Goal: Communication & Community: Answer question/provide support

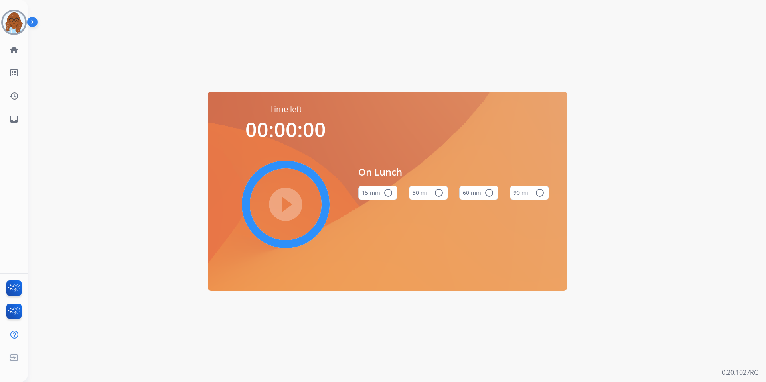
drag, startPoint x: 21, startPoint y: 35, endPoint x: 27, endPoint y: 32, distance: 6.8
click at [20, 33] on div "Agent: Mya Routing Profile: Extend_Training CS" at bounding box center [14, 23] width 26 height 26
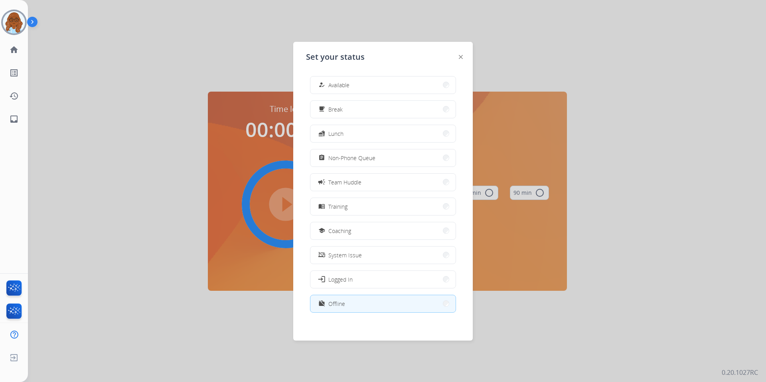
click at [207, 90] on div at bounding box center [383, 191] width 766 height 382
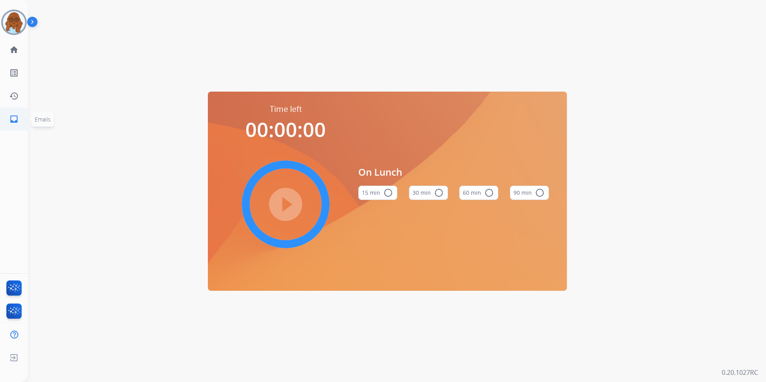
click at [18, 120] on mat-icon "inbox" at bounding box center [14, 119] width 10 height 10
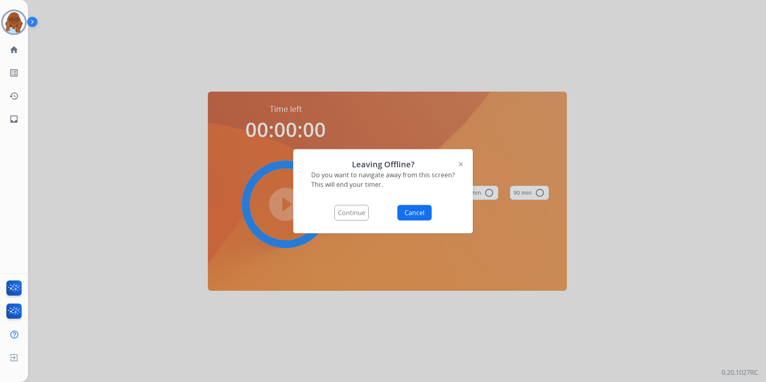
click at [354, 209] on button "Continue" at bounding box center [351, 213] width 34 height 16
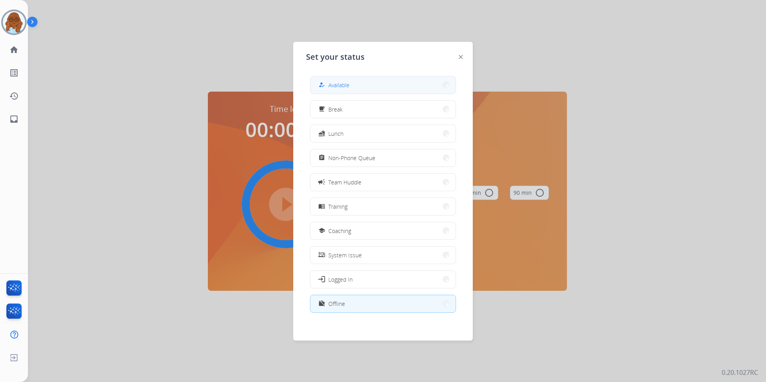
click at [338, 91] on button "how_to_reg Available" at bounding box center [382, 85] width 145 height 17
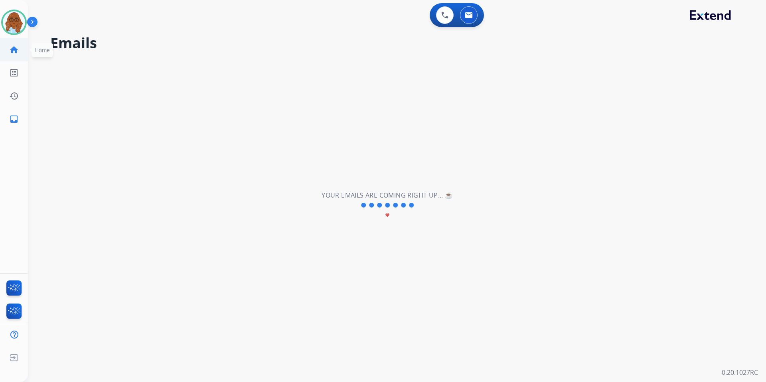
click at [13, 53] on mat-icon "home" at bounding box center [14, 50] width 10 height 10
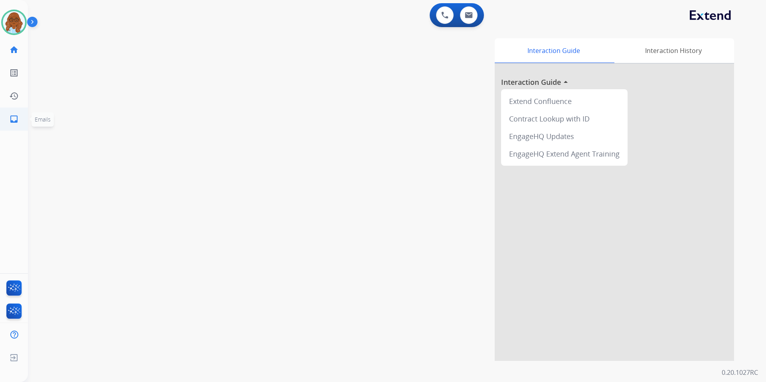
click at [14, 119] on mat-icon "inbox" at bounding box center [14, 119] width 10 height 10
select select "**********"
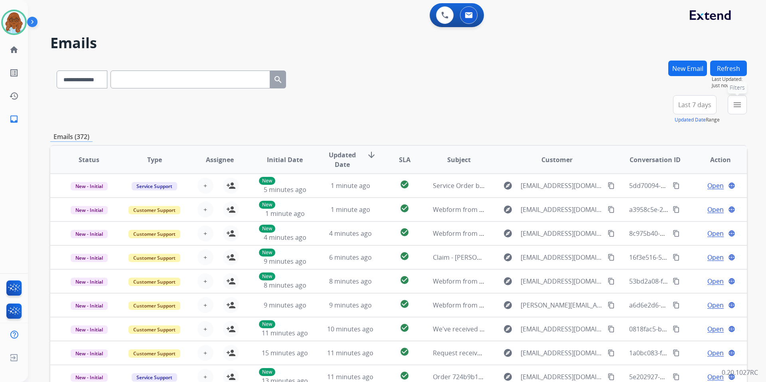
click at [730, 103] on button "menu Filters" at bounding box center [736, 104] width 19 height 19
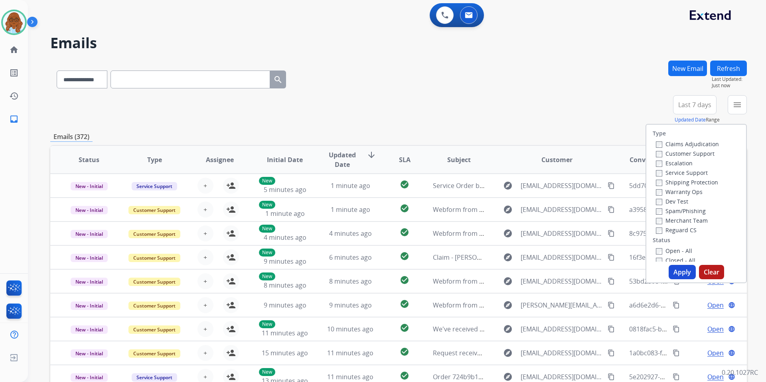
click at [678, 154] on label "Customer Support" at bounding box center [685, 154] width 59 height 8
click at [675, 181] on label "Shipping Protection" at bounding box center [687, 183] width 62 height 8
click at [672, 227] on label "Reguard CS" at bounding box center [676, 230] width 41 height 8
click at [669, 247] on label "Open - All" at bounding box center [674, 251] width 36 height 8
click at [675, 269] on button "Apply" at bounding box center [681, 272] width 27 height 14
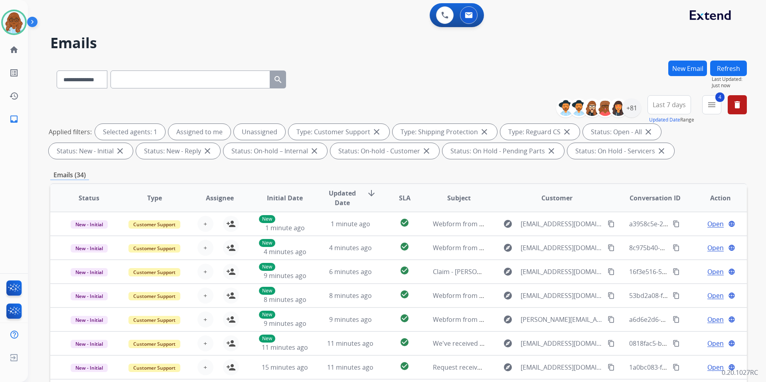
click at [679, 106] on span "Last 7 days" at bounding box center [668, 104] width 33 height 3
click at [654, 200] on div "Last 90 days" at bounding box center [666, 202] width 44 height 12
click at [634, 110] on div "+136" at bounding box center [631, 107] width 19 height 19
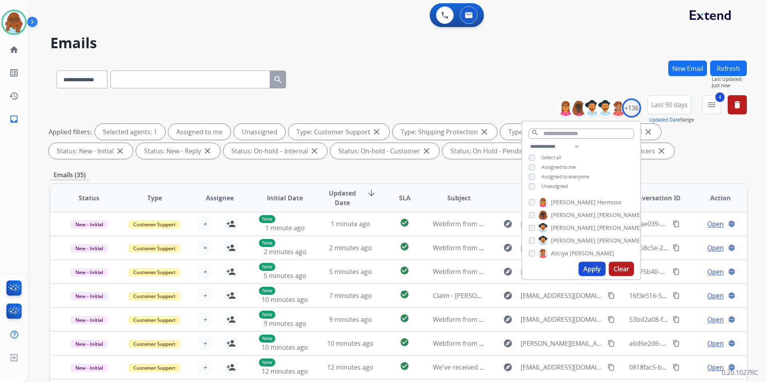
click at [550, 184] on span "Unassigned" at bounding box center [554, 186] width 26 height 7
click at [592, 268] on button "Apply" at bounding box center [591, 269] width 27 height 14
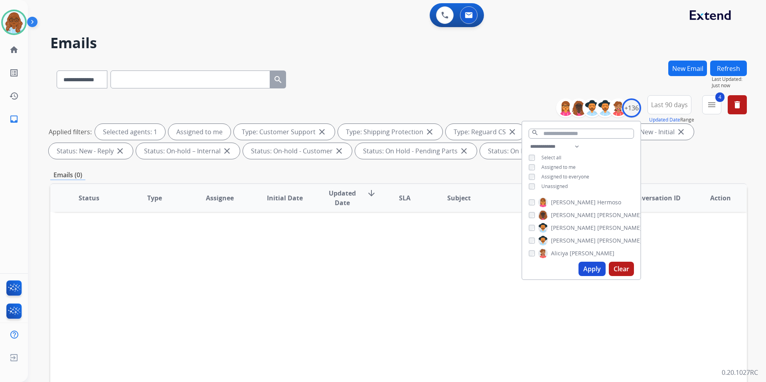
click at [552, 165] on span "Assigned to me" at bounding box center [558, 167] width 34 height 7
click at [553, 185] on span "Unassigned" at bounding box center [554, 186] width 26 height 7
click at [593, 269] on button "Apply" at bounding box center [591, 269] width 27 height 14
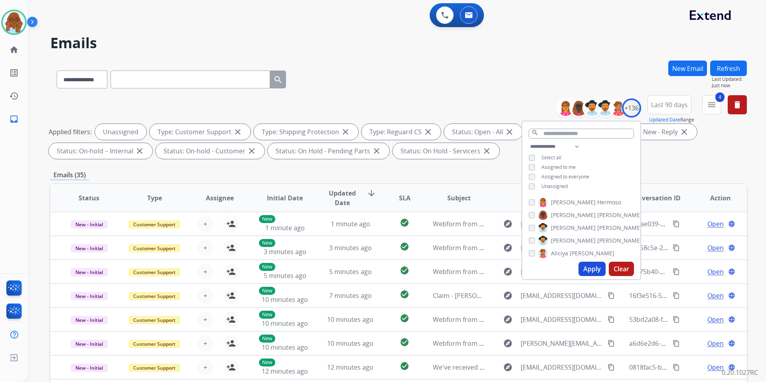
click at [418, 171] on div "Emails (35)" at bounding box center [398, 175] width 696 height 10
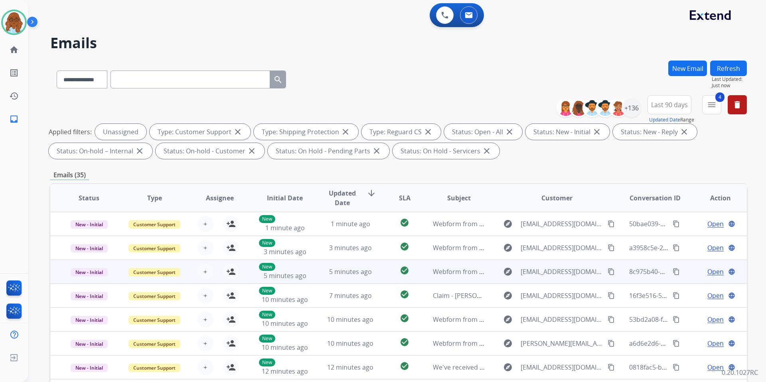
scroll to position [110, 0]
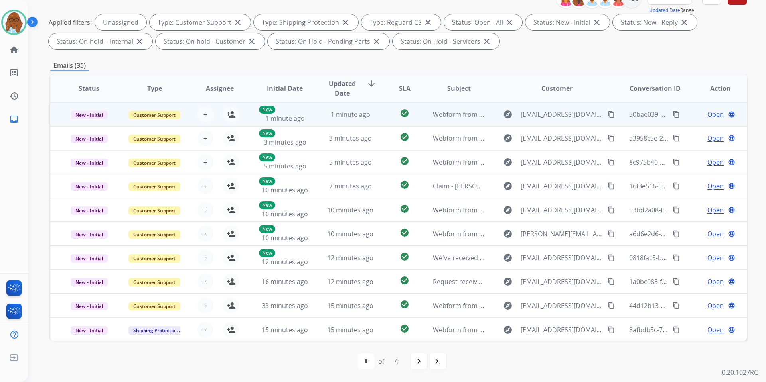
click at [707, 114] on span "Open" at bounding box center [715, 115] width 16 height 10
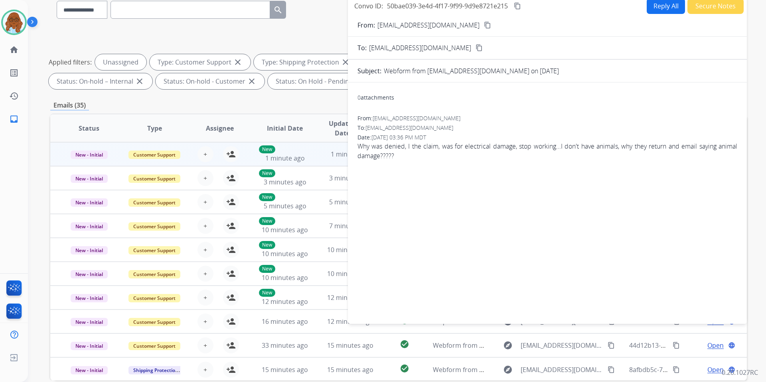
scroll to position [30, 0]
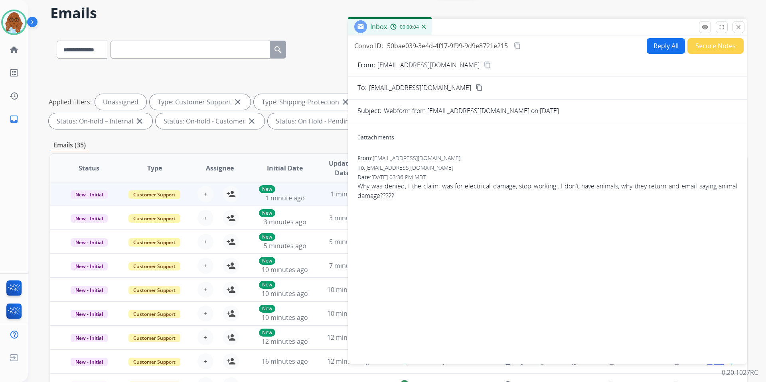
click at [484, 67] on mat-icon "content_copy" at bounding box center [487, 64] width 7 height 7
click at [735, 28] on mat-icon "close" at bounding box center [737, 27] width 7 height 7
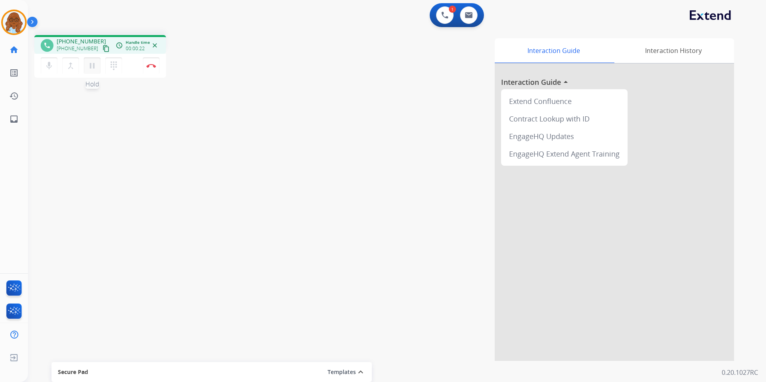
click at [92, 66] on mat-icon "pause" at bounding box center [92, 66] width 10 height 10
click at [110, 64] on mat-icon "dialpad" at bounding box center [114, 66] width 10 height 10
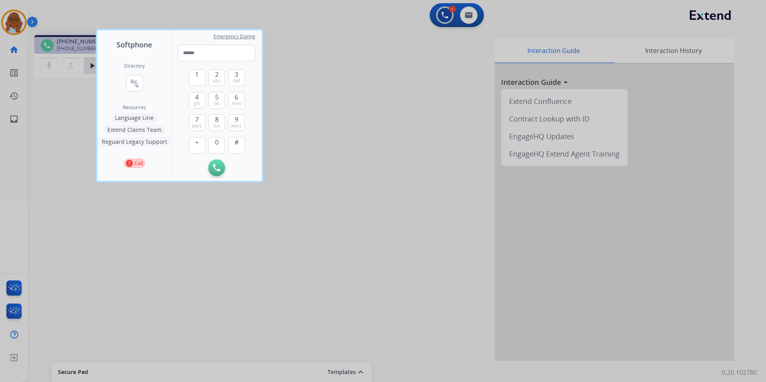
click at [135, 117] on button "Language Line" at bounding box center [134, 118] width 47 height 10
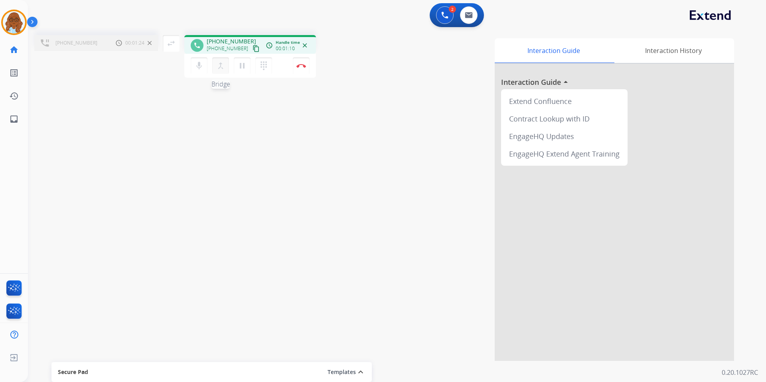
click at [221, 66] on mat-icon "merge_type" at bounding box center [221, 66] width 10 height 10
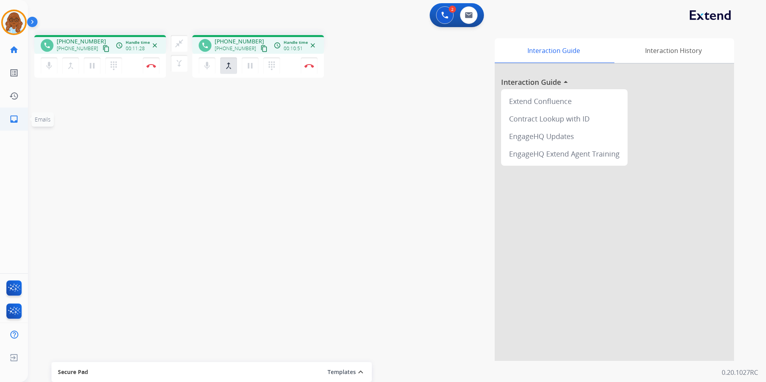
click at [19, 114] on link "inbox Emails" at bounding box center [14, 119] width 22 height 22
select select "**********"
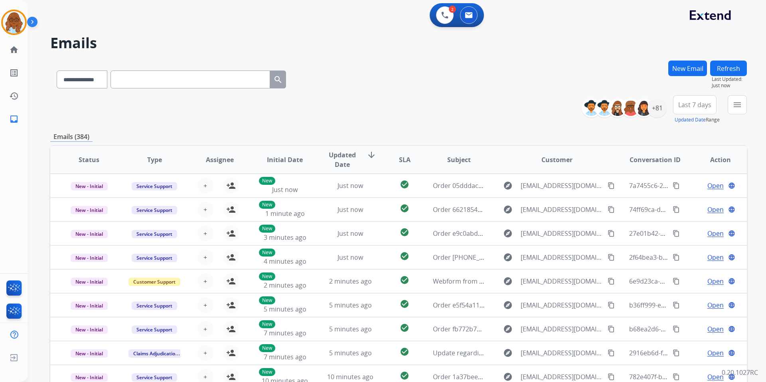
click at [675, 70] on button "New Email" at bounding box center [687, 69] width 39 height 16
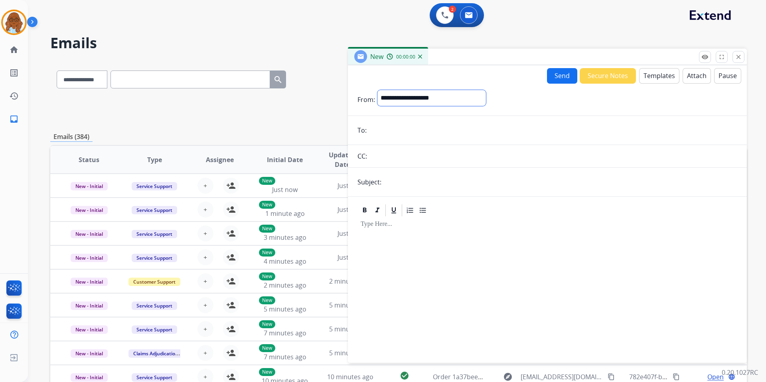
click at [436, 96] on select "**********" at bounding box center [431, 98] width 108 height 16
select select "**********"
click at [377, 90] on select "**********" at bounding box center [431, 98] width 108 height 16
click at [404, 128] on input "email" at bounding box center [553, 131] width 368 height 16
type input "**********"
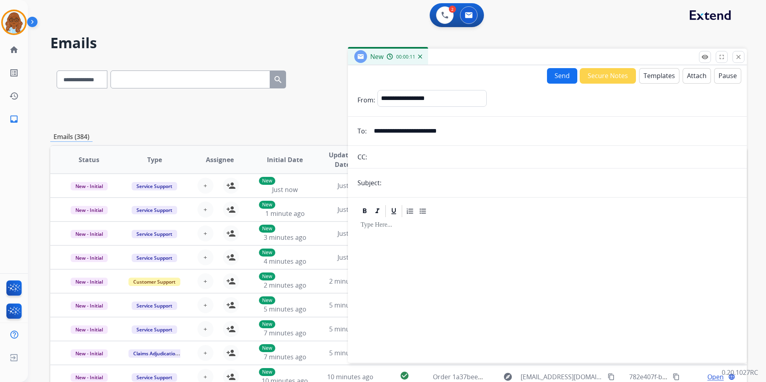
click at [404, 184] on input "text" at bounding box center [560, 183] width 353 height 16
type input "**********"
click at [651, 76] on button "Templates" at bounding box center [659, 76] width 40 height 16
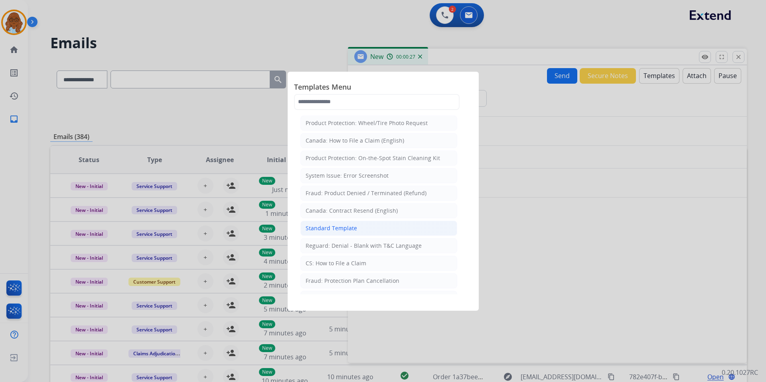
click at [336, 231] on div "Standard Template" at bounding box center [330, 228] width 51 height 8
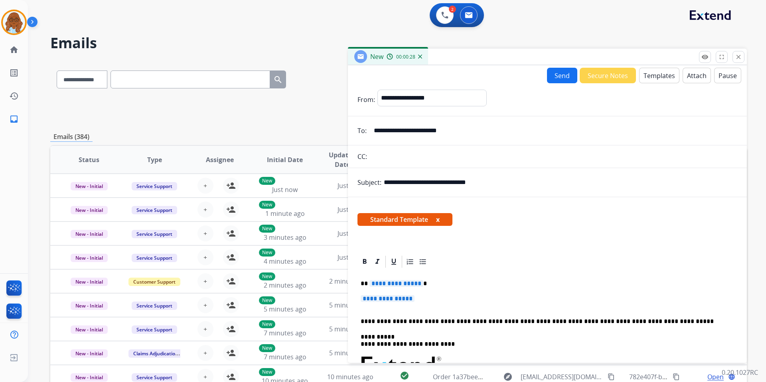
click at [395, 286] on span "**********" at bounding box center [396, 283] width 54 height 7
click at [405, 301] on span "**********" at bounding box center [387, 298] width 54 height 7
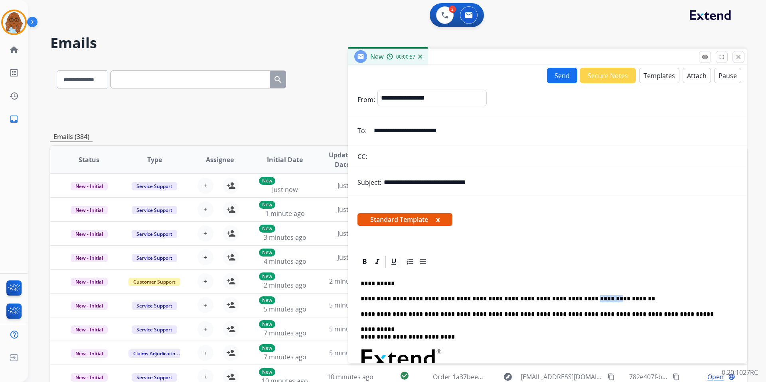
drag, startPoint x: 552, startPoint y: 298, endPoint x: 569, endPoint y: 298, distance: 17.5
click at [569, 298] on p "**********" at bounding box center [543, 298] width 367 height 7
click at [580, 299] on p "**********" at bounding box center [543, 298] width 367 height 7
click at [439, 219] on button "x" at bounding box center [438, 220] width 4 height 10
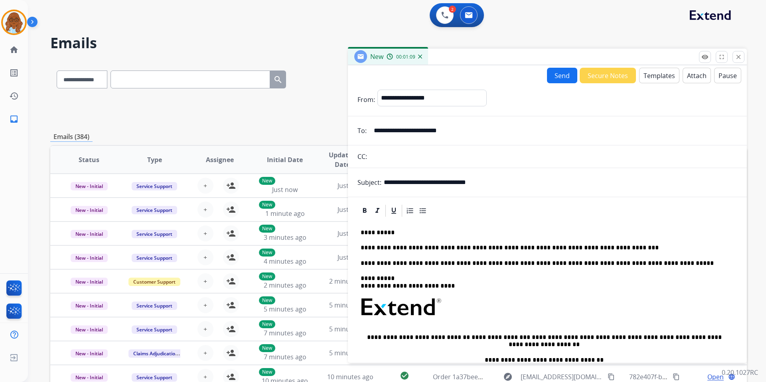
click at [559, 73] on button "Send" at bounding box center [562, 76] width 30 height 16
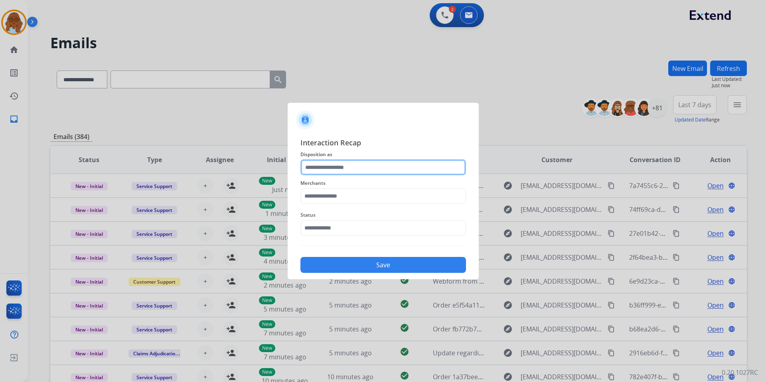
drag, startPoint x: 354, startPoint y: 161, endPoint x: 353, endPoint y: 173, distance: 12.0
click at [354, 162] on input "text" at bounding box center [382, 168] width 165 height 16
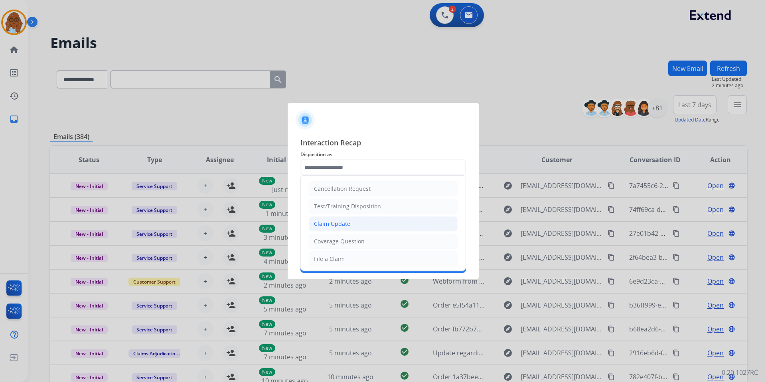
click at [340, 223] on div "Claim Update" at bounding box center [332, 224] width 36 height 8
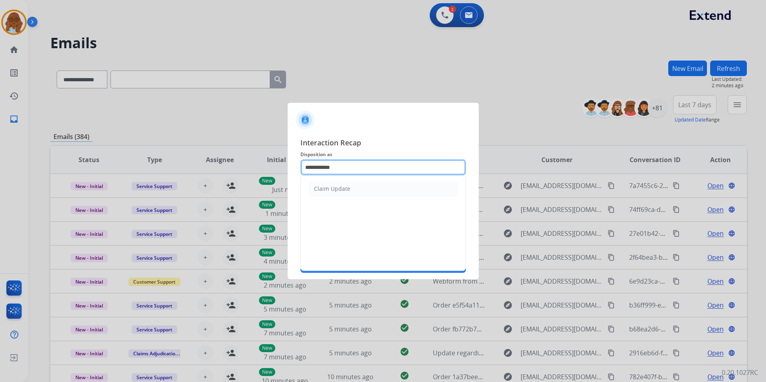
drag, startPoint x: 341, startPoint y: 167, endPoint x: 311, endPoint y: 166, distance: 30.7
click at [311, 166] on input "**********" at bounding box center [382, 168] width 165 height 16
type input "*"
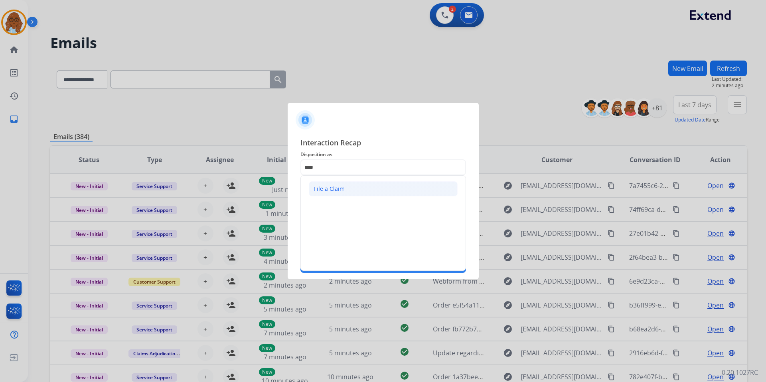
click at [327, 189] on div "File a Claim" at bounding box center [329, 189] width 31 height 8
type input "**********"
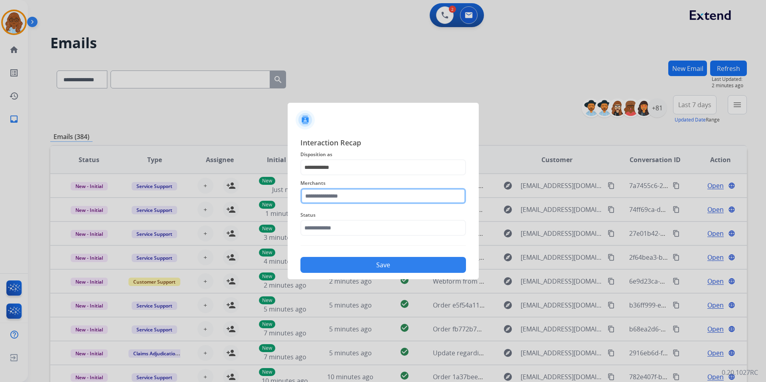
click at [329, 196] on input "text" at bounding box center [382, 196] width 165 height 16
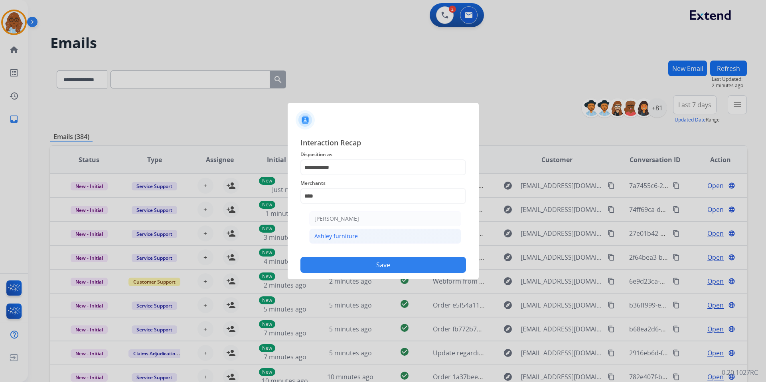
click at [337, 237] on div "Ashley furniture" at bounding box center [335, 236] width 43 height 8
type input "**********"
click at [331, 232] on input "text" at bounding box center [382, 228] width 165 height 16
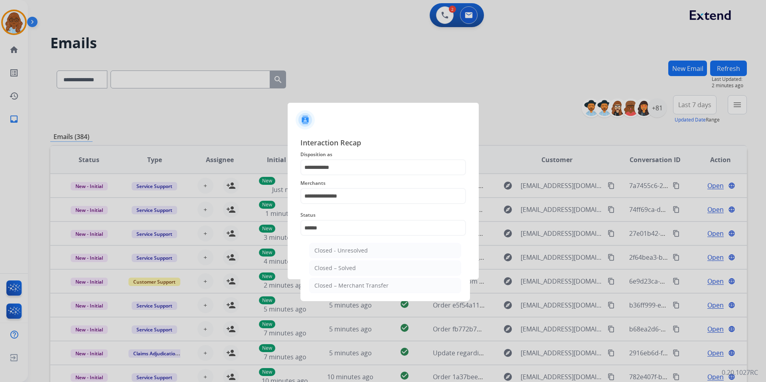
click at [336, 266] on div "Closed – Solved" at bounding box center [334, 268] width 41 height 8
type input "**********"
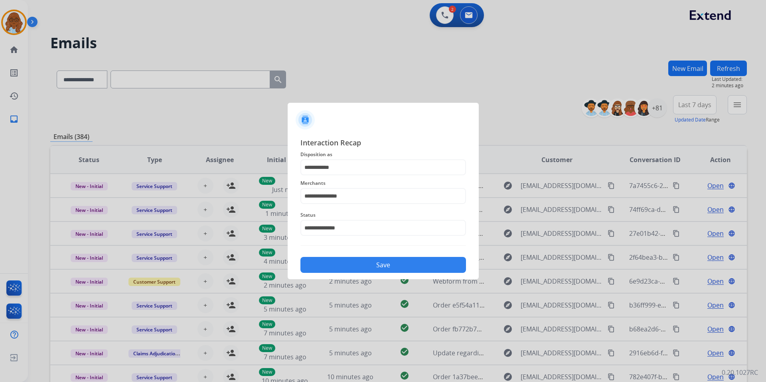
click at [337, 266] on button "Save" at bounding box center [382, 265] width 165 height 16
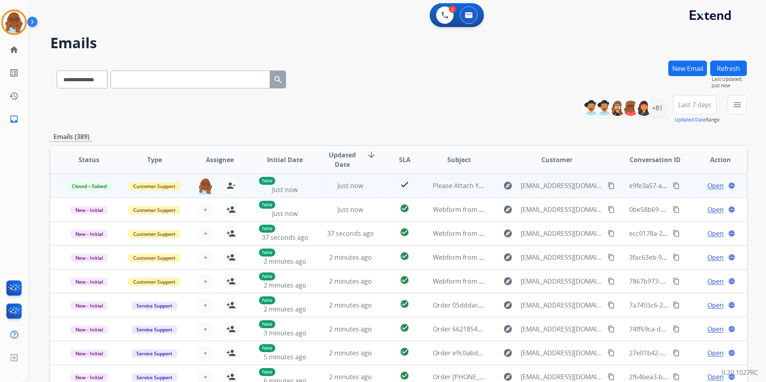
click at [607, 185] on mat-icon "content_copy" at bounding box center [610, 185] width 7 height 7
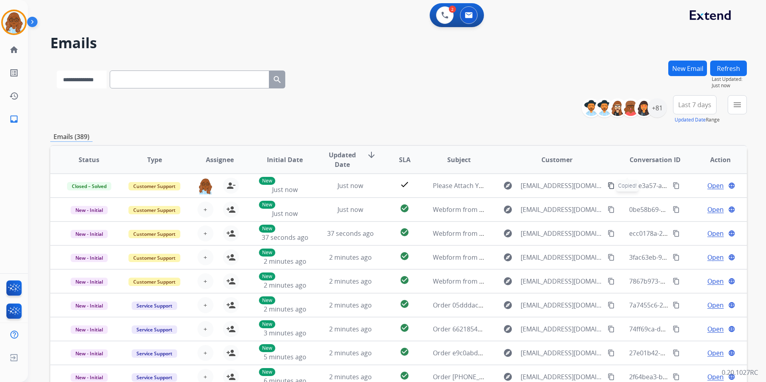
click at [96, 77] on select "**********" at bounding box center [82, 80] width 50 height 18
select select "**********"
click at [57, 71] on select "**********" at bounding box center [82, 80] width 50 height 18
paste input "**********"
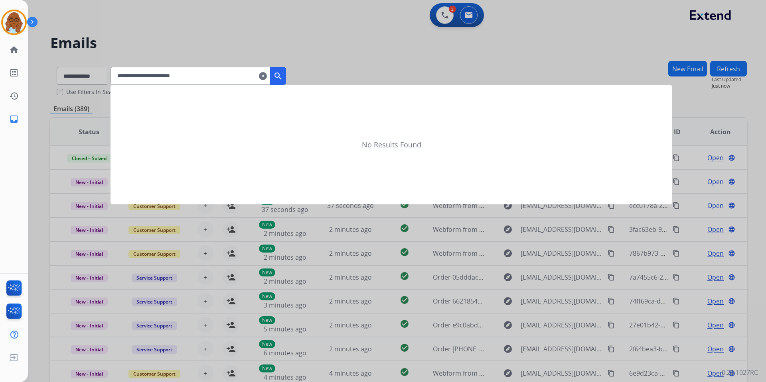
type input "**********"
click at [283, 79] on mat-icon "search" at bounding box center [278, 76] width 10 height 10
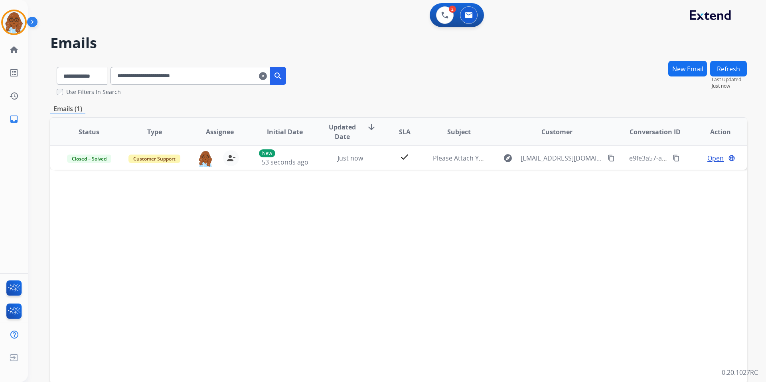
click at [723, 68] on button "Refresh" at bounding box center [728, 69] width 37 height 16
click at [727, 67] on button "Refresh" at bounding box center [728, 69] width 37 height 16
click at [732, 72] on button "Refresh" at bounding box center [728, 69] width 37 height 16
click at [729, 73] on button "Refresh" at bounding box center [728, 69] width 37 height 16
click at [738, 67] on button "Refresh" at bounding box center [728, 69] width 37 height 16
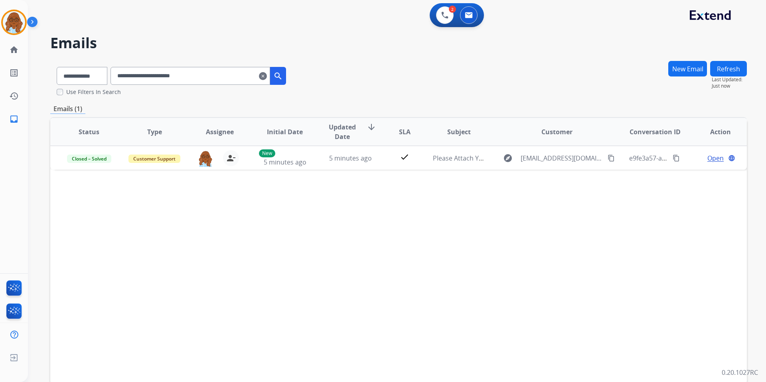
click at [193, 77] on input "**********" at bounding box center [190, 76] width 160 height 18
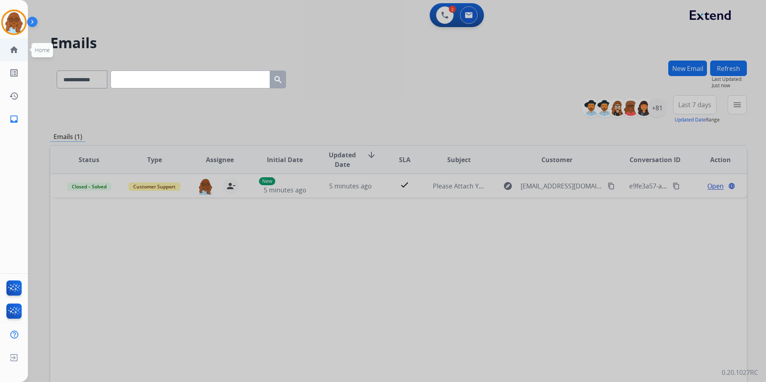
click at [24, 47] on link "home Home" at bounding box center [14, 50] width 22 height 22
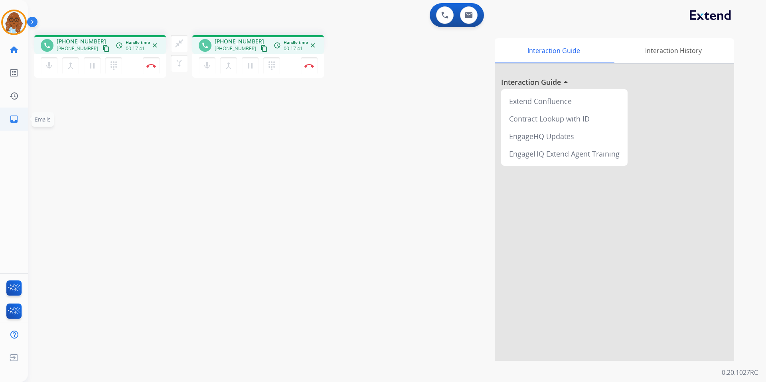
click at [14, 121] on mat-icon "inbox" at bounding box center [14, 119] width 10 height 10
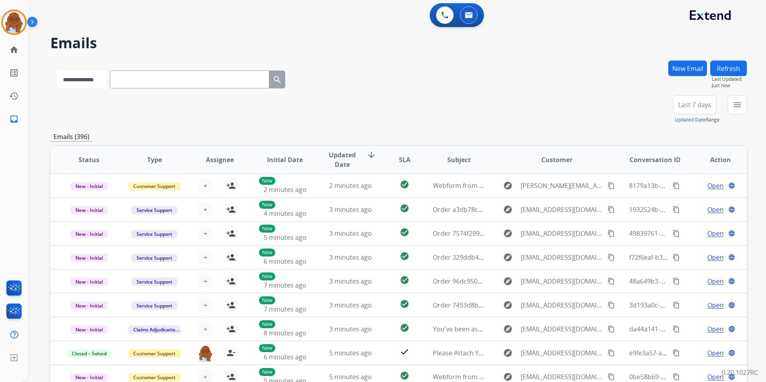
click at [93, 86] on select "**********" at bounding box center [82, 80] width 50 height 18
select select "**********"
click at [57, 71] on select "**********" at bounding box center [82, 80] width 50 height 18
paste input "**********"
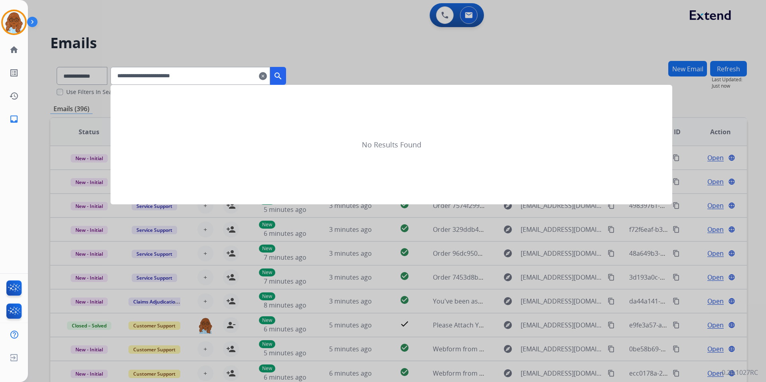
type input "**********"
click at [283, 76] on mat-icon "search" at bounding box center [278, 76] width 10 height 10
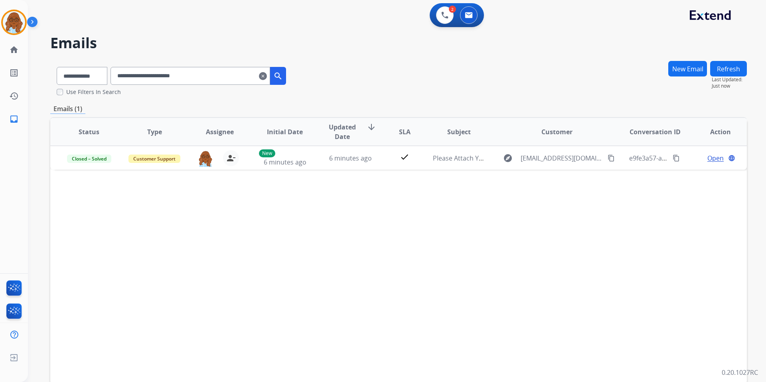
click at [738, 68] on button "Refresh" at bounding box center [728, 69] width 37 height 16
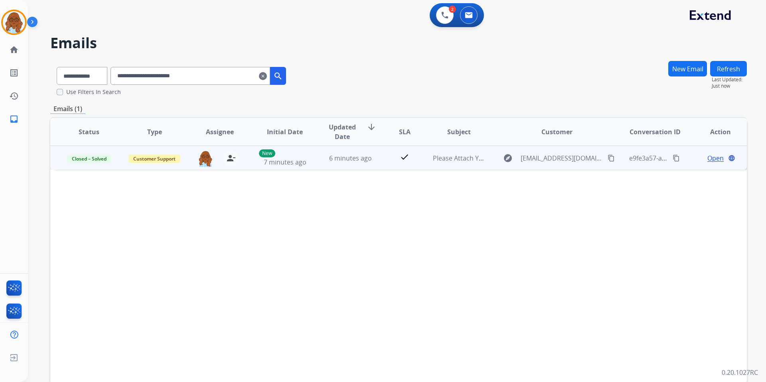
click at [711, 156] on span "Open" at bounding box center [715, 159] width 16 height 10
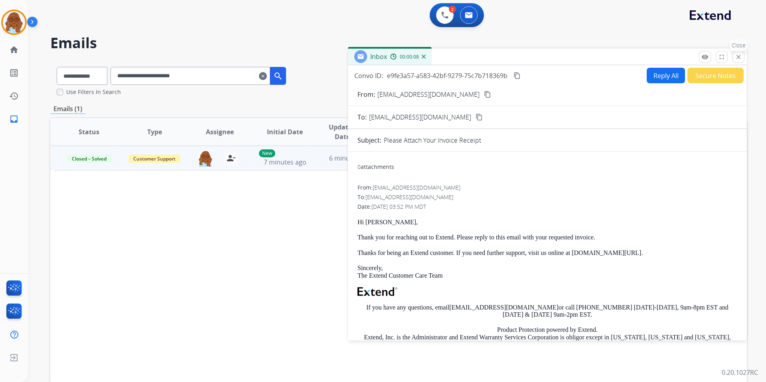
click at [735, 58] on mat-icon "close" at bounding box center [737, 56] width 7 height 7
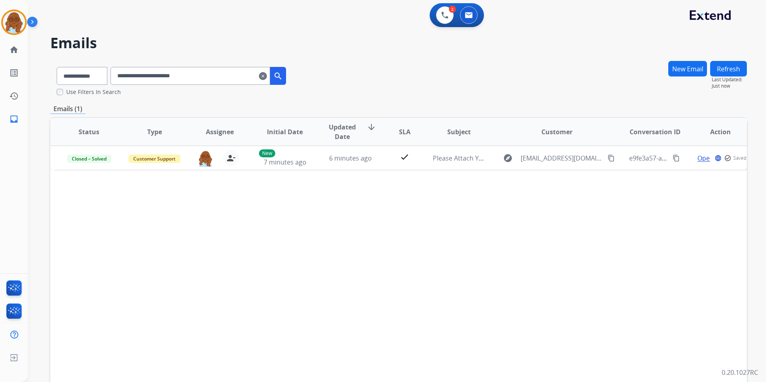
click at [734, 68] on button "Refresh" at bounding box center [728, 69] width 37 height 16
click at [727, 71] on button "Refresh" at bounding box center [728, 69] width 37 height 16
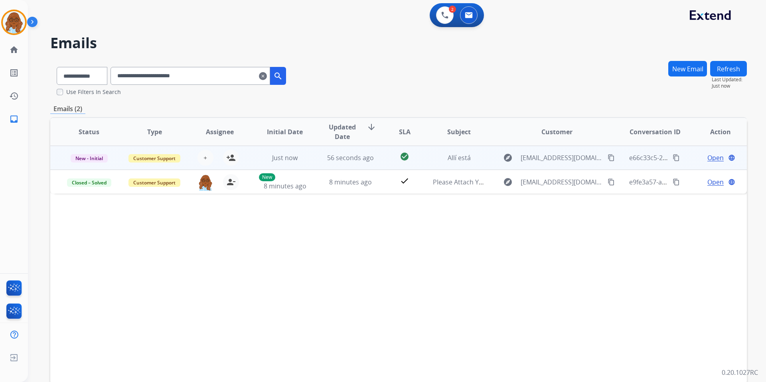
click at [709, 155] on span "Open" at bounding box center [715, 158] width 16 height 10
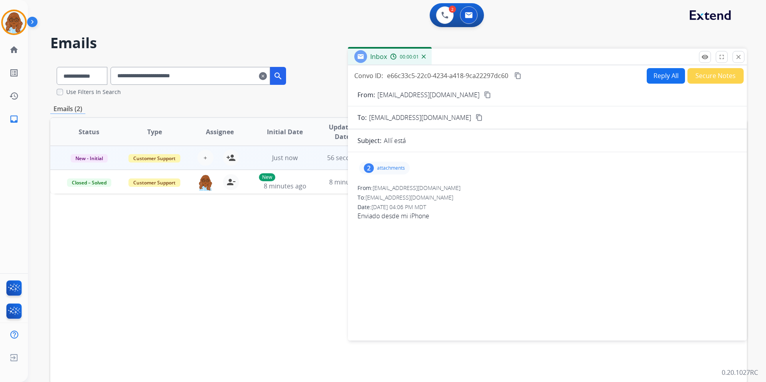
click at [380, 170] on p "attachments" at bounding box center [391, 168] width 28 height 6
click at [382, 187] on div at bounding box center [385, 189] width 40 height 28
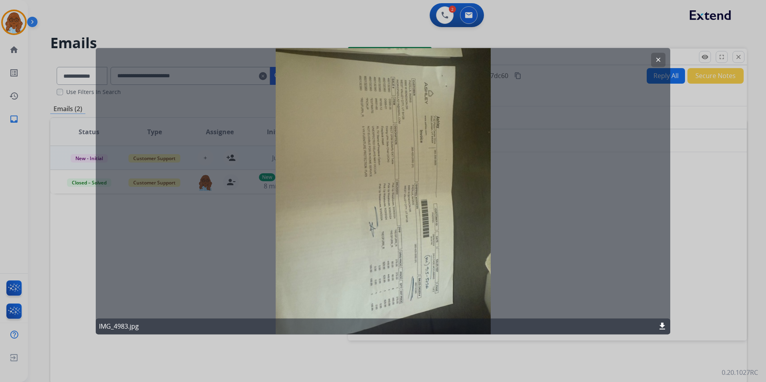
drag, startPoint x: 374, startPoint y: 199, endPoint x: 356, endPoint y: 134, distance: 67.4
click at [356, 134] on div "clear IMG_4983.jpg download" at bounding box center [383, 191] width 574 height 287
click at [659, 57] on mat-icon "clear" at bounding box center [657, 59] width 7 height 7
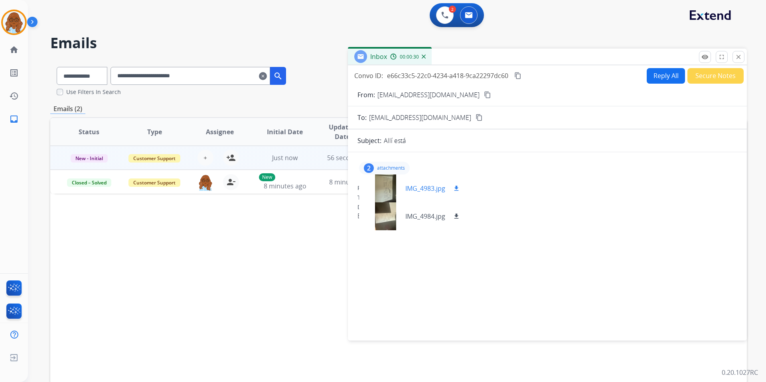
click at [386, 186] on div at bounding box center [385, 189] width 40 height 28
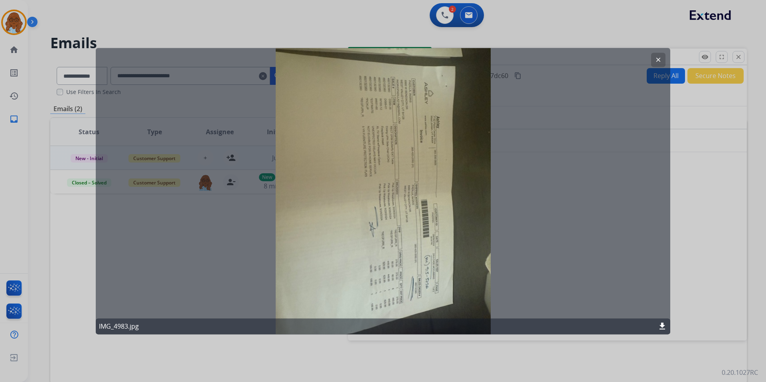
drag, startPoint x: 662, startPoint y: 57, endPoint x: 630, endPoint y: 69, distance: 34.4
click at [662, 57] on button "clear" at bounding box center [658, 60] width 14 height 14
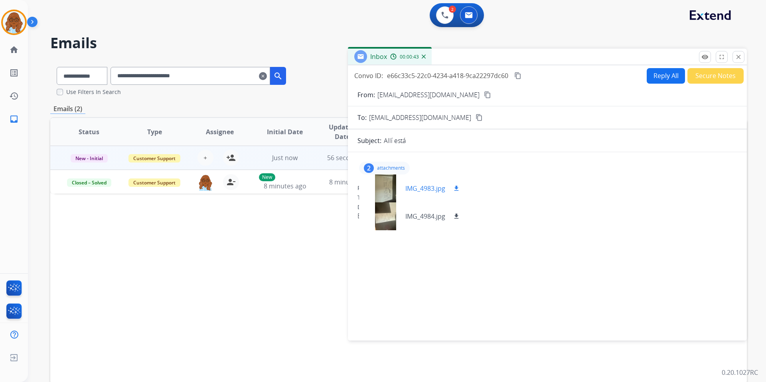
click at [385, 193] on div at bounding box center [385, 189] width 40 height 28
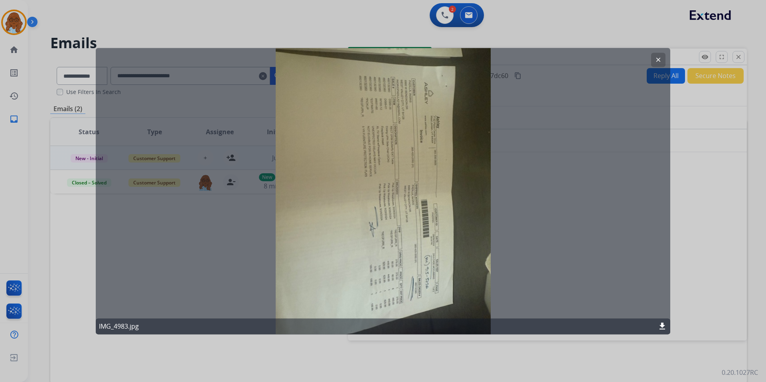
click at [662, 329] on mat-icon "download" at bounding box center [662, 327] width 10 height 10
click at [655, 59] on mat-icon "clear" at bounding box center [657, 59] width 7 height 7
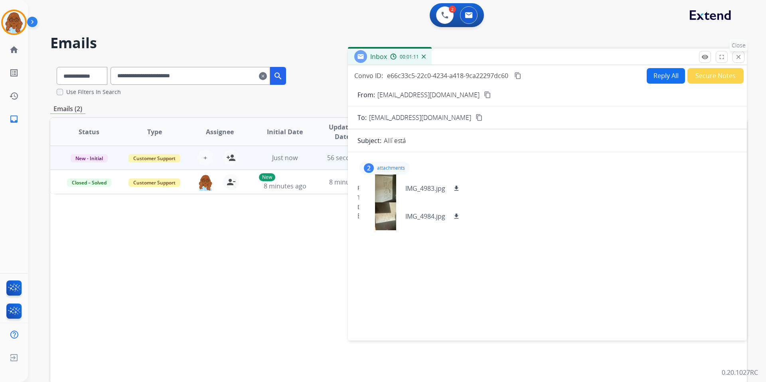
click at [735, 58] on mat-icon "close" at bounding box center [737, 56] width 7 height 7
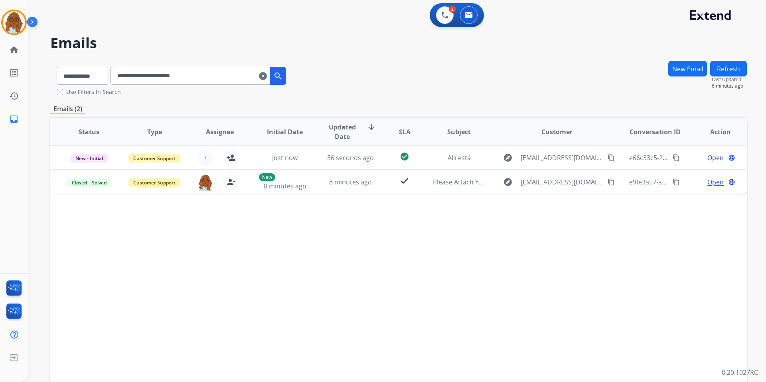
click at [734, 68] on button "Refresh" at bounding box center [728, 69] width 37 height 16
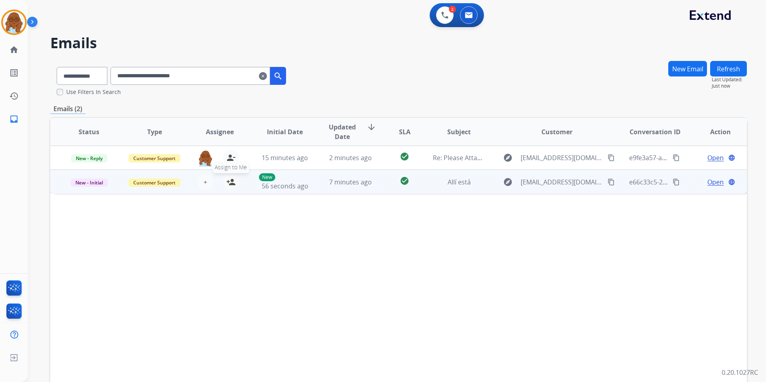
click at [230, 181] on mat-icon "person_add" at bounding box center [231, 182] width 10 height 10
click at [707, 178] on span "Open" at bounding box center [715, 182] width 16 height 10
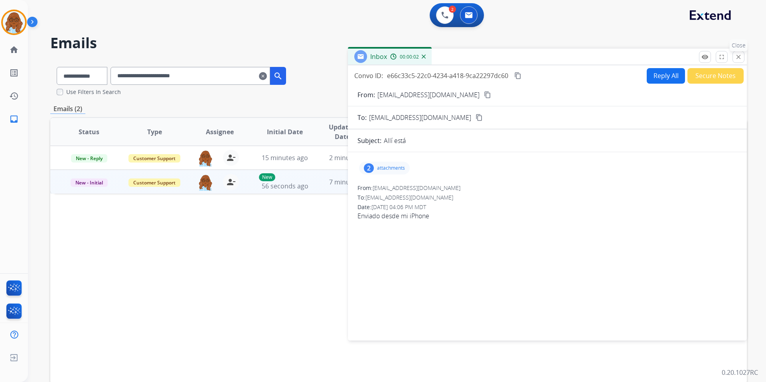
click at [739, 61] on button "close Close" at bounding box center [738, 57] width 12 height 12
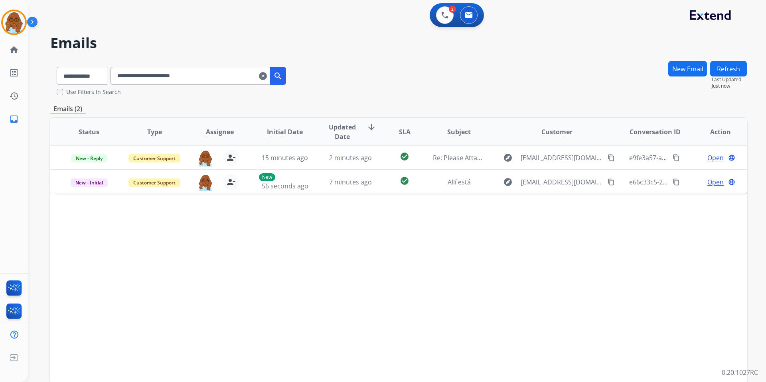
click at [741, 67] on button "Refresh" at bounding box center [728, 69] width 37 height 16
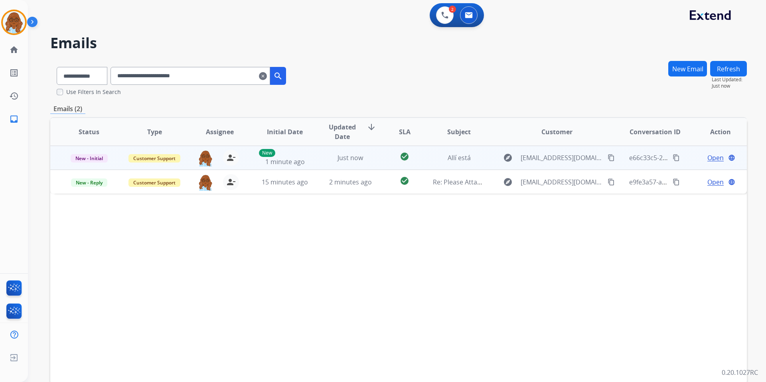
click at [709, 159] on span "Open" at bounding box center [715, 158] width 16 height 10
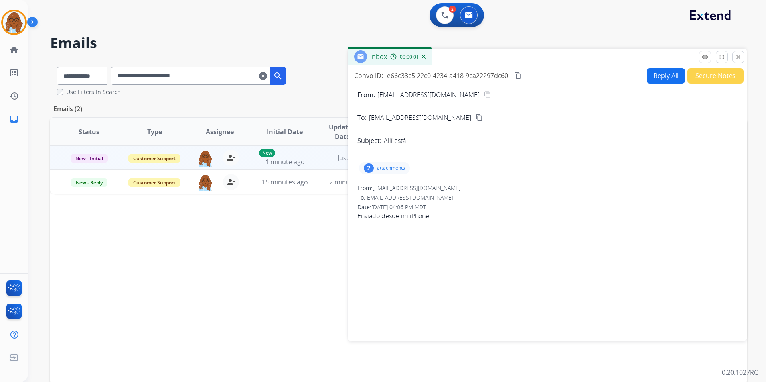
click at [388, 166] on p "attachments" at bounding box center [391, 168] width 28 height 6
click at [388, 216] on div at bounding box center [385, 217] width 40 height 28
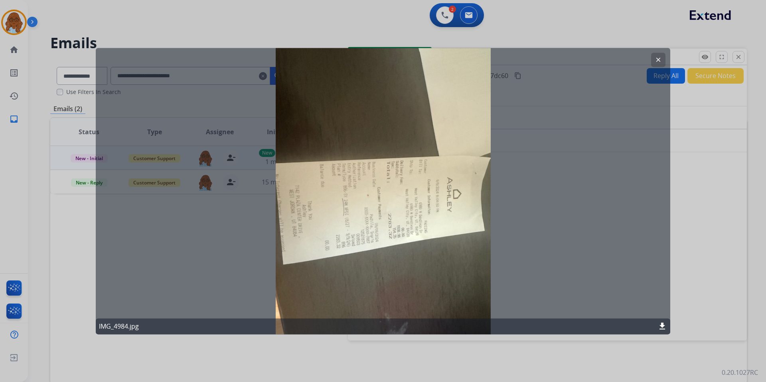
click at [209, 6] on div at bounding box center [383, 191] width 766 height 382
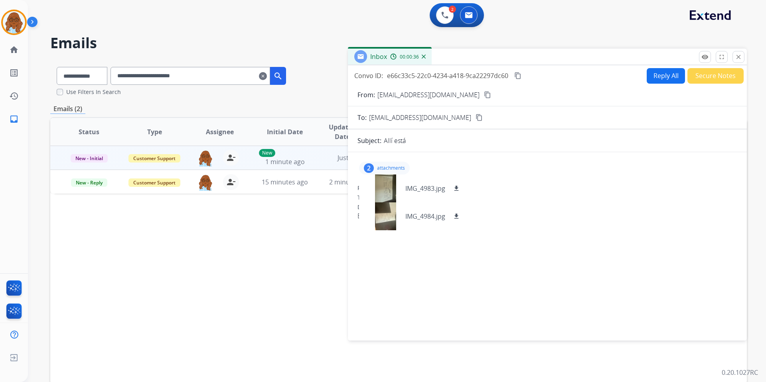
click at [741, 61] on button "close Close" at bounding box center [738, 57] width 12 height 12
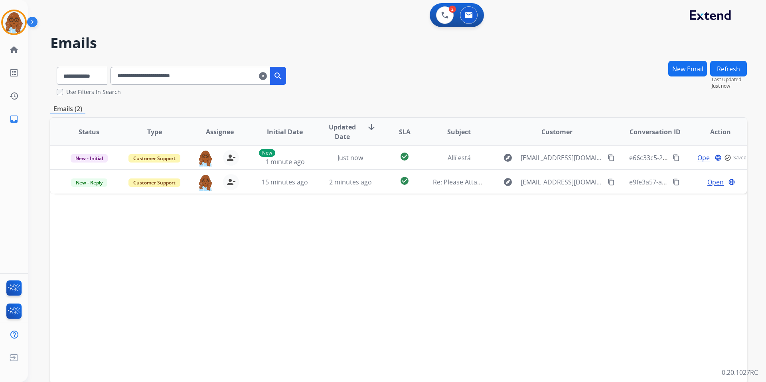
click at [731, 65] on button "Refresh" at bounding box center [728, 69] width 37 height 16
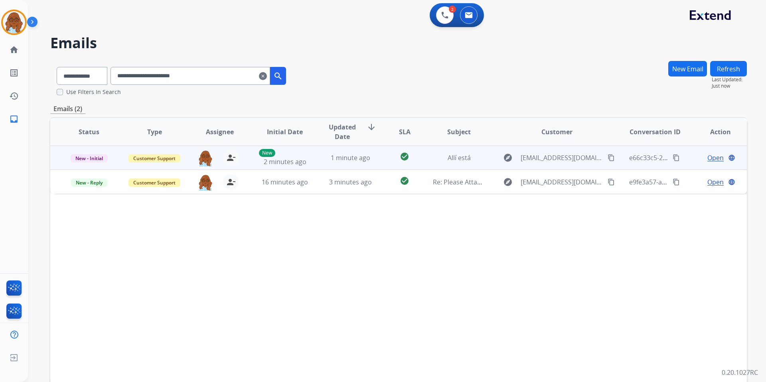
click at [707, 159] on span "Open" at bounding box center [715, 158] width 16 height 10
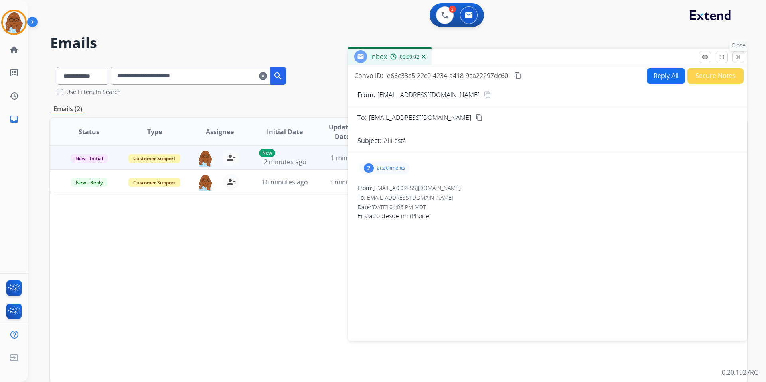
click at [737, 55] on mat-icon "close" at bounding box center [737, 56] width 7 height 7
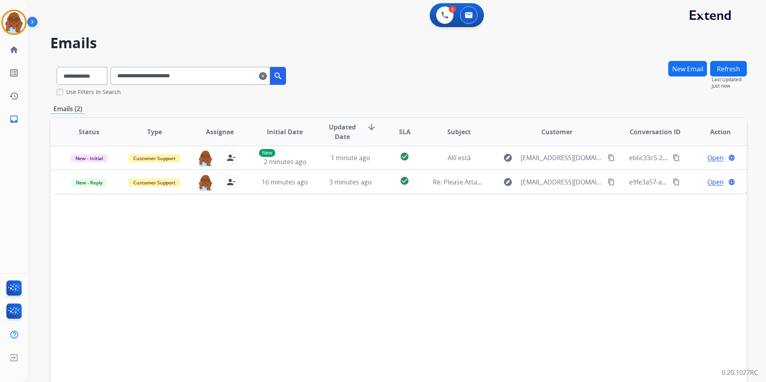
drag, startPoint x: 723, startPoint y: 66, endPoint x: 725, endPoint y: 71, distance: 5.4
click at [723, 68] on button "Refresh" at bounding box center [728, 69] width 37 height 16
click at [735, 68] on button "Refresh" at bounding box center [728, 69] width 37 height 16
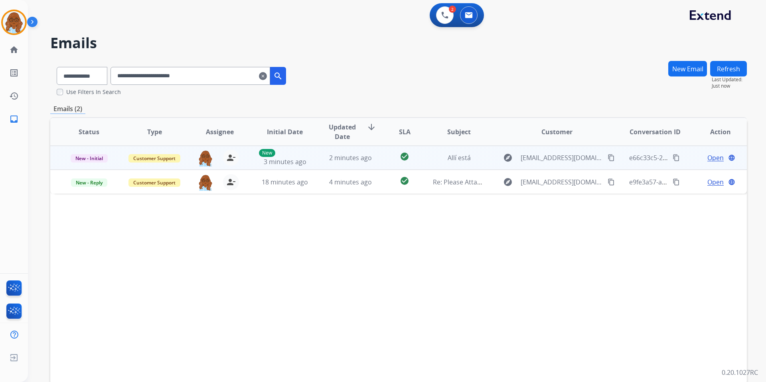
click at [707, 161] on span "Open" at bounding box center [715, 158] width 16 height 10
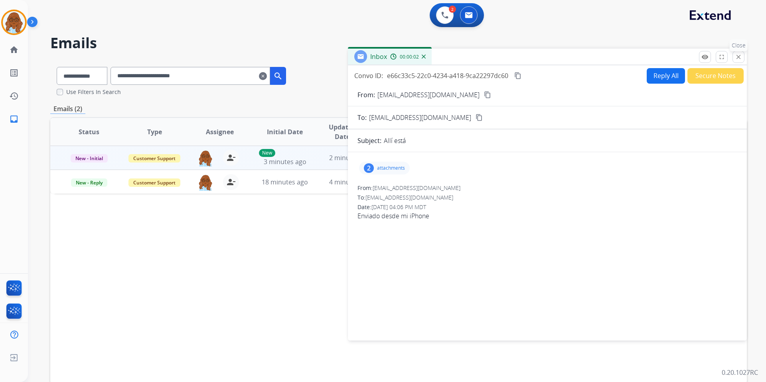
click at [738, 55] on mat-icon "close" at bounding box center [737, 56] width 7 height 7
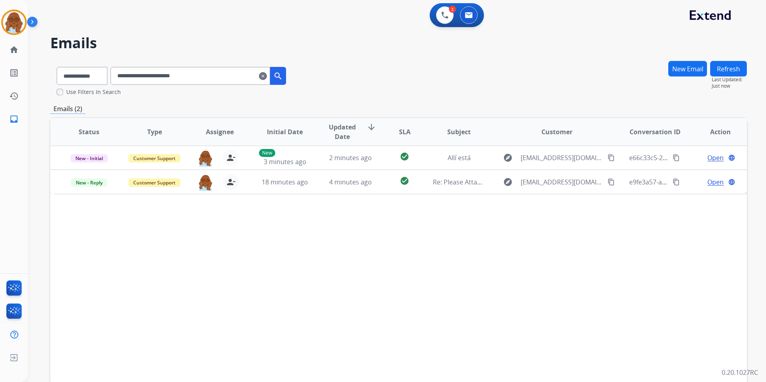
click at [742, 69] on button "Refresh" at bounding box center [728, 69] width 37 height 16
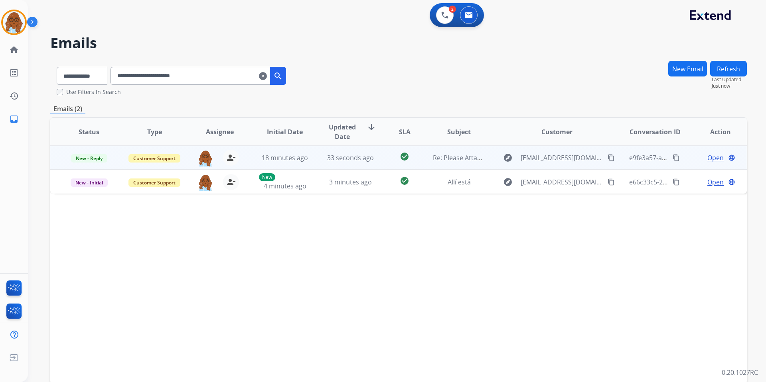
click at [707, 160] on span "Open" at bounding box center [715, 158] width 16 height 10
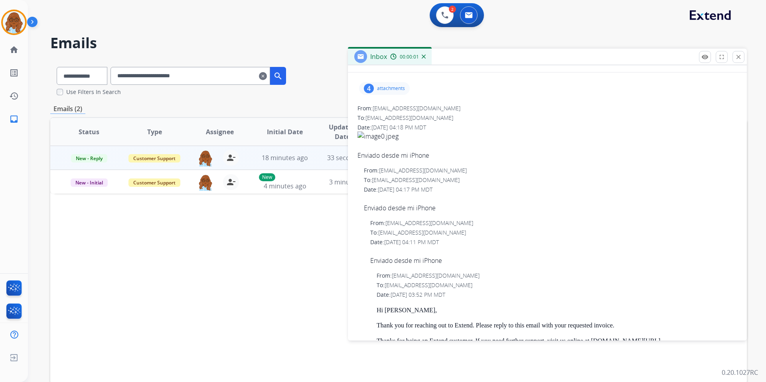
scroll to position [80, 0]
click at [381, 87] on p "attachments" at bounding box center [391, 88] width 28 height 6
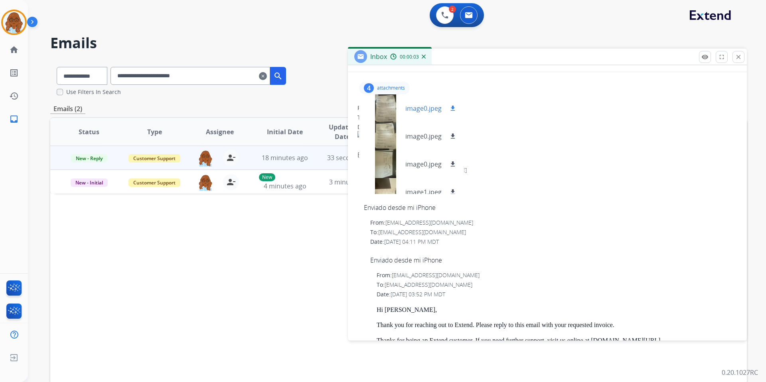
click at [384, 106] on div at bounding box center [385, 109] width 40 height 28
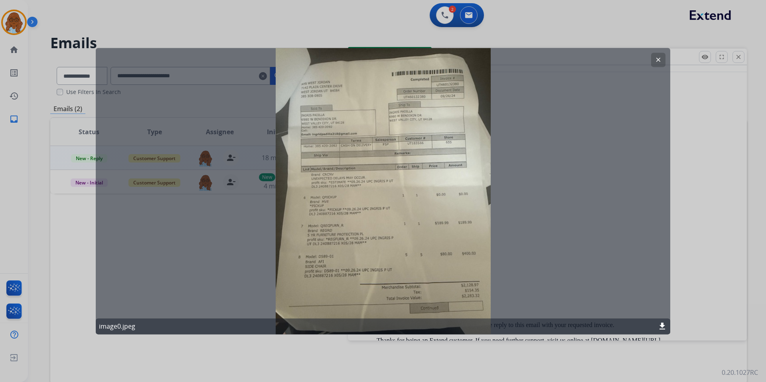
click at [661, 323] on mat-icon "download" at bounding box center [662, 327] width 10 height 10
click at [661, 58] on mat-icon "clear" at bounding box center [657, 59] width 7 height 7
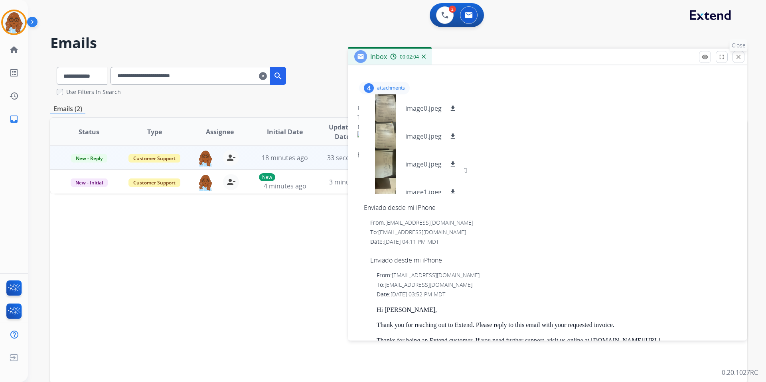
click at [737, 55] on mat-icon "close" at bounding box center [737, 56] width 7 height 7
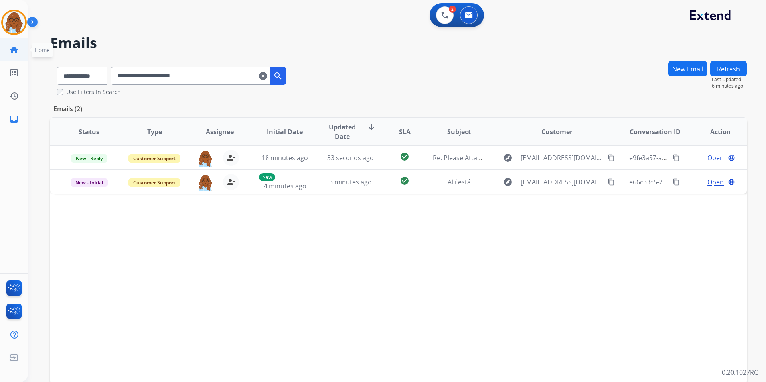
click at [11, 49] on mat-icon "home" at bounding box center [14, 50] width 10 height 10
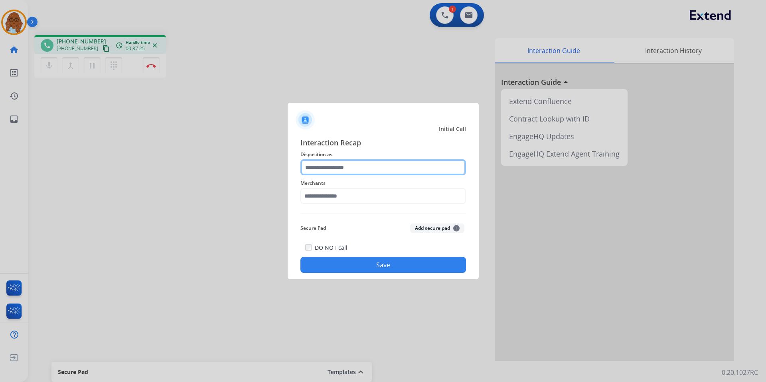
click at [339, 173] on input "text" at bounding box center [382, 168] width 165 height 16
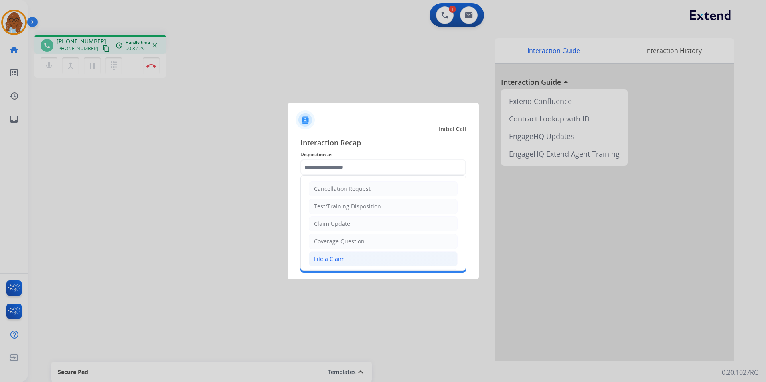
click at [339, 253] on li "File a Claim" at bounding box center [383, 259] width 149 height 15
type input "**********"
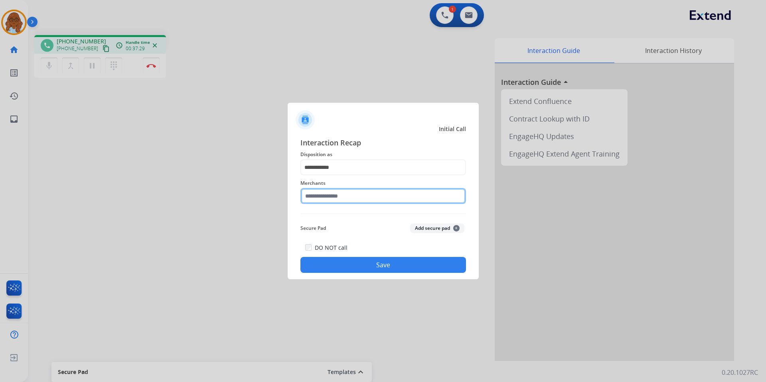
click at [326, 198] on input "text" at bounding box center [382, 196] width 165 height 16
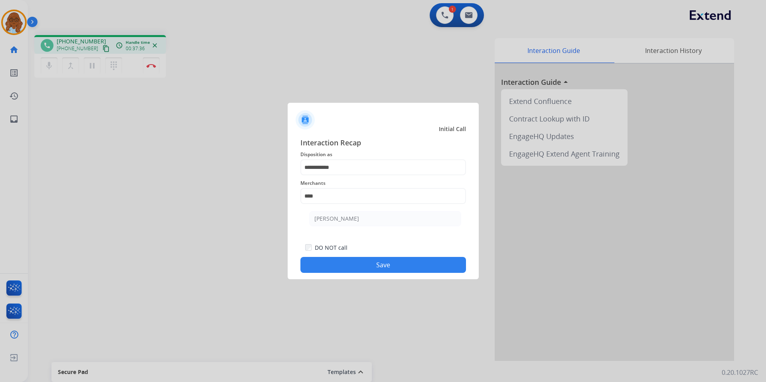
click at [389, 211] on ul "[PERSON_NAME]" at bounding box center [385, 220] width 157 height 27
click at [385, 219] on li "[PERSON_NAME]" at bounding box center [385, 218] width 152 height 15
type input "**********"
click at [362, 260] on button "Save" at bounding box center [382, 265] width 165 height 16
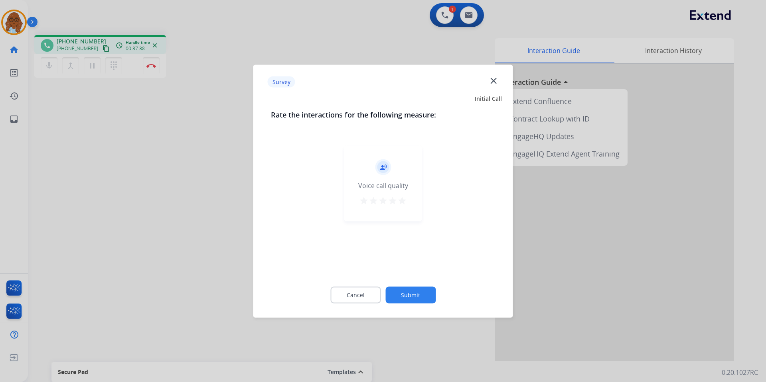
click at [403, 201] on mat-icon "star" at bounding box center [402, 201] width 10 height 10
click at [414, 296] on button "Submit" at bounding box center [410, 295] width 50 height 17
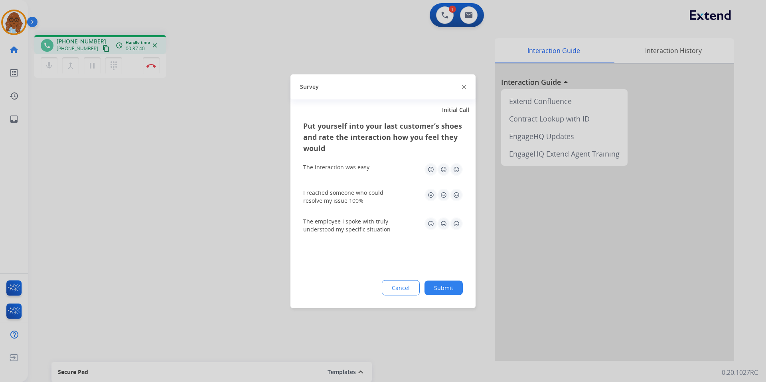
click at [453, 194] on img at bounding box center [456, 195] width 13 height 13
click at [455, 222] on img at bounding box center [456, 223] width 13 height 13
click at [456, 172] on img at bounding box center [456, 169] width 13 height 13
click at [445, 277] on div "Put yourself into your last customer’s shoes and rate the interaction how you f…" at bounding box center [382, 214] width 185 height 188
click at [444, 284] on button "Submit" at bounding box center [443, 288] width 38 height 14
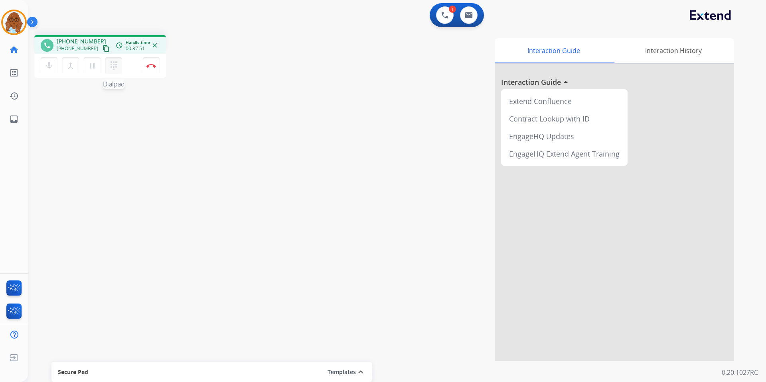
click at [114, 65] on mat-icon "dialpad" at bounding box center [114, 66] width 10 height 10
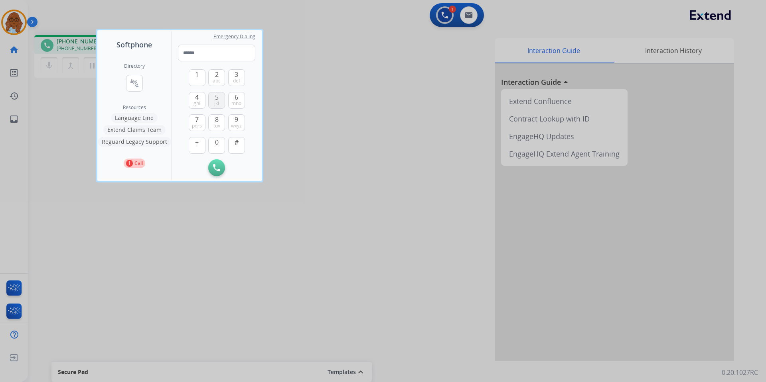
click at [216, 101] on span "jkl" at bounding box center [216, 103] width 5 height 6
type input "*"
click at [234, 249] on div at bounding box center [383, 191] width 766 height 382
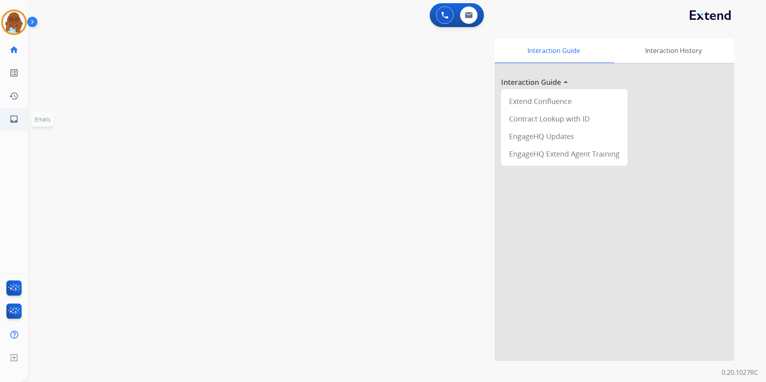
click at [27, 112] on ul "inbox Emails Emails" at bounding box center [14, 119] width 28 height 23
click at [18, 118] on mat-icon "inbox" at bounding box center [14, 119] width 10 height 10
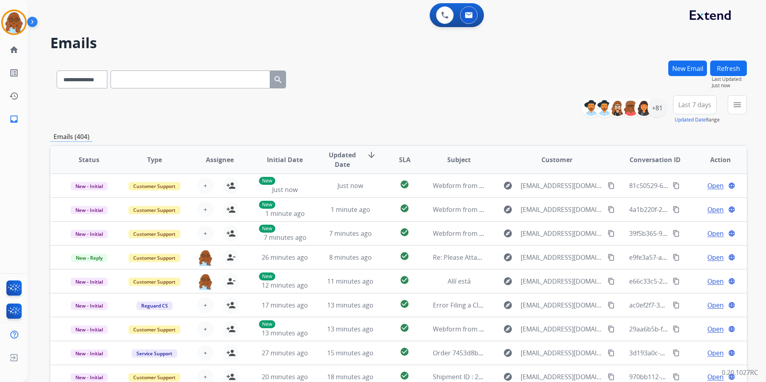
drag, startPoint x: 726, startPoint y: 104, endPoint x: 730, endPoint y: 110, distance: 7.7
click at [726, 104] on div "**********" at bounding box center [666, 109] width 159 height 29
click at [732, 112] on button "menu Filters" at bounding box center [736, 104] width 19 height 19
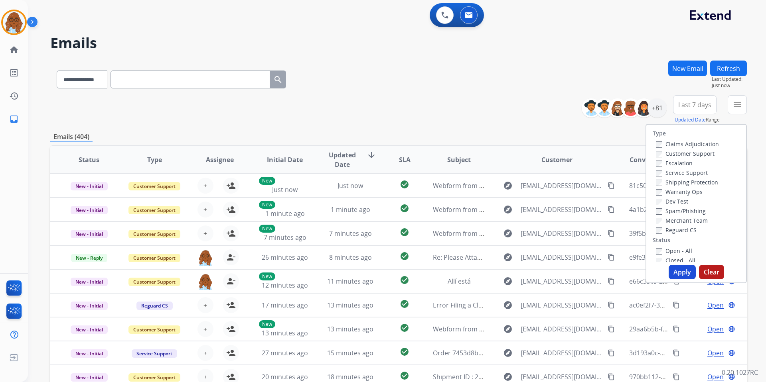
click at [664, 154] on label "Customer Support" at bounding box center [685, 154] width 59 height 8
click at [670, 184] on label "Shipping Protection" at bounding box center [687, 183] width 62 height 8
drag, startPoint x: 669, startPoint y: 229, endPoint x: 669, endPoint y: 242, distance: 13.2
click at [669, 229] on label "Reguard CS" at bounding box center [676, 230] width 41 height 8
click at [669, 252] on label "Open - All" at bounding box center [674, 251] width 36 height 8
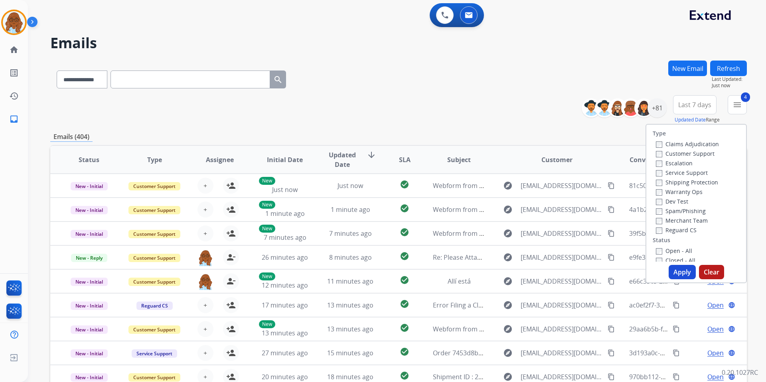
click at [671, 267] on button "Apply" at bounding box center [681, 272] width 27 height 14
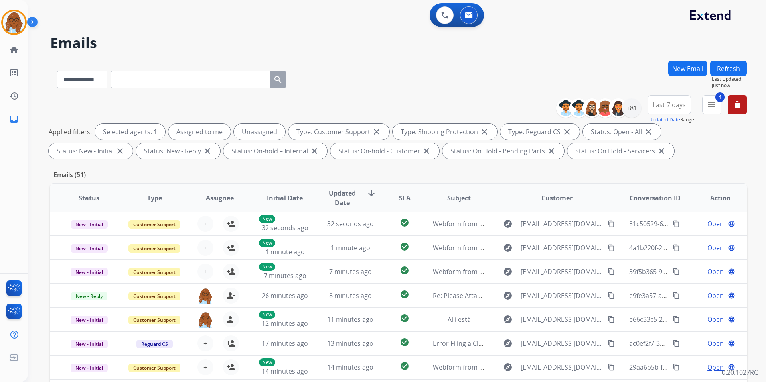
click at [671, 93] on div "New Email" at bounding box center [687, 78] width 39 height 35
click at [672, 106] on span "Last 7 days" at bounding box center [668, 104] width 33 height 3
click at [668, 198] on div "Last 90 days" at bounding box center [666, 202] width 44 height 12
click at [629, 112] on div "+136" at bounding box center [631, 107] width 19 height 19
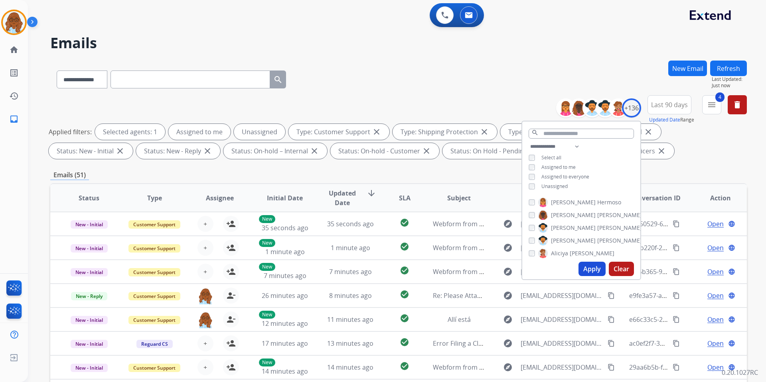
click at [554, 183] on span "Unassigned" at bounding box center [554, 186] width 26 height 7
drag, startPoint x: 582, startPoint y: 265, endPoint x: 559, endPoint y: 260, distance: 23.8
click at [583, 266] on button "Apply" at bounding box center [591, 269] width 27 height 14
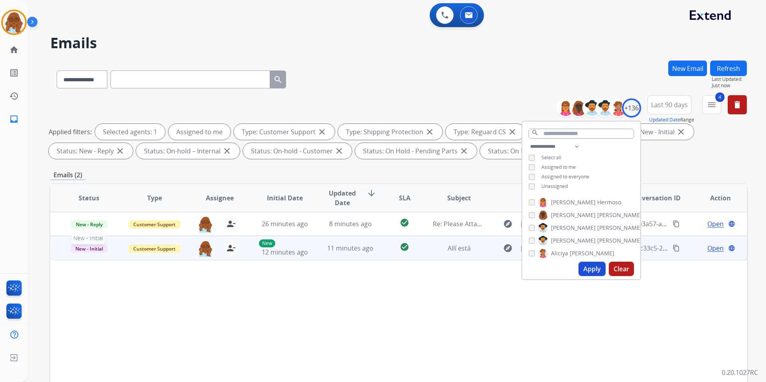
click at [89, 250] on span "New - Initial" at bounding box center [89, 249] width 37 height 8
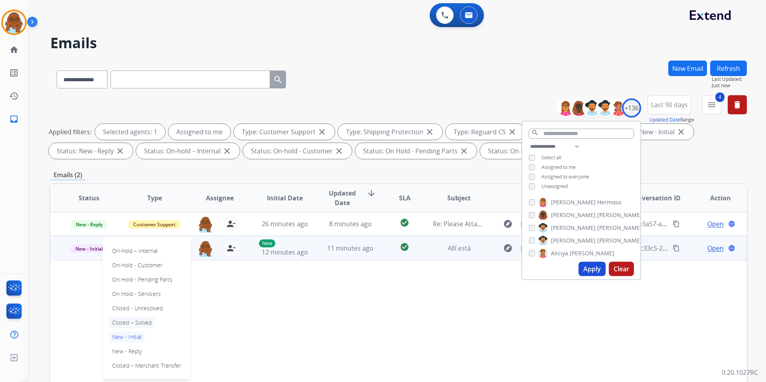
click at [130, 319] on p "Closed – Solved" at bounding box center [132, 322] width 46 height 11
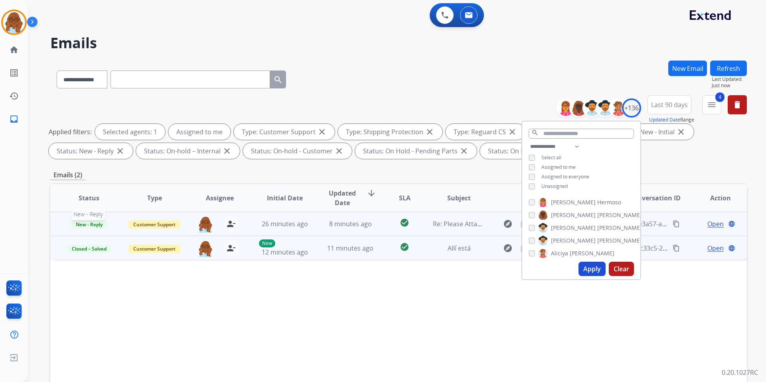
click at [97, 225] on span "New - Reply" at bounding box center [89, 225] width 36 height 8
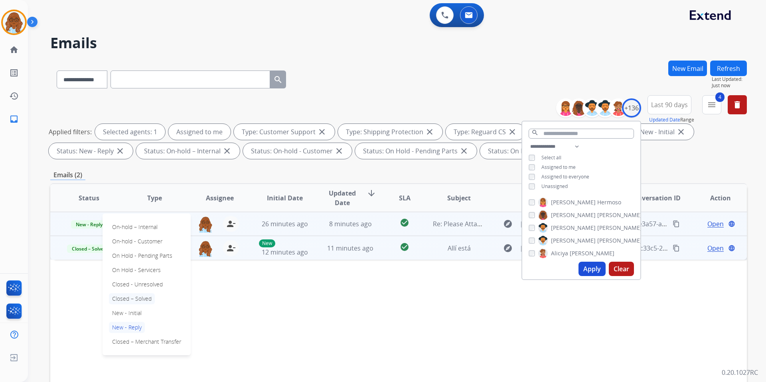
click at [134, 299] on p "Closed – Solved" at bounding box center [132, 298] width 46 height 11
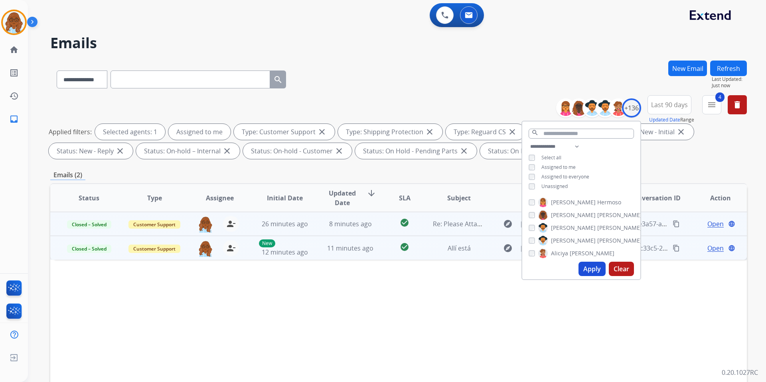
click at [660, 156] on div "Applied filters: Selected agents: 1 Assigned to me Type: Customer Support close…" at bounding box center [397, 141] width 696 height 35
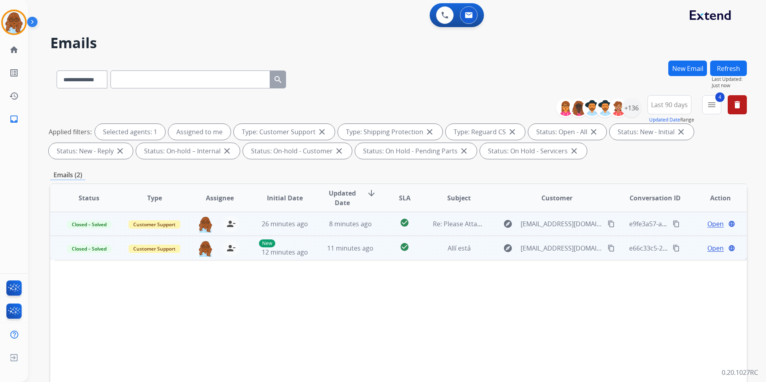
click at [710, 248] on span "Open" at bounding box center [715, 249] width 16 height 10
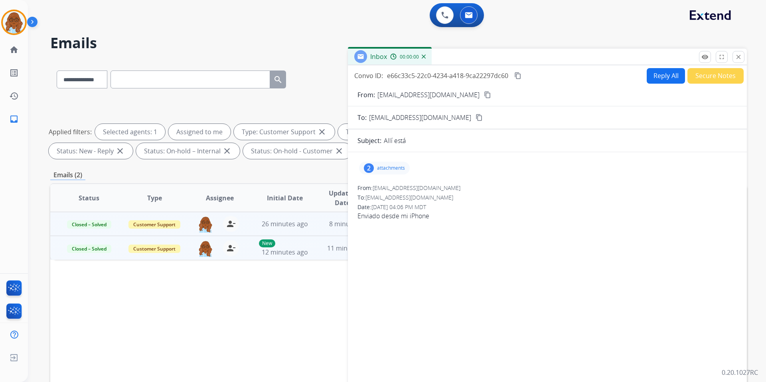
click at [727, 79] on button "Secure Notes" at bounding box center [715, 76] width 56 height 16
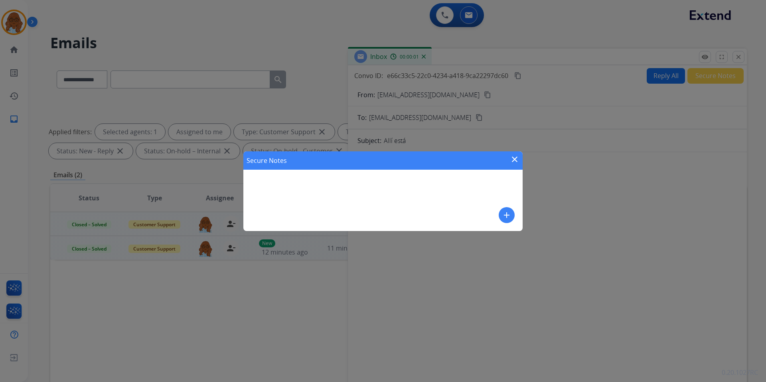
click at [506, 210] on button "add" at bounding box center [506, 215] width 16 height 16
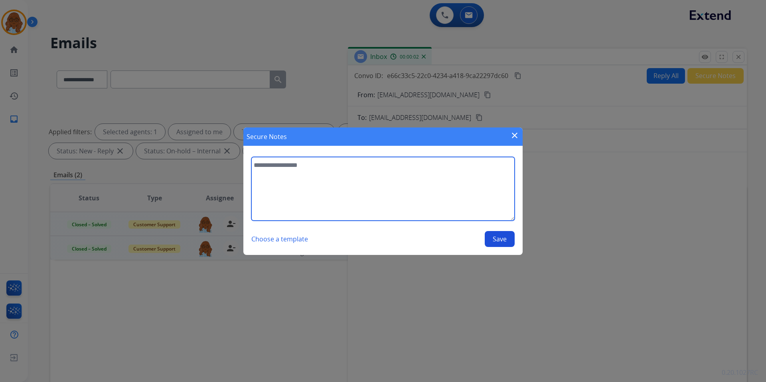
click at [348, 181] on textarea at bounding box center [382, 189] width 263 height 64
click at [417, 165] on textarea "**********" at bounding box center [382, 189] width 263 height 64
click at [292, 177] on textarea "**********" at bounding box center [382, 189] width 263 height 64
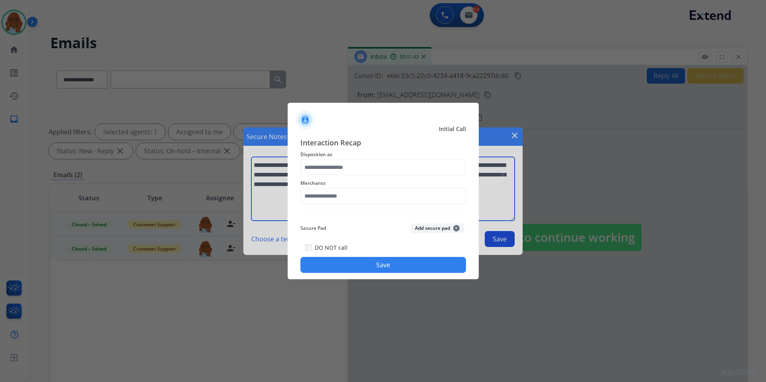
type textarea "**********"
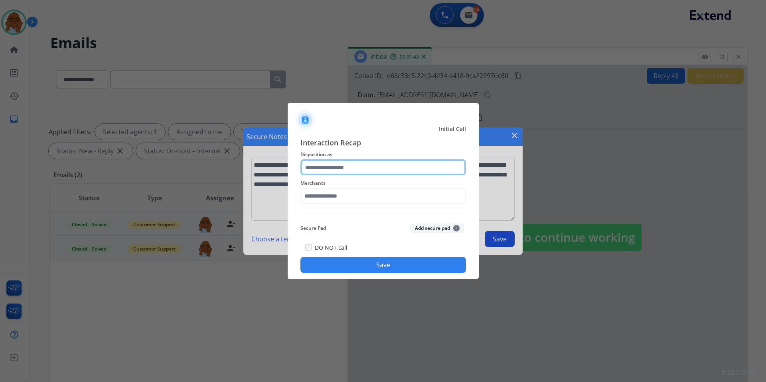
click at [367, 169] on input "text" at bounding box center [382, 168] width 165 height 16
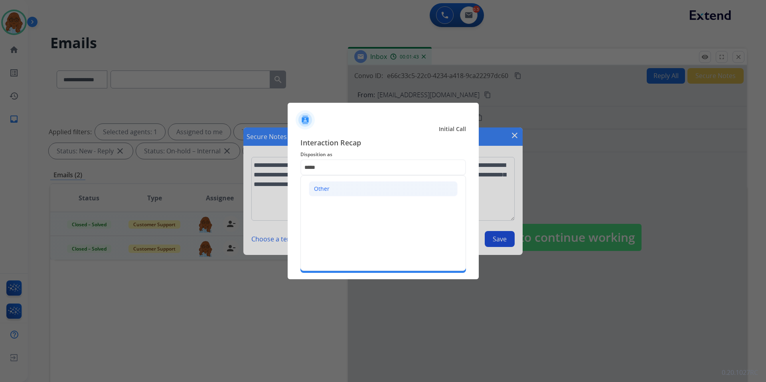
click at [355, 191] on li "Other" at bounding box center [383, 188] width 149 height 15
type input "*****"
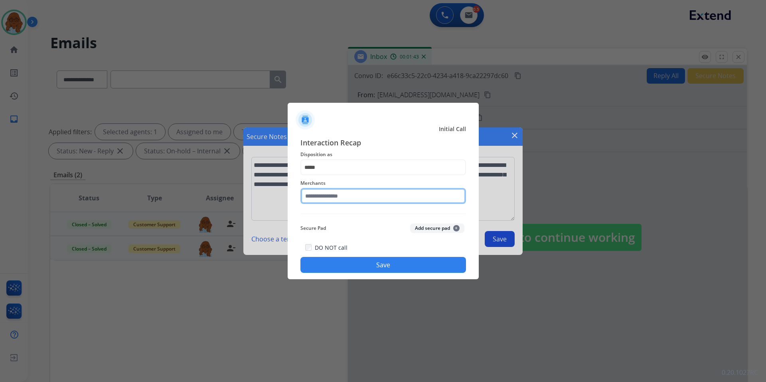
click at [341, 199] on input "text" at bounding box center [382, 196] width 165 height 16
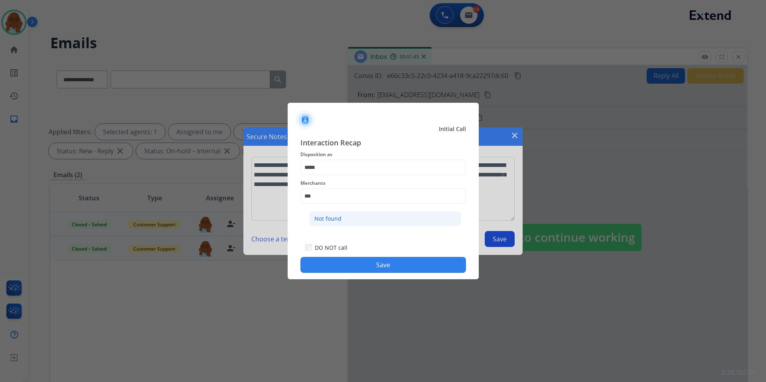
click at [335, 219] on div "Not found" at bounding box center [327, 219] width 27 height 8
type input "*********"
click at [412, 268] on button "Save" at bounding box center [382, 265] width 165 height 16
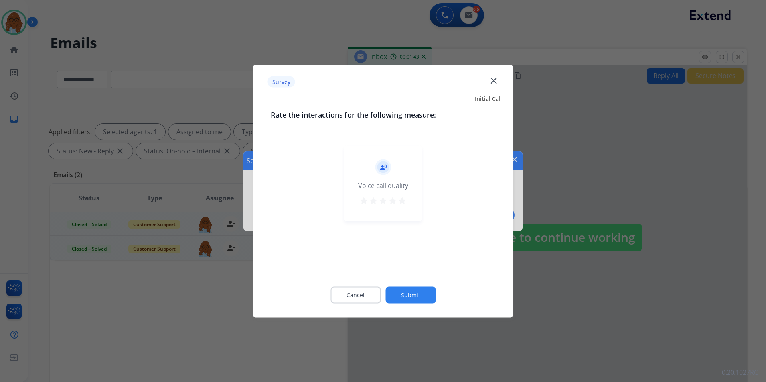
click at [493, 80] on mat-icon "close" at bounding box center [493, 80] width 10 height 10
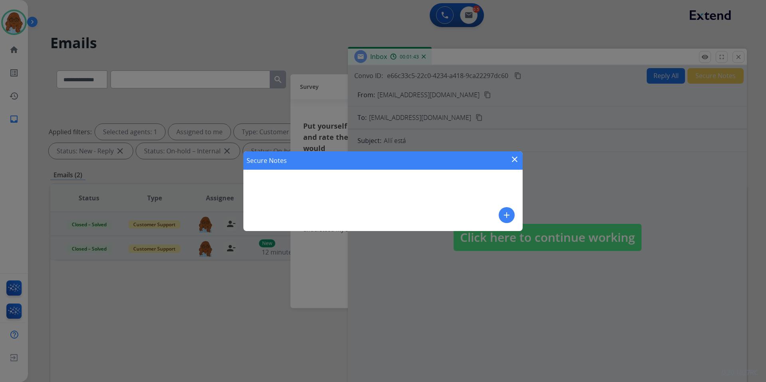
click at [510, 213] on mat-icon "add" at bounding box center [507, 216] width 10 height 10
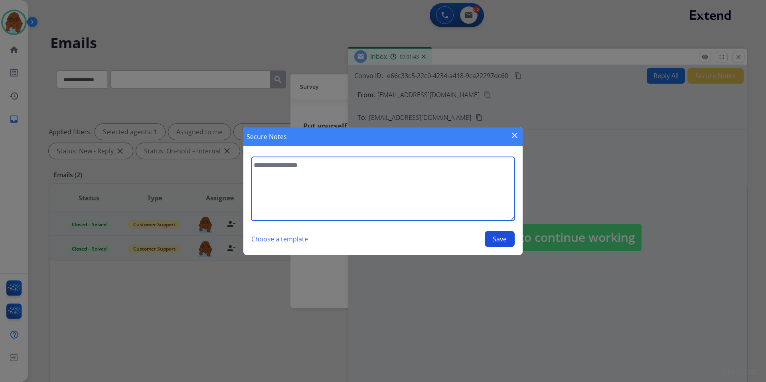
click at [314, 176] on textarea at bounding box center [382, 189] width 263 height 64
type textarea "*"
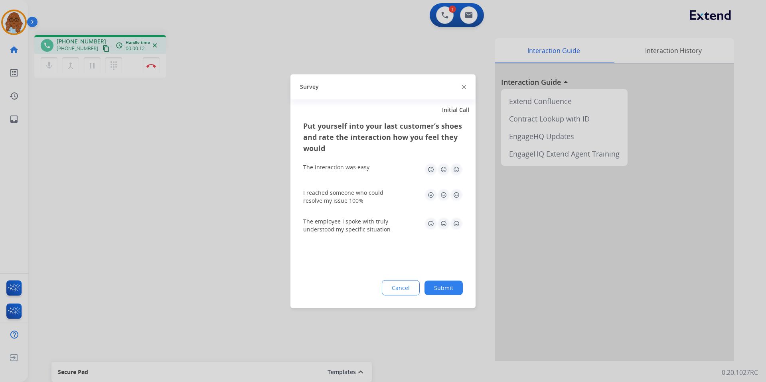
click at [465, 86] on img at bounding box center [464, 87] width 4 height 4
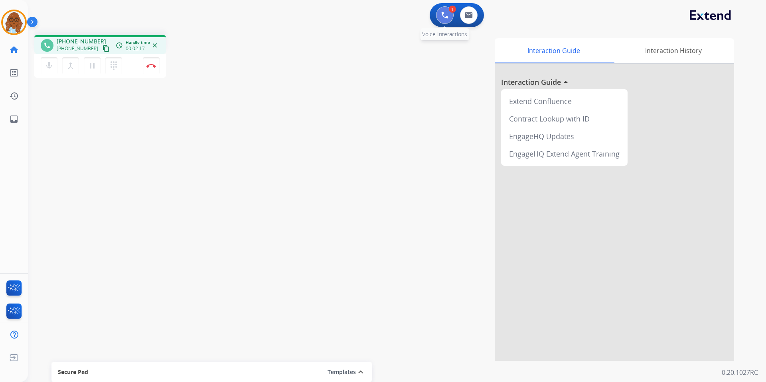
click at [437, 16] on button at bounding box center [445, 15] width 18 height 18
click at [446, 16] on img at bounding box center [444, 15] width 7 height 7
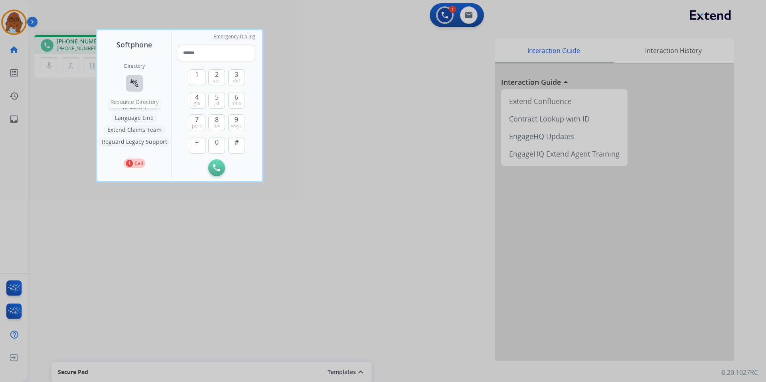
click at [138, 84] on mat-icon "connect_without_contact" at bounding box center [135, 84] width 10 height 10
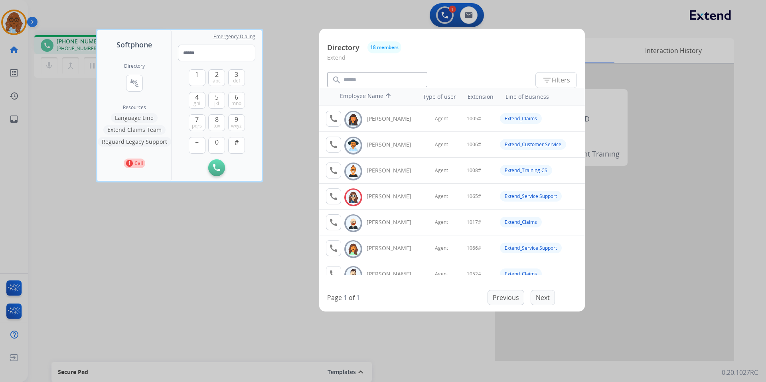
click at [298, 192] on div at bounding box center [383, 191] width 766 height 382
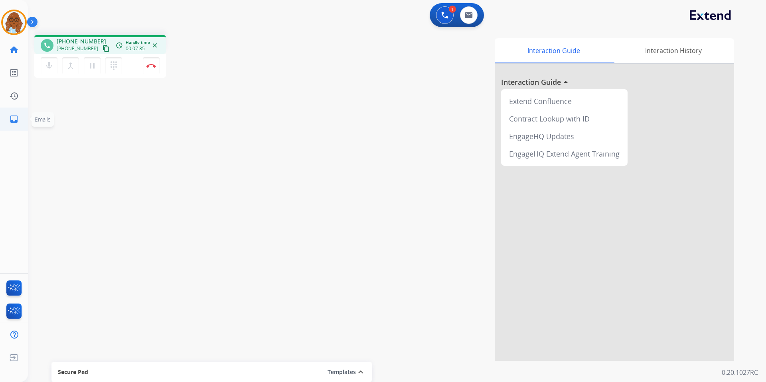
click at [22, 118] on link "inbox Emails" at bounding box center [14, 119] width 22 height 22
select select "**********"
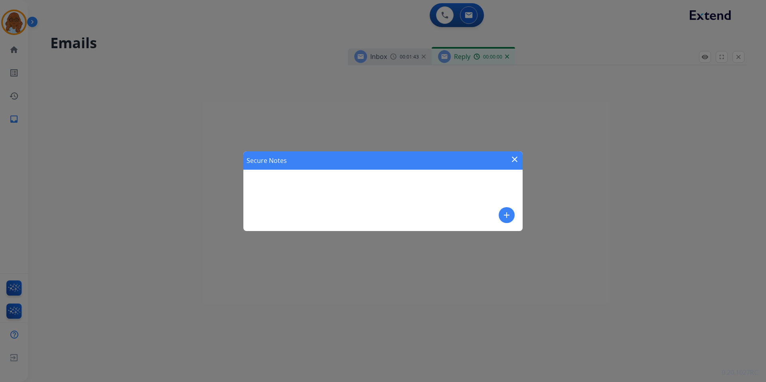
select select "**********"
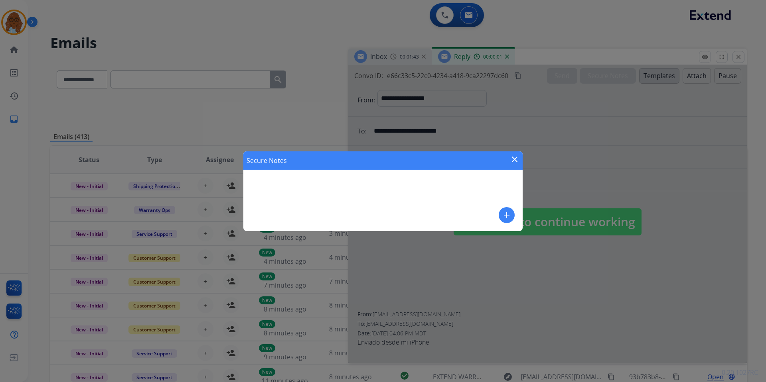
click at [516, 158] on mat-icon "close" at bounding box center [515, 160] width 10 height 10
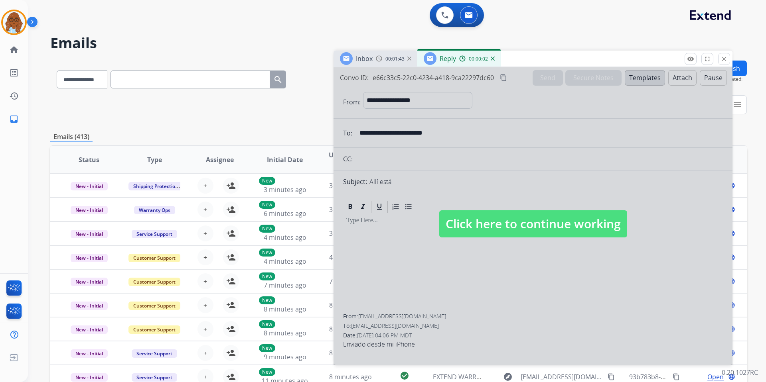
drag, startPoint x: 526, startPoint y: 56, endPoint x: 418, endPoint y: 54, distance: 108.1
click at [418, 54] on div "Inbox 00:01:43 Reply 00:00:02" at bounding box center [532, 59] width 399 height 17
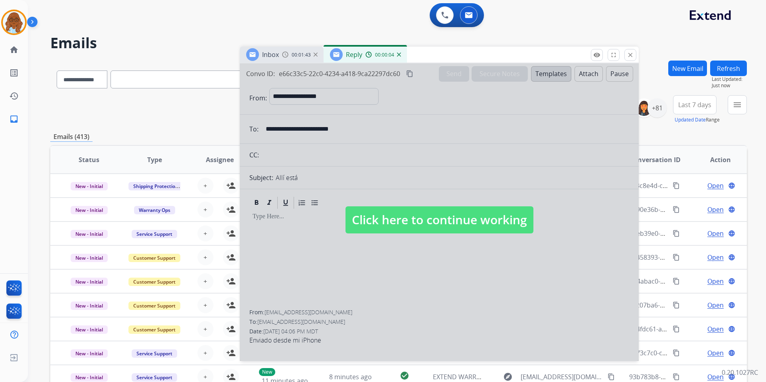
drag, startPoint x: 418, startPoint y: 58, endPoint x: 372, endPoint y: 33, distance: 52.8
click at [372, 47] on div "Inbox 00:01:43 Reply 00:00:04" at bounding box center [439, 55] width 399 height 17
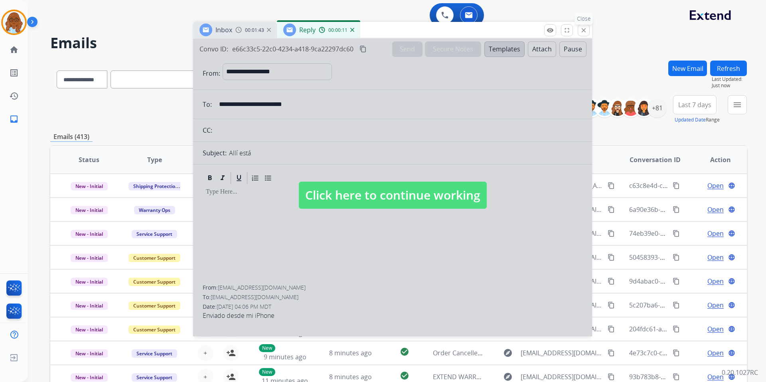
click at [588, 29] on button "close Close" at bounding box center [583, 30] width 12 height 12
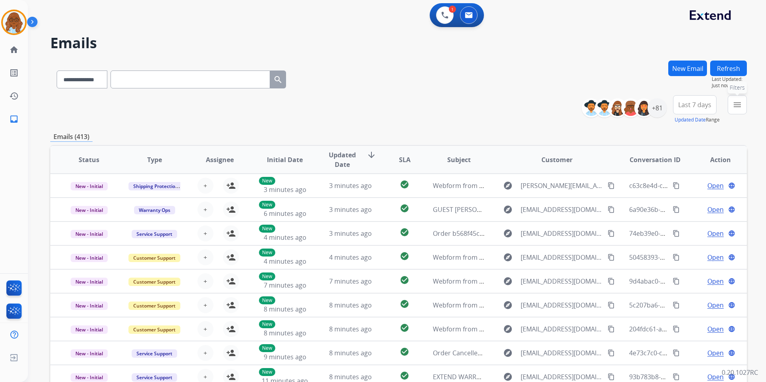
click at [742, 110] on button "menu Filters" at bounding box center [736, 104] width 19 height 19
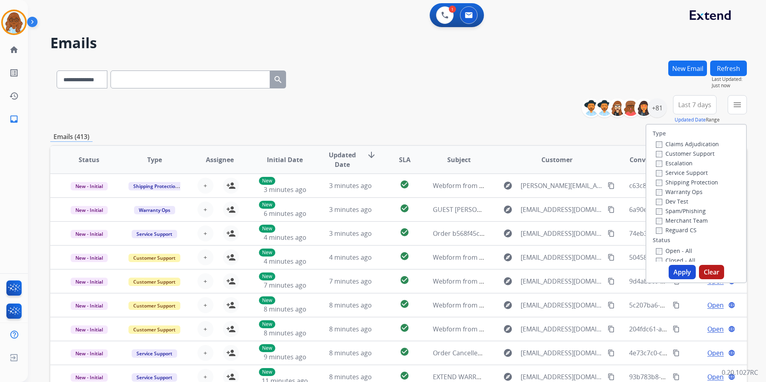
click at [660, 152] on label "Customer Support" at bounding box center [685, 154] width 59 height 8
drag, startPoint x: 686, startPoint y: 79, endPoint x: 686, endPoint y: 68, distance: 11.6
click at [686, 77] on div "New Email" at bounding box center [687, 78] width 39 height 35
click at [686, 68] on button "New Email" at bounding box center [687, 69] width 39 height 16
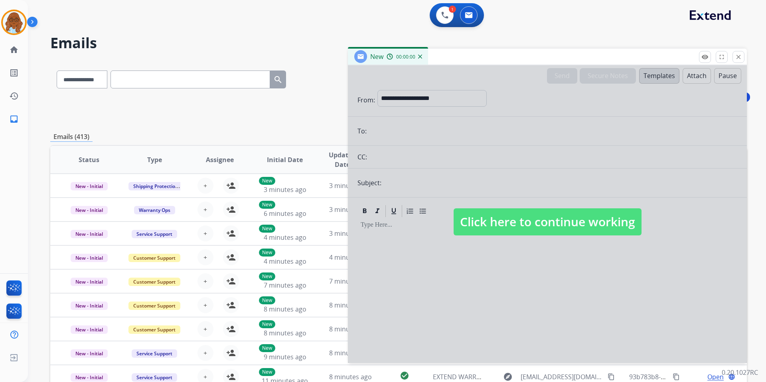
click at [494, 168] on div at bounding box center [547, 214] width 399 height 298
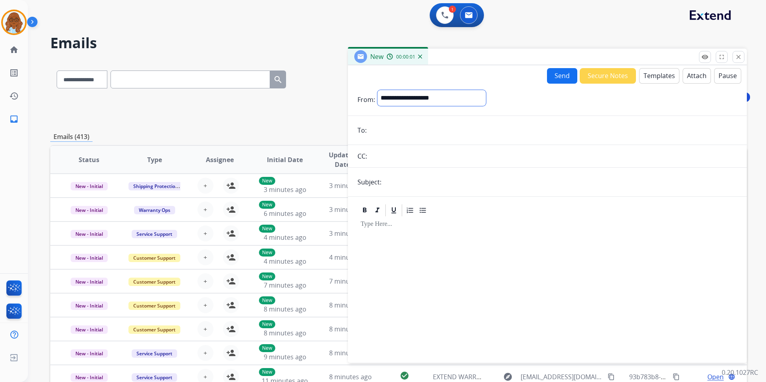
click at [432, 93] on select "**********" at bounding box center [431, 98] width 108 height 16
select select "**********"
click at [377, 90] on select "**********" at bounding box center [431, 98] width 108 height 16
click at [399, 123] on form "**********" at bounding box center [547, 222] width 399 height 276
paste input "**********"
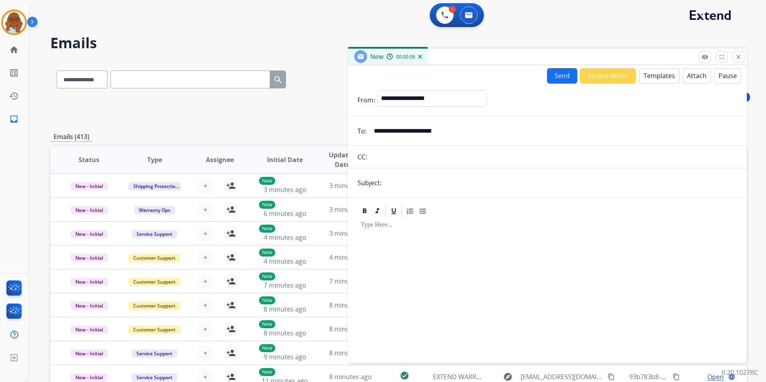
type input "**********"
click at [419, 189] on input "text" at bounding box center [560, 183] width 353 height 16
drag, startPoint x: 486, startPoint y: 186, endPoint x: 490, endPoint y: 189, distance: 4.8
click at [441, 183] on input "**********" at bounding box center [560, 183] width 353 height 16
type input "**********"
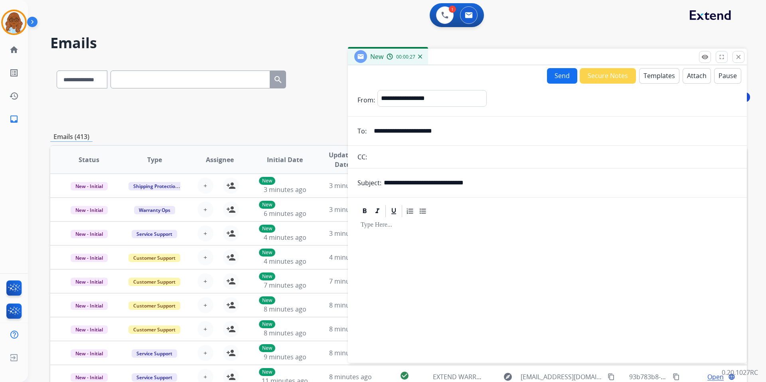
click at [664, 73] on button "Templates" at bounding box center [659, 76] width 40 height 16
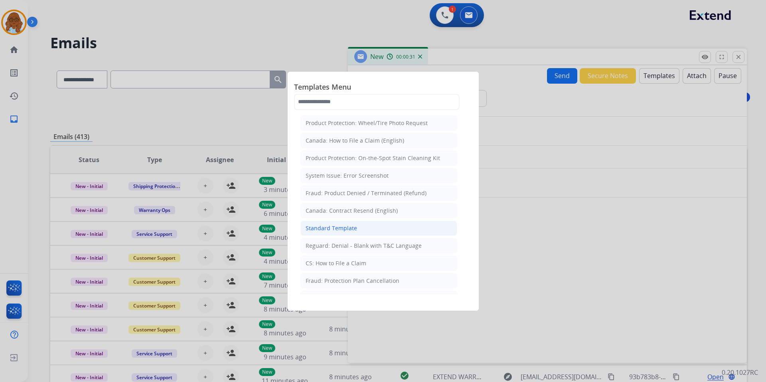
click at [330, 224] on li "Standard Template" at bounding box center [378, 228] width 157 height 15
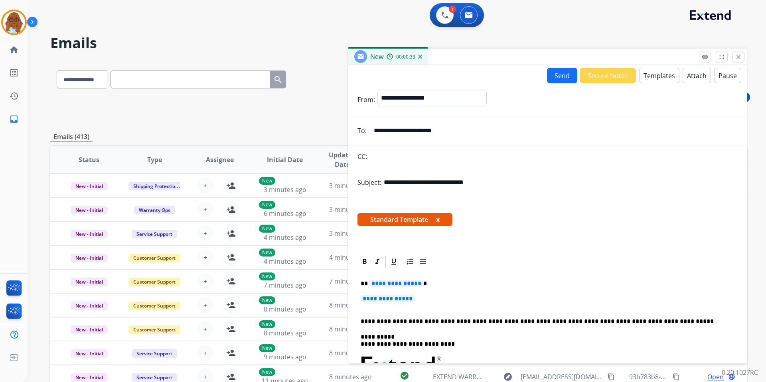
click at [389, 283] on span "**********" at bounding box center [396, 283] width 54 height 7
click at [393, 301] on span "**********" at bounding box center [387, 298] width 54 height 7
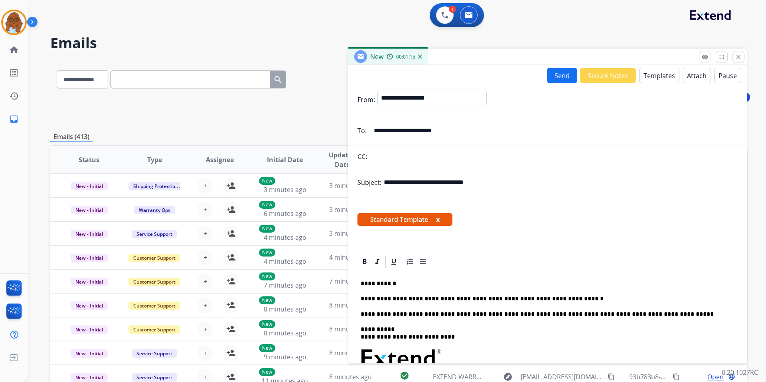
click at [502, 303] on div "**********" at bounding box center [547, 380] width 380 height 223
click at [502, 299] on p "**********" at bounding box center [543, 298] width 367 height 7
click at [439, 222] on button "x" at bounding box center [438, 220] width 4 height 10
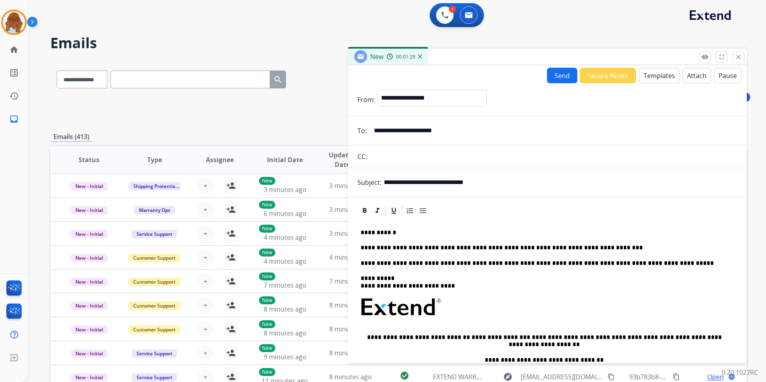
click at [551, 77] on button "Send" at bounding box center [562, 76] width 30 height 16
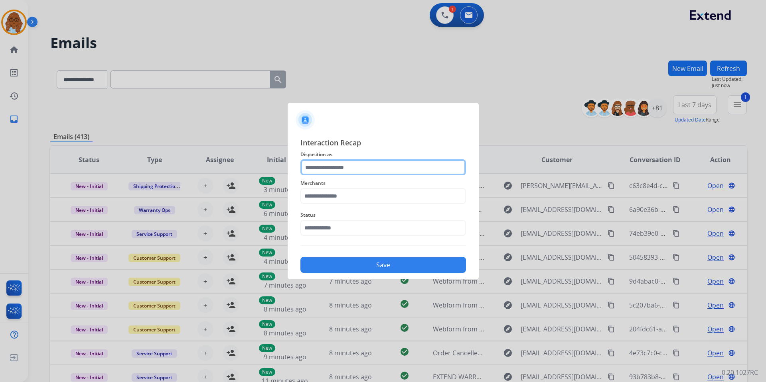
click at [353, 164] on input "text" at bounding box center [382, 168] width 165 height 16
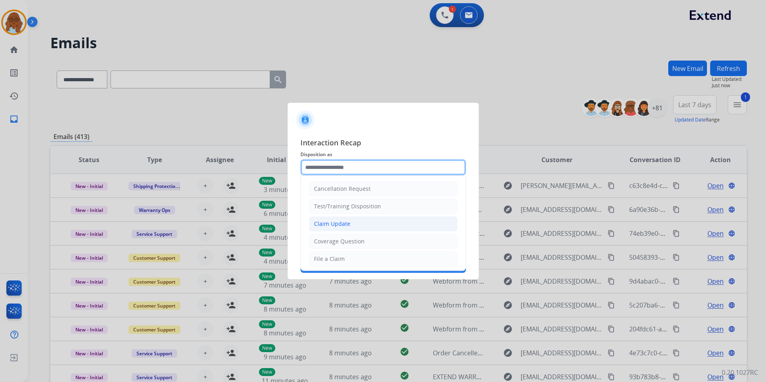
scroll to position [40, 0]
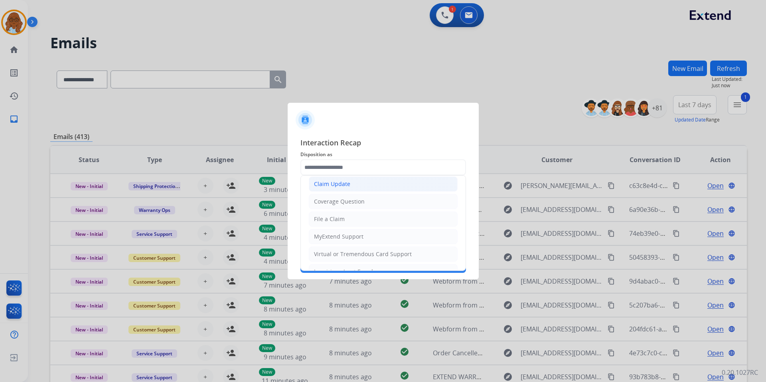
click at [334, 183] on div "Claim Update" at bounding box center [332, 184] width 36 height 8
type input "**********"
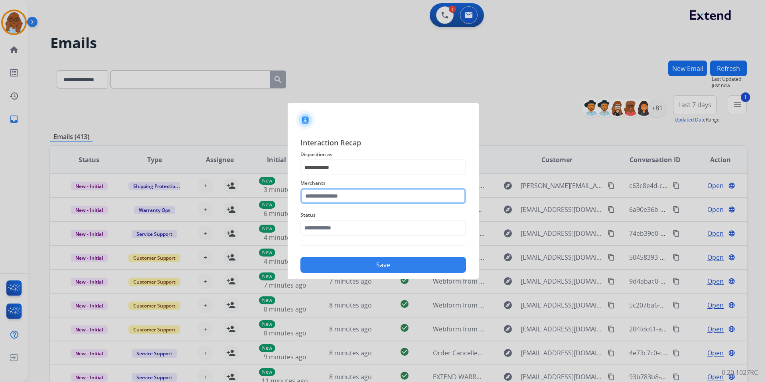
click at [338, 197] on input "text" at bounding box center [382, 196] width 165 height 16
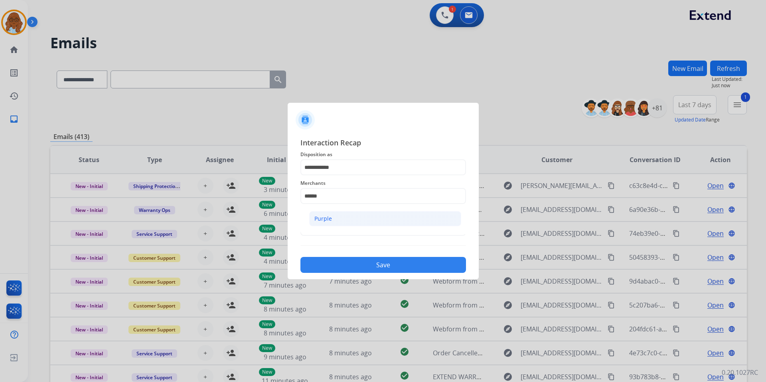
click at [335, 215] on li "Purple" at bounding box center [385, 218] width 152 height 15
type input "******"
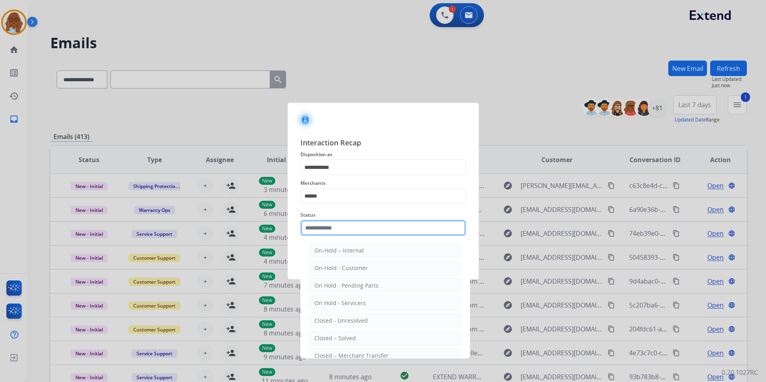
click at [327, 224] on input "text" at bounding box center [382, 228] width 165 height 16
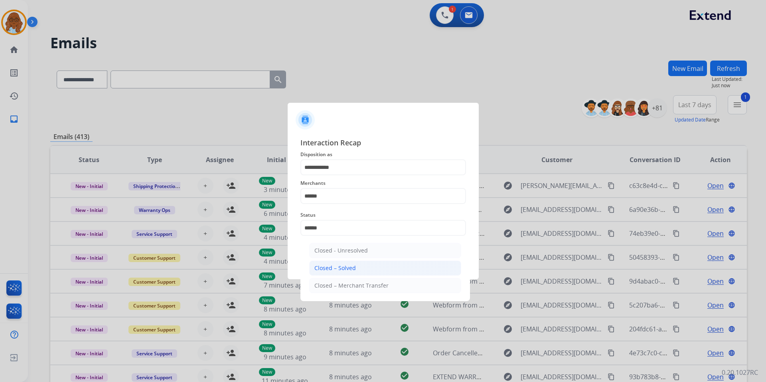
click at [367, 265] on li "Closed – Solved" at bounding box center [385, 268] width 152 height 15
type input "**********"
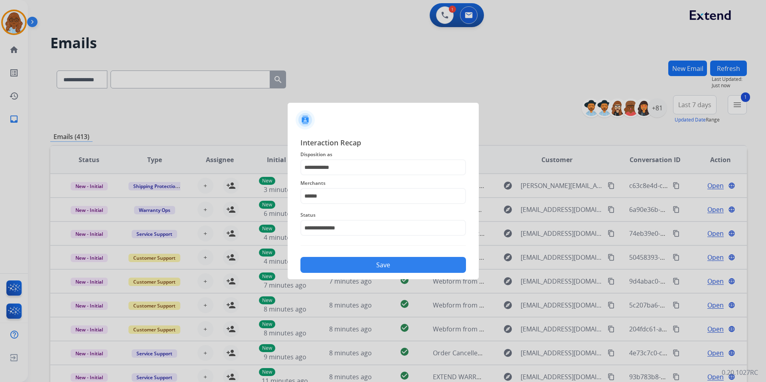
click at [352, 259] on button "Save" at bounding box center [382, 265] width 165 height 16
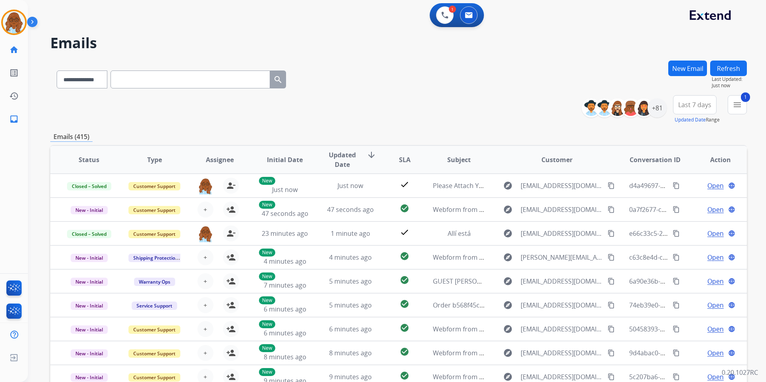
click at [56, 65] on div "**********" at bounding box center [171, 78] width 242 height 28
click at [75, 78] on select "**********" at bounding box center [82, 80] width 50 height 18
select select "**********"
click at [57, 71] on select "**********" at bounding box center [82, 80] width 50 height 18
click at [127, 79] on input "text" at bounding box center [190, 80] width 160 height 18
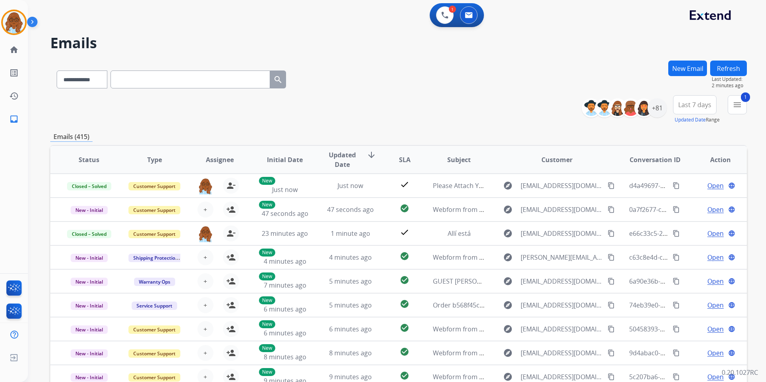
paste input "**********"
type input "**********"
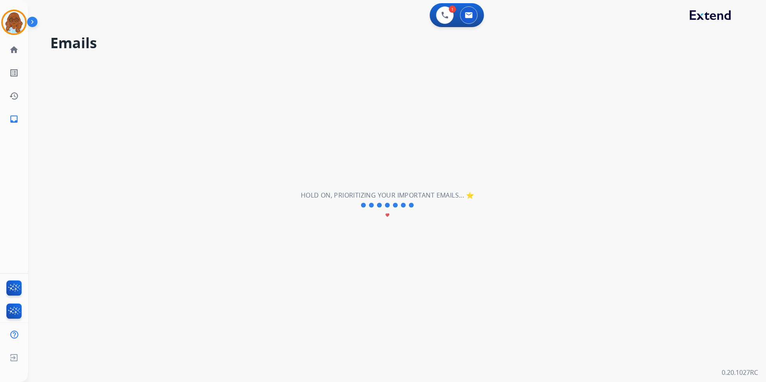
click at [392, 196] on h2 "Hold on, prioritizing your important emails... ⭐" at bounding box center [387, 196] width 173 height 10
click at [400, 196] on h2 "Hold on, prioritizing your important emails... ⭐" at bounding box center [387, 196] width 173 height 10
click at [401, 196] on h2 "Hold on, prioritizing your important emails... ⭐" at bounding box center [387, 196] width 173 height 10
click at [423, 203] on div "Hold on, prioritizing your important emails... ⭐ favorite" at bounding box center [387, 206] width 173 height 30
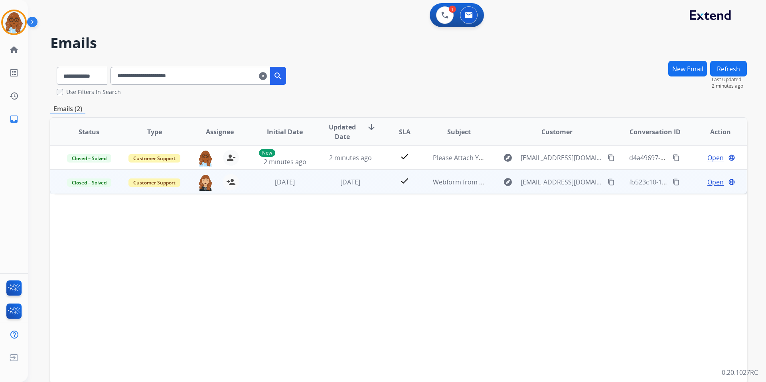
click at [707, 183] on span "Open" at bounding box center [715, 182] width 16 height 10
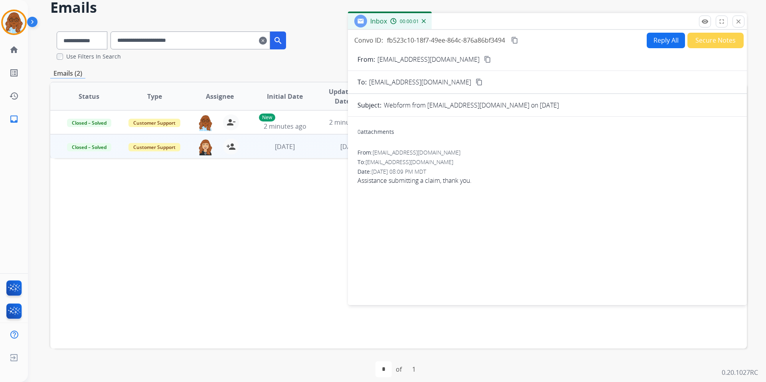
scroll to position [43, 0]
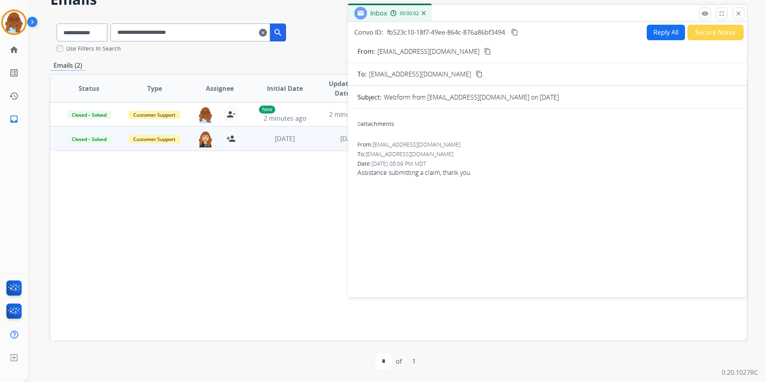
click at [738, 15] on mat-icon "close" at bounding box center [737, 13] width 7 height 7
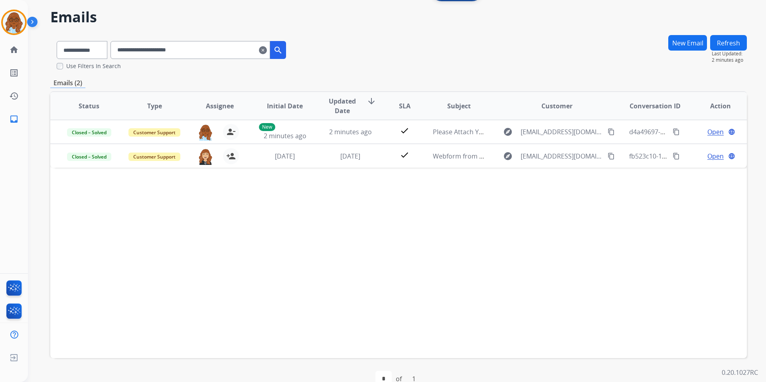
scroll to position [0, 0]
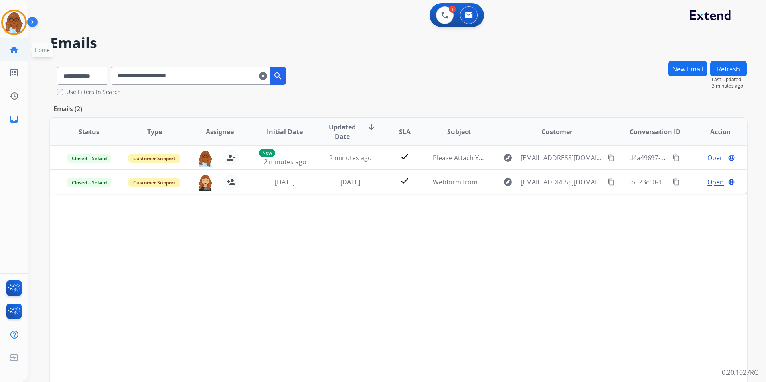
click at [10, 46] on mat-icon "home" at bounding box center [14, 50] width 10 height 10
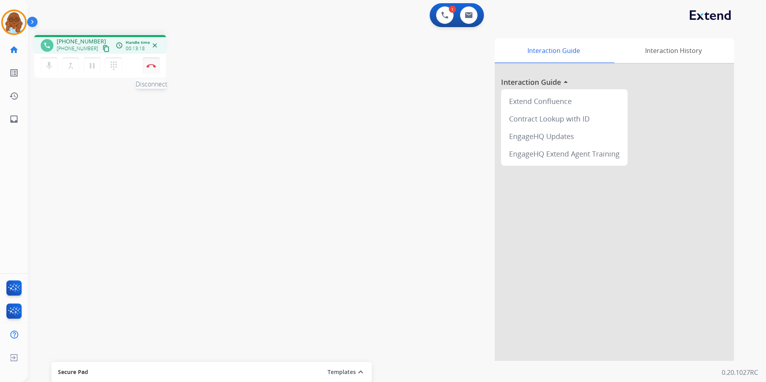
click at [150, 67] on img at bounding box center [151, 66] width 10 height 4
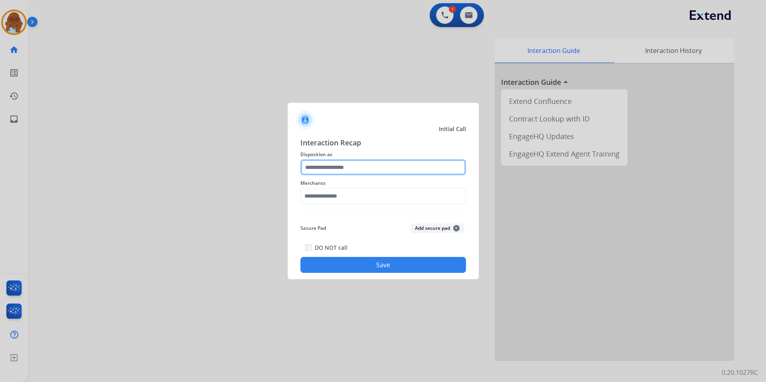
click at [384, 164] on input "text" at bounding box center [382, 168] width 165 height 16
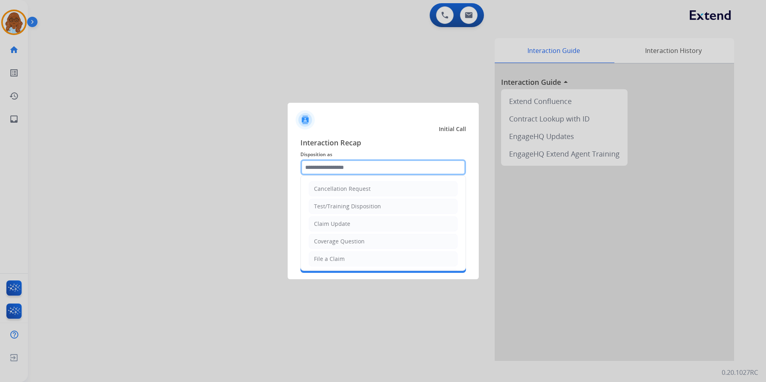
click at [390, 169] on input "text" at bounding box center [382, 168] width 165 height 16
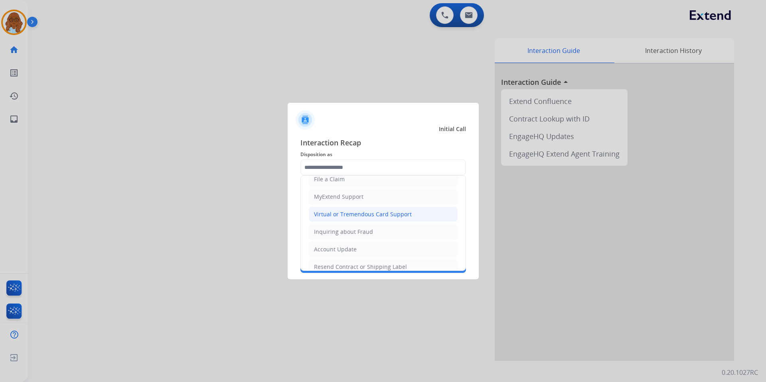
click at [357, 212] on div "Virtual or Tremendous Card Support" at bounding box center [363, 215] width 98 height 8
type input "**********"
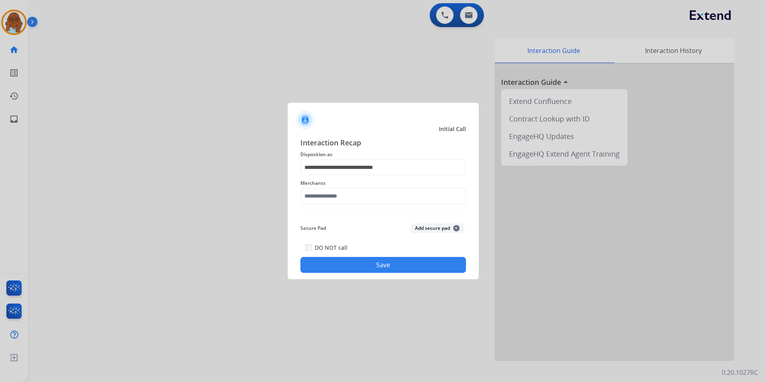
click at [342, 188] on span "Merchants" at bounding box center [382, 184] width 165 height 10
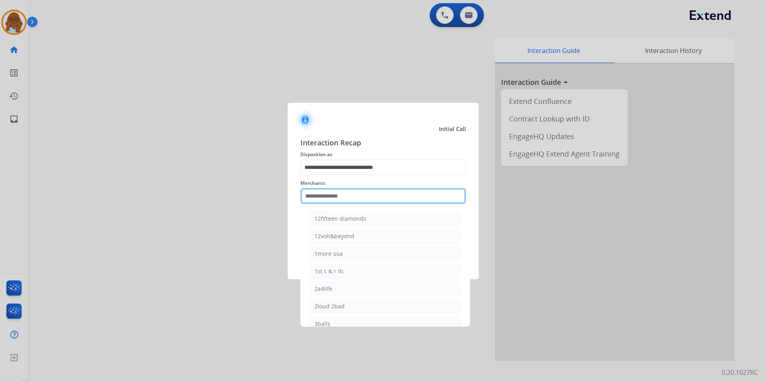
click at [359, 193] on input "text" at bounding box center [382, 196] width 165 height 16
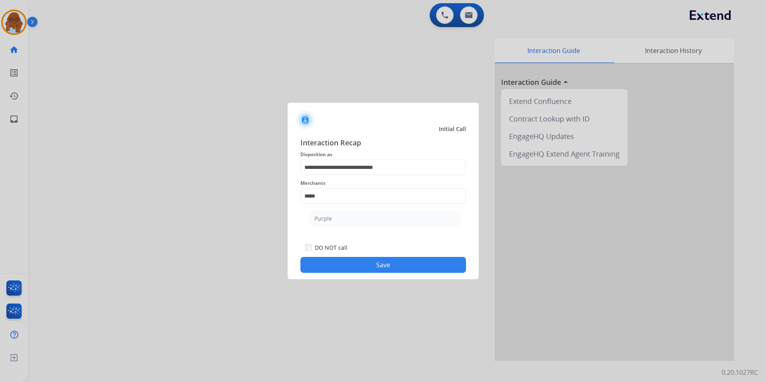
click at [346, 215] on li "Purple" at bounding box center [385, 218] width 152 height 15
type input "******"
click at [409, 262] on button "Save" at bounding box center [382, 265] width 165 height 16
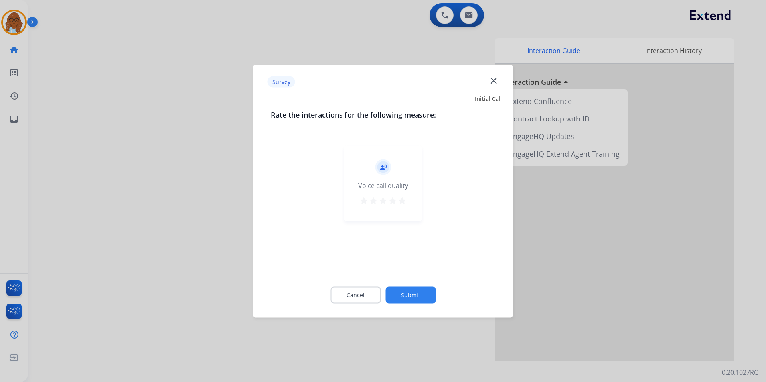
click at [405, 200] on mat-icon "star" at bounding box center [402, 201] width 10 height 10
click at [416, 293] on button "Submit" at bounding box center [410, 295] width 50 height 17
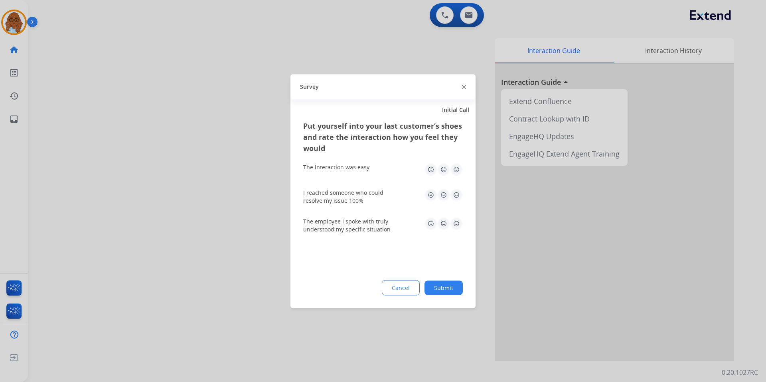
click at [455, 165] on img at bounding box center [456, 169] width 13 height 13
click at [456, 190] on img at bounding box center [456, 195] width 13 height 13
click at [457, 228] on img at bounding box center [456, 223] width 13 height 13
click at [449, 282] on button "Submit" at bounding box center [443, 288] width 38 height 14
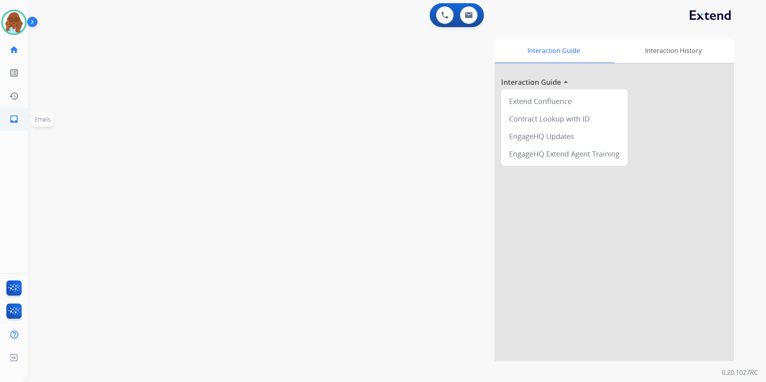
click at [20, 118] on link "inbox Emails" at bounding box center [14, 119] width 22 height 22
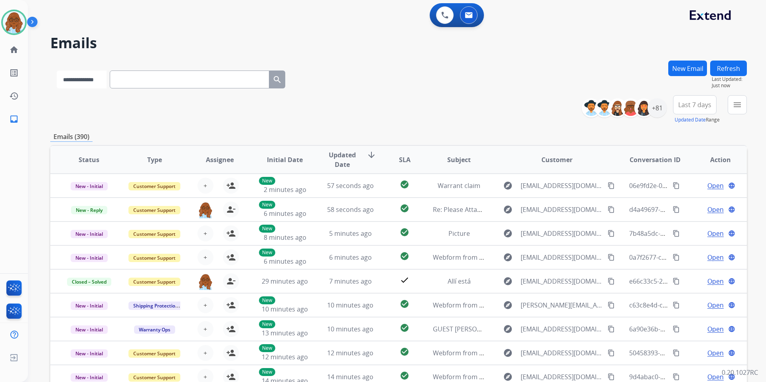
drag, startPoint x: 113, startPoint y: 76, endPoint x: 108, endPoint y: 83, distance: 8.5
click at [106, 76] on select "**********" at bounding box center [82, 80] width 50 height 18
select select "**********"
click at [57, 71] on select "**********" at bounding box center [82, 80] width 50 height 18
click at [142, 80] on input "text" at bounding box center [190, 80] width 160 height 18
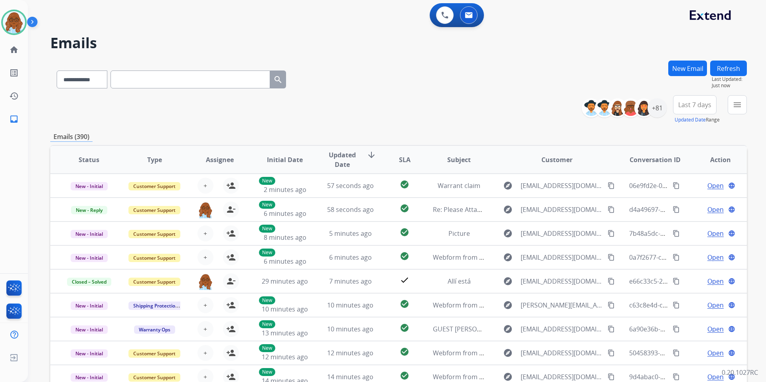
paste input "**********"
type input "**********"
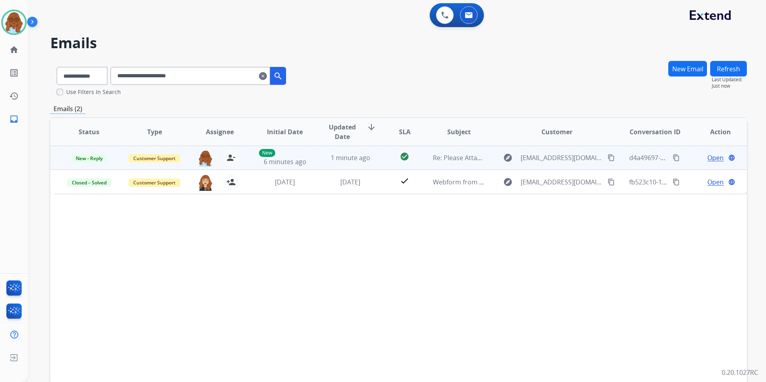
click at [707, 158] on span "Open" at bounding box center [715, 158] width 16 height 10
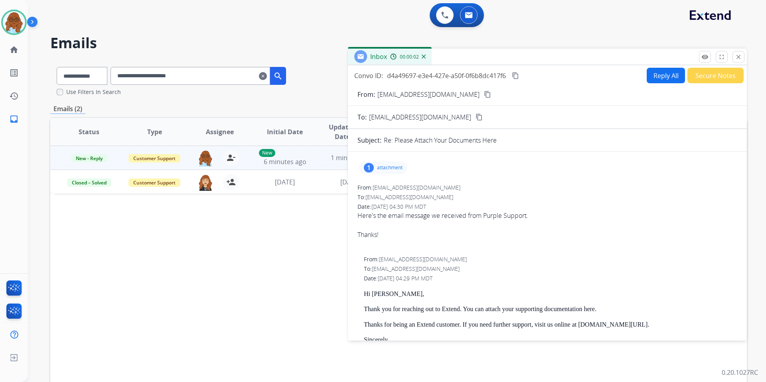
click at [384, 163] on div "1 attachment" at bounding box center [383, 167] width 48 height 13
click at [665, 189] on mat-icon "download" at bounding box center [668, 188] width 7 height 7
click at [382, 165] on p "attachment" at bounding box center [390, 168] width 26 height 6
click at [658, 73] on button "Reply All" at bounding box center [665, 76] width 38 height 16
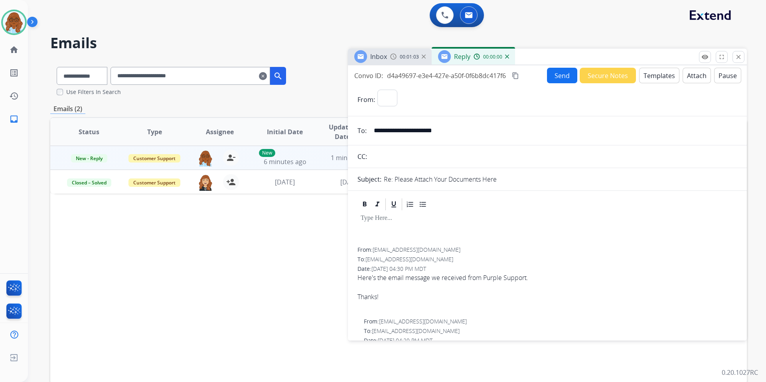
select select "**********"
click at [647, 73] on button "Templates" at bounding box center [659, 76] width 40 height 16
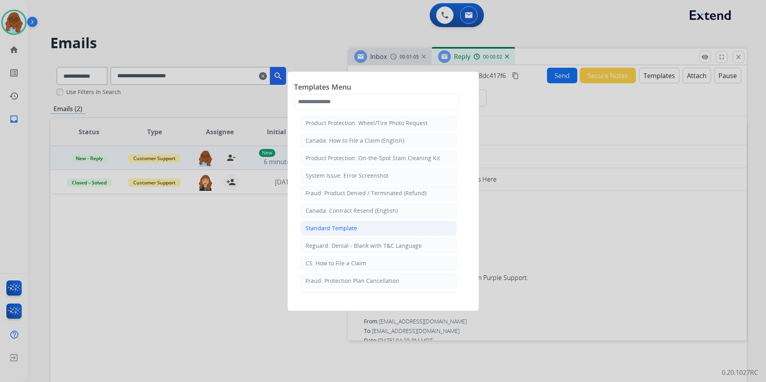
click at [355, 224] on li "Standard Template" at bounding box center [378, 228] width 157 height 15
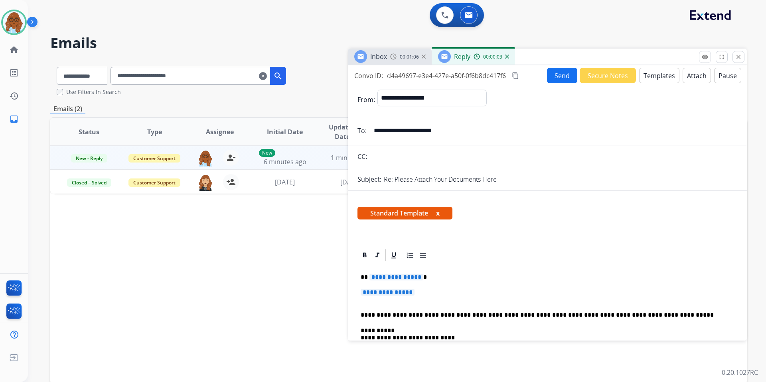
click at [401, 273] on div "**********" at bounding box center [547, 378] width 380 height 231
click at [398, 293] on span "**********" at bounding box center [387, 292] width 54 height 7
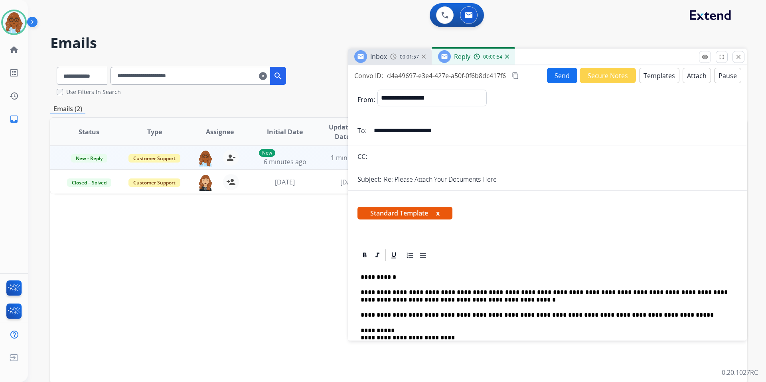
click at [439, 216] on button "x" at bounding box center [438, 214] width 4 height 10
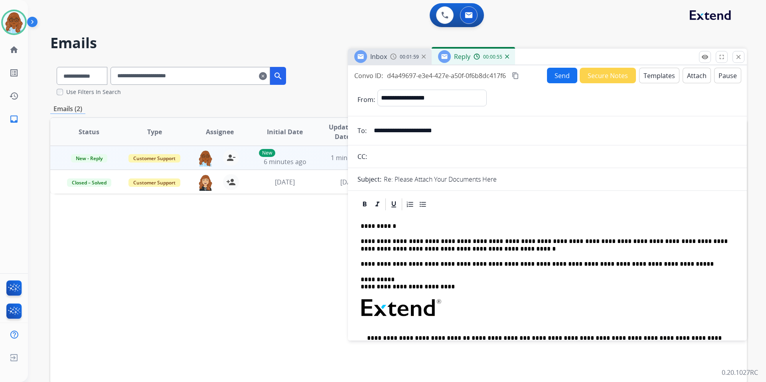
click at [443, 250] on p "**********" at bounding box center [543, 245] width 367 height 15
click at [518, 77] on mat-icon "content_copy" at bounding box center [515, 75] width 7 height 7
click at [559, 71] on button "Send" at bounding box center [562, 76] width 30 height 16
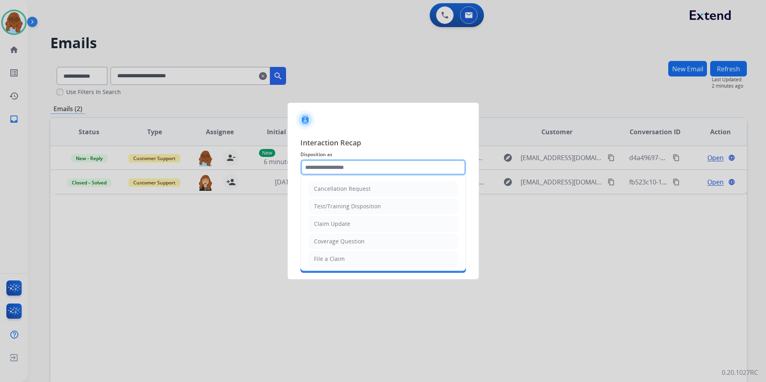
click at [394, 166] on input "text" at bounding box center [382, 168] width 165 height 16
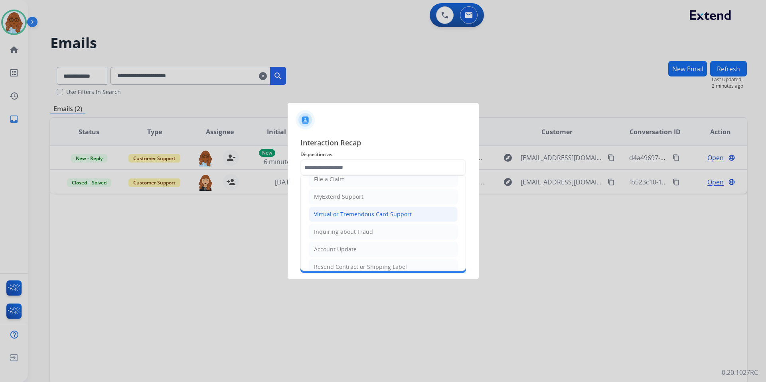
click at [351, 217] on div "Virtual or Tremendous Card Support" at bounding box center [363, 215] width 98 height 8
type input "**********"
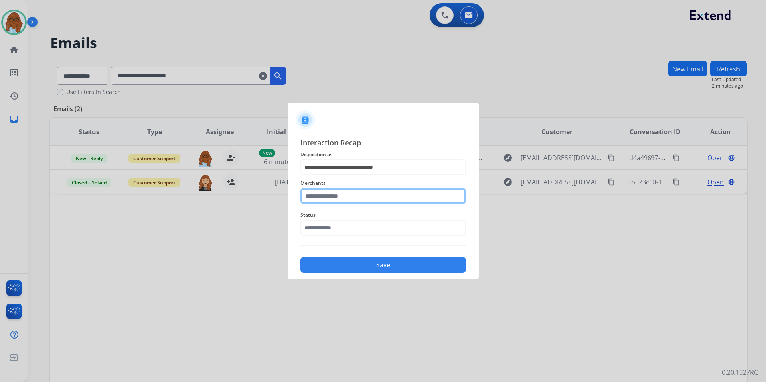
click at [344, 194] on input "text" at bounding box center [382, 196] width 165 height 16
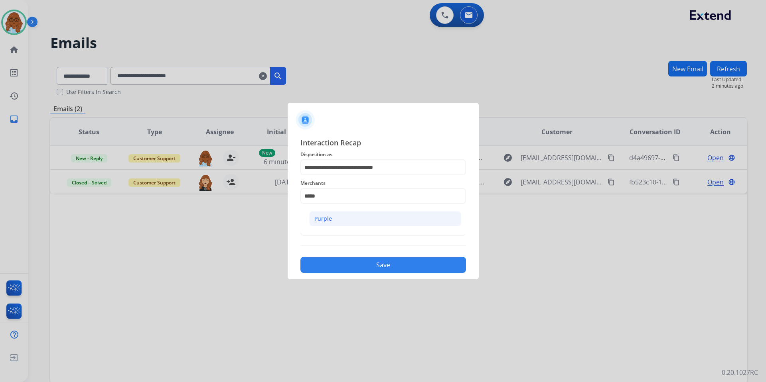
click at [339, 219] on li "Purple" at bounding box center [385, 218] width 152 height 15
type input "******"
click at [345, 230] on input "text" at bounding box center [382, 228] width 165 height 16
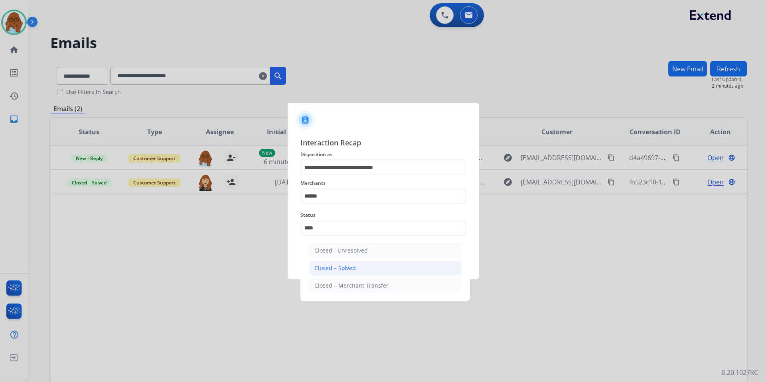
click at [359, 269] on li "Closed – Solved" at bounding box center [385, 268] width 152 height 15
type input "**********"
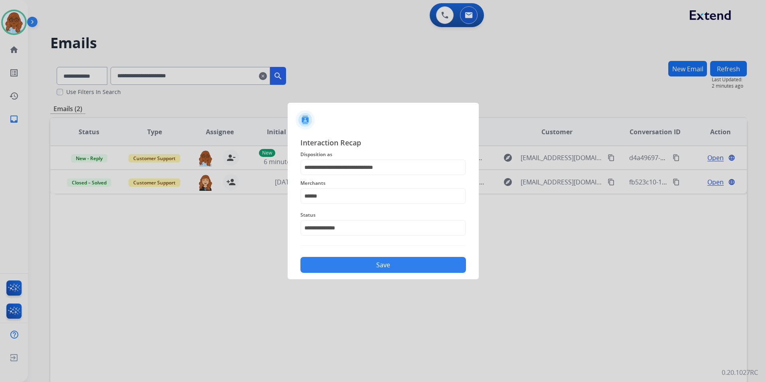
click at [369, 264] on button "Save" at bounding box center [382, 265] width 165 height 16
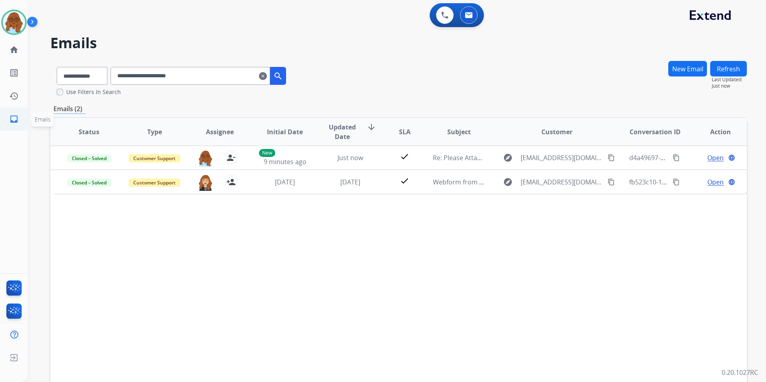
click at [16, 116] on mat-icon "inbox" at bounding box center [14, 119] width 10 height 10
click at [17, 49] on mat-icon "home" at bounding box center [14, 50] width 10 height 10
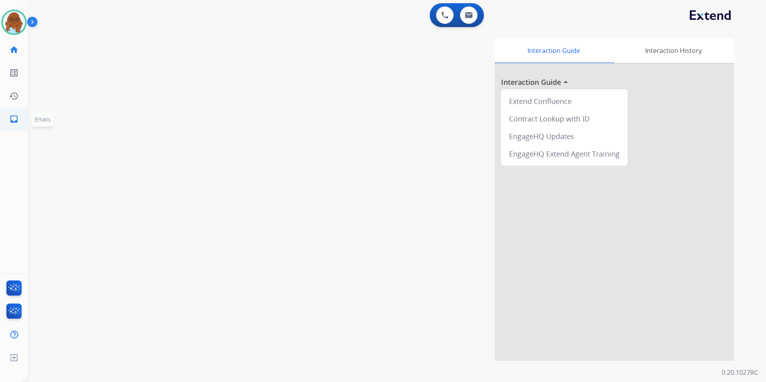
click at [14, 121] on mat-icon "inbox" at bounding box center [14, 119] width 10 height 10
select select "**********"
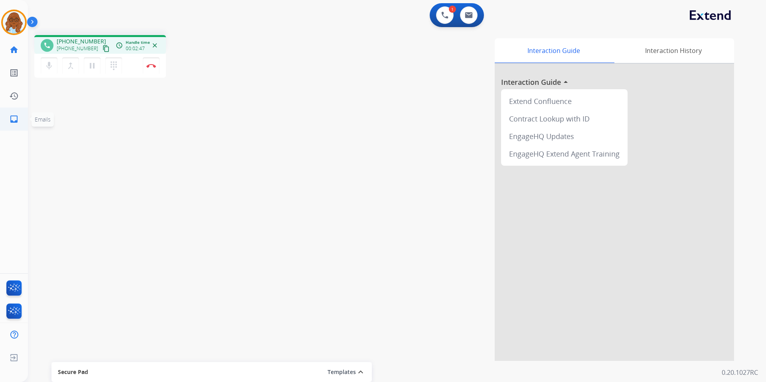
click at [17, 115] on mat-icon "inbox" at bounding box center [14, 119] width 10 height 10
select select "**********"
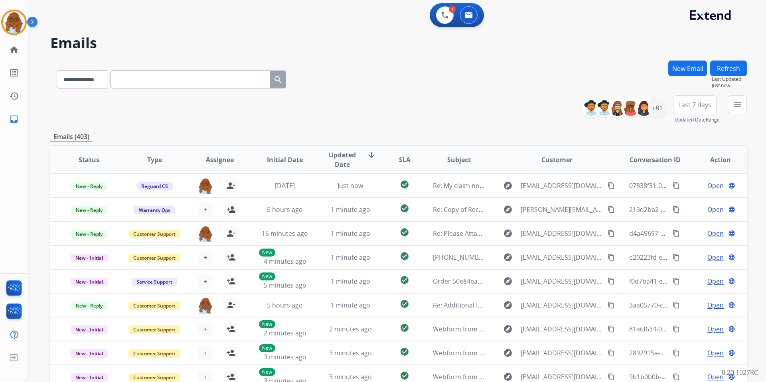
click at [687, 72] on button "New Email" at bounding box center [687, 69] width 39 height 16
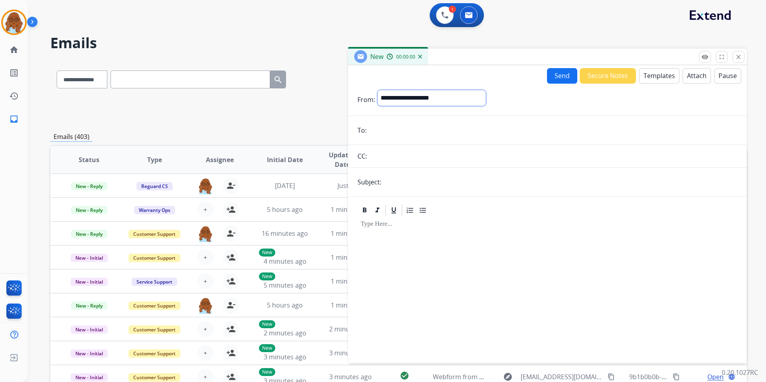
drag, startPoint x: 434, startPoint y: 94, endPoint x: 431, endPoint y: 104, distance: 11.0
click at [434, 94] on select "**********" at bounding box center [431, 98] width 108 height 16
select select "**********"
click at [377, 90] on select "**********" at bounding box center [431, 98] width 108 height 16
click at [396, 136] on input "email" at bounding box center [553, 131] width 368 height 16
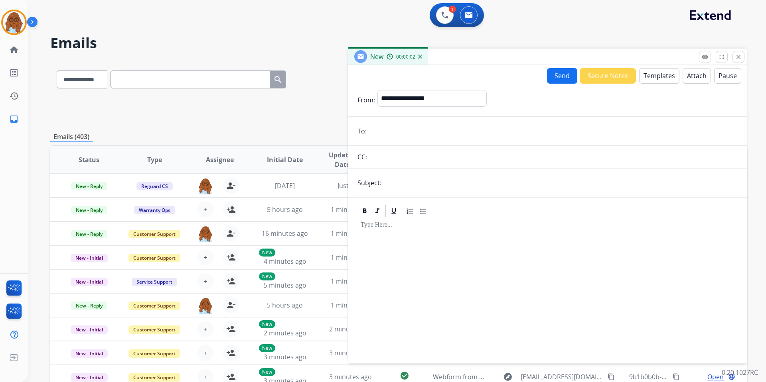
paste input "**********"
type input "**********"
click at [417, 175] on input "text" at bounding box center [560, 183] width 353 height 16
type input "**********"
click at [647, 71] on button "Templates" at bounding box center [659, 76] width 40 height 16
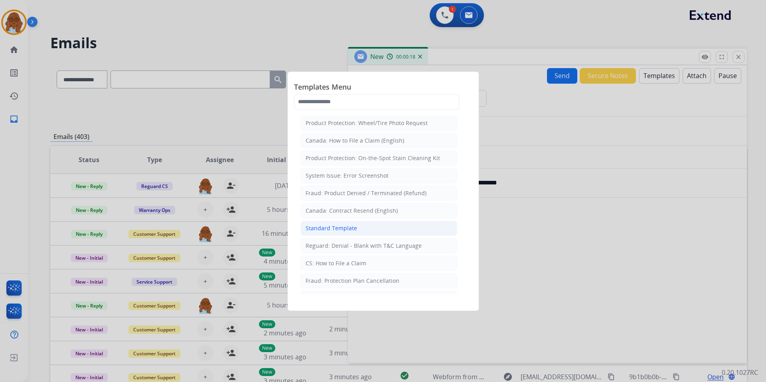
click at [335, 230] on div "Standard Template" at bounding box center [330, 228] width 51 height 8
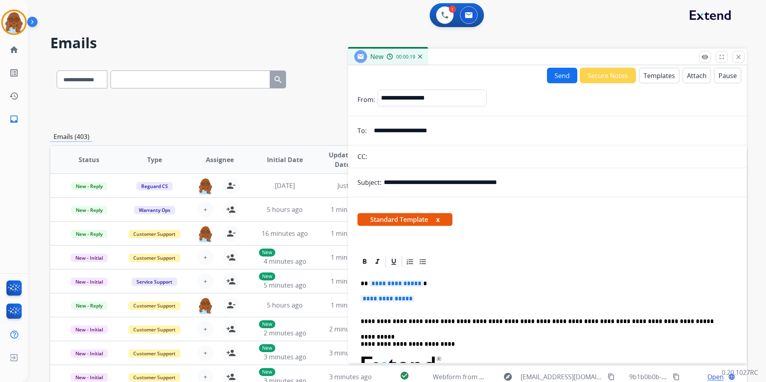
click at [394, 282] on span "**********" at bounding box center [396, 283] width 54 height 7
click at [405, 299] on span "**********" at bounding box center [387, 298] width 54 height 7
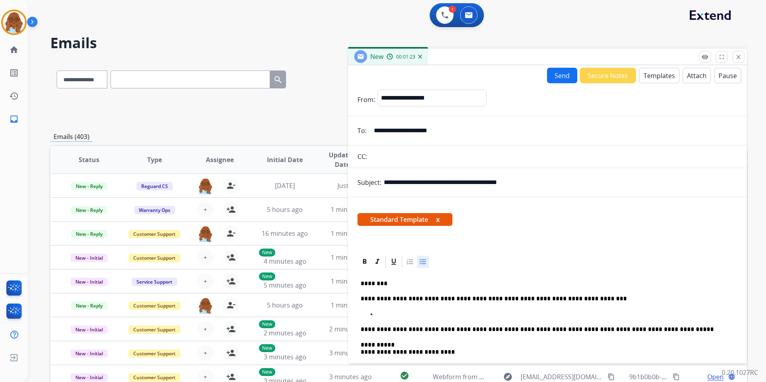
click at [385, 313] on p at bounding box center [554, 314] width 357 height 7
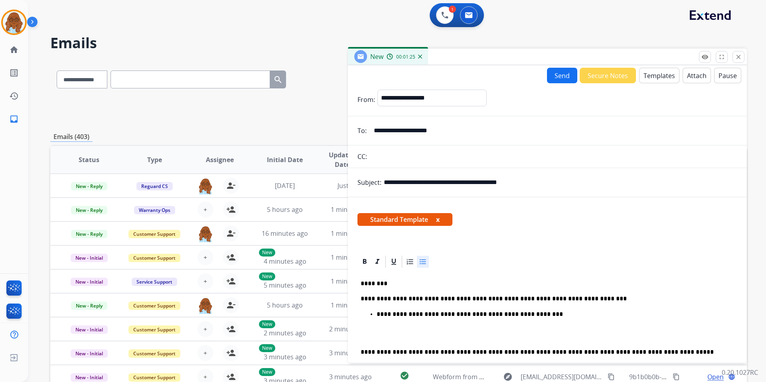
click at [545, 319] on li "**********" at bounding box center [554, 326] width 357 height 30
click at [541, 314] on p "**********" at bounding box center [551, 314] width 351 height 7
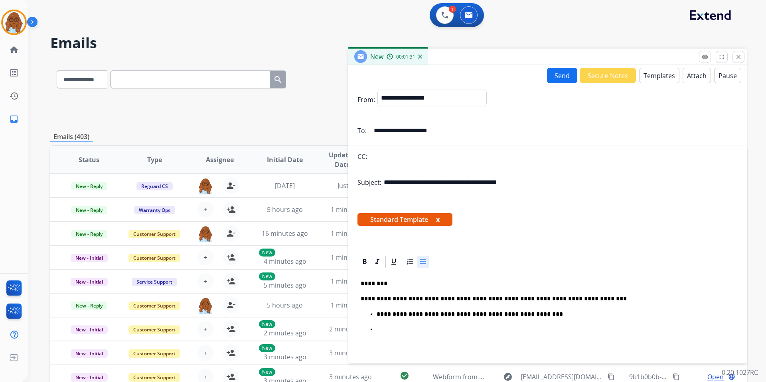
drag, startPoint x: 391, startPoint y: 327, endPoint x: 397, endPoint y: 329, distance: 6.8
click at [391, 327] on p at bounding box center [554, 329] width 357 height 7
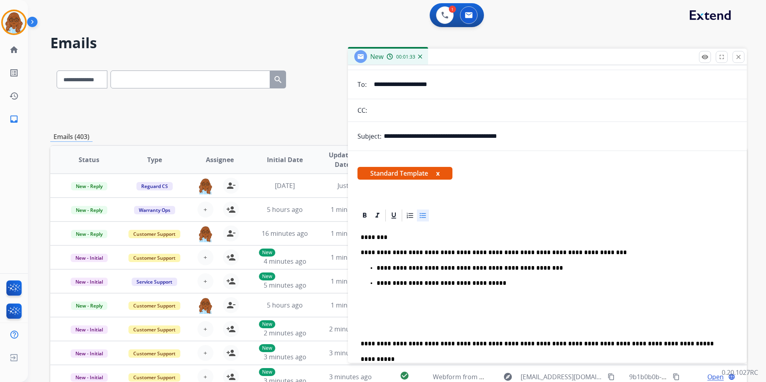
scroll to position [120, 0]
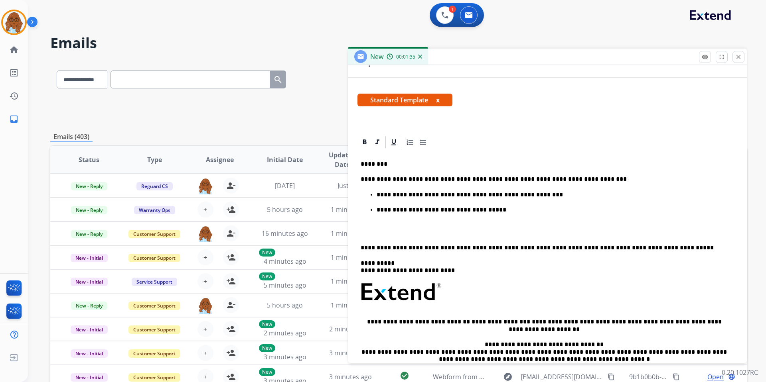
click at [359, 246] on div "**********" at bounding box center [547, 288] width 380 height 277
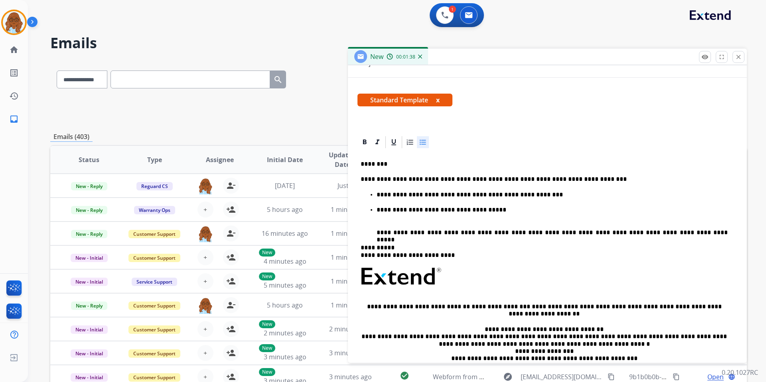
click at [423, 141] on icon at bounding box center [423, 142] width 8 height 8
drag, startPoint x: 358, startPoint y: 211, endPoint x: 363, endPoint y: 212, distance: 5.2
click at [361, 211] on div "**********" at bounding box center [547, 281] width 380 height 262
drag, startPoint x: 552, startPoint y: 179, endPoint x: 534, endPoint y: 179, distance: 17.9
click at [542, 179] on p "**********" at bounding box center [543, 179] width 367 height 7
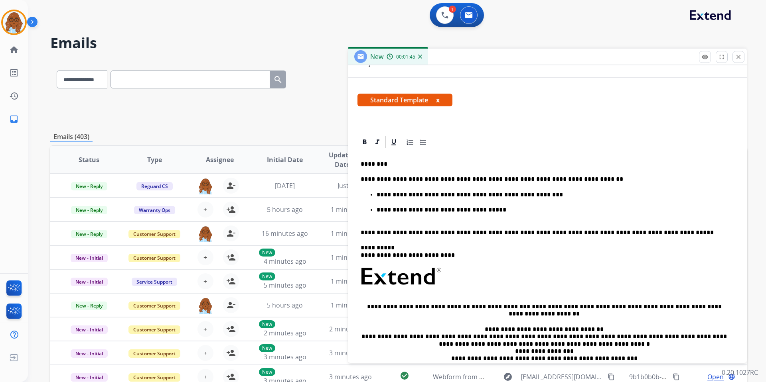
click at [437, 99] on span "Standard Template x" at bounding box center [404, 100] width 95 height 13
drag, startPoint x: 438, startPoint y: 99, endPoint x: 441, endPoint y: 106, distance: 8.2
click at [438, 99] on button "x" at bounding box center [438, 100] width 4 height 10
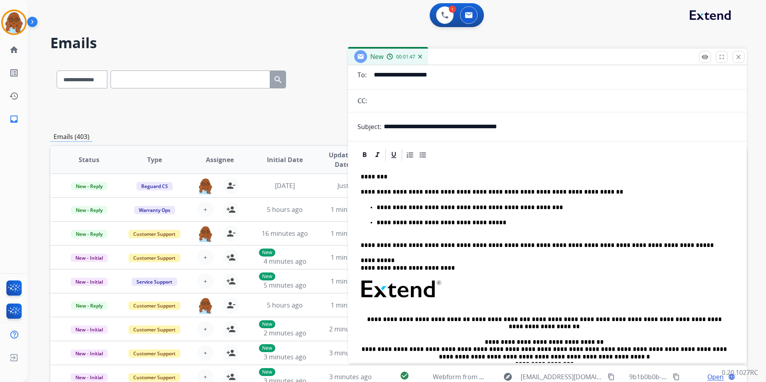
scroll to position [0, 0]
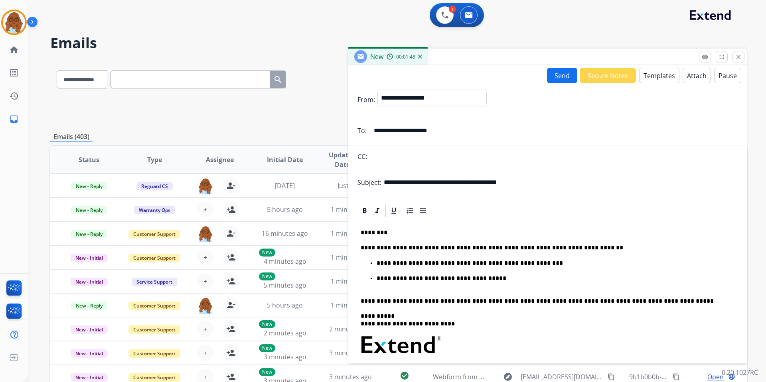
click at [555, 76] on button "Send" at bounding box center [562, 76] width 30 height 16
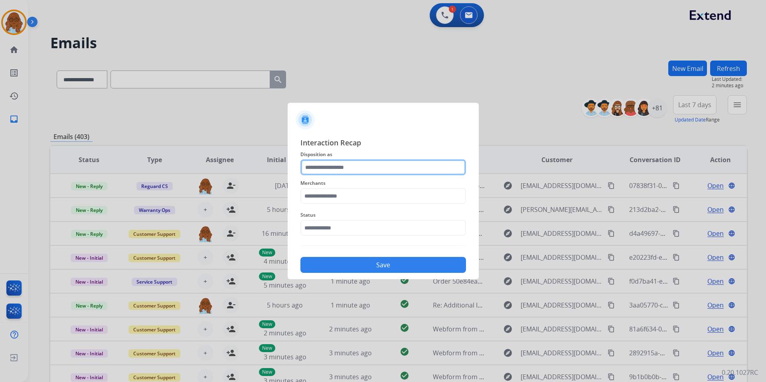
click at [369, 168] on input "text" at bounding box center [382, 168] width 165 height 16
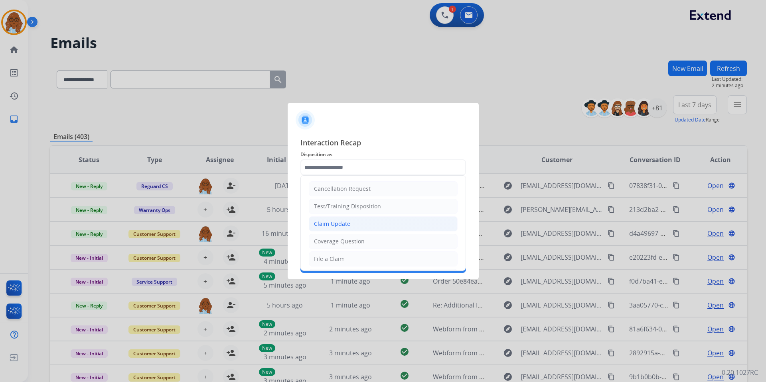
click at [342, 226] on div "Claim Update" at bounding box center [332, 224] width 36 height 8
type input "**********"
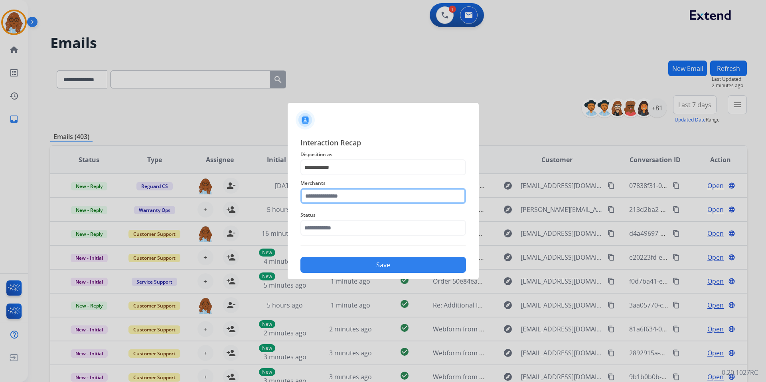
click at [329, 201] on input "text" at bounding box center [382, 196] width 165 height 16
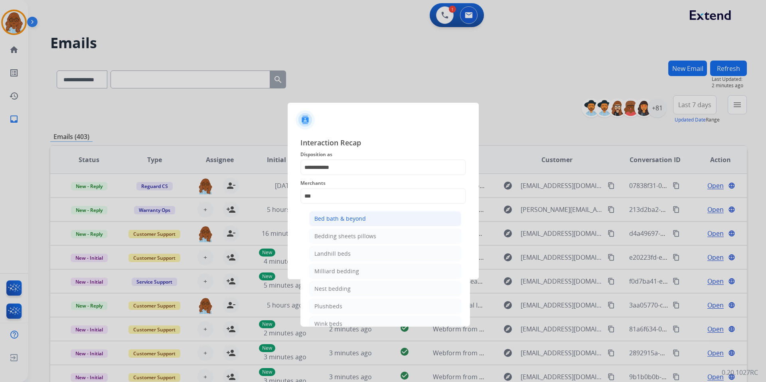
click at [413, 219] on li "Bed bath & beyond" at bounding box center [385, 218] width 152 height 15
type input "**********"
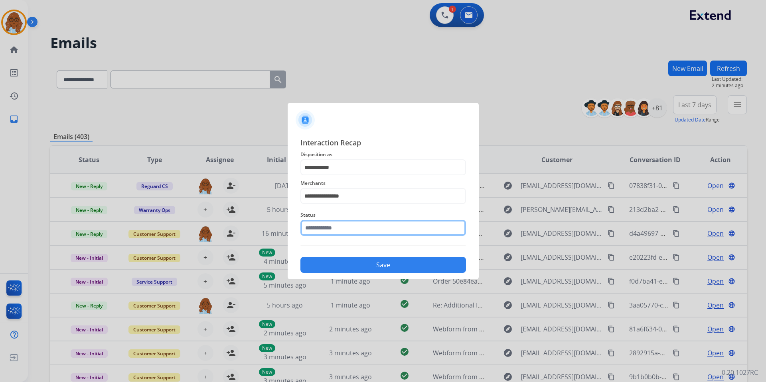
click at [369, 232] on input "text" at bounding box center [382, 228] width 165 height 16
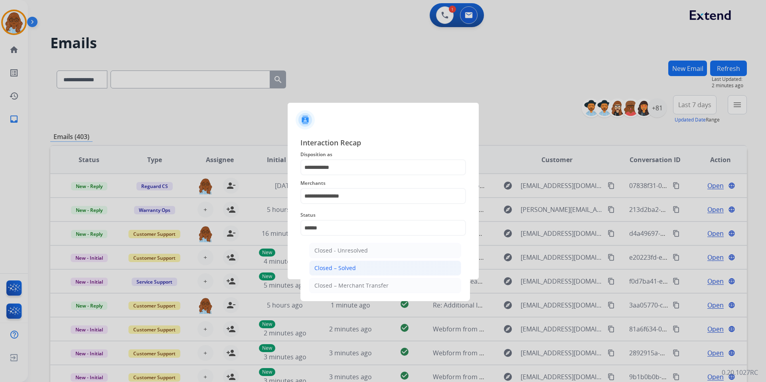
click at [330, 270] on div "Closed – Solved" at bounding box center [334, 268] width 41 height 8
type input "**********"
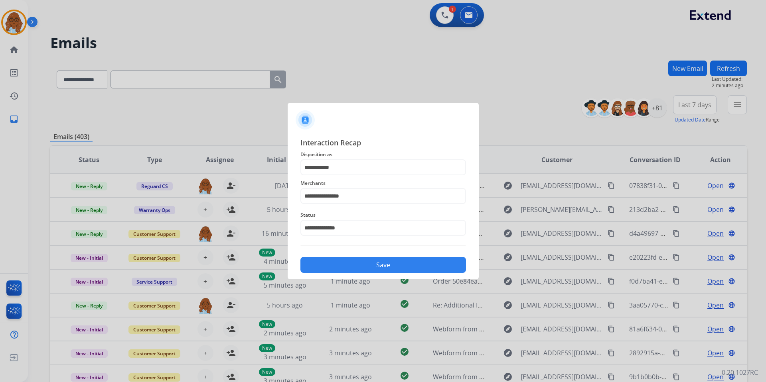
click at [345, 258] on button "Save" at bounding box center [382, 265] width 165 height 16
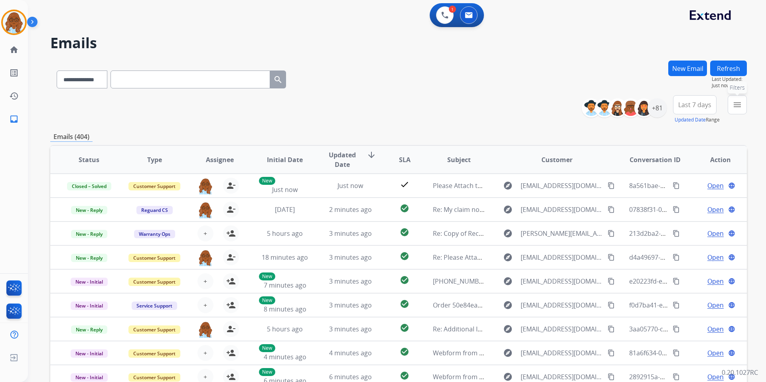
click at [733, 110] on button "menu Filters" at bounding box center [736, 104] width 19 height 19
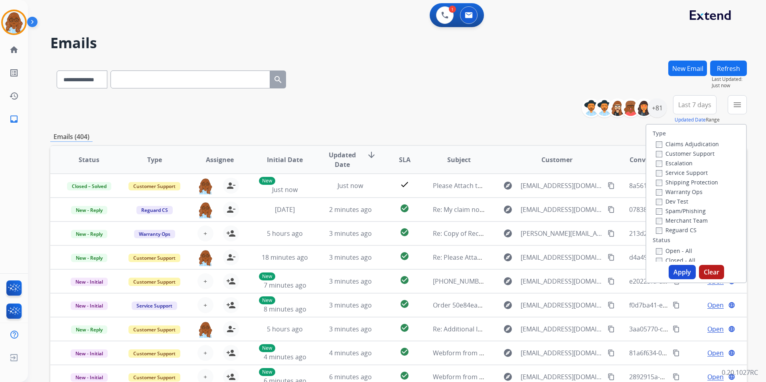
click at [699, 149] on div "Customer Support" at bounding box center [687, 154] width 63 height 10
click at [690, 156] on label "Customer Support" at bounding box center [685, 154] width 59 height 8
click at [682, 184] on label "Shipping Protection" at bounding box center [687, 183] width 62 height 8
click at [672, 232] on label "Reguard CS" at bounding box center [676, 230] width 41 height 8
click at [672, 253] on label "Open - All" at bounding box center [674, 251] width 36 height 8
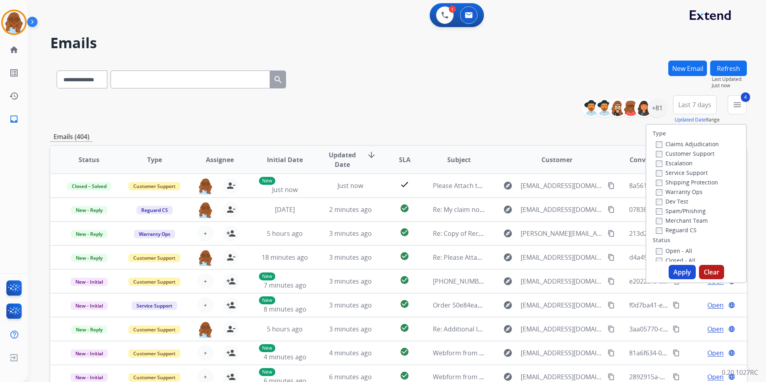
click at [680, 265] on button "Apply" at bounding box center [681, 272] width 27 height 14
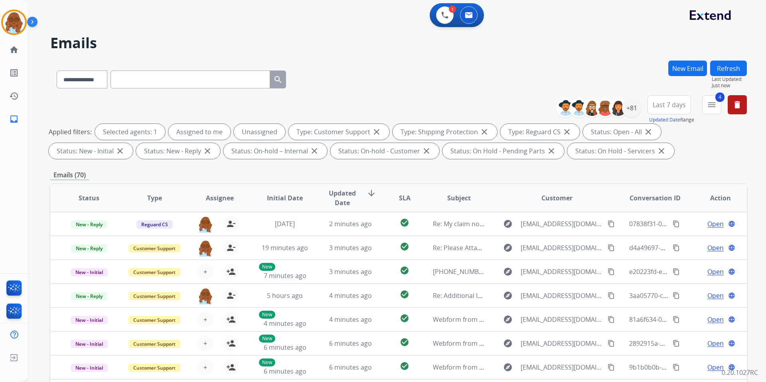
click at [684, 101] on button "Last 7 days" at bounding box center [668, 104] width 43 height 19
click at [658, 199] on div "Last 90 days" at bounding box center [666, 202] width 44 height 12
click at [650, 80] on div "**********" at bounding box center [398, 78] width 696 height 35
click at [19, 52] on link "home Home" at bounding box center [14, 50] width 22 height 22
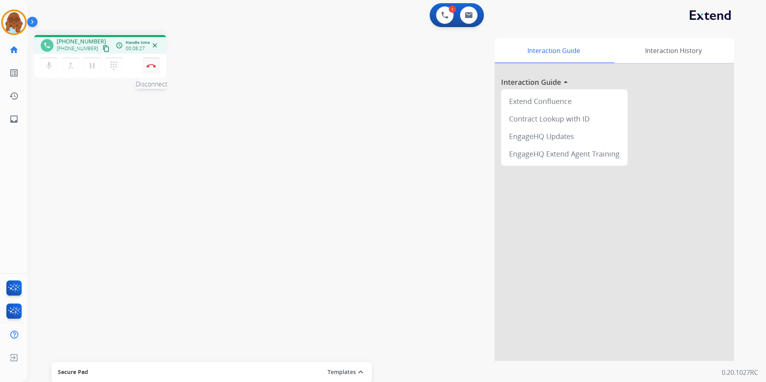
click at [152, 67] on img at bounding box center [151, 66] width 10 height 4
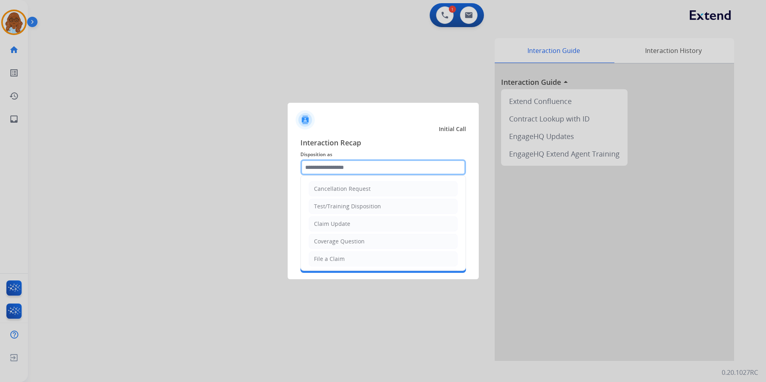
click at [362, 168] on input "text" at bounding box center [382, 168] width 165 height 16
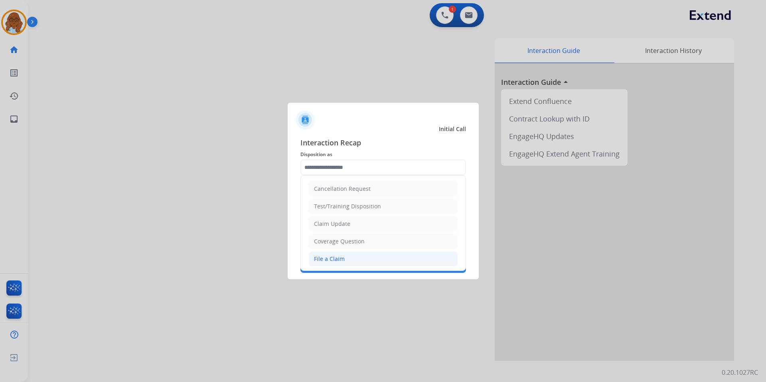
click at [326, 254] on li "File a Claim" at bounding box center [383, 259] width 149 height 15
type input "**********"
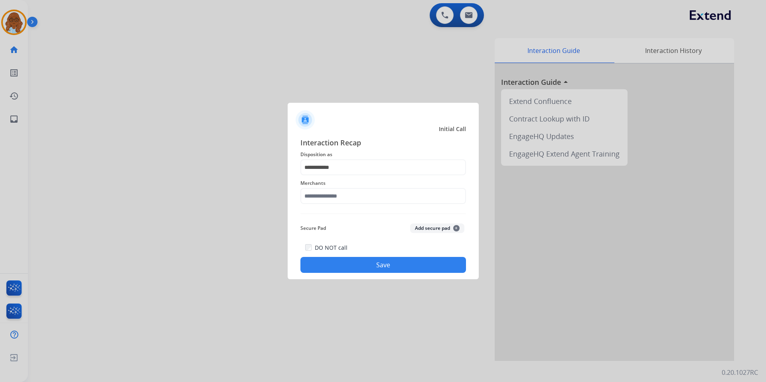
click at [349, 209] on div "**********" at bounding box center [382, 205] width 165 height 136
click at [351, 198] on input "text" at bounding box center [382, 196] width 165 height 16
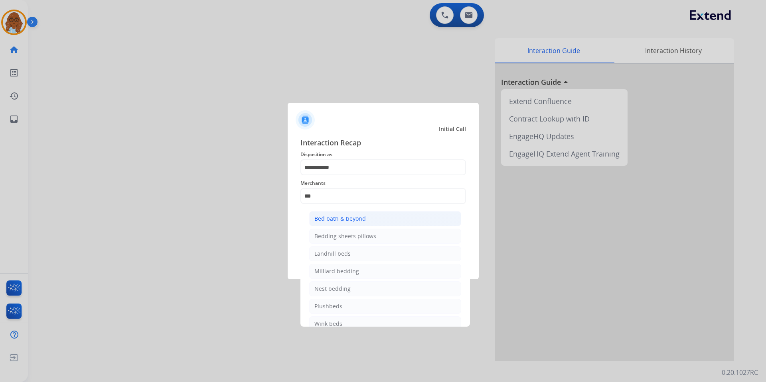
click at [338, 215] on div "Bed bath & beyond" at bounding box center [339, 219] width 51 height 8
type input "**********"
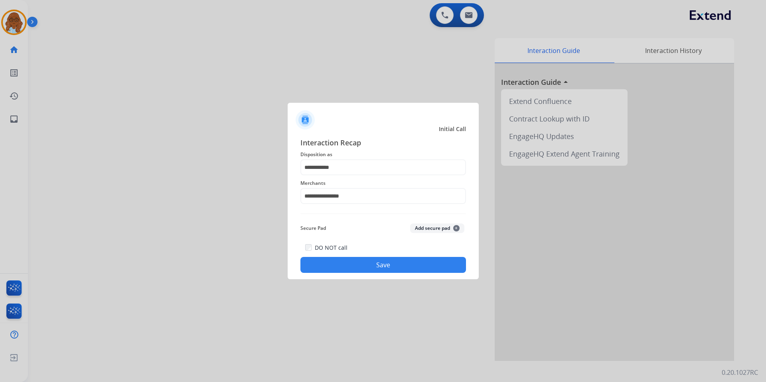
click at [378, 264] on button "Save" at bounding box center [382, 265] width 165 height 16
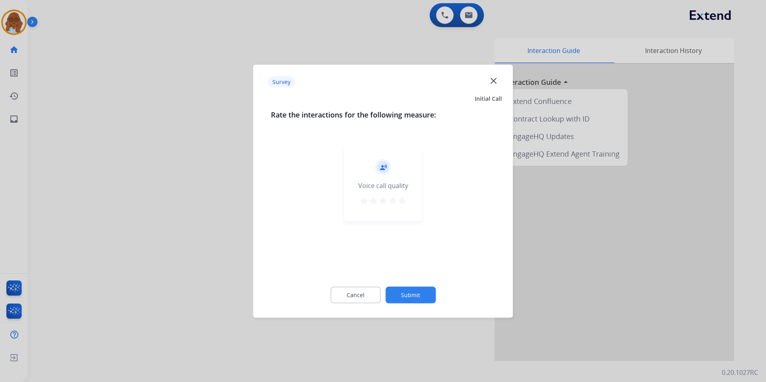
click at [408, 207] on div "record_voice_over Voice call quality star star star star star" at bounding box center [383, 184] width 78 height 76
click at [408, 205] on div "record_voice_over Voice call quality star star star star star" at bounding box center [383, 184] width 78 height 76
click at [406, 203] on mat-icon "star" at bounding box center [402, 201] width 10 height 10
click at [414, 286] on div "Cancel Submit" at bounding box center [383, 295] width 224 height 36
click at [414, 289] on button "Submit" at bounding box center [410, 295] width 50 height 17
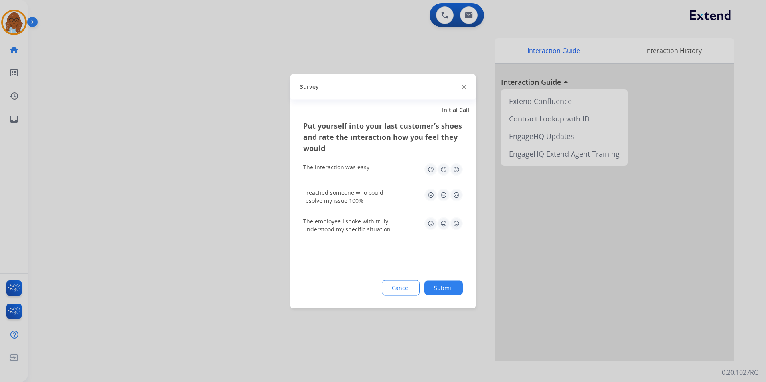
click at [459, 173] on img at bounding box center [456, 169] width 13 height 13
click at [457, 200] on img at bounding box center [456, 195] width 13 height 13
click at [455, 224] on img at bounding box center [456, 223] width 13 height 13
click at [452, 287] on button "Submit" at bounding box center [443, 288] width 38 height 14
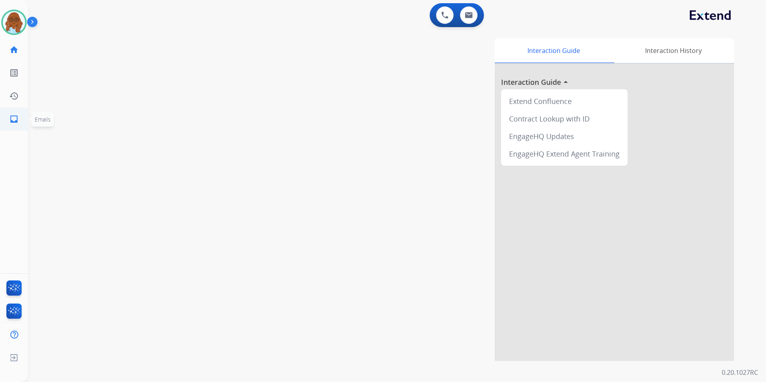
click at [20, 113] on link "inbox Emails" at bounding box center [14, 119] width 22 height 22
select select "**********"
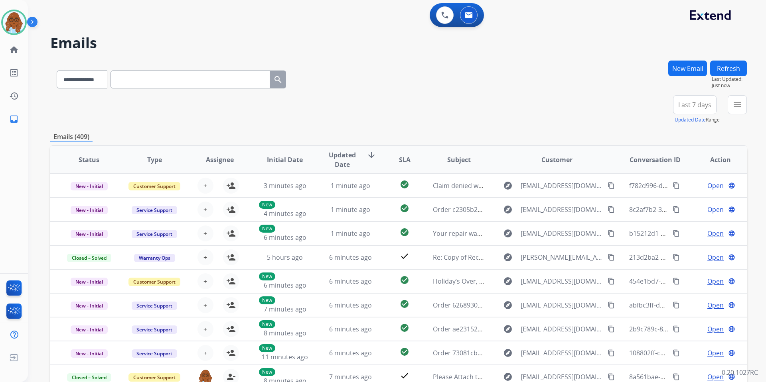
click at [742, 107] on button "menu" at bounding box center [736, 104] width 19 height 19
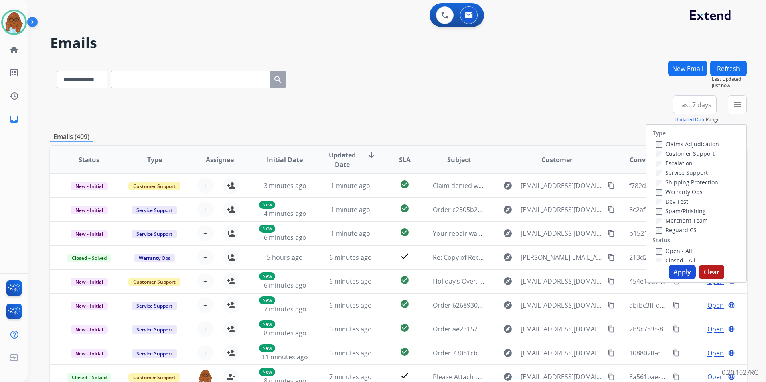
click at [672, 153] on label "Customer Support" at bounding box center [685, 154] width 59 height 8
click at [675, 183] on label "Shipping Protection" at bounding box center [687, 183] width 62 height 8
click at [672, 230] on label "Reguard CS" at bounding box center [676, 230] width 41 height 8
click at [670, 247] on label "Open - All" at bounding box center [674, 251] width 36 height 8
click at [673, 272] on button "Apply" at bounding box center [681, 272] width 27 height 14
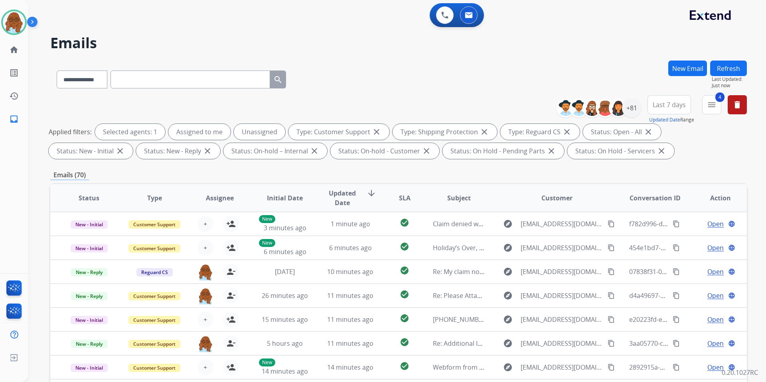
click at [658, 103] on span "Last 7 days" at bounding box center [668, 104] width 33 height 3
click at [665, 201] on div "Last 90 days" at bounding box center [666, 202] width 44 height 12
click at [634, 108] on div "+136" at bounding box center [631, 107] width 19 height 19
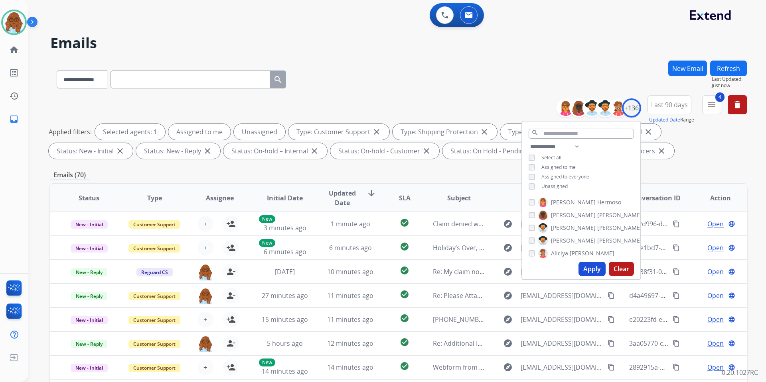
click at [549, 185] on span "Unassigned" at bounding box center [554, 186] width 26 height 7
click at [582, 271] on button "Apply" at bounding box center [591, 269] width 27 height 14
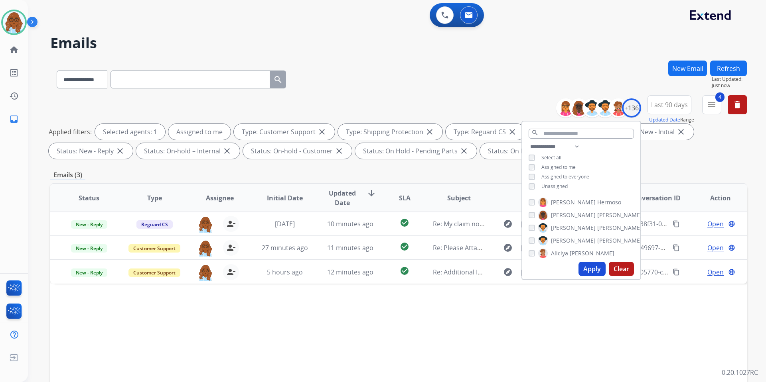
click at [484, 169] on div "**********" at bounding box center [398, 276] width 696 height 431
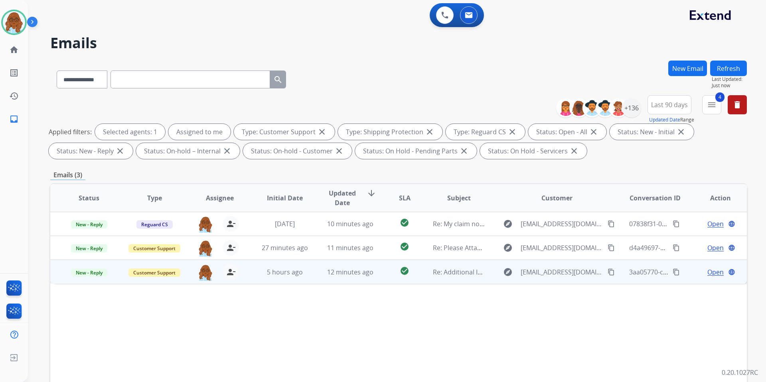
click at [707, 272] on span "Open" at bounding box center [715, 273] width 16 height 10
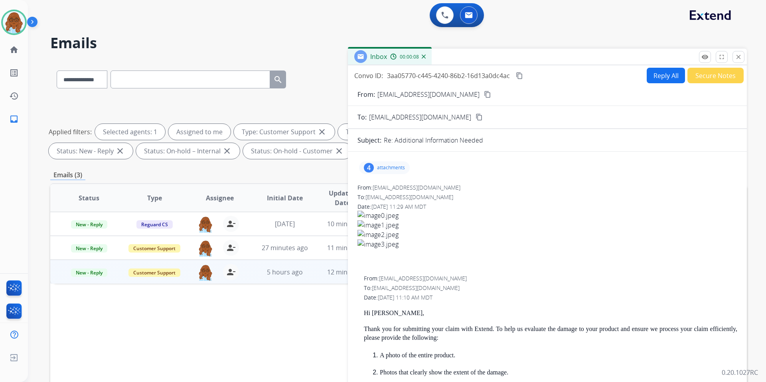
click at [388, 170] on p "attachments" at bounding box center [391, 168] width 28 height 6
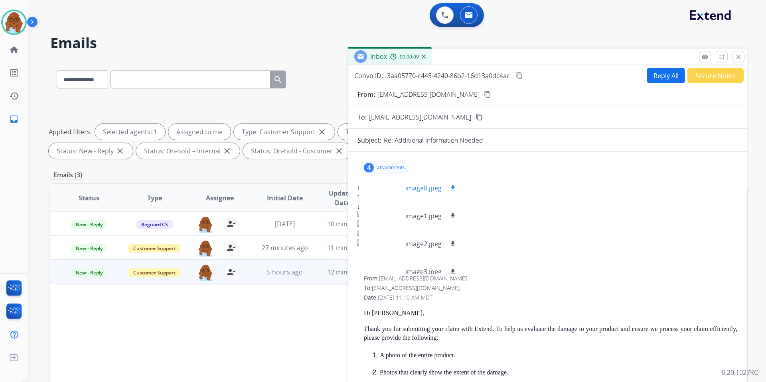
click at [388, 191] on div at bounding box center [385, 188] width 40 height 28
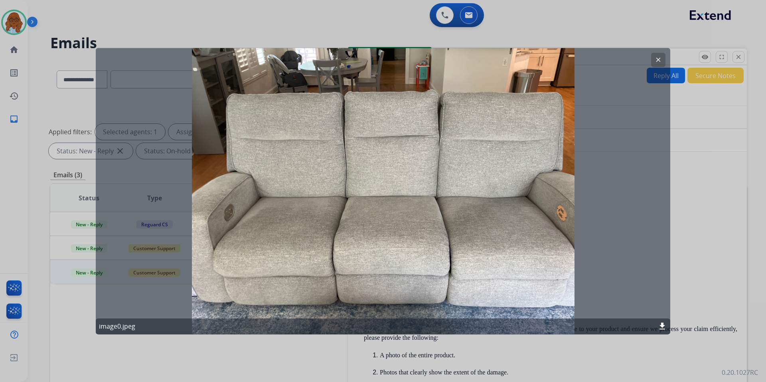
click at [691, 234] on div at bounding box center [383, 191] width 766 height 382
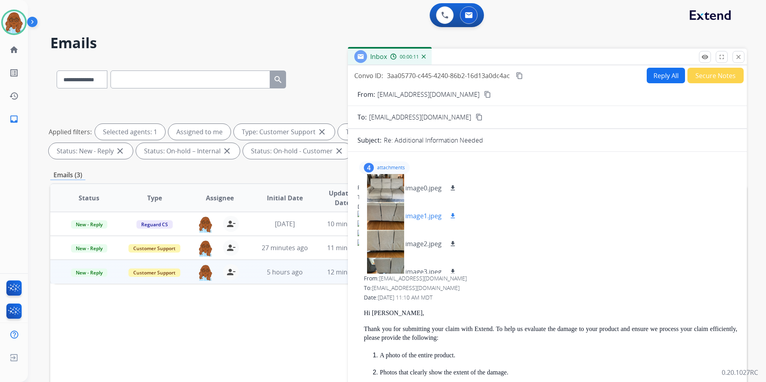
click at [388, 206] on div at bounding box center [385, 216] width 40 height 28
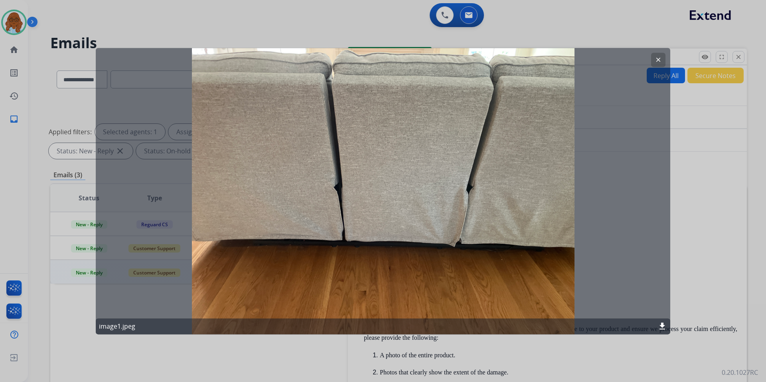
click at [704, 193] on div at bounding box center [383, 191] width 766 height 382
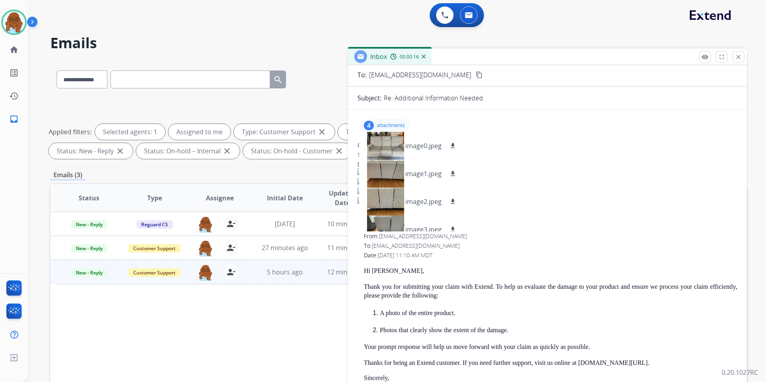
scroll to position [40, 0]
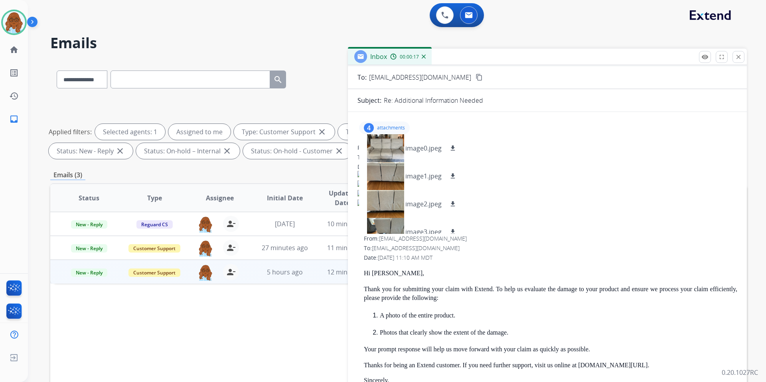
click at [381, 126] on p "attachments" at bounding box center [391, 128] width 28 height 6
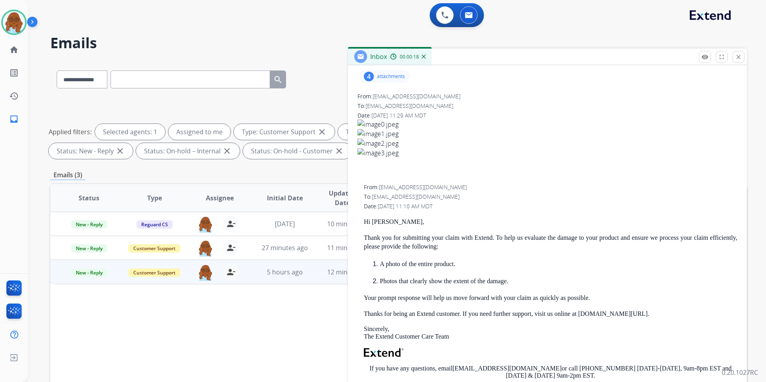
scroll to position [170, 0]
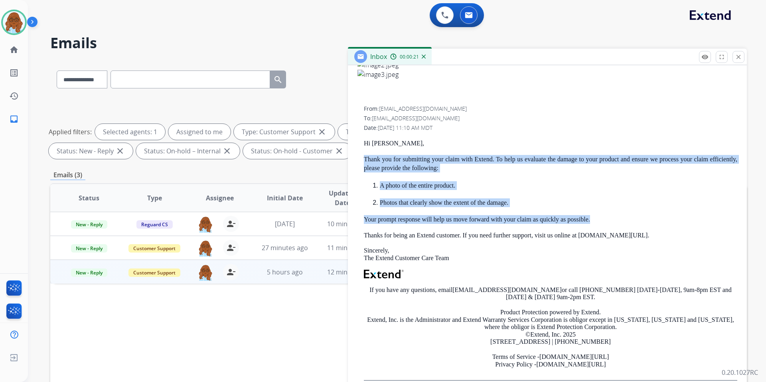
drag, startPoint x: 595, startPoint y: 218, endPoint x: 362, endPoint y: 153, distance: 242.0
click at [362, 153] on div "From: [EMAIL_ADDRESS][DOMAIN_NAME] To: [EMAIL_ADDRESS][DOMAIN_NAME] Date: [DATE…" at bounding box center [547, 243] width 380 height 276
copy div "Thank you for submitting your claim with Extend. To help us evaluate the damage…"
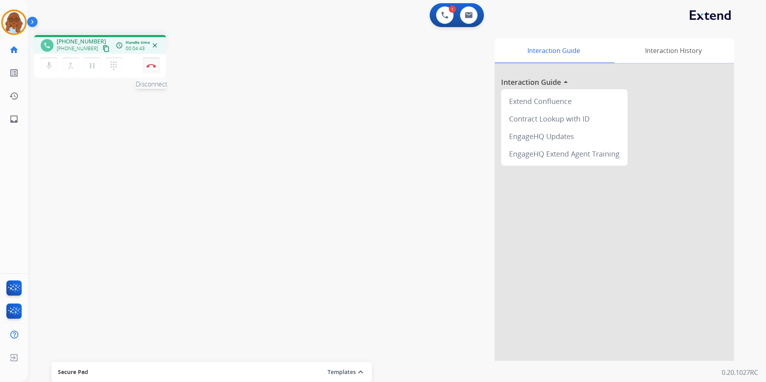
click at [150, 66] on img at bounding box center [151, 66] width 10 height 4
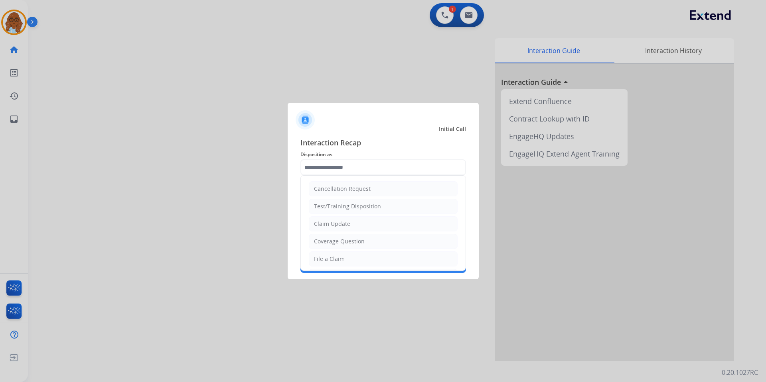
click at [321, 165] on input "text" at bounding box center [382, 168] width 165 height 16
click at [339, 240] on div "Coverage Question" at bounding box center [339, 242] width 51 height 8
type input "**********"
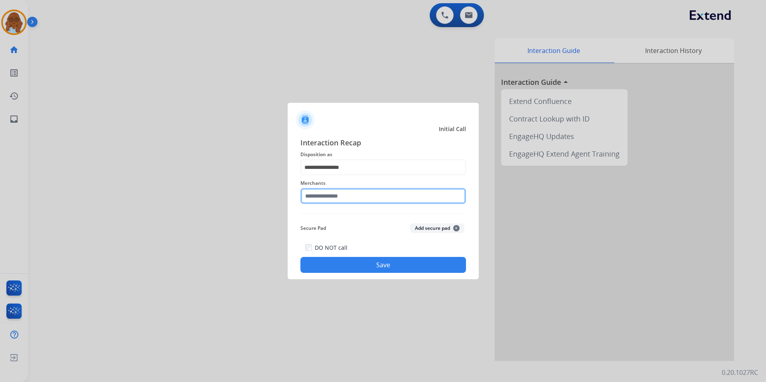
click at [338, 193] on input "text" at bounding box center [382, 196] width 165 height 16
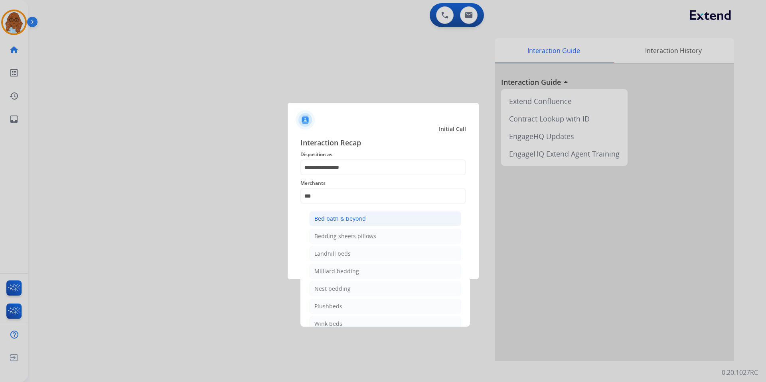
click at [384, 216] on li "Bed bath & beyond" at bounding box center [385, 218] width 152 height 15
type input "**********"
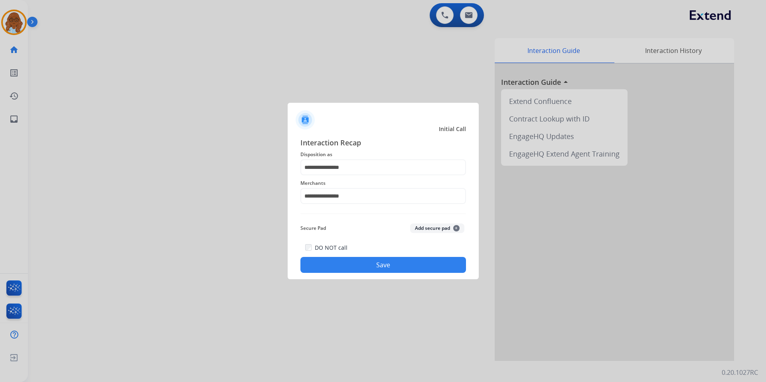
drag, startPoint x: 389, startPoint y: 254, endPoint x: 392, endPoint y: 263, distance: 9.1
click at [389, 255] on div "DO NOT call Save" at bounding box center [382, 258] width 165 height 30
click at [392, 263] on button "Save" at bounding box center [382, 265] width 165 height 16
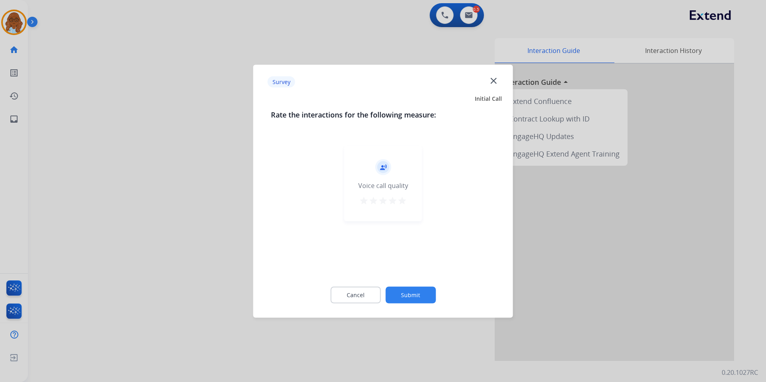
click at [403, 197] on mat-icon "star" at bounding box center [402, 201] width 10 height 10
click at [422, 292] on button "Submit" at bounding box center [410, 295] width 50 height 17
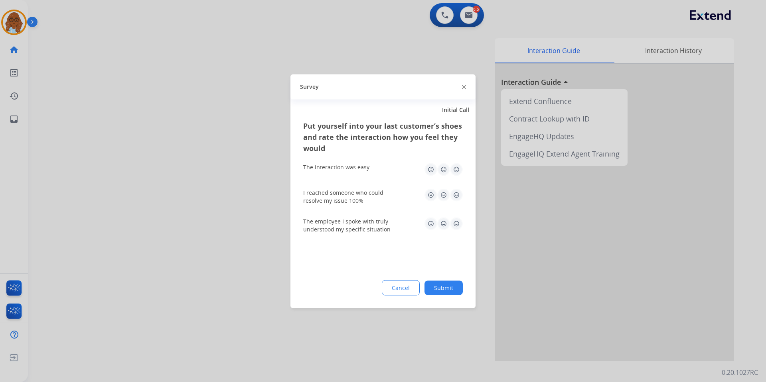
drag, startPoint x: 456, startPoint y: 165, endPoint x: 456, endPoint y: 199, distance: 33.9
click at [456, 167] on img at bounding box center [456, 169] width 13 height 13
click at [456, 200] on img at bounding box center [456, 195] width 13 height 13
click at [457, 224] on img at bounding box center [456, 223] width 13 height 13
click at [444, 291] on button "Submit" at bounding box center [443, 288] width 38 height 14
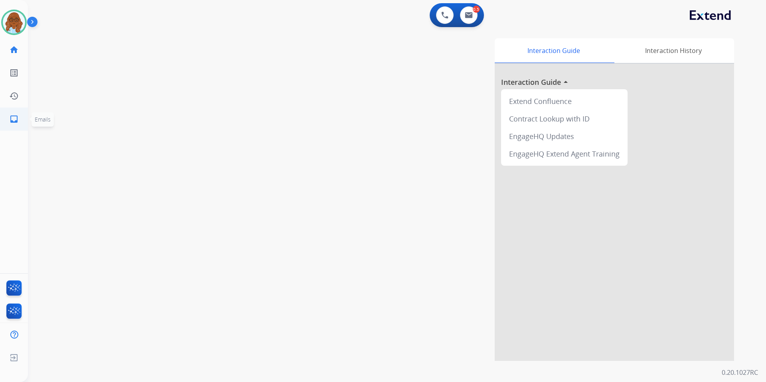
click at [12, 123] on mat-icon "inbox" at bounding box center [14, 119] width 10 height 10
select select "**********"
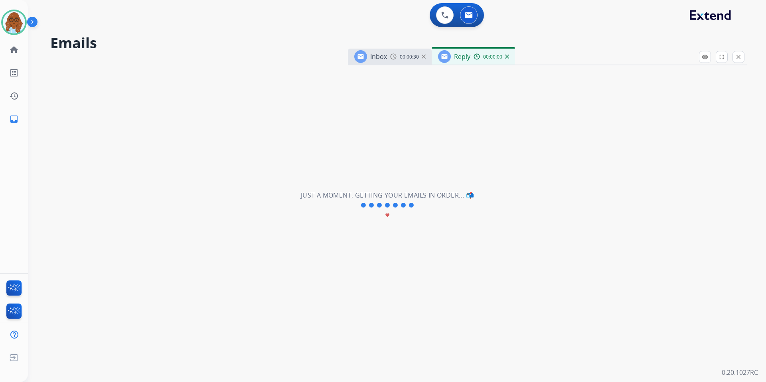
select select "**********"
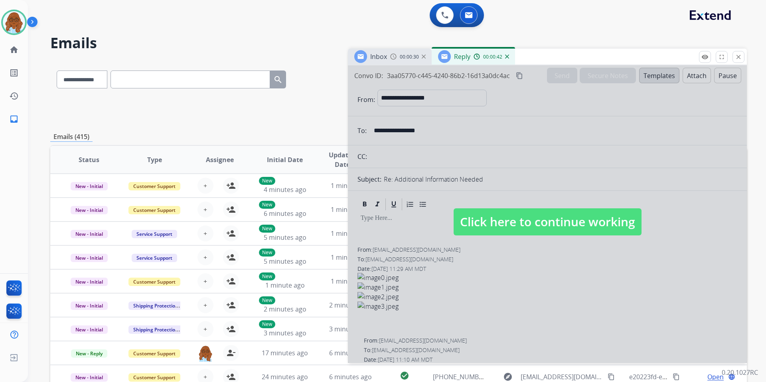
click at [546, 184] on div at bounding box center [547, 214] width 399 height 298
select select
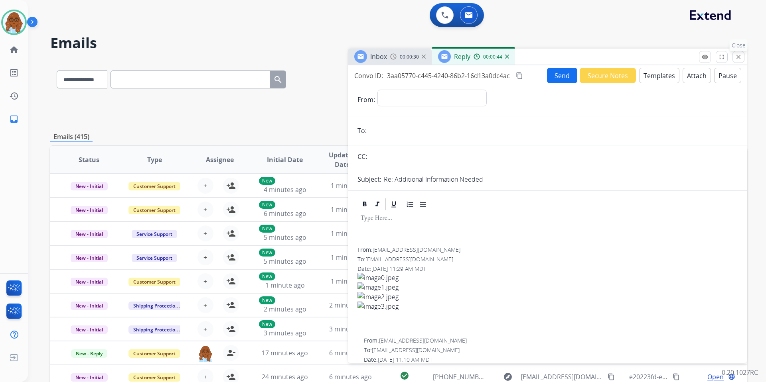
click at [734, 55] on button "close Close" at bounding box center [738, 57] width 12 height 12
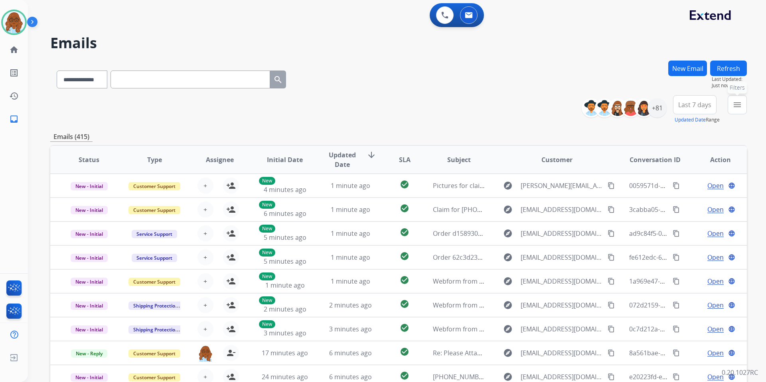
click at [742, 104] on button "menu Filters" at bounding box center [736, 104] width 19 height 19
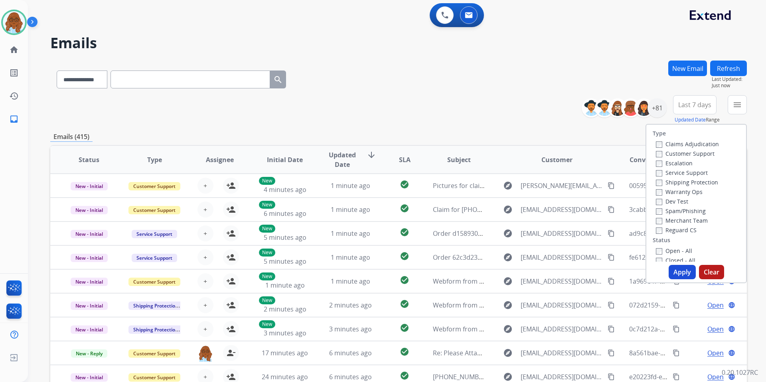
click at [666, 150] on label "Customer Support" at bounding box center [685, 154] width 59 height 8
click at [670, 182] on label "Shipping Protection" at bounding box center [687, 183] width 62 height 8
click at [670, 232] on label "Reguard CS" at bounding box center [676, 230] width 41 height 8
click at [670, 245] on div "Type Claims Adjudication Customer Support Escalation Service Support Shipping P…" at bounding box center [696, 193] width 100 height 137
click at [670, 248] on label "Open - All" at bounding box center [674, 251] width 36 height 8
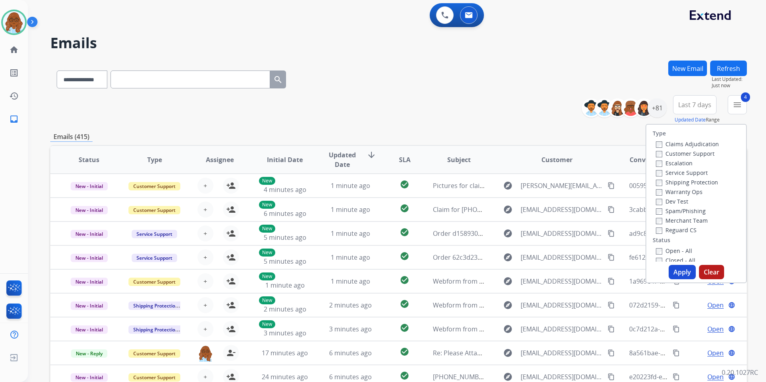
click at [677, 265] on button "Apply" at bounding box center [681, 272] width 27 height 14
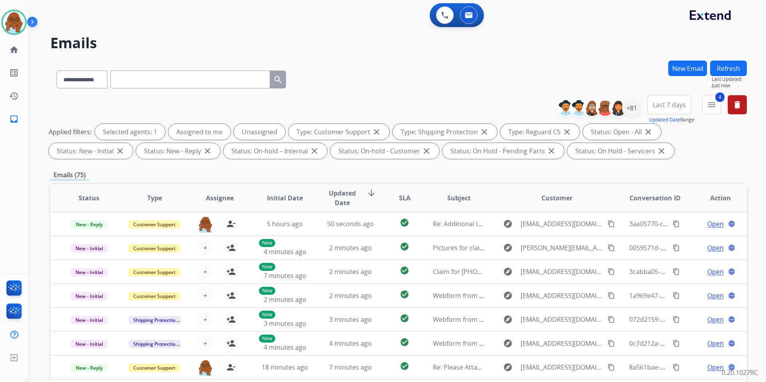
click at [663, 106] on span "Last 7 days" at bounding box center [668, 104] width 33 height 3
click at [666, 202] on div "Last 90 days" at bounding box center [666, 202] width 44 height 12
click at [628, 110] on div "+81" at bounding box center [631, 107] width 19 height 19
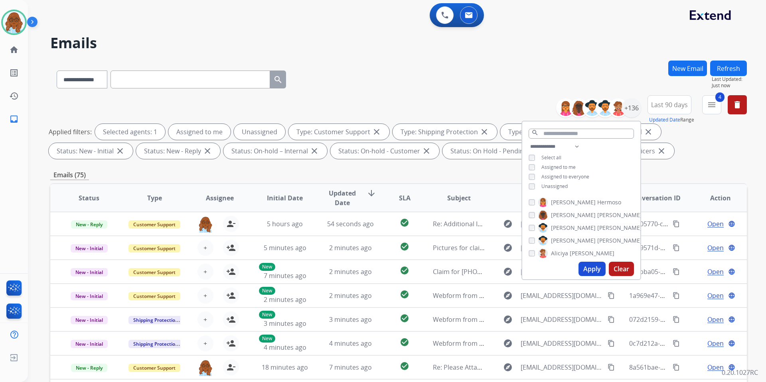
click at [553, 188] on span "Unassigned" at bounding box center [554, 186] width 26 height 7
click at [587, 265] on button "Apply" at bounding box center [591, 269] width 27 height 14
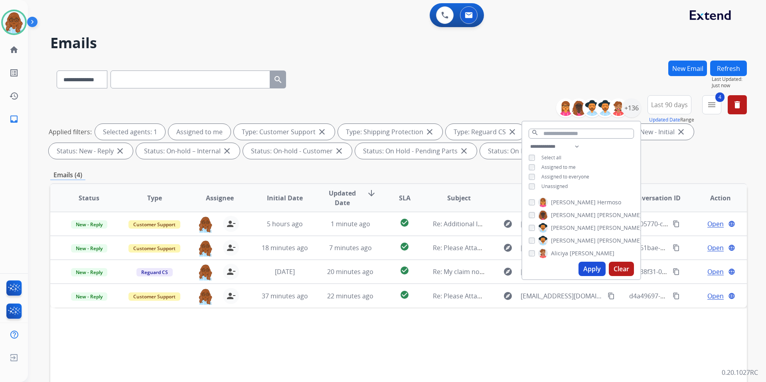
click at [549, 330] on div "Status Type Assignee Initial Date Updated Date arrow_downward SLA Subject Custo…" at bounding box center [398, 316] width 696 height 267
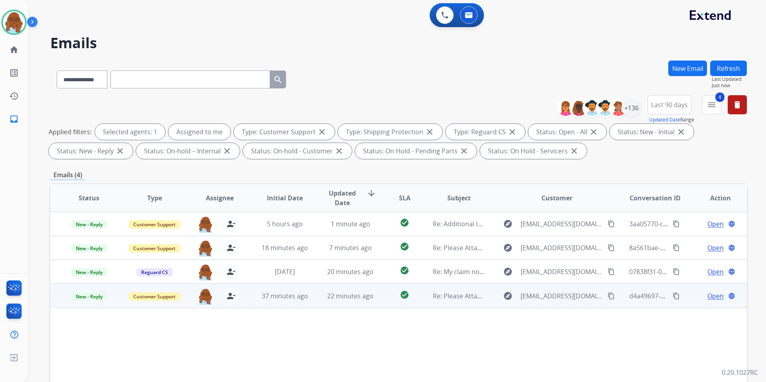
click at [710, 296] on span "Open" at bounding box center [715, 296] width 16 height 10
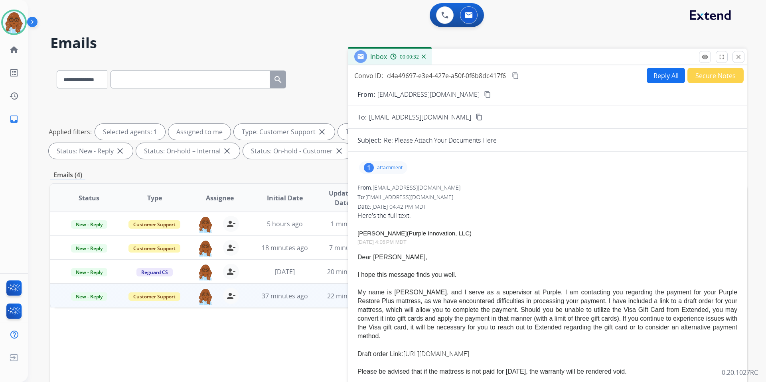
click at [659, 78] on button "Reply All" at bounding box center [665, 76] width 38 height 16
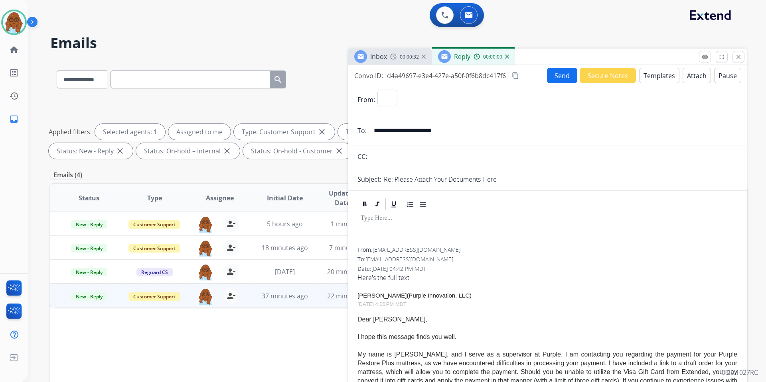
select select "**********"
click at [663, 79] on button "Templates" at bounding box center [659, 76] width 40 height 16
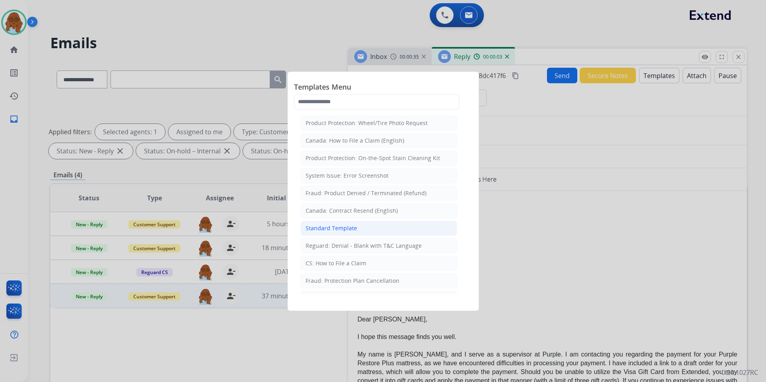
click at [344, 228] on div "Standard Template" at bounding box center [330, 228] width 51 height 8
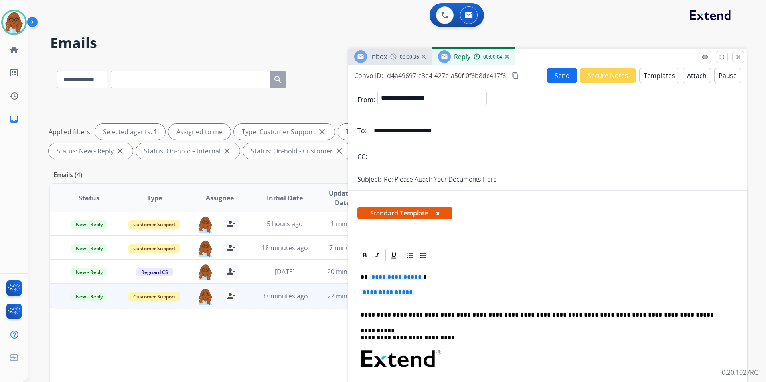
click at [395, 278] on span "**********" at bounding box center [396, 277] width 54 height 7
click at [392, 289] on span "**********" at bounding box center [387, 292] width 54 height 7
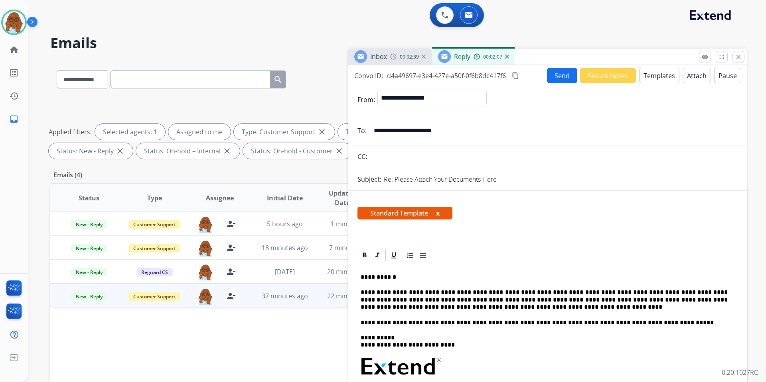
click at [512, 307] on p "**********" at bounding box center [543, 300] width 367 height 22
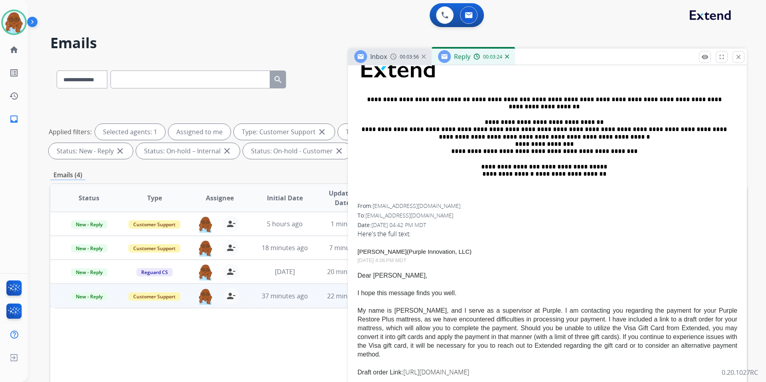
scroll to position [239, 0]
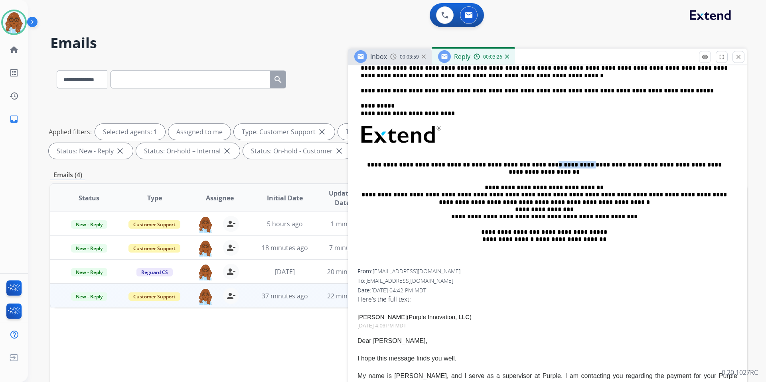
drag, startPoint x: 520, startPoint y: 164, endPoint x: 555, endPoint y: 164, distance: 35.1
click at [555, 164] on p "**********" at bounding box center [543, 168] width 367 height 15
copy p "**********"
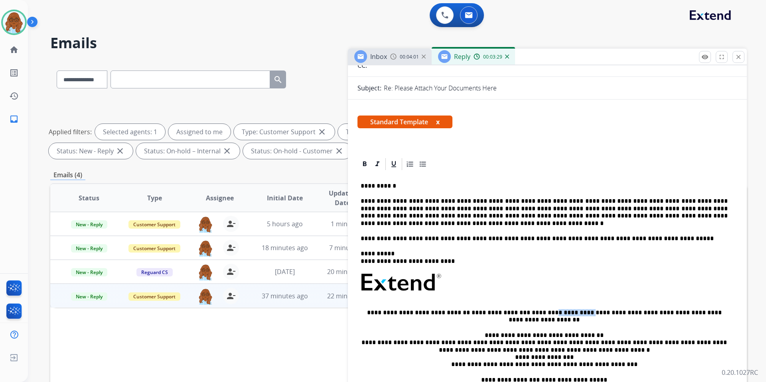
scroll to position [80, 0]
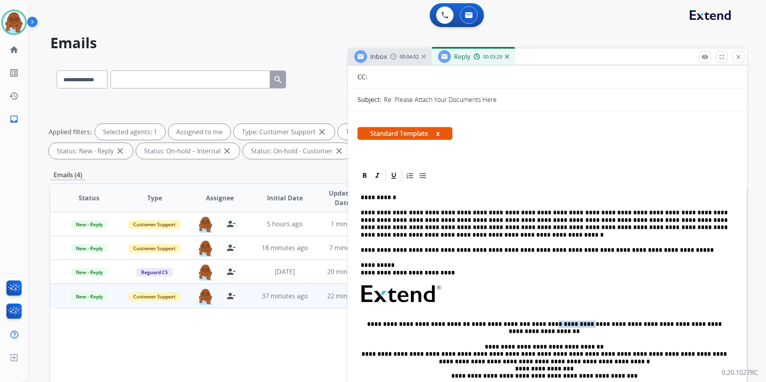
click at [398, 239] on div "**********" at bounding box center [547, 306] width 380 height 246
click at [398, 231] on p "**********" at bounding box center [543, 224] width 367 height 30
click at [392, 236] on p "**********" at bounding box center [543, 224] width 367 height 30
click at [439, 133] on button "x" at bounding box center [438, 134] width 4 height 10
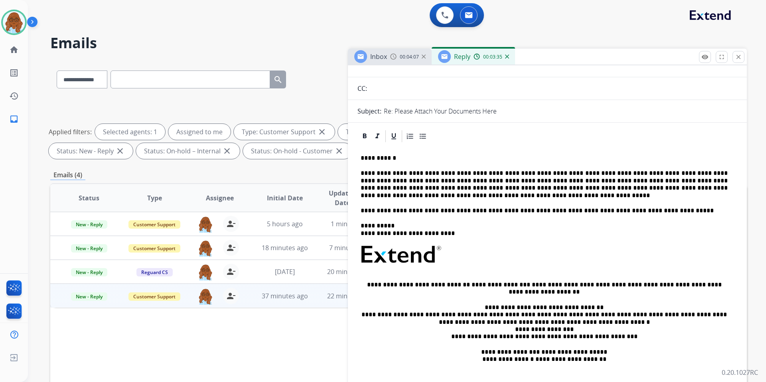
scroll to position [0, 0]
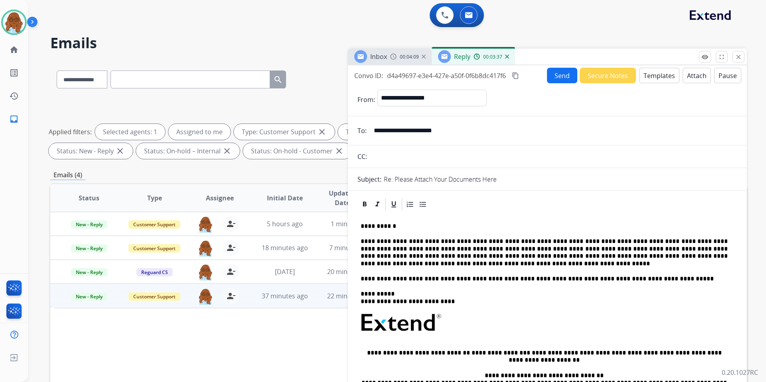
click at [551, 73] on button "Send" at bounding box center [562, 76] width 30 height 16
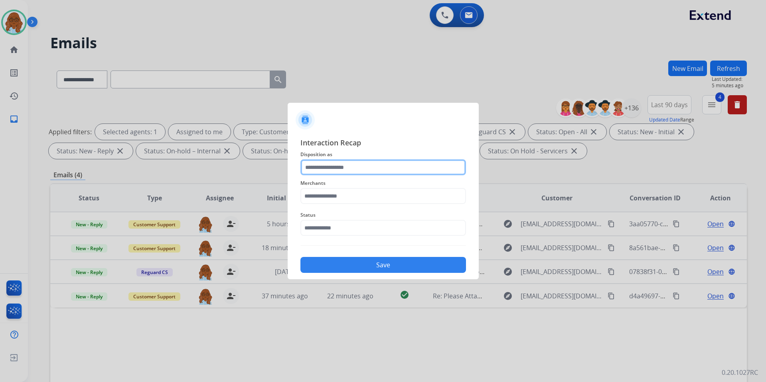
click at [351, 167] on input "text" at bounding box center [382, 168] width 165 height 16
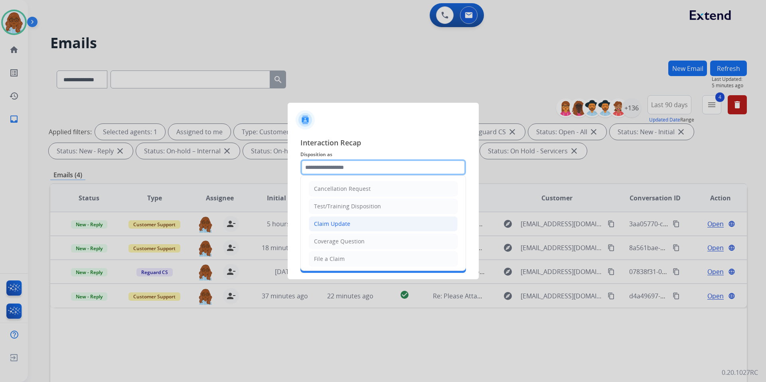
scroll to position [40, 0]
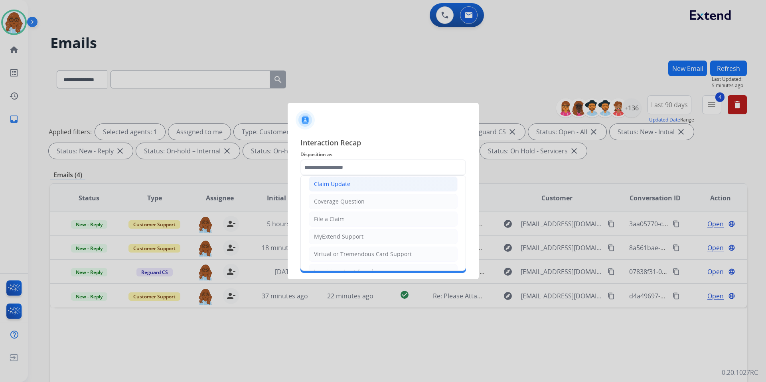
click at [341, 185] on div "Claim Update" at bounding box center [332, 184] width 36 height 8
type input "**********"
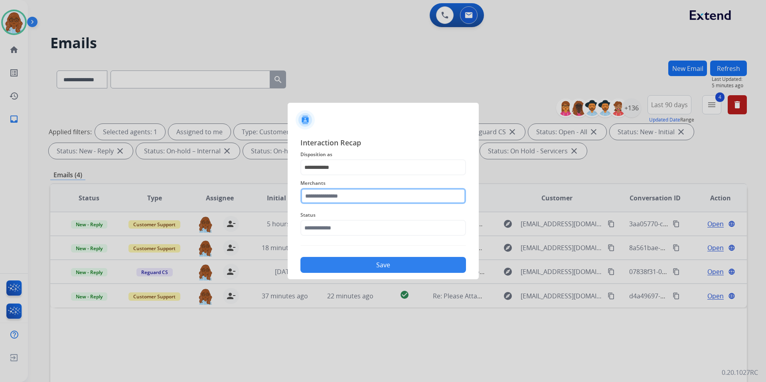
click at [337, 201] on input "text" at bounding box center [382, 196] width 165 height 16
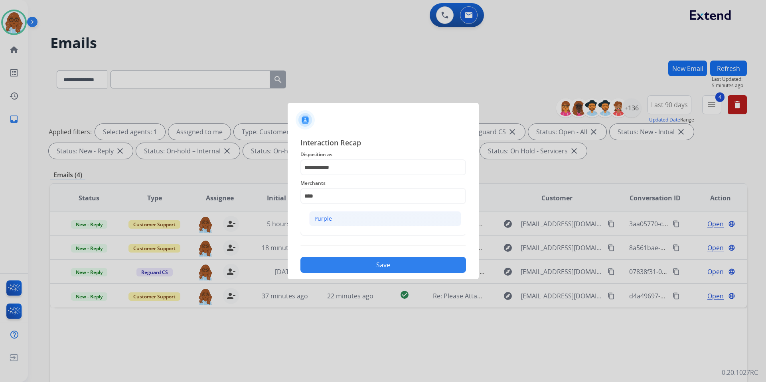
click at [335, 216] on li "Purple" at bounding box center [385, 218] width 152 height 15
type input "******"
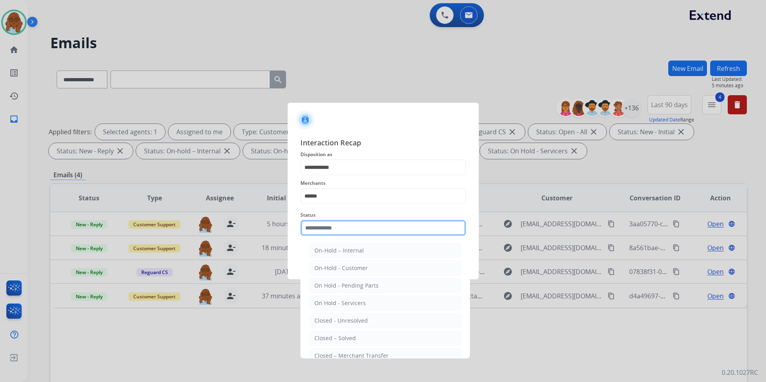
click at [331, 229] on input "text" at bounding box center [382, 228] width 165 height 16
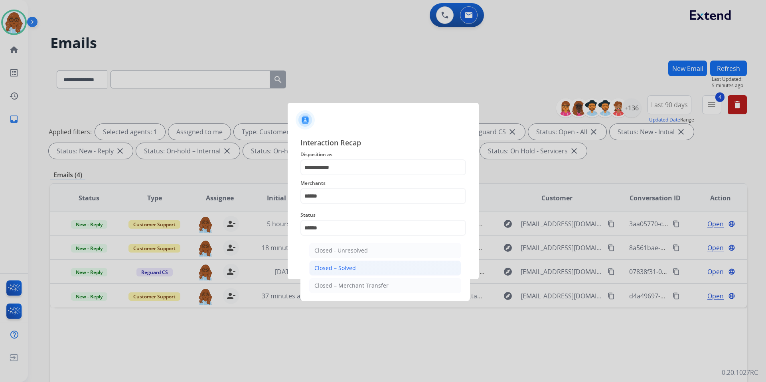
click at [336, 270] on div "Closed – Solved" at bounding box center [334, 268] width 41 height 8
type input "**********"
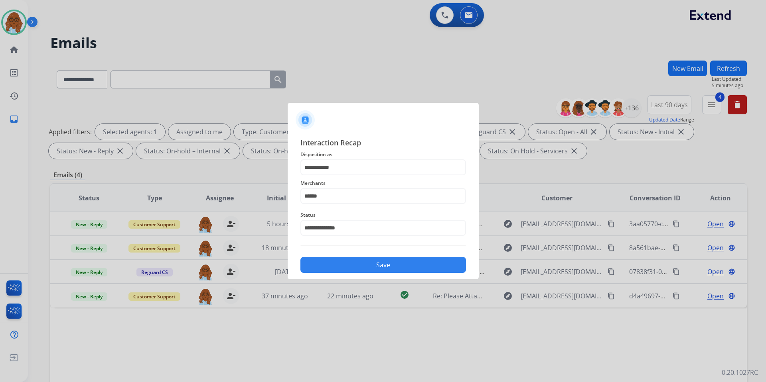
click at [351, 265] on button "Save" at bounding box center [382, 265] width 165 height 16
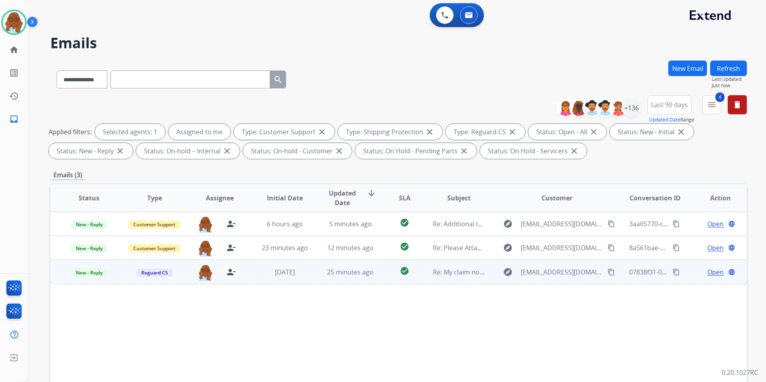
click at [707, 270] on span "Open" at bounding box center [715, 273] width 16 height 10
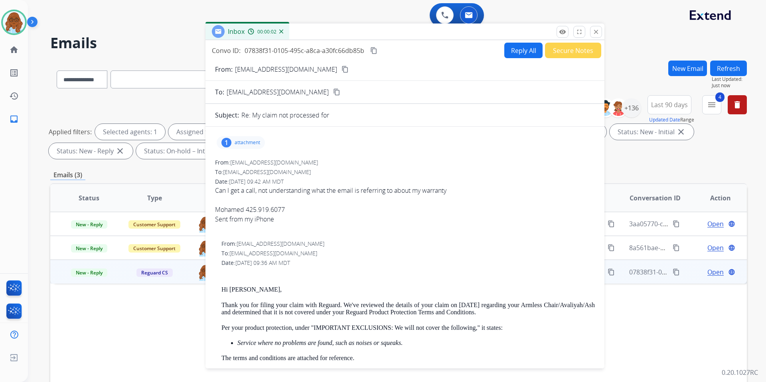
drag, startPoint x: 493, startPoint y: 55, endPoint x: 343, endPoint y: 28, distance: 151.9
click at [343, 28] on div "Inbox 00:00:02" at bounding box center [404, 32] width 399 height 17
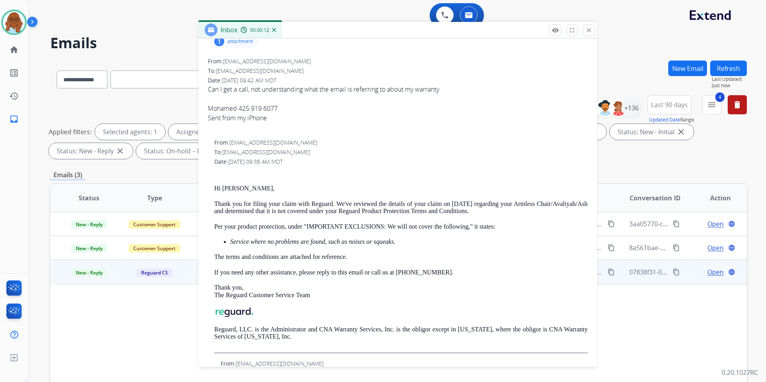
scroll to position [32, 0]
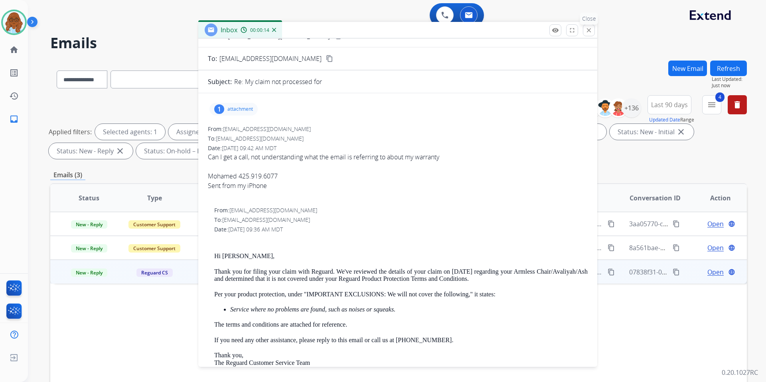
click at [589, 30] on mat-icon "close" at bounding box center [588, 30] width 7 height 7
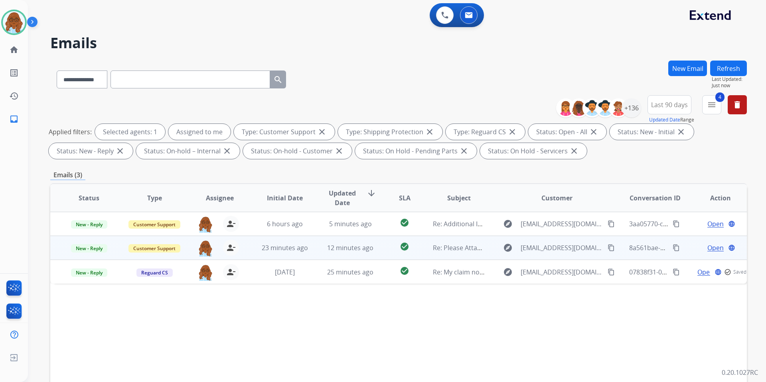
click at [707, 250] on span "Open" at bounding box center [715, 248] width 16 height 10
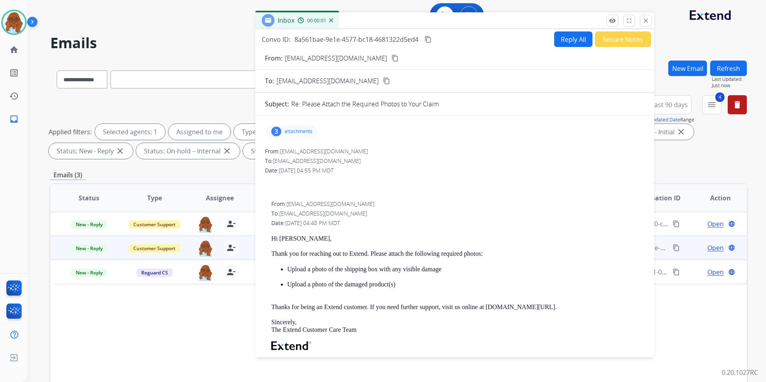
drag, startPoint x: 503, startPoint y: 49, endPoint x: 426, endPoint y: 22, distance: 81.6
click at [426, 22] on div "Inbox 00:00:01" at bounding box center [454, 20] width 399 height 17
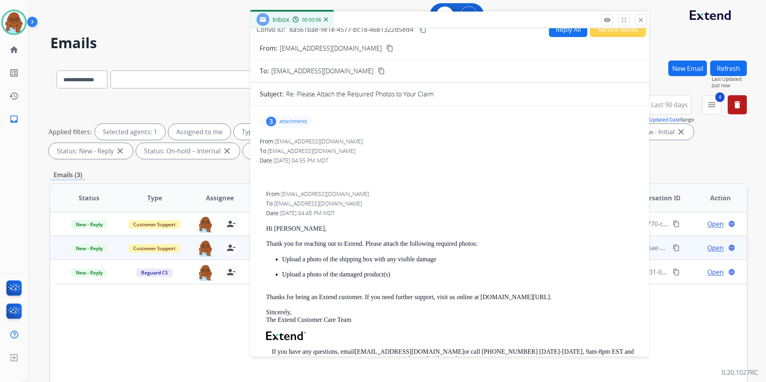
scroll to position [0, 0]
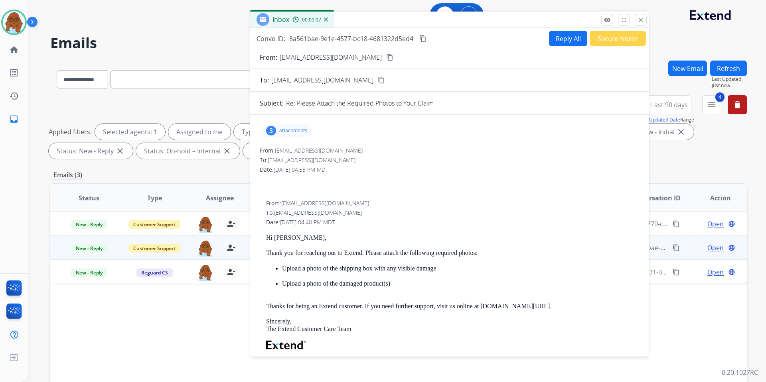
click at [291, 132] on p "attachments" at bounding box center [293, 131] width 28 height 6
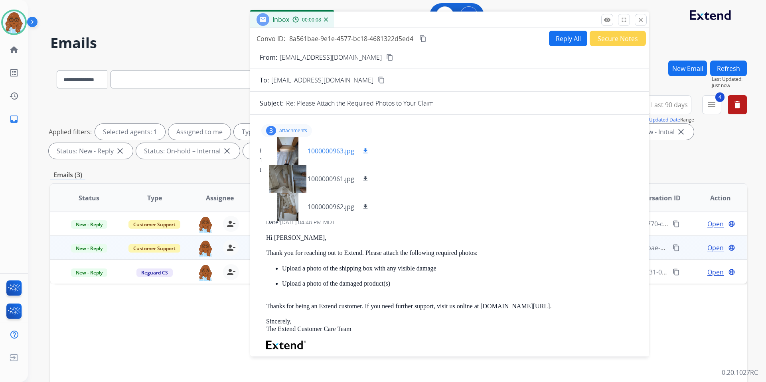
click at [285, 156] on div at bounding box center [288, 151] width 40 height 28
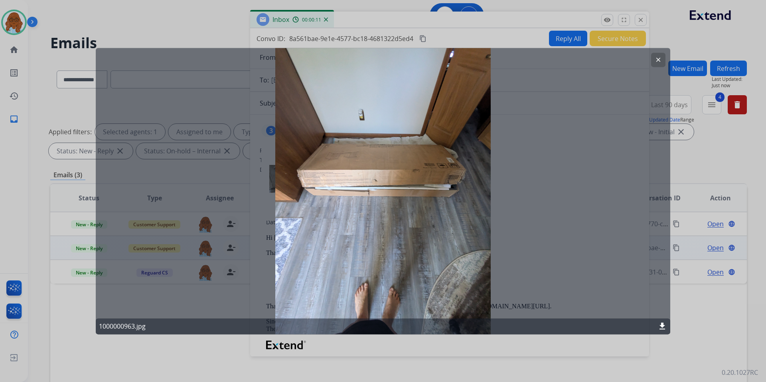
click at [417, 347] on div at bounding box center [383, 191] width 766 height 382
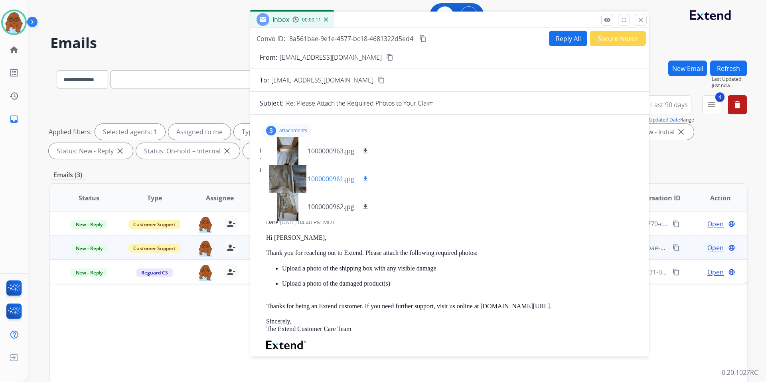
click at [293, 187] on div at bounding box center [288, 179] width 40 height 28
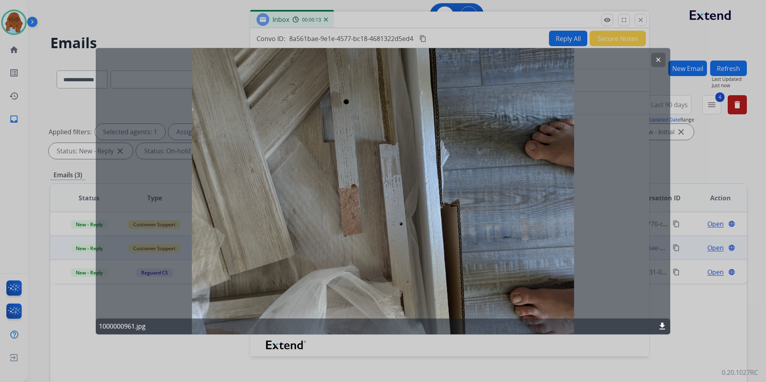
drag, startPoint x: 461, startPoint y: 353, endPoint x: 429, endPoint y: 295, distance: 65.7
click at [460, 353] on div at bounding box center [383, 191] width 766 height 382
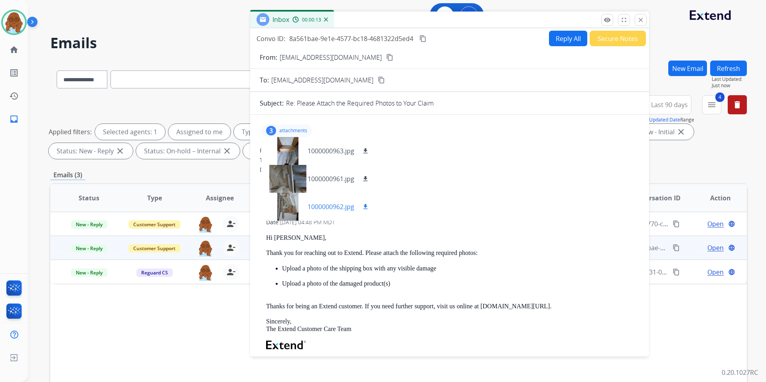
click at [282, 200] on div at bounding box center [288, 207] width 40 height 28
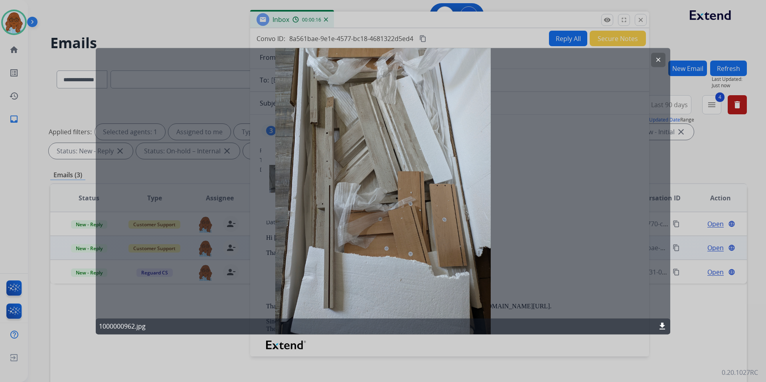
click at [425, 358] on div at bounding box center [383, 191] width 766 height 382
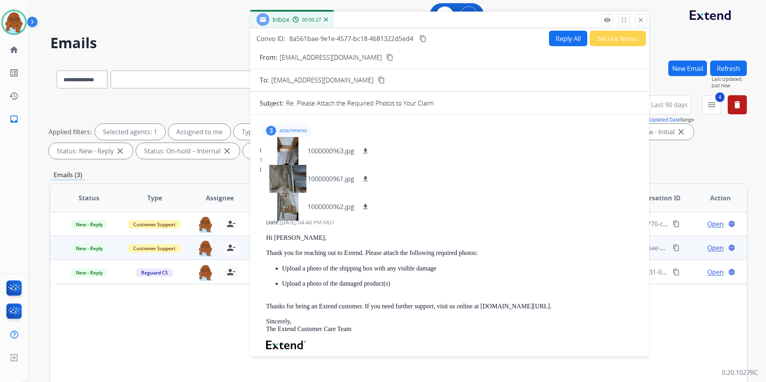
click at [386, 56] on mat-icon "content_copy" at bounding box center [389, 57] width 7 height 7
drag, startPoint x: 363, startPoint y: 152, endPoint x: 366, endPoint y: 163, distance: 12.3
click at [363, 152] on mat-icon "download" at bounding box center [365, 151] width 7 height 7
click at [367, 179] on mat-icon "download" at bounding box center [365, 178] width 7 height 7
click at [366, 209] on mat-icon "download" at bounding box center [365, 206] width 7 height 7
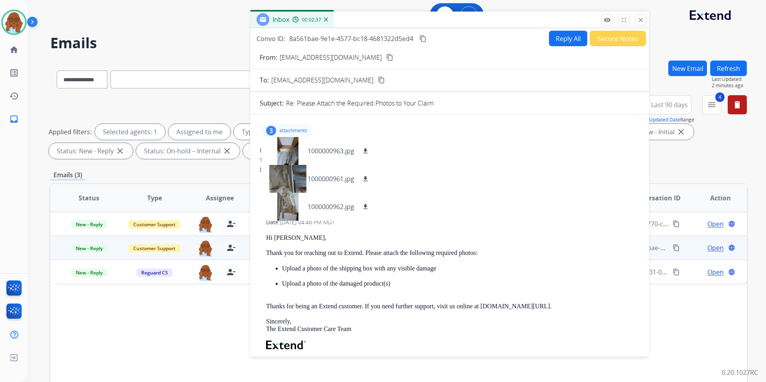
click at [565, 39] on button "Reply All" at bounding box center [568, 39] width 38 height 16
select select "**********"
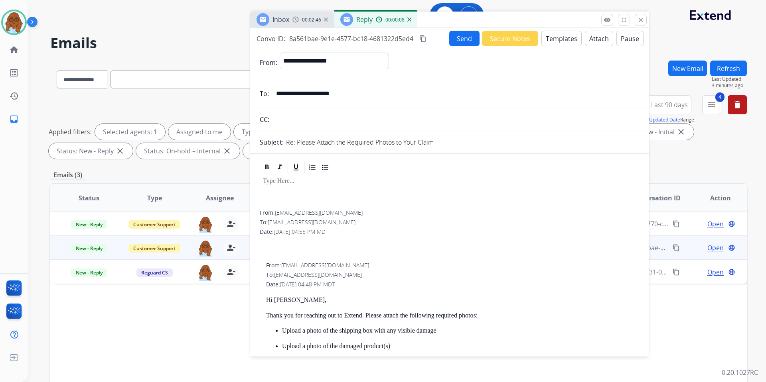
click at [543, 37] on button "Templates" at bounding box center [561, 39] width 40 height 16
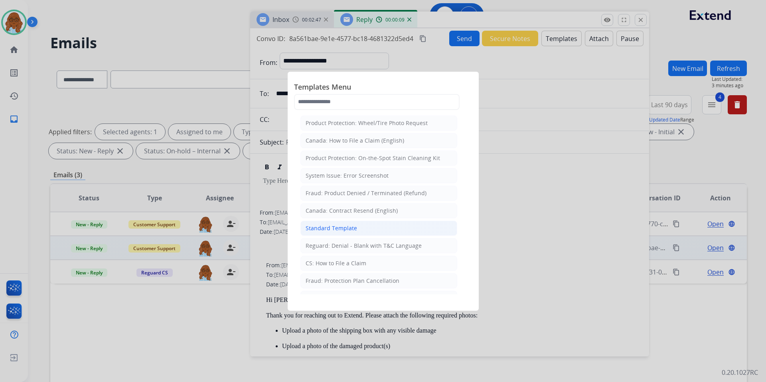
click at [321, 232] on div "Standard Template" at bounding box center [330, 228] width 51 height 8
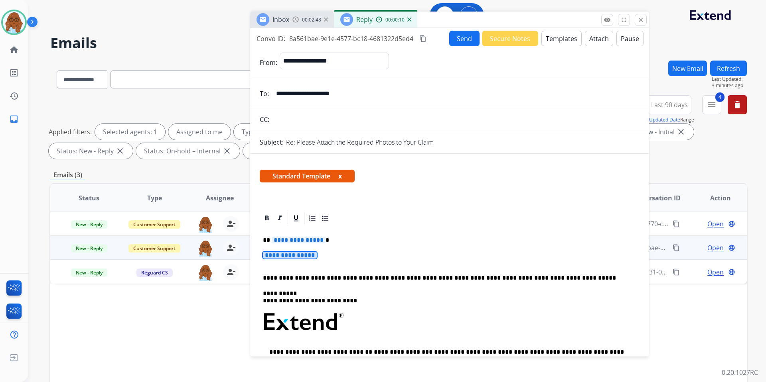
click at [295, 258] on span "**********" at bounding box center [290, 255] width 54 height 7
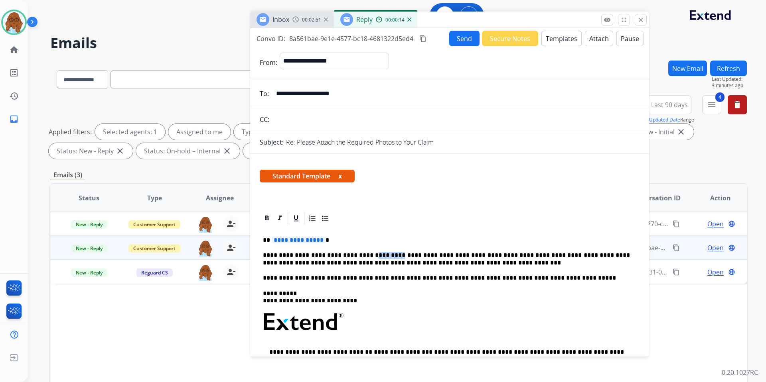
drag, startPoint x: 358, startPoint y: 253, endPoint x: 382, endPoint y: 249, distance: 23.4
click at [382, 249] on div "**********" at bounding box center [450, 341] width 380 height 231
click at [315, 239] on span "**********" at bounding box center [299, 240] width 54 height 7
click at [341, 175] on button "x" at bounding box center [340, 176] width 4 height 10
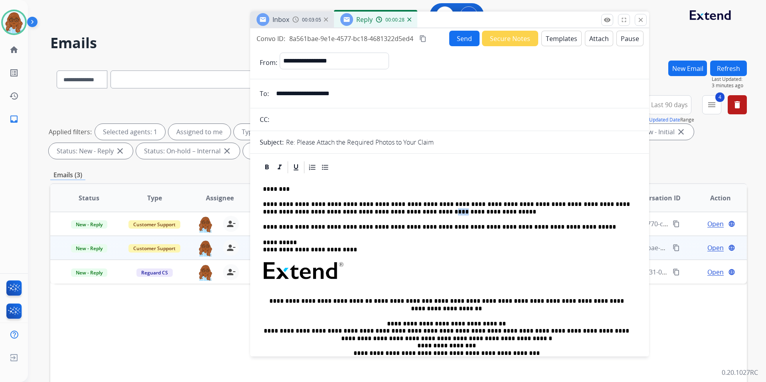
click at [364, 215] on p "**********" at bounding box center [446, 208] width 367 height 15
click at [454, 33] on button "Send" at bounding box center [464, 39] width 30 height 16
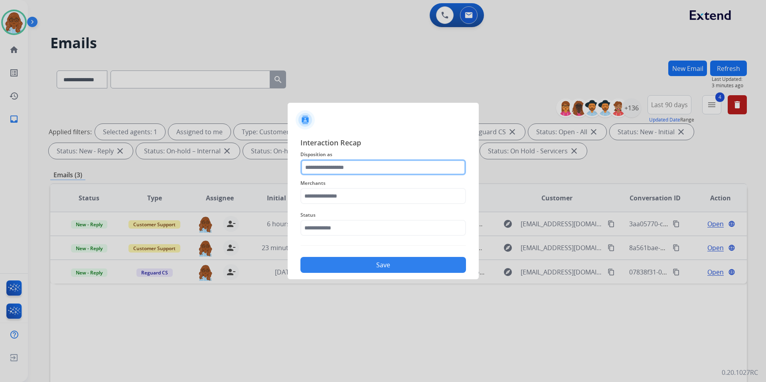
click at [406, 168] on input "text" at bounding box center [382, 168] width 165 height 16
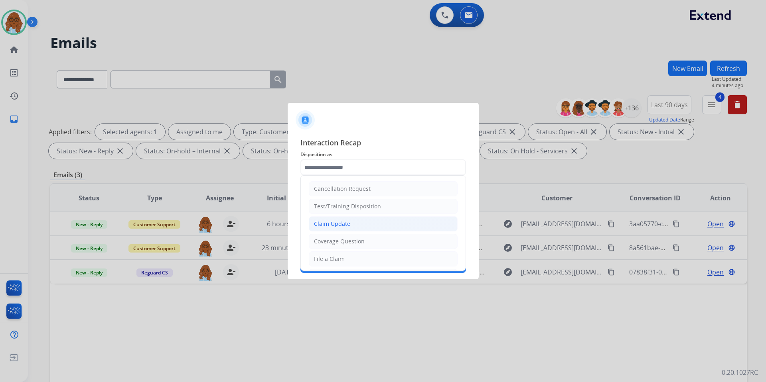
click at [333, 218] on li "Claim Update" at bounding box center [383, 224] width 149 height 15
type input "**********"
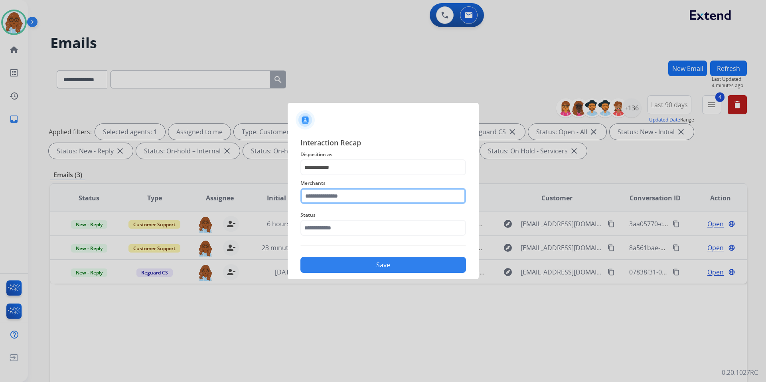
click at [325, 190] on input "text" at bounding box center [382, 196] width 165 height 16
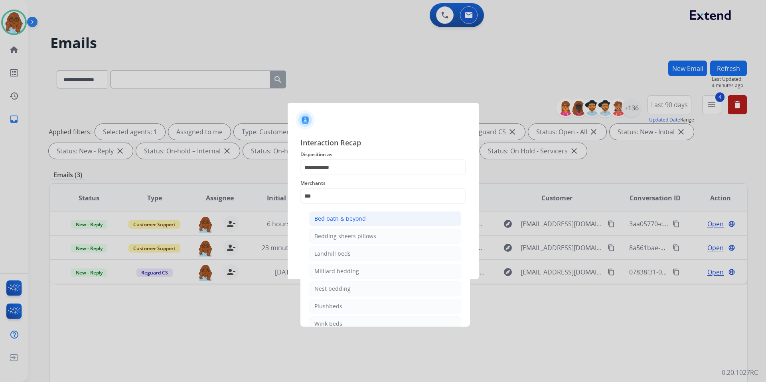
click at [366, 215] on li "Bed bath & beyond" at bounding box center [385, 218] width 152 height 15
type input "**********"
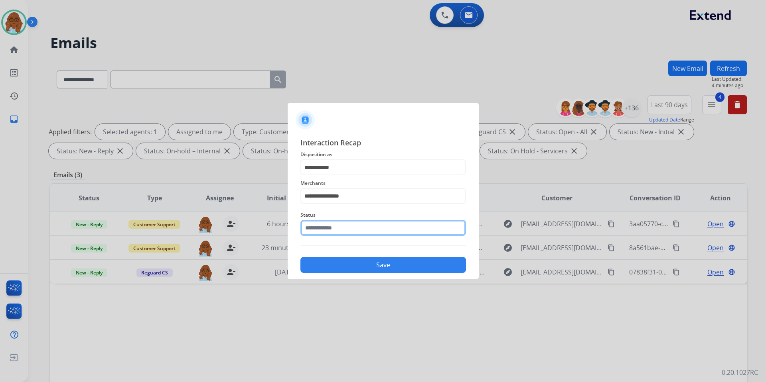
click at [334, 234] on input "text" at bounding box center [382, 228] width 165 height 16
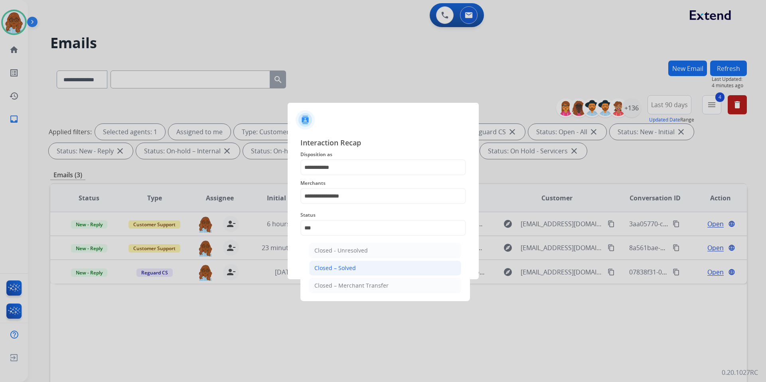
click at [346, 261] on li "Closed – Solved" at bounding box center [385, 268] width 152 height 15
type input "**********"
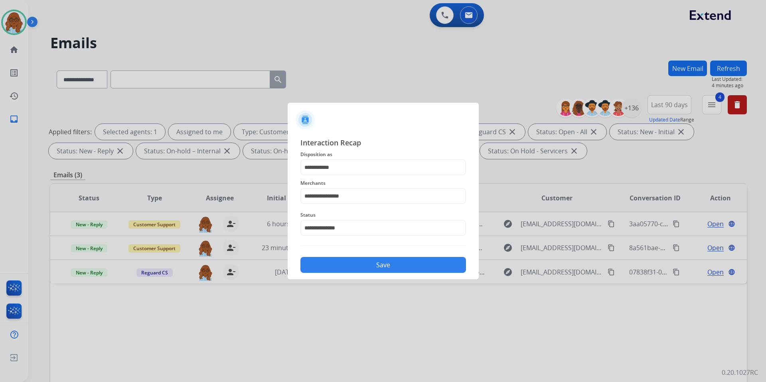
click at [361, 264] on button "Save" at bounding box center [382, 265] width 165 height 16
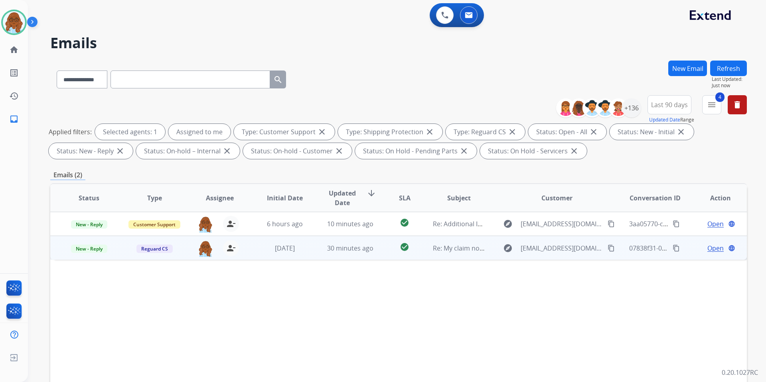
click at [707, 249] on span "Open" at bounding box center [715, 249] width 16 height 10
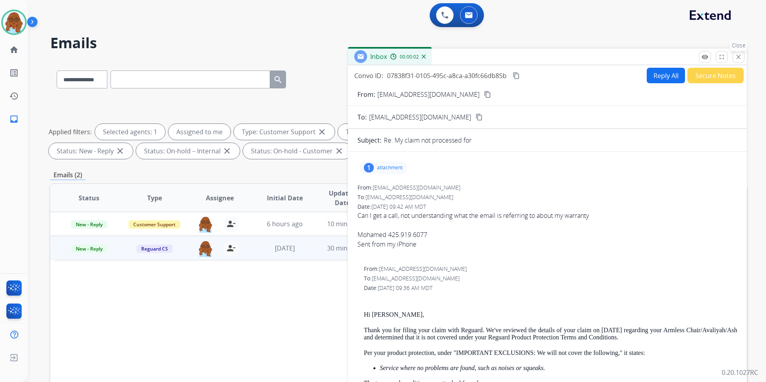
click at [739, 57] on mat-icon "close" at bounding box center [737, 56] width 7 height 7
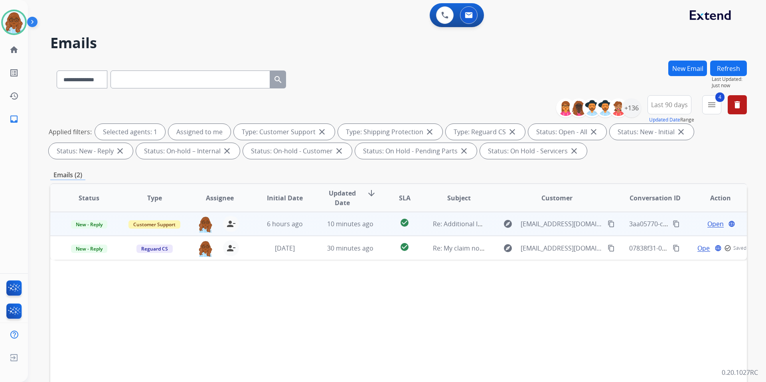
click at [708, 227] on span "Open" at bounding box center [715, 224] width 16 height 10
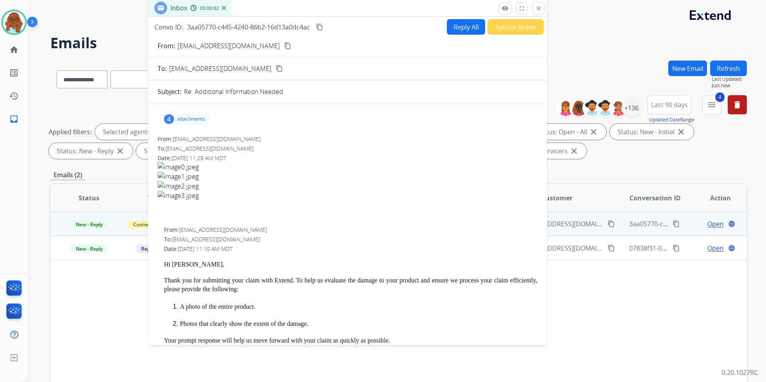
drag, startPoint x: 479, startPoint y: 60, endPoint x: 280, endPoint y: 12, distance: 205.6
click at [280, 12] on div "Inbox 00:00:02" at bounding box center [347, 8] width 399 height 17
click at [284, 43] on mat-icon "content_copy" at bounding box center [287, 45] width 7 height 7
click at [200, 118] on p "attachments" at bounding box center [191, 119] width 28 height 6
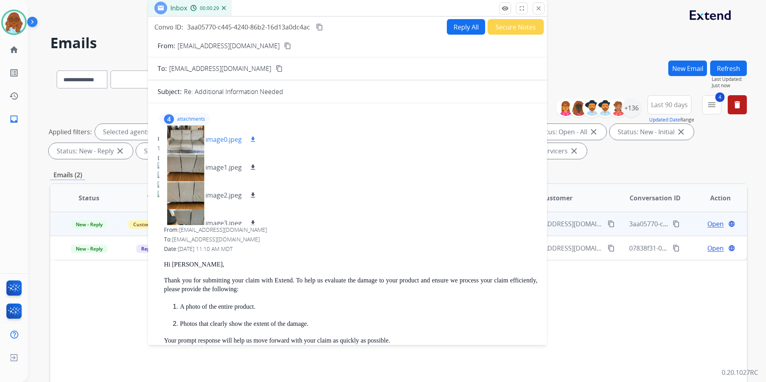
click at [191, 140] on div at bounding box center [185, 140] width 40 height 28
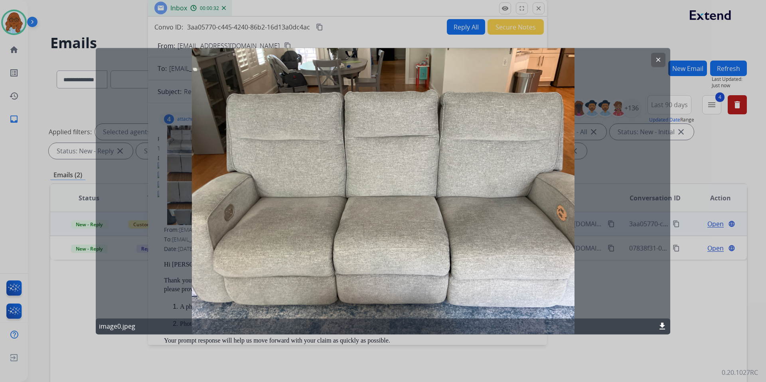
click at [654, 63] on button "clear" at bounding box center [658, 60] width 14 height 14
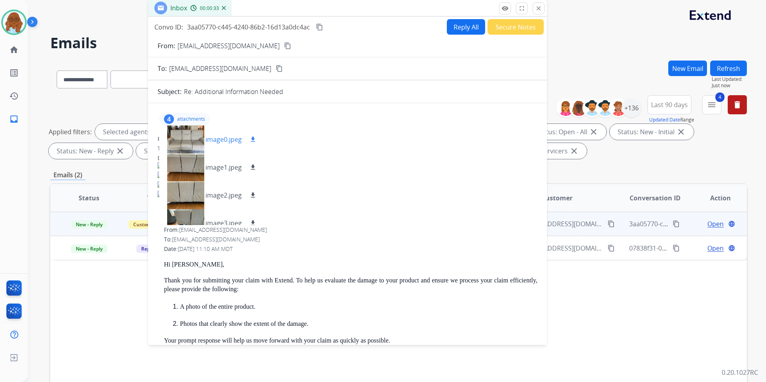
click at [254, 136] on mat-icon "download" at bounding box center [252, 139] width 7 height 7
drag, startPoint x: 251, startPoint y: 166, endPoint x: 253, endPoint y: 173, distance: 6.6
click at [251, 166] on mat-icon "download" at bounding box center [252, 167] width 7 height 7
drag, startPoint x: 254, startPoint y: 195, endPoint x: 252, endPoint y: 203, distance: 7.6
click at [254, 195] on mat-icon "download" at bounding box center [252, 195] width 7 height 7
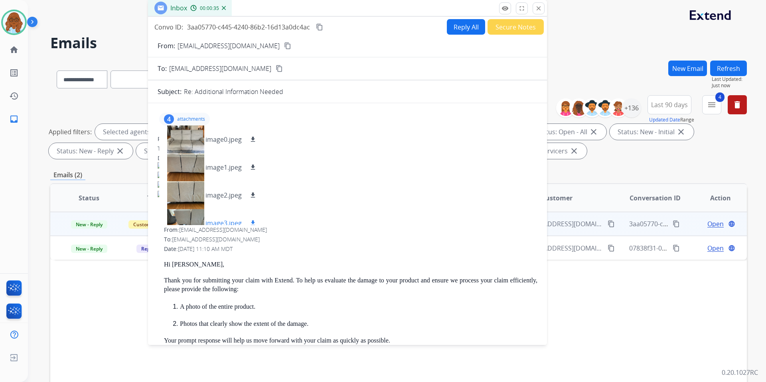
click at [251, 219] on button "download" at bounding box center [253, 224] width 10 height 10
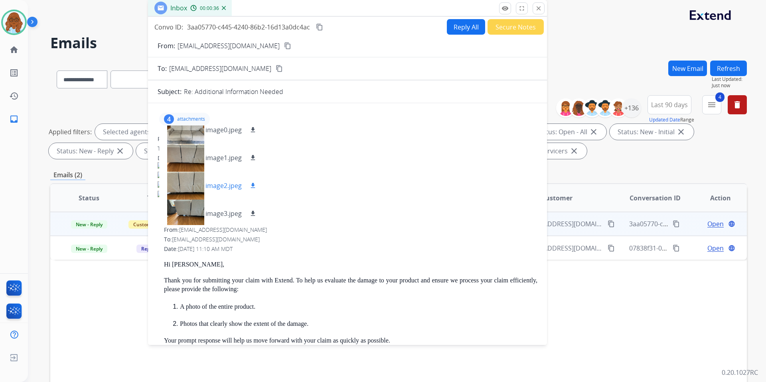
scroll to position [12, 0]
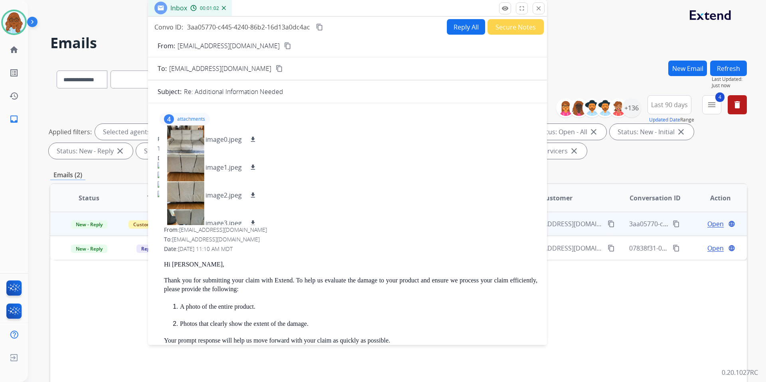
select select "**********"
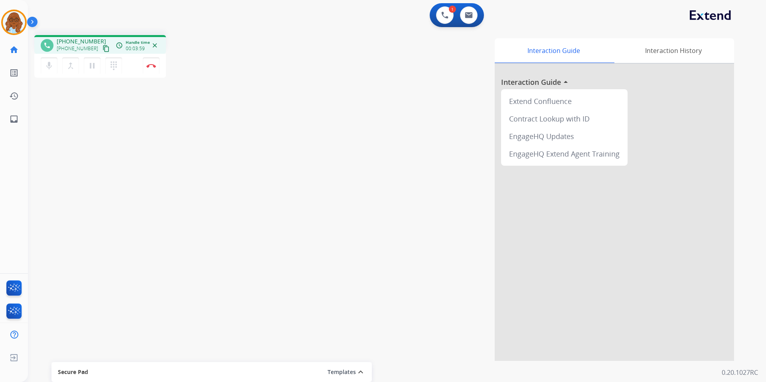
drag, startPoint x: 96, startPoint y: 68, endPoint x: 113, endPoint y: 79, distance: 20.5
click at [96, 68] on mat-icon "pause" at bounding box center [92, 66] width 10 height 10
click at [100, 66] on div "mic Mute merge_type Bridge play_arrow Hold dialpad Dialpad" at bounding box center [84, 65] width 86 height 17
click at [96, 67] on mat-icon "play_arrow" at bounding box center [92, 66] width 10 height 10
drag, startPoint x: 148, startPoint y: 63, endPoint x: 156, endPoint y: 63, distance: 7.6
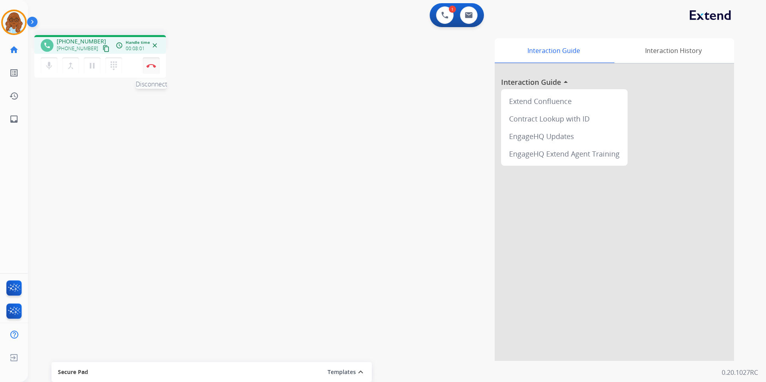
click at [148, 63] on button "Disconnect" at bounding box center [151, 65] width 17 height 17
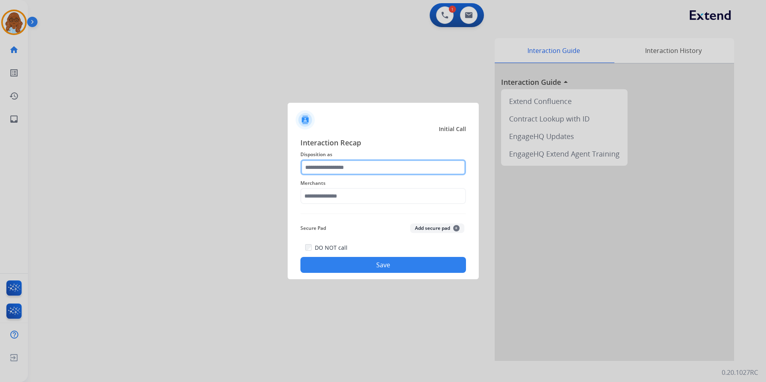
click at [392, 168] on input "text" at bounding box center [382, 168] width 165 height 16
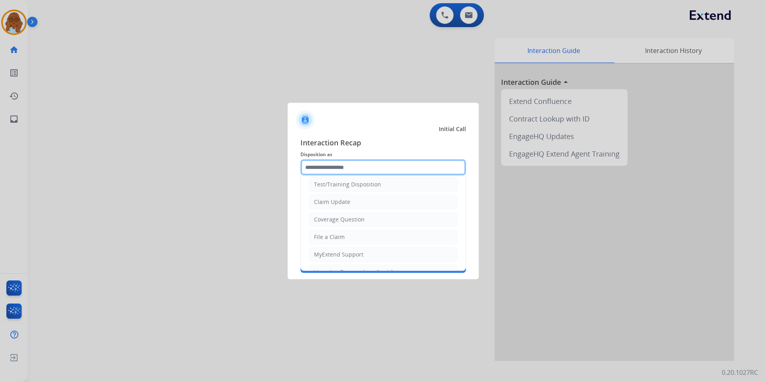
scroll to position [40, 0]
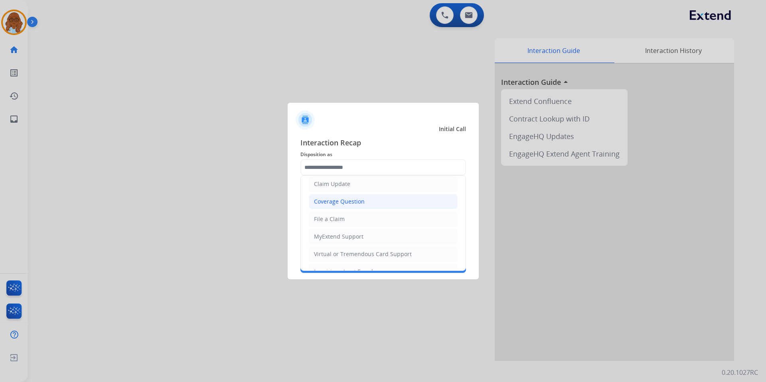
click at [329, 202] on div "Coverage Question" at bounding box center [339, 202] width 51 height 8
type input "**********"
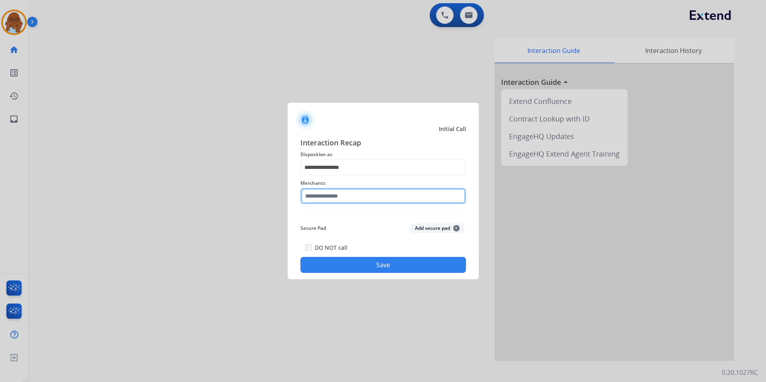
click at [333, 197] on input "text" at bounding box center [382, 196] width 165 height 16
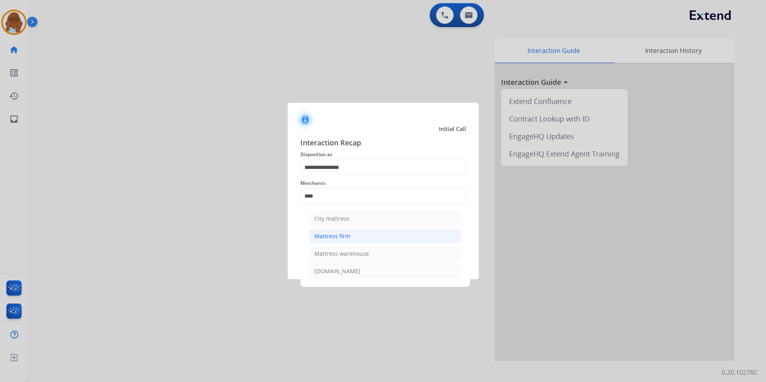
click at [341, 231] on li "Mattress firm" at bounding box center [385, 236] width 152 height 15
type input "**********"
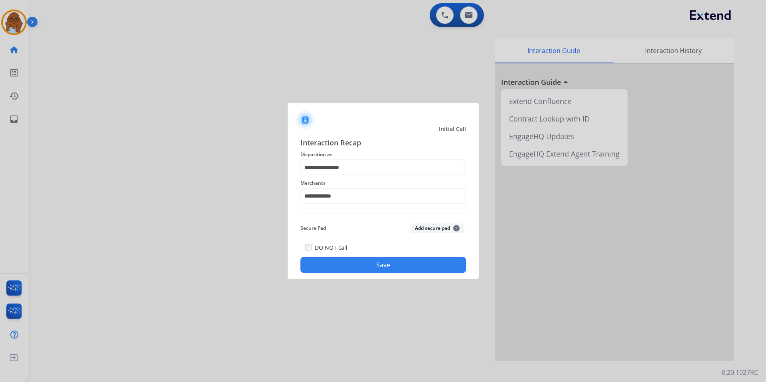
click at [358, 262] on button "Save" at bounding box center [382, 265] width 165 height 16
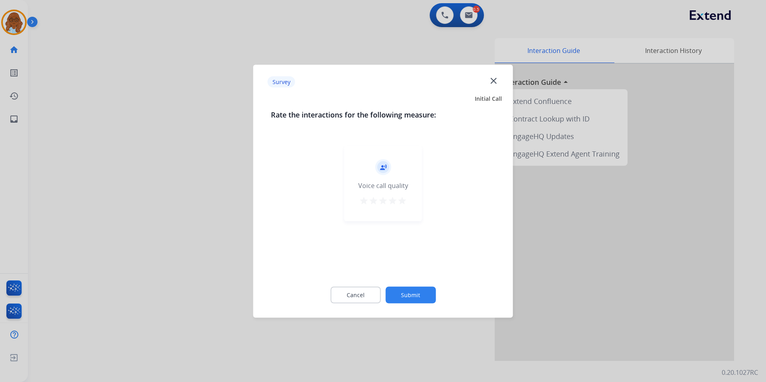
click at [417, 214] on div "record_voice_over Voice call quality star star star star star" at bounding box center [383, 184] width 78 height 76
drag, startPoint x: 408, startPoint y: 204, endPoint x: 406, endPoint y: 215, distance: 10.4
click at [407, 204] on div "record_voice_over Voice call quality star star star star star" at bounding box center [383, 184] width 78 height 76
drag, startPoint x: 402, startPoint y: 201, endPoint x: 402, endPoint y: 215, distance: 13.6
click at [402, 201] on mat-icon "star" at bounding box center [402, 201] width 10 height 10
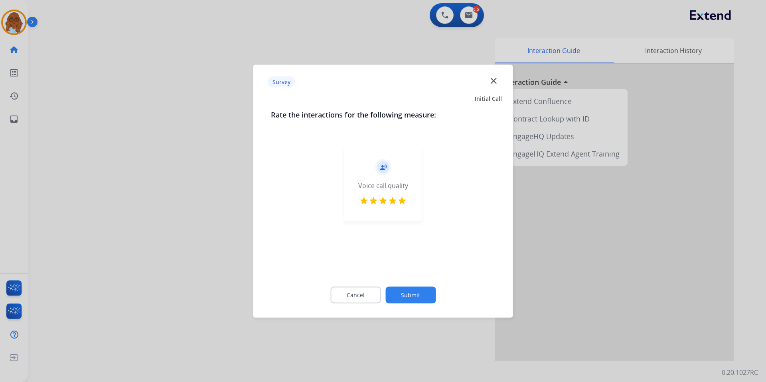
click at [407, 296] on button "Submit" at bounding box center [410, 295] width 50 height 17
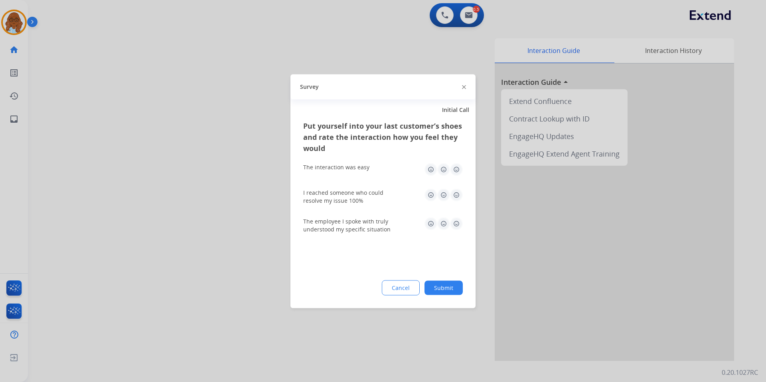
click at [453, 170] on img at bounding box center [456, 169] width 13 height 13
click at [457, 194] on img at bounding box center [456, 195] width 13 height 13
drag, startPoint x: 455, startPoint y: 226, endPoint x: 453, endPoint y: 264, distance: 38.0
click at [455, 227] on img at bounding box center [456, 223] width 13 height 13
click at [452, 287] on button "Submit" at bounding box center [443, 288] width 38 height 14
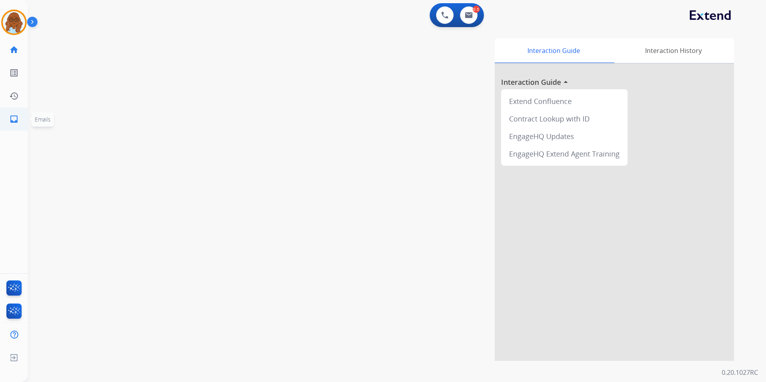
click at [13, 114] on link "inbox Emails" at bounding box center [14, 119] width 22 height 22
select select "**********"
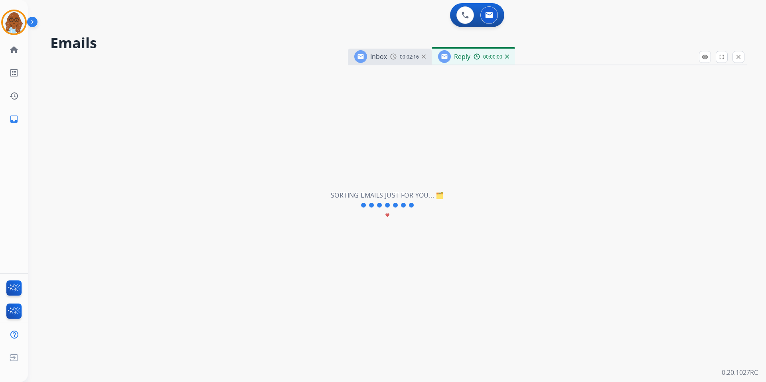
select select "**********"
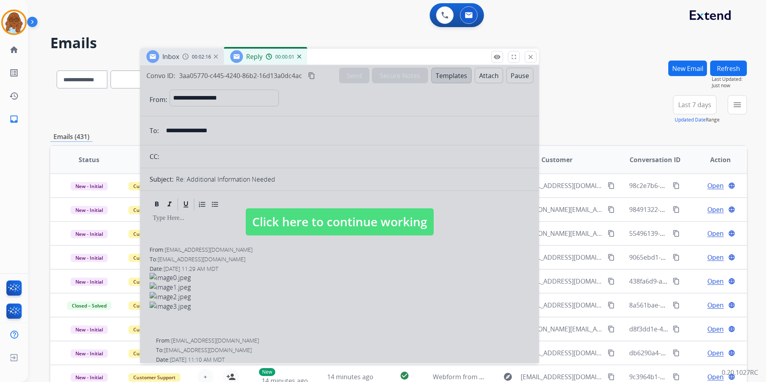
drag, startPoint x: 549, startPoint y: 51, endPoint x: 320, endPoint y: 51, distance: 229.3
click at [320, 51] on div "Inbox 00:02:16 Reply 00:00:01" at bounding box center [339, 57] width 399 height 17
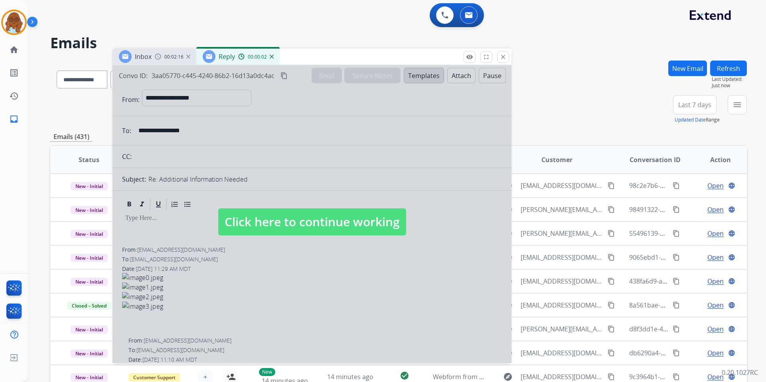
drag, startPoint x: 327, startPoint y: 160, endPoint x: 331, endPoint y: 165, distance: 6.8
click at [327, 162] on div at bounding box center [311, 214] width 399 height 298
select select
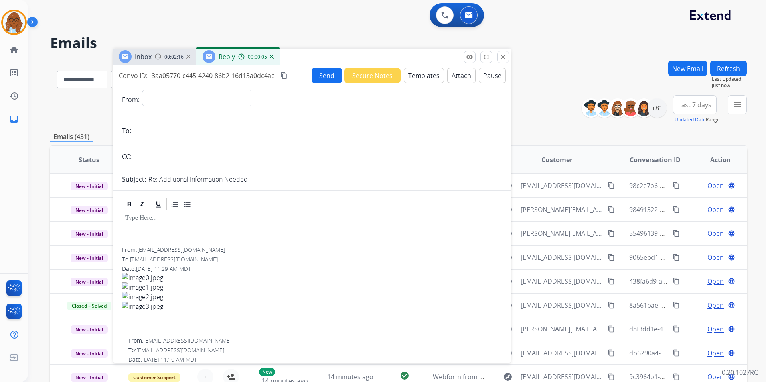
drag, startPoint x: 166, startPoint y: 57, endPoint x: 225, endPoint y: 61, distance: 59.1
click at [165, 58] on span "00:02:16" at bounding box center [173, 57] width 19 height 6
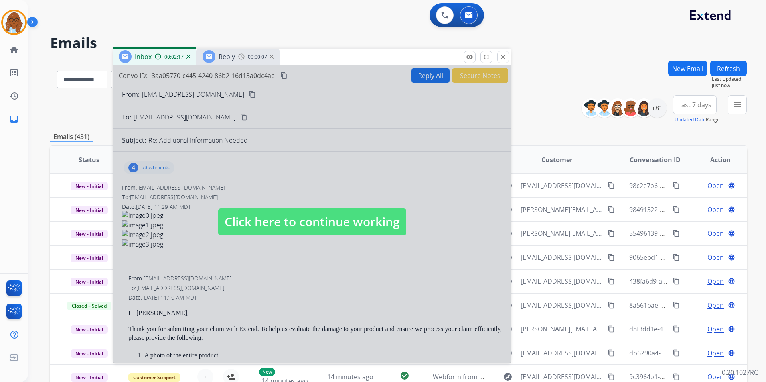
click at [269, 57] on div "Reply 00:00:07" at bounding box center [237, 57] width 83 height 16
click at [273, 60] on div "Reply 00:00:08" at bounding box center [237, 57] width 83 height 16
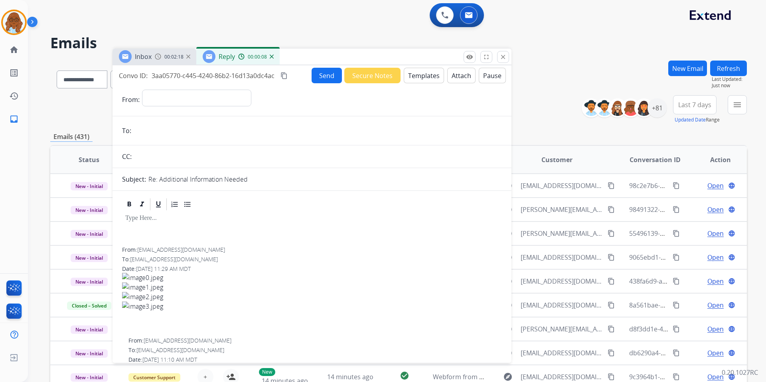
drag, startPoint x: 272, startPoint y: 58, endPoint x: 271, endPoint y: 63, distance: 5.6
click at [271, 58] on img at bounding box center [272, 57] width 4 height 4
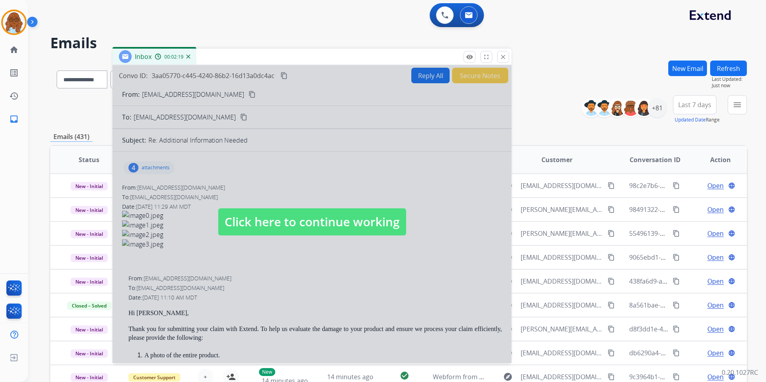
drag, startPoint x: 281, startPoint y: 279, endPoint x: 282, endPoint y: 238, distance: 41.1
click at [284, 278] on div at bounding box center [311, 214] width 399 height 298
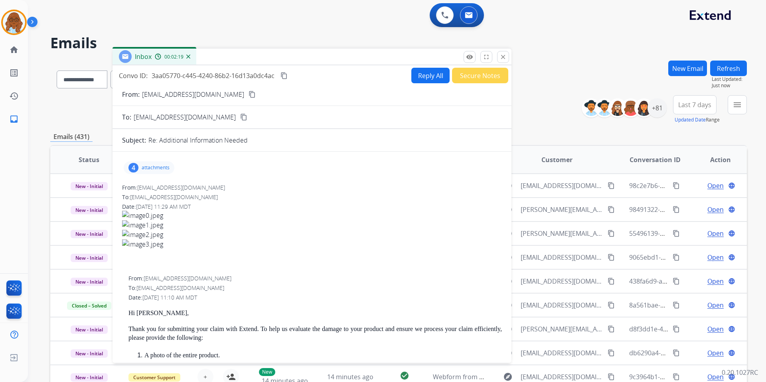
click at [412, 78] on button "Reply All" at bounding box center [430, 76] width 38 height 16
select select "**********"
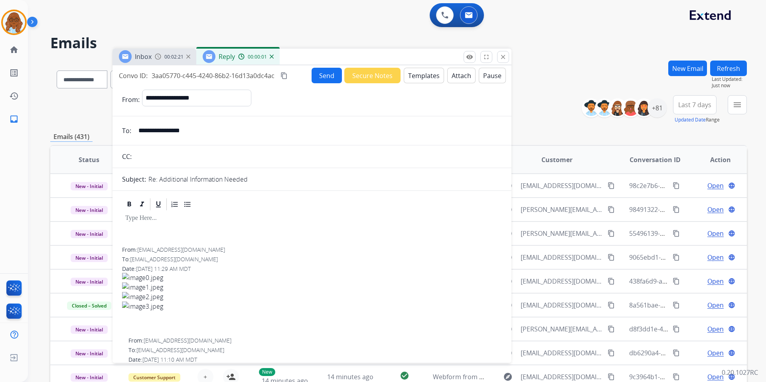
click at [408, 73] on button "Templates" at bounding box center [424, 76] width 40 height 16
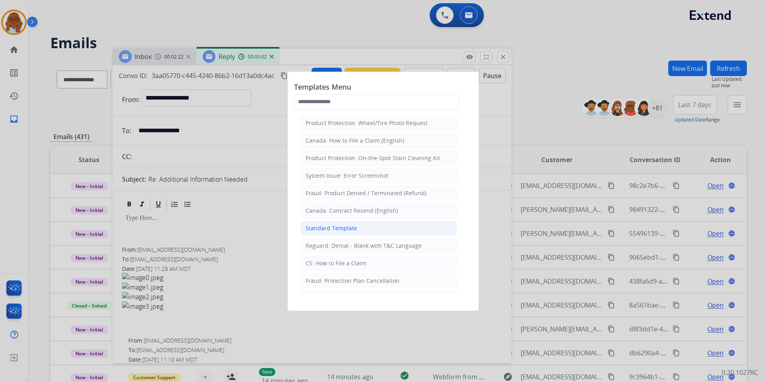
click at [313, 227] on div "Standard Template" at bounding box center [330, 228] width 51 height 8
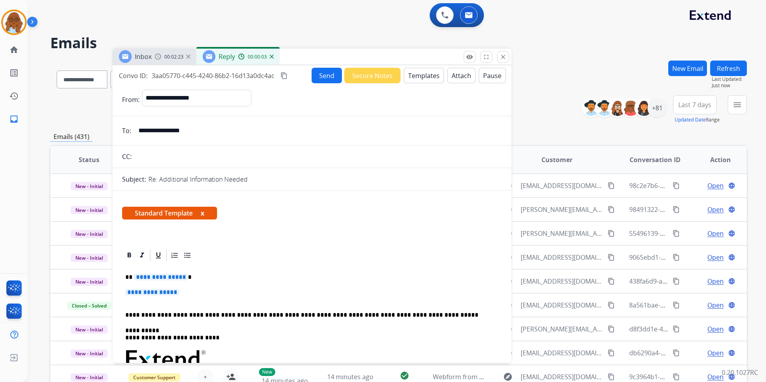
click at [166, 276] on span "**********" at bounding box center [161, 277] width 54 height 7
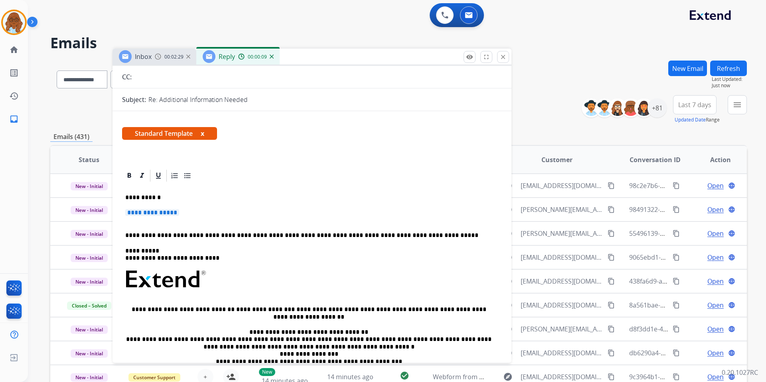
scroll to position [40, 0]
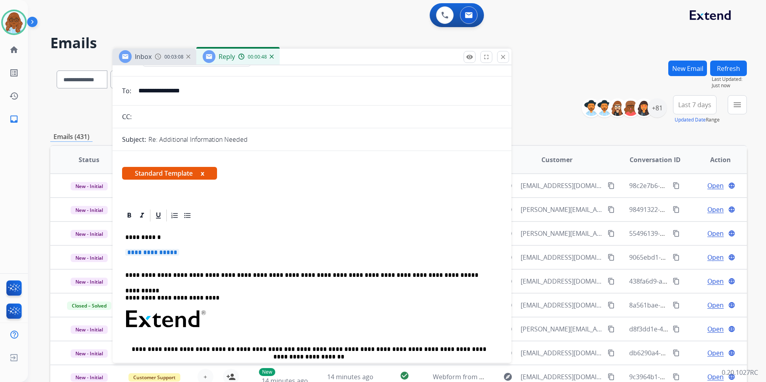
click at [205, 173] on span "Standard Template x" at bounding box center [169, 173] width 95 height 13
click at [203, 175] on button "x" at bounding box center [203, 174] width 4 height 10
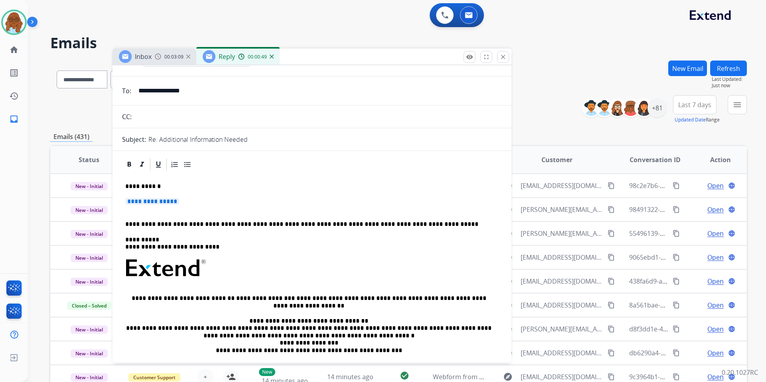
click at [165, 205] on span "**********" at bounding box center [152, 201] width 54 height 7
click at [159, 202] on span "**********" at bounding box center [152, 201] width 54 height 7
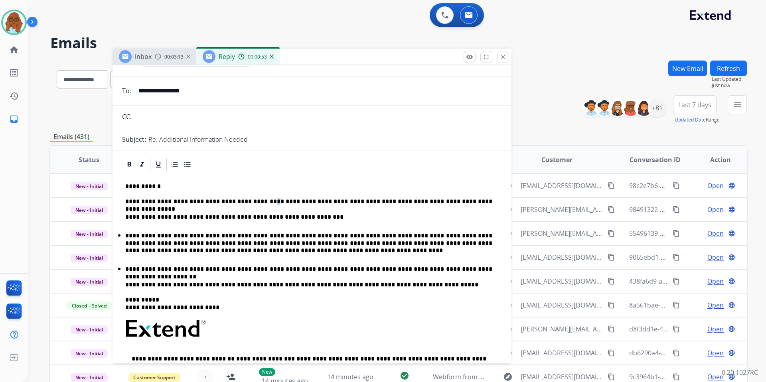
click at [252, 200] on p "**********" at bounding box center [308, 201] width 367 height 7
click at [253, 200] on p "**********" at bounding box center [308, 201] width 367 height 7
drag, startPoint x: 253, startPoint y: 200, endPoint x: 230, endPoint y: 199, distance: 22.7
click at [230, 199] on p "**********" at bounding box center [308, 201] width 367 height 7
drag, startPoint x: 447, startPoint y: 201, endPoint x: 412, endPoint y: 199, distance: 34.7
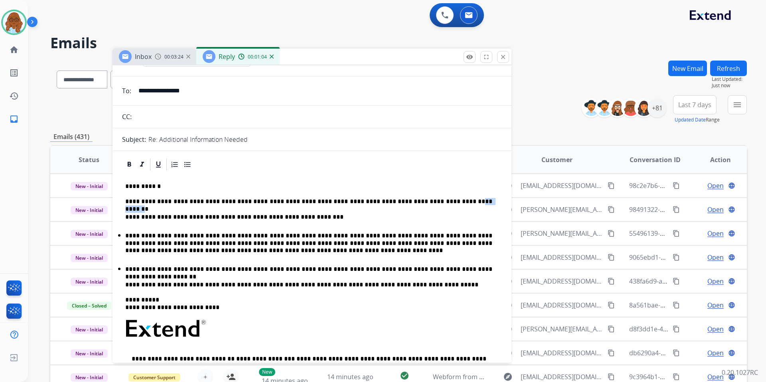
click at [412, 199] on p "**********" at bounding box center [308, 201] width 367 height 7
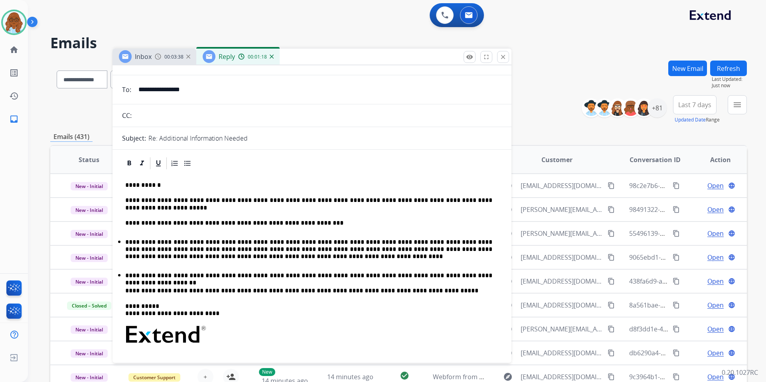
scroll to position [0, 0]
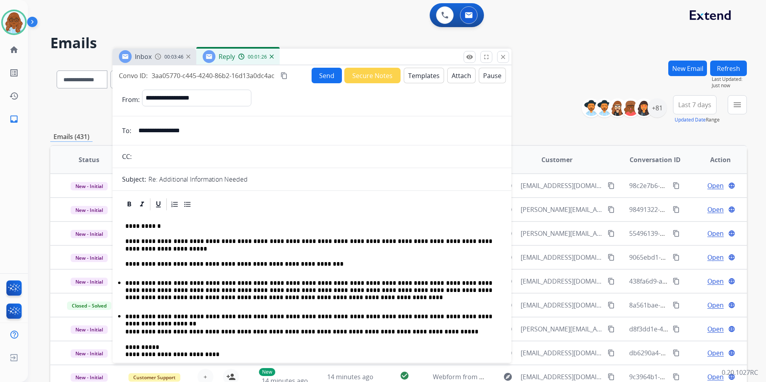
click at [325, 73] on button "Send" at bounding box center [326, 76] width 30 height 16
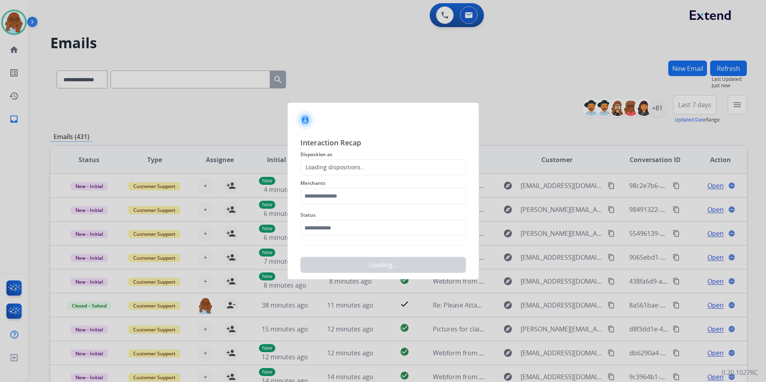
click at [347, 158] on span "Disposition as" at bounding box center [382, 155] width 165 height 10
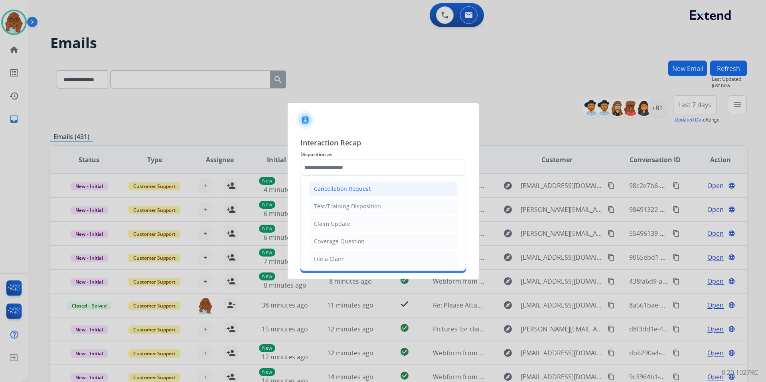
click at [347, 169] on input "text" at bounding box center [382, 168] width 165 height 16
click at [336, 221] on div "Claim Update" at bounding box center [332, 224] width 36 height 8
type input "**********"
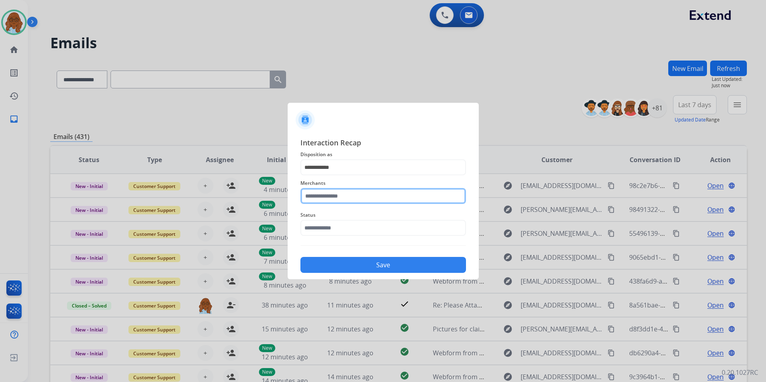
click at [333, 199] on input "text" at bounding box center [382, 196] width 165 height 16
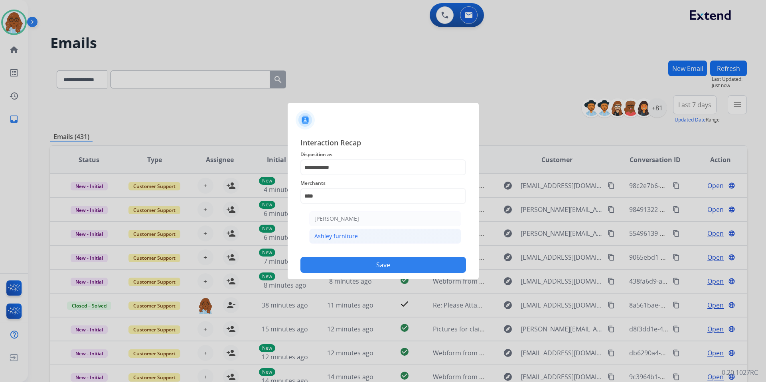
click at [351, 234] on div "Ashley furniture" at bounding box center [335, 236] width 43 height 8
type input "**********"
click at [341, 228] on input "text" at bounding box center [382, 228] width 165 height 16
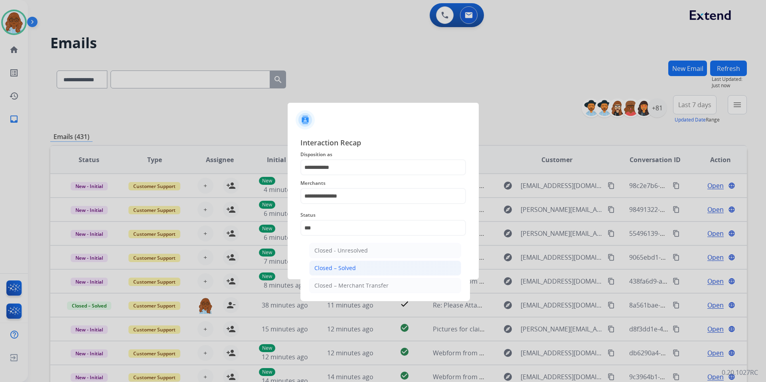
click at [315, 266] on div "Closed – Solved" at bounding box center [334, 268] width 41 height 8
type input "**********"
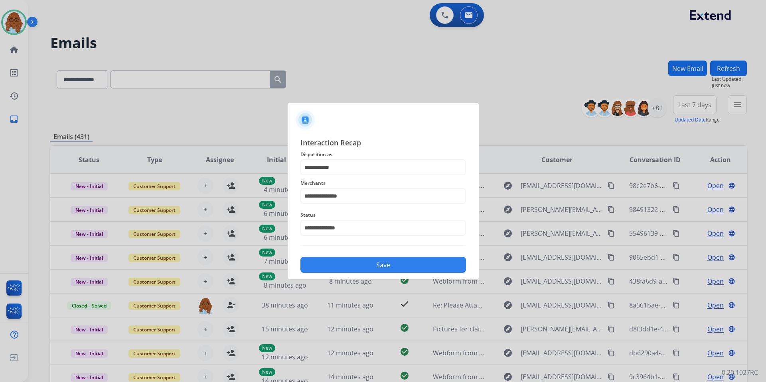
click at [344, 265] on button "Save" at bounding box center [382, 265] width 165 height 16
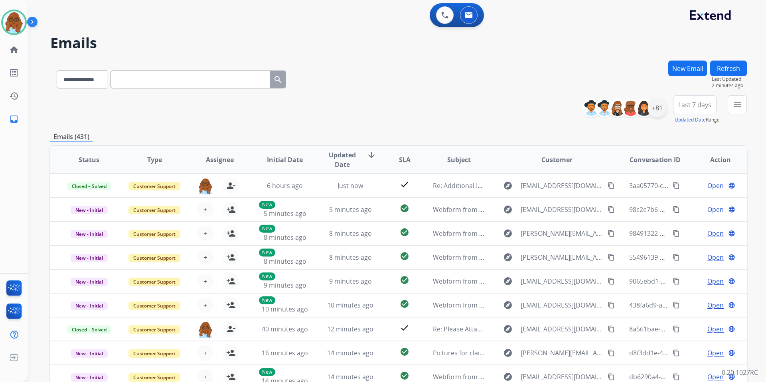
click at [661, 110] on div "+81" at bounding box center [656, 107] width 19 height 19
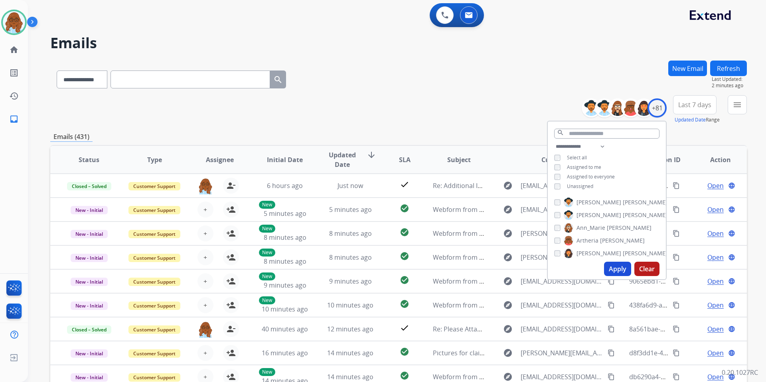
click at [579, 186] on span "Unassigned" at bounding box center [580, 186] width 26 height 7
click at [615, 266] on button "Apply" at bounding box center [617, 269] width 27 height 14
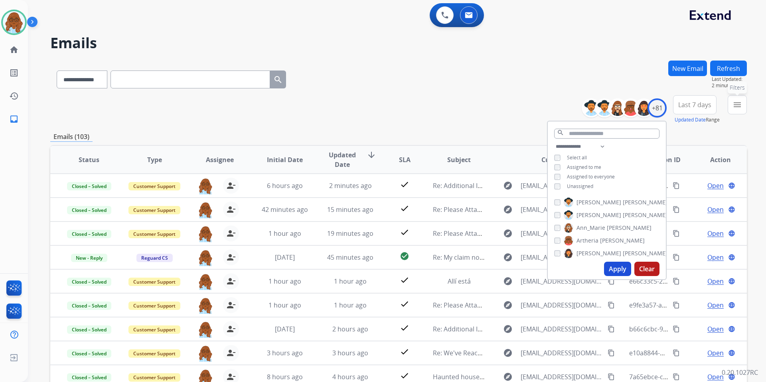
click at [736, 106] on mat-icon "menu" at bounding box center [737, 105] width 10 height 10
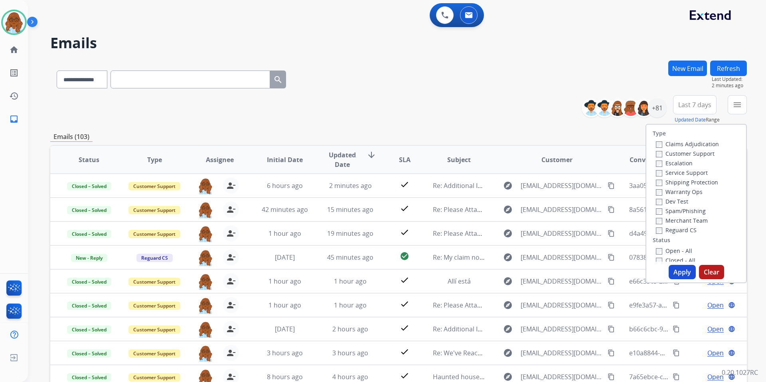
click at [662, 254] on label "Open - All" at bounding box center [674, 251] width 36 height 8
click at [688, 270] on button "Apply" at bounding box center [681, 272] width 27 height 14
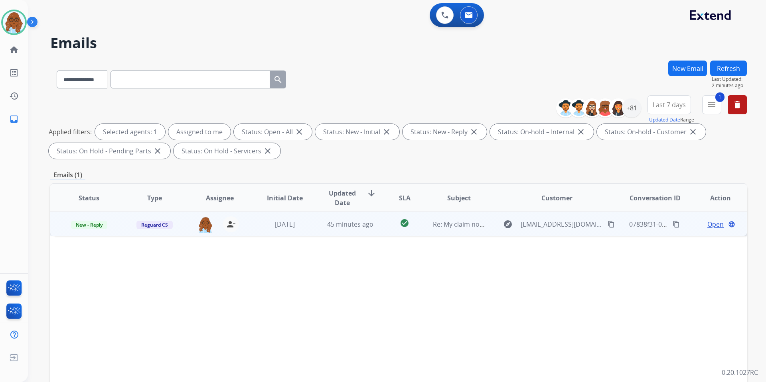
click at [710, 224] on span "Open" at bounding box center [715, 225] width 16 height 10
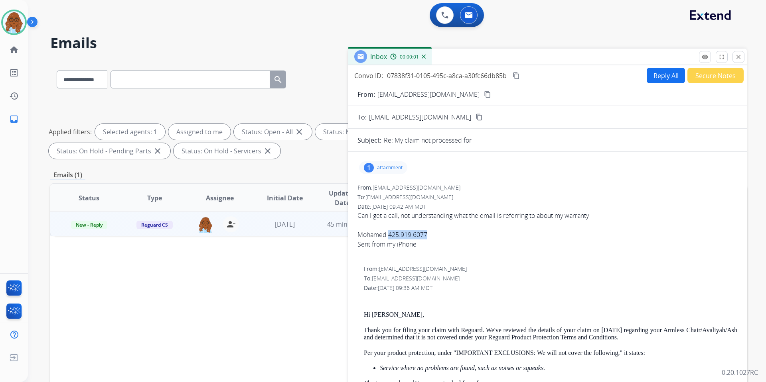
drag, startPoint x: 427, startPoint y: 232, endPoint x: 390, endPoint y: 234, distance: 37.1
click at [390, 234] on div "Mohamed 425.919.6077 Sent from my iPhone" at bounding box center [547, 244] width 380 height 29
copy div "425.919.6077"
click at [15, 51] on mat-icon "home" at bounding box center [14, 50] width 10 height 10
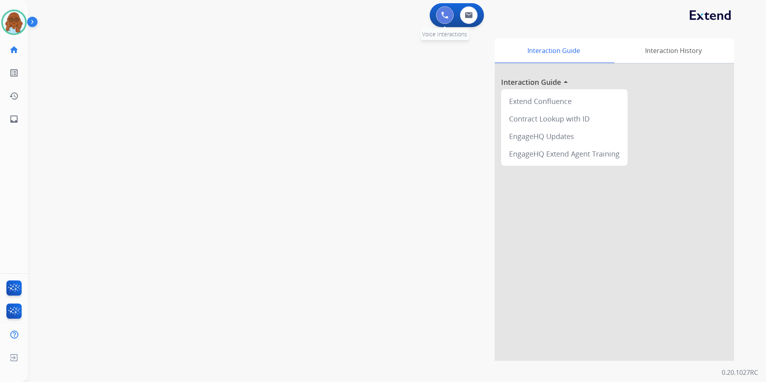
click at [440, 19] on button at bounding box center [445, 15] width 18 height 18
click at [442, 18] on img at bounding box center [444, 15] width 7 height 7
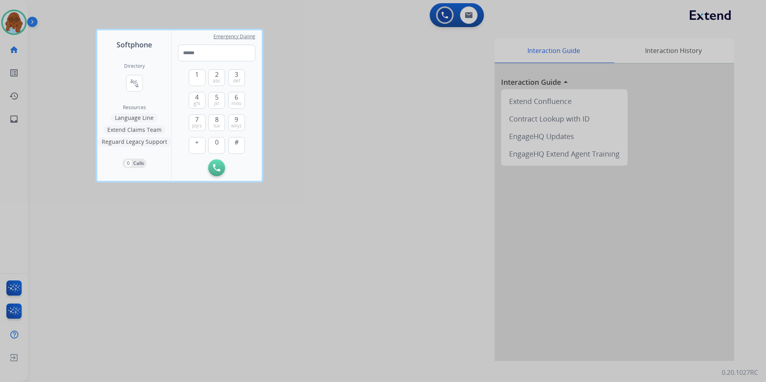
drag, startPoint x: 212, startPoint y: 51, endPoint x: 67, endPoint y: 232, distance: 231.8
click at [62, 242] on div at bounding box center [383, 191] width 766 height 382
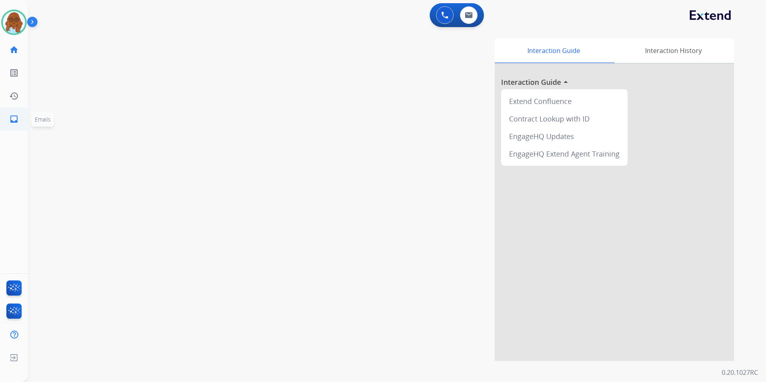
click at [12, 118] on mat-icon "inbox" at bounding box center [14, 119] width 10 height 10
select select "**********"
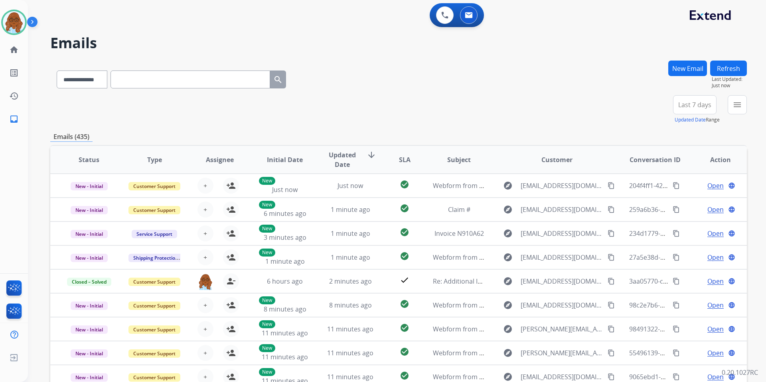
click at [729, 102] on button "menu" at bounding box center [736, 104] width 19 height 19
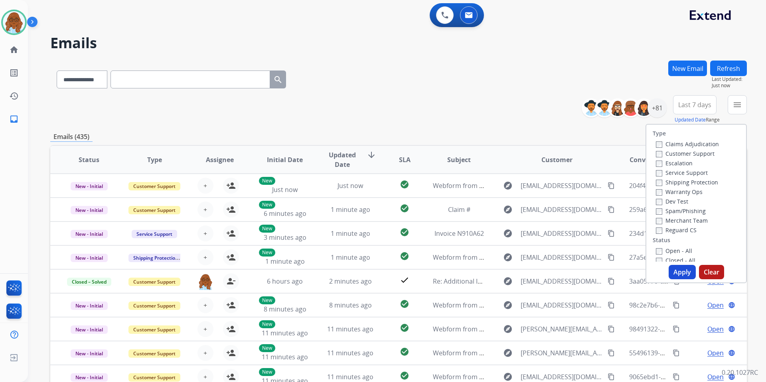
click at [669, 250] on label "Open - All" at bounding box center [674, 251] width 36 height 8
click at [678, 274] on button "Apply" at bounding box center [681, 272] width 27 height 14
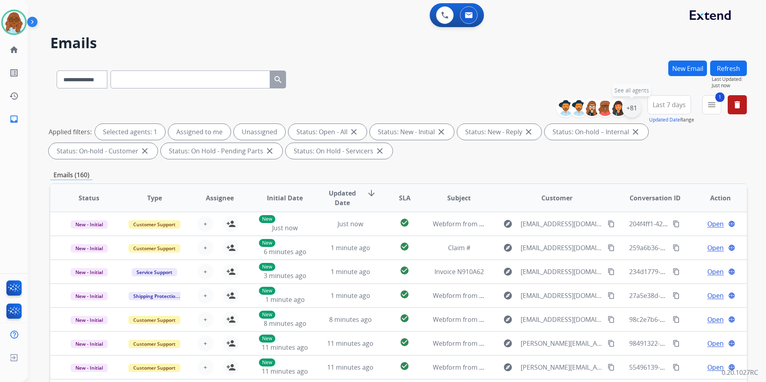
click at [636, 105] on div "+81" at bounding box center [631, 107] width 19 height 19
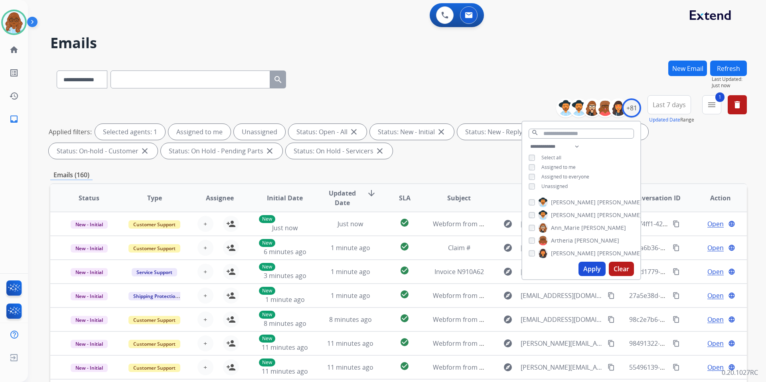
click at [559, 184] on span "Unassigned" at bounding box center [554, 186] width 26 height 7
click at [593, 274] on button "Apply" at bounding box center [591, 269] width 27 height 14
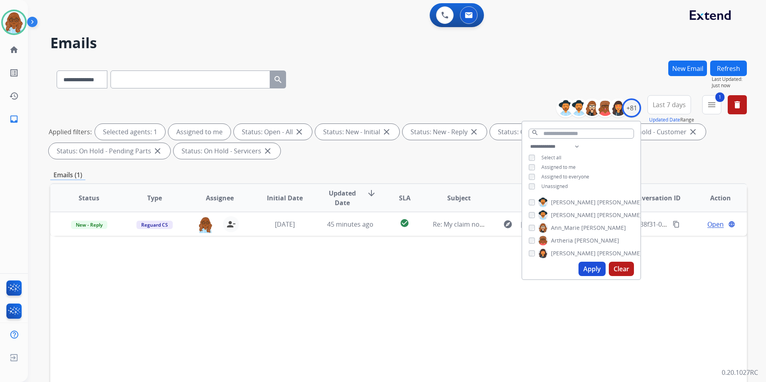
click at [418, 273] on div "Status Type Assignee Initial Date Updated Date arrow_downward SLA Subject Custo…" at bounding box center [398, 316] width 696 height 267
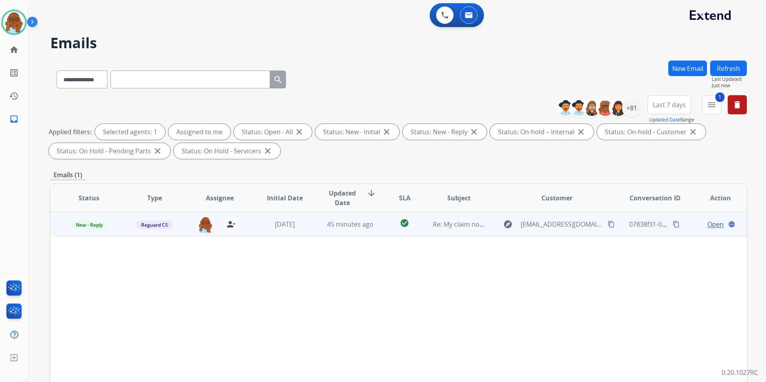
click at [607, 225] on mat-icon "content_copy" at bounding box center [610, 224] width 7 height 7
click at [713, 223] on span "Open" at bounding box center [715, 225] width 16 height 10
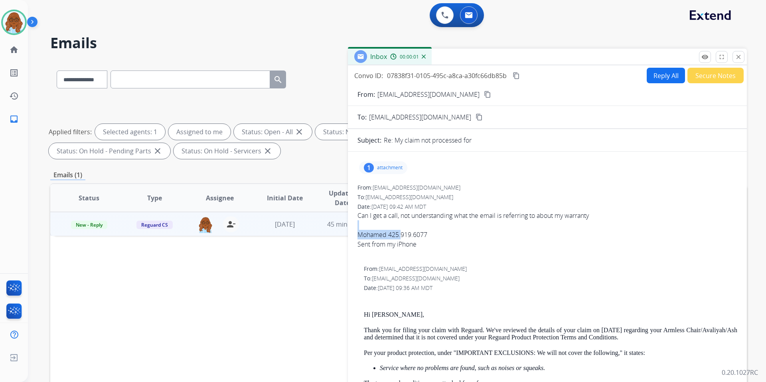
drag, startPoint x: 433, startPoint y: 230, endPoint x: 402, endPoint y: 235, distance: 31.1
click at [402, 235] on span "Can I get a call, not understanding what the email is referring to about my war…" at bounding box center [547, 235] width 380 height 48
drag, startPoint x: 398, startPoint y: 236, endPoint x: 390, endPoint y: 236, distance: 8.0
click at [397, 236] on div "Mohamed 425.919.6077 Sent from my iPhone" at bounding box center [547, 244] width 380 height 29
click at [387, 236] on div "Mohamed 425.919.6077 Sent from my iPhone" at bounding box center [547, 244] width 380 height 29
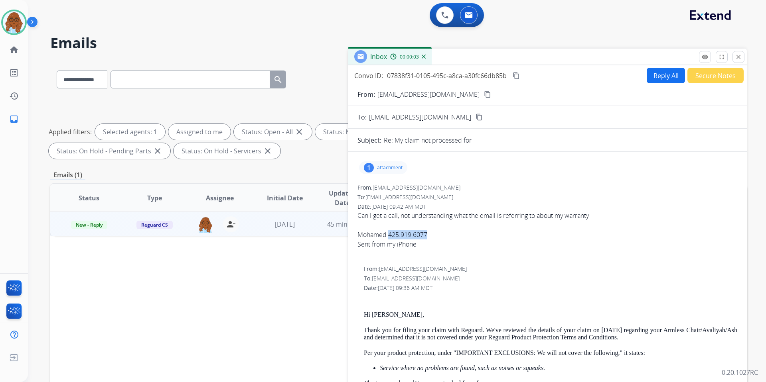
drag, startPoint x: 389, startPoint y: 236, endPoint x: 431, endPoint y: 233, distance: 42.3
click at [431, 233] on div "Mohamed 425.919.6077 Sent from my iPhone" at bounding box center [547, 244] width 380 height 29
copy div "425.919.6077"
click at [14, 55] on link "home Home" at bounding box center [14, 50] width 22 height 22
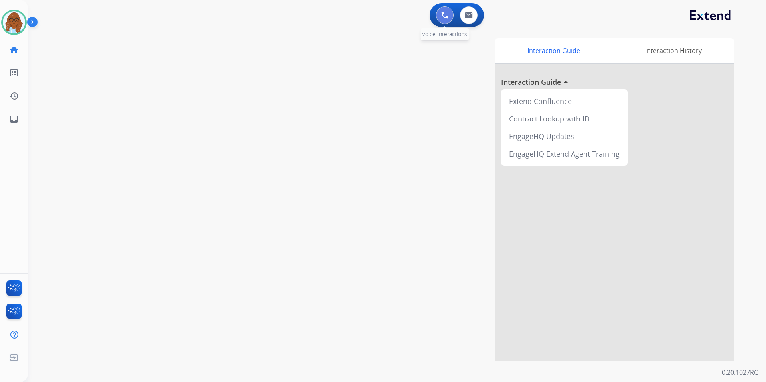
click at [447, 15] on img at bounding box center [444, 15] width 7 height 7
click at [443, 17] on img at bounding box center [444, 15] width 7 height 7
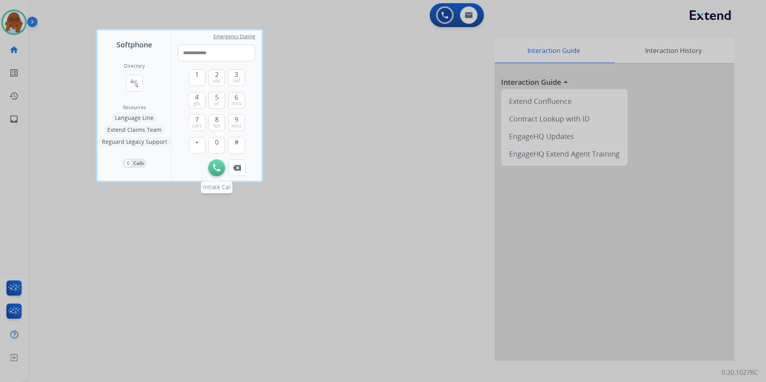
type input "**********"
click at [219, 166] on img at bounding box center [216, 167] width 7 height 7
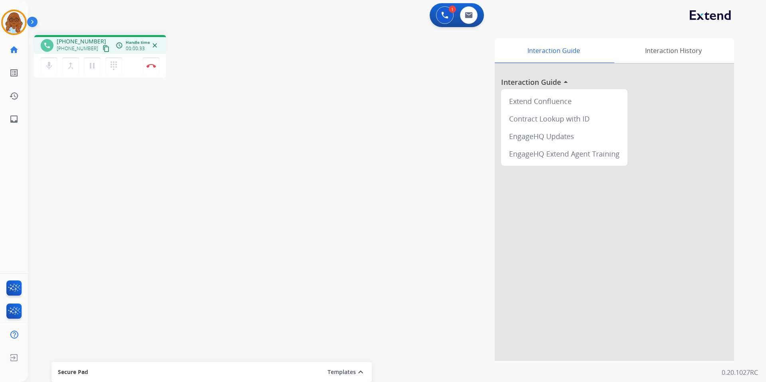
drag, startPoint x: 153, startPoint y: 67, endPoint x: 195, endPoint y: 87, distance: 46.7
click at [153, 67] on img at bounding box center [151, 66] width 10 height 4
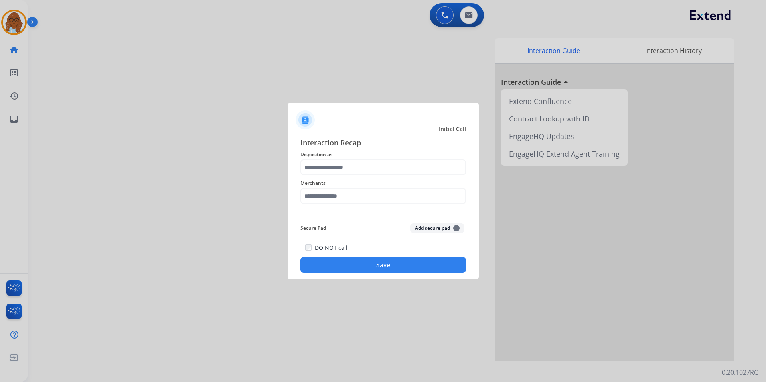
click at [360, 159] on span "Disposition as" at bounding box center [382, 155] width 165 height 10
click at [360, 161] on input "text" at bounding box center [382, 168] width 165 height 16
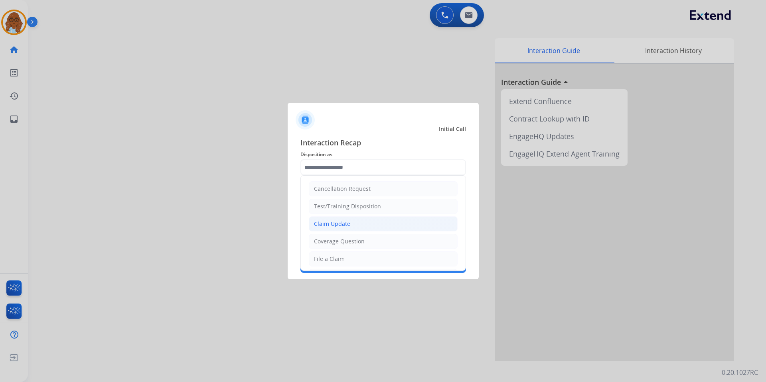
click at [352, 221] on li "Claim Update" at bounding box center [383, 224] width 149 height 15
type input "**********"
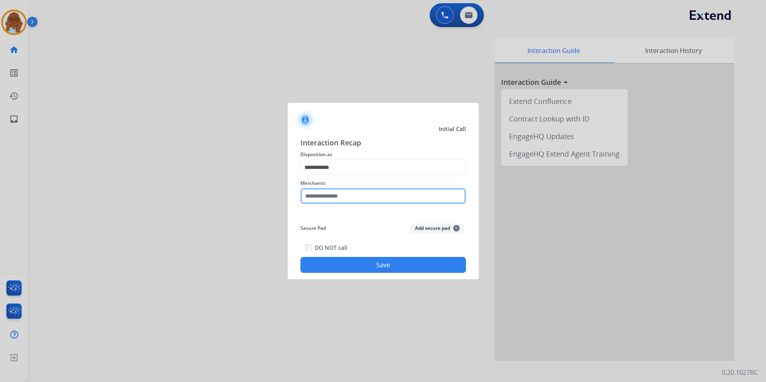
click at [335, 198] on input "text" at bounding box center [382, 196] width 165 height 16
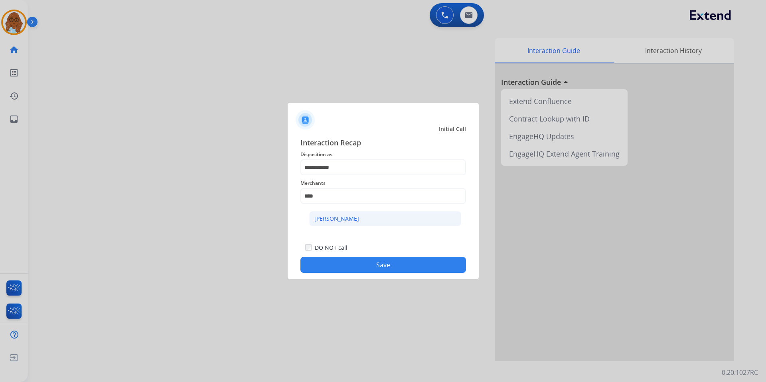
click at [319, 214] on li "[PERSON_NAME]" at bounding box center [385, 218] width 152 height 15
type input "**********"
click at [433, 258] on button "Save" at bounding box center [382, 265] width 165 height 16
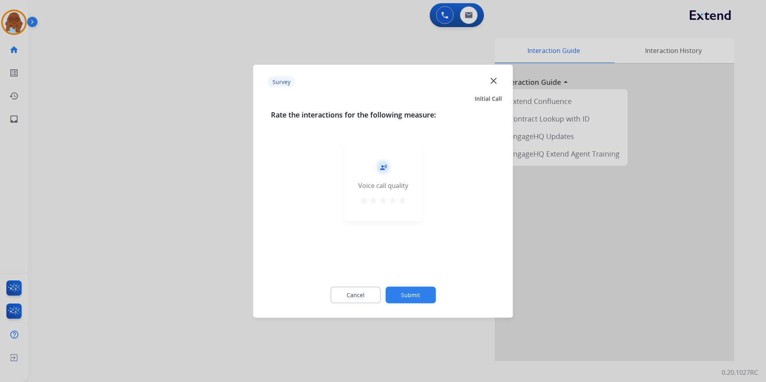
click at [403, 203] on mat-icon "star" at bounding box center [402, 201] width 10 height 10
click at [417, 289] on button "Submit" at bounding box center [410, 295] width 50 height 17
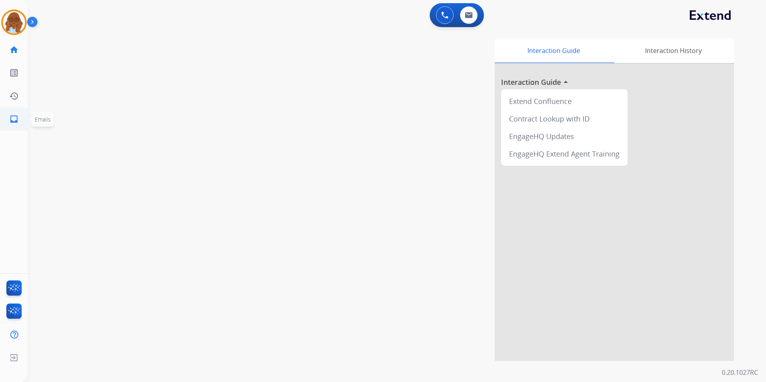
click at [17, 123] on mat-icon "inbox" at bounding box center [14, 119] width 10 height 10
select select "**********"
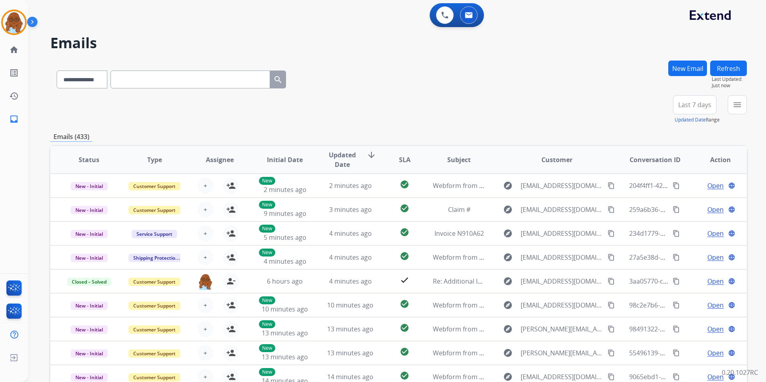
click at [733, 106] on mat-icon "menu" at bounding box center [737, 105] width 10 height 10
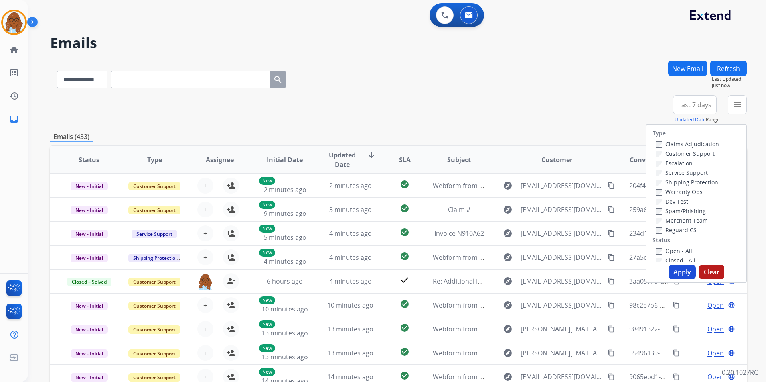
click at [664, 154] on label "Customer Support" at bounding box center [685, 154] width 59 height 8
drag, startPoint x: 667, startPoint y: 182, endPoint x: 670, endPoint y: 240, distance: 58.3
click at [667, 182] on label "Shipping Protection" at bounding box center [687, 183] width 62 height 8
click at [673, 228] on label "Reguard CS" at bounding box center [676, 230] width 41 height 8
drag, startPoint x: 673, startPoint y: 249, endPoint x: 673, endPoint y: 266, distance: 16.4
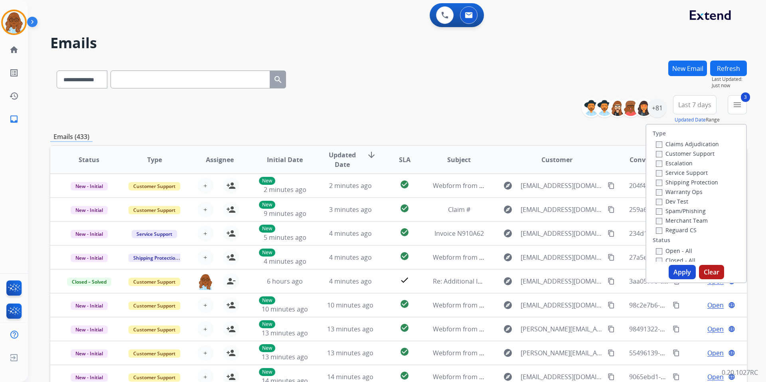
click at [672, 250] on label "Open - All" at bounding box center [674, 251] width 36 height 8
click at [676, 272] on button "Apply" at bounding box center [681, 272] width 27 height 14
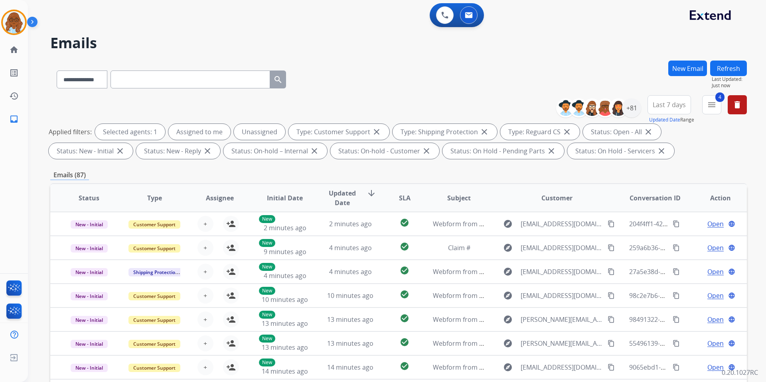
click at [661, 97] on button "Last 7 days" at bounding box center [668, 104] width 43 height 19
drag, startPoint x: 668, startPoint y: 201, endPoint x: 667, endPoint y: 193, distance: 7.6
click at [668, 201] on div "Last 90 days" at bounding box center [666, 202] width 44 height 12
click at [628, 110] on div "+81" at bounding box center [631, 107] width 19 height 19
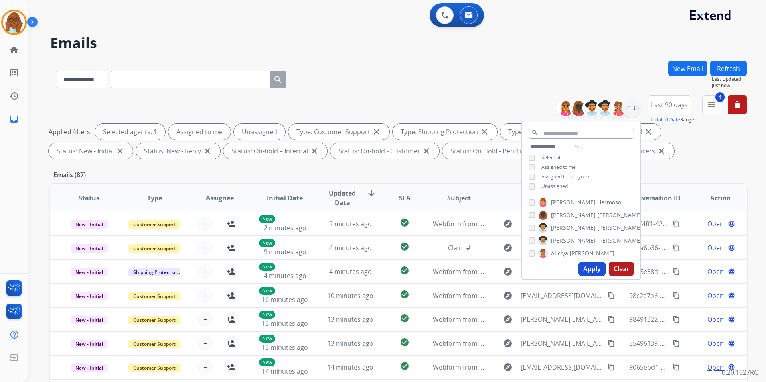
click at [547, 183] on span "Unassigned" at bounding box center [554, 186] width 26 height 7
click at [583, 268] on button "Apply" at bounding box center [591, 269] width 27 height 14
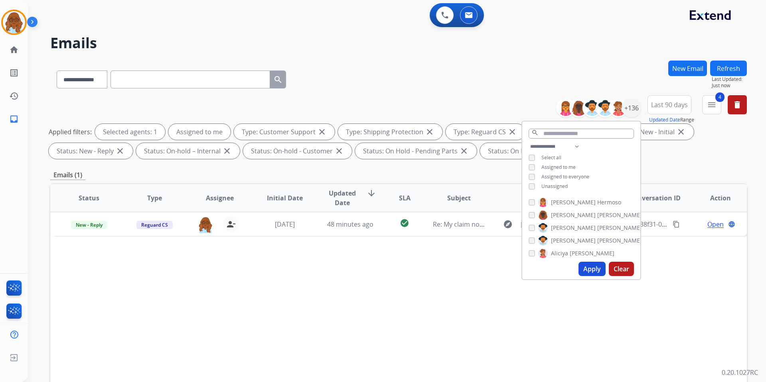
click at [650, 260] on div "Status Type Assignee Initial Date Updated Date arrow_downward SLA Subject Custo…" at bounding box center [398, 316] width 696 height 267
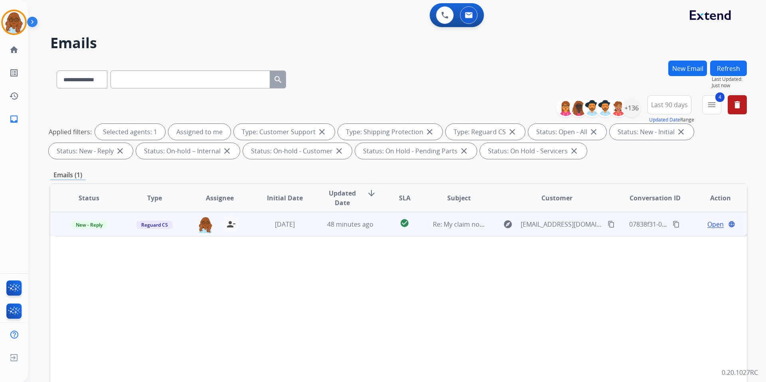
click at [709, 223] on span "Open" at bounding box center [715, 225] width 16 height 10
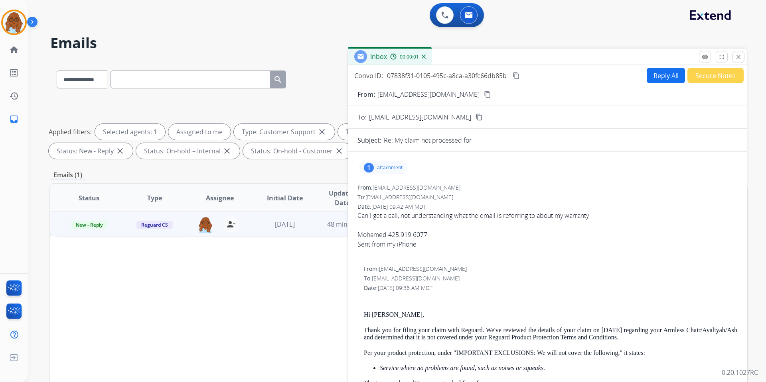
click at [664, 80] on button "Reply All" at bounding box center [665, 76] width 38 height 16
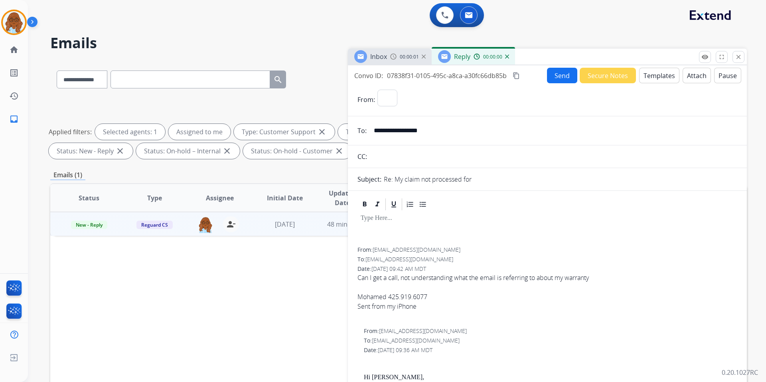
select select "**********"
click at [648, 76] on button "Templates" at bounding box center [659, 76] width 40 height 16
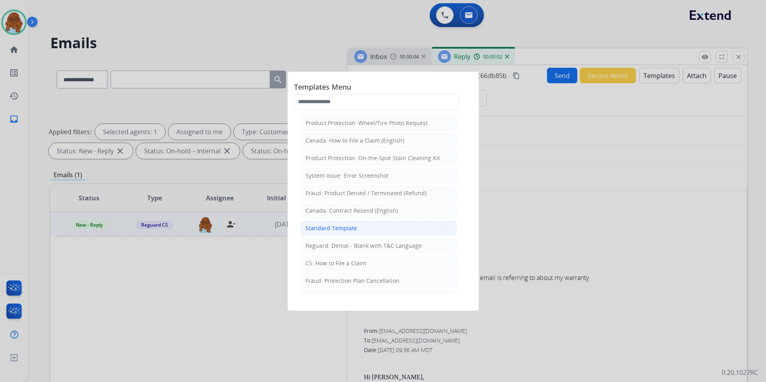
click at [344, 230] on div "Standard Template" at bounding box center [330, 228] width 51 height 8
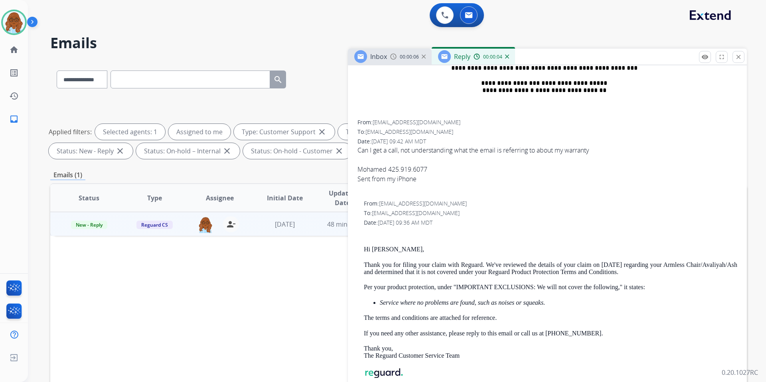
scroll to position [439, 0]
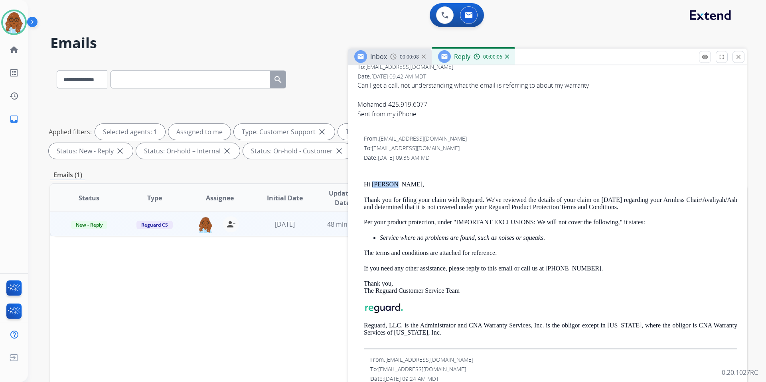
drag, startPoint x: 374, startPoint y: 184, endPoint x: 396, endPoint y: 183, distance: 22.7
click at [396, 183] on p "Hi [PERSON_NAME]," at bounding box center [550, 184] width 373 height 7
copy p "Mohamed"
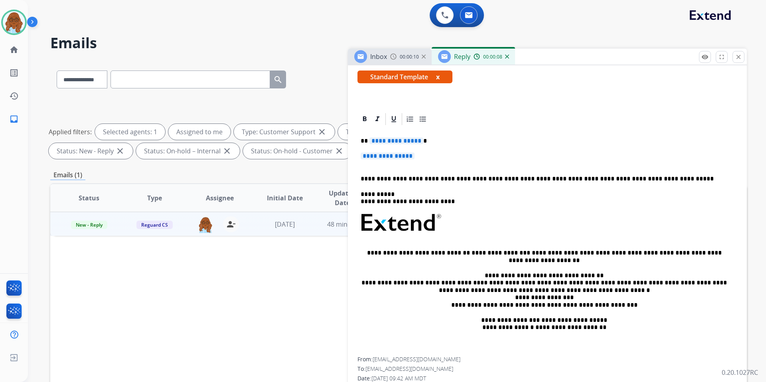
scroll to position [0, 0]
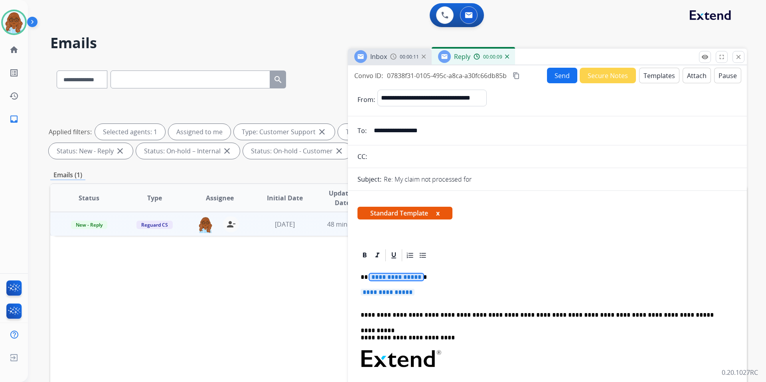
click at [398, 280] on span "**********" at bounding box center [396, 277] width 54 height 7
paste div
click at [414, 289] on span "**********" at bounding box center [387, 292] width 54 height 7
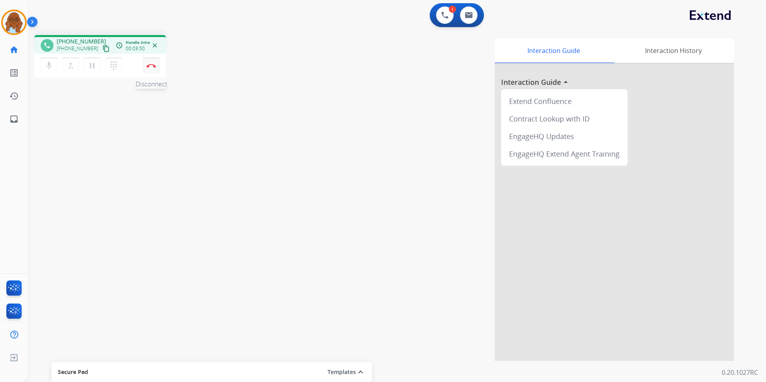
click at [155, 66] on img at bounding box center [151, 66] width 10 height 4
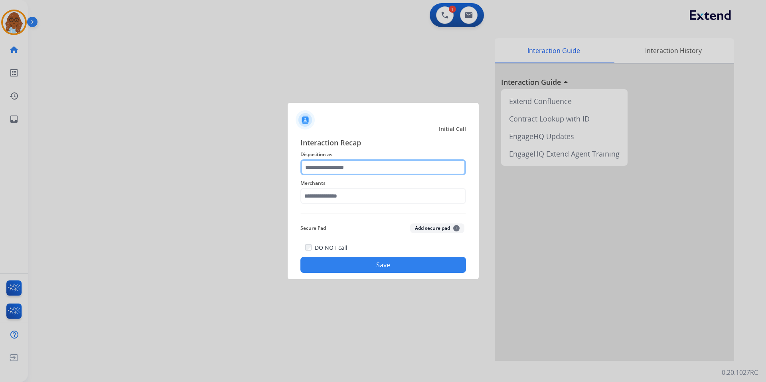
click at [311, 166] on input "text" at bounding box center [382, 168] width 165 height 16
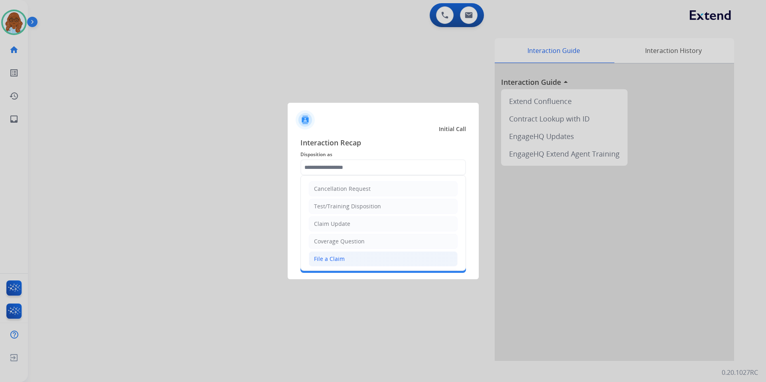
click at [358, 254] on li "File a Claim" at bounding box center [383, 259] width 149 height 15
type input "**********"
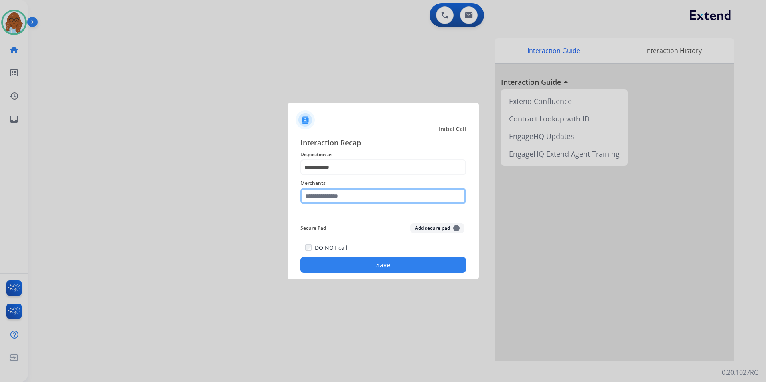
click at [327, 191] on input "text" at bounding box center [382, 196] width 165 height 16
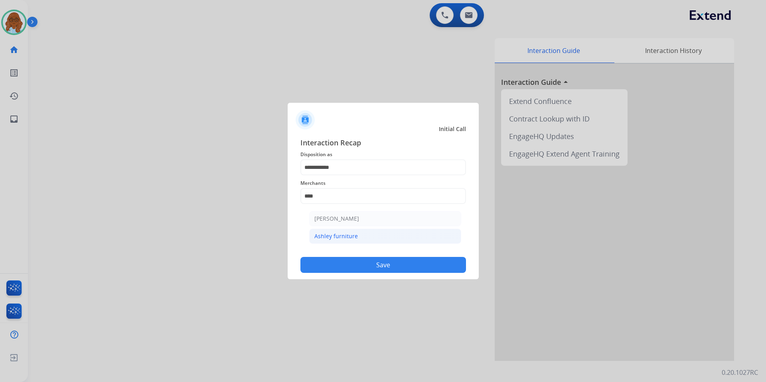
click at [329, 237] on div "Ashley furniture" at bounding box center [335, 236] width 43 height 8
type input "**********"
click at [385, 270] on button "Save" at bounding box center [382, 265] width 165 height 16
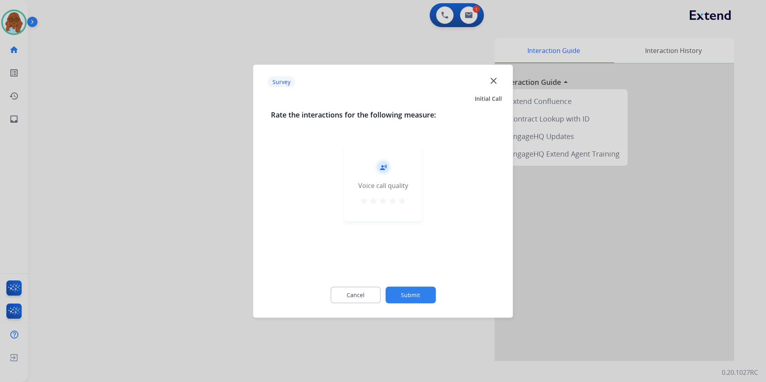
click at [406, 200] on mat-icon "star" at bounding box center [402, 201] width 10 height 10
click at [409, 296] on button "Submit" at bounding box center [410, 295] width 50 height 17
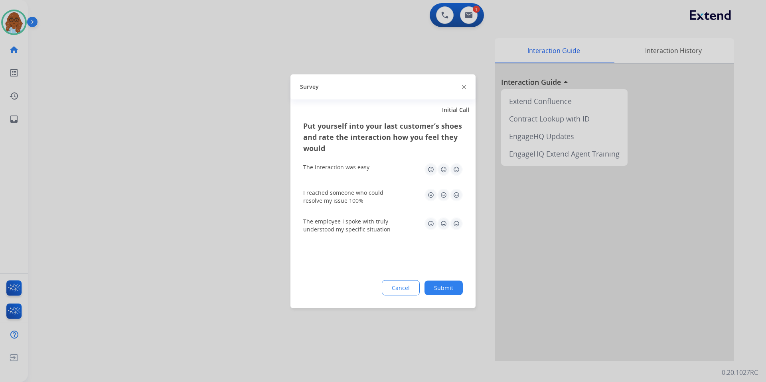
click at [454, 169] on img at bounding box center [456, 169] width 13 height 13
click at [454, 195] on img at bounding box center [456, 195] width 13 height 13
click at [455, 223] on img at bounding box center [456, 223] width 13 height 13
click at [457, 289] on button "Submit" at bounding box center [443, 288] width 38 height 14
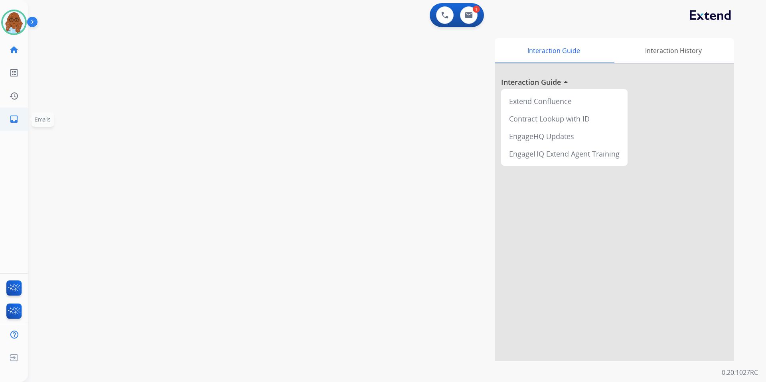
click at [6, 117] on link "inbox Emails" at bounding box center [14, 119] width 22 height 22
select select "**********"
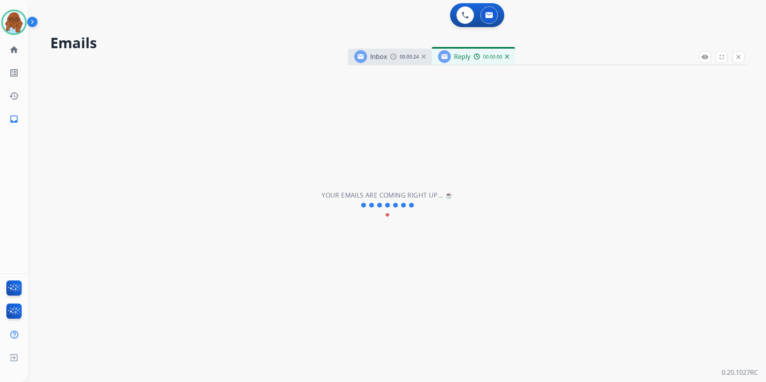
select select "**********"
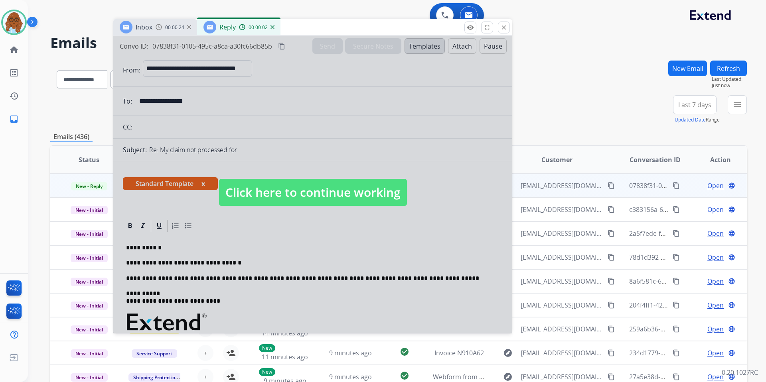
drag, startPoint x: 549, startPoint y: 54, endPoint x: 315, endPoint y: 24, distance: 236.3
click at [315, 24] on div "Inbox 00:00:24 Reply 00:00:02" at bounding box center [312, 27] width 399 height 17
click at [332, 169] on div at bounding box center [312, 185] width 399 height 298
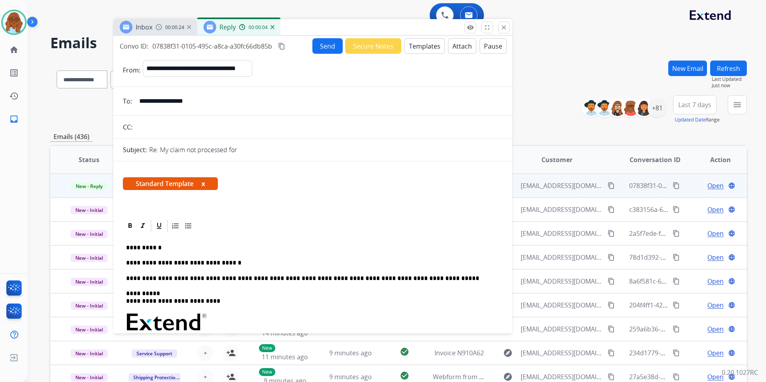
click at [242, 255] on div "**********" at bounding box center [313, 344] width 380 height 223
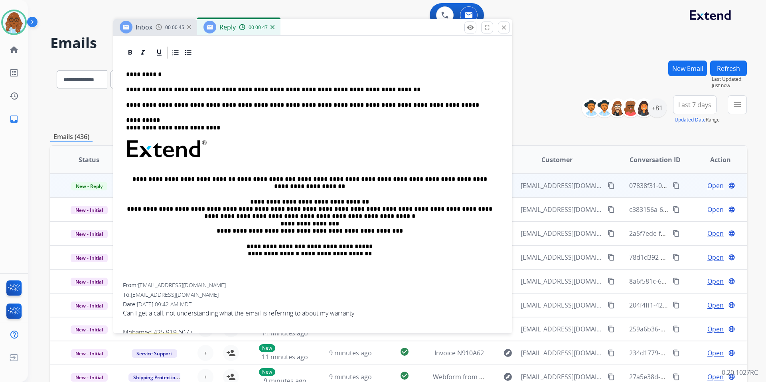
scroll to position [199, 0]
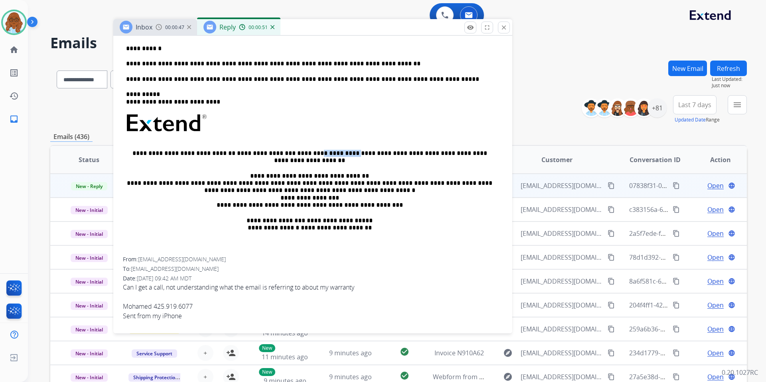
drag, startPoint x: 286, startPoint y: 152, endPoint x: 321, endPoint y: 150, distance: 34.8
click at [321, 150] on p "**********" at bounding box center [309, 157] width 367 height 15
copy p "**********"
click at [366, 66] on p "**********" at bounding box center [309, 63] width 367 height 7
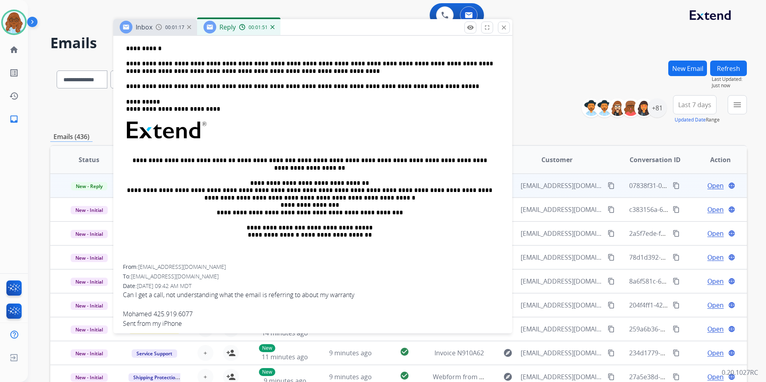
click at [149, 68] on p "**********" at bounding box center [309, 67] width 367 height 15
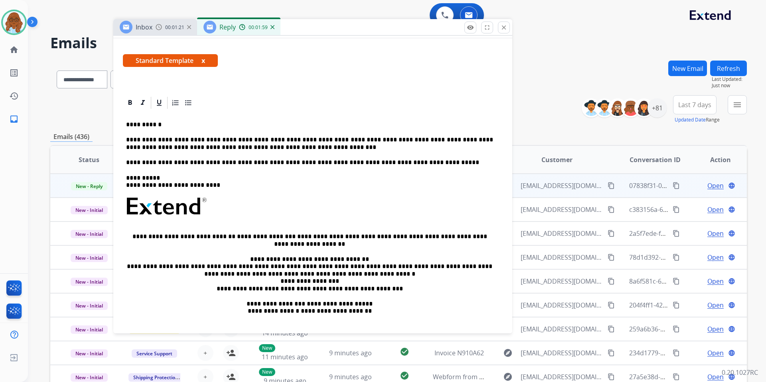
scroll to position [40, 0]
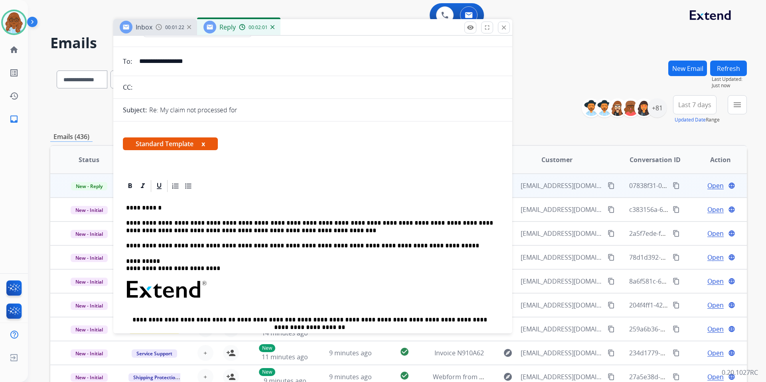
click at [205, 145] on button "x" at bounding box center [203, 144] width 4 height 10
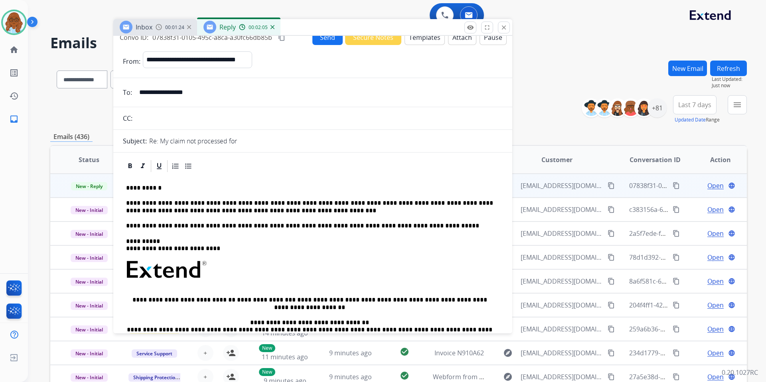
scroll to position [0, 0]
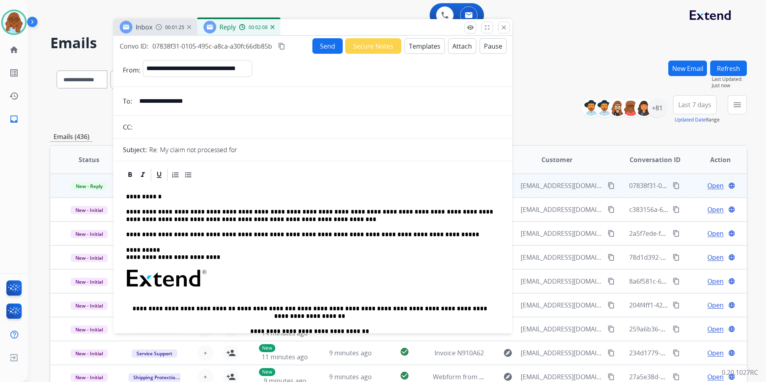
click at [312, 50] on button "Send" at bounding box center [327, 46] width 30 height 16
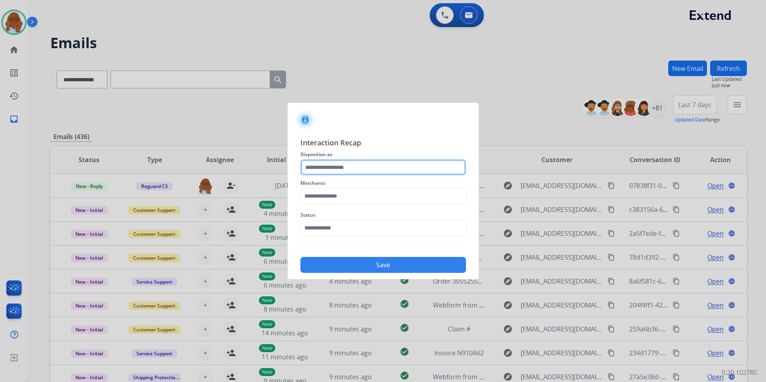
click at [336, 171] on input "text" at bounding box center [382, 168] width 165 height 16
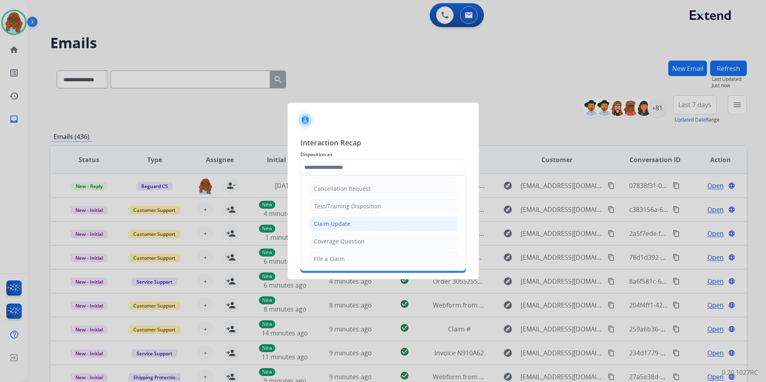
click at [337, 225] on div "Claim Update" at bounding box center [332, 224] width 36 height 8
type input "**********"
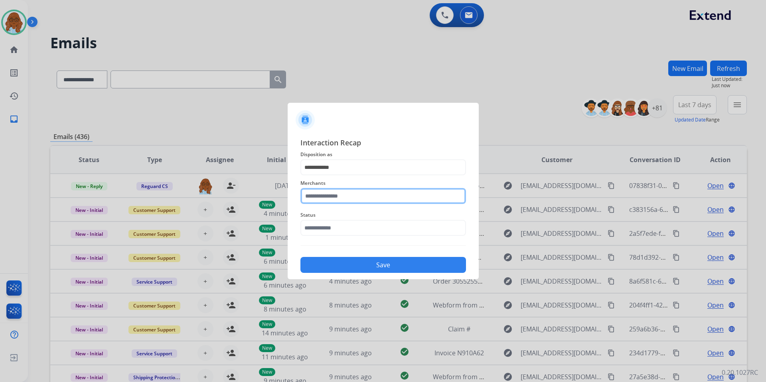
click at [335, 193] on input "text" at bounding box center [382, 196] width 165 height 16
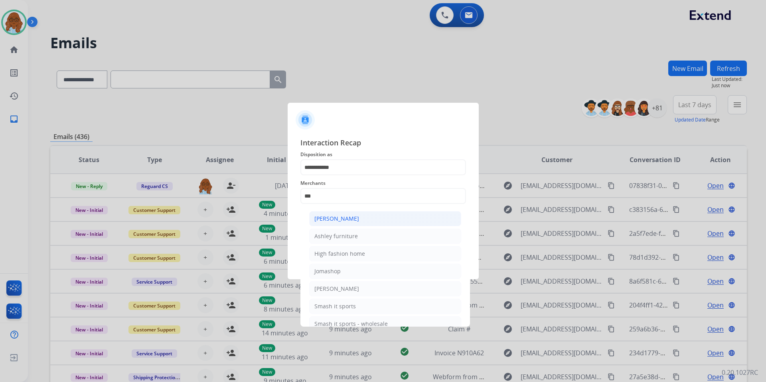
click at [348, 214] on li "[PERSON_NAME]" at bounding box center [385, 218] width 152 height 15
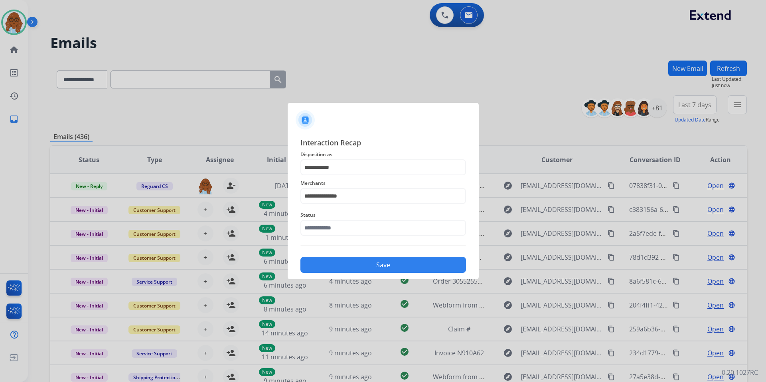
click at [348, 215] on span "Status" at bounding box center [382, 216] width 165 height 10
click at [350, 200] on input "**********" at bounding box center [382, 196] width 165 height 16
click at [336, 232] on div "Ashley furniture" at bounding box center [335, 236] width 43 height 8
type input "**********"
click at [333, 233] on input "text" at bounding box center [382, 228] width 165 height 16
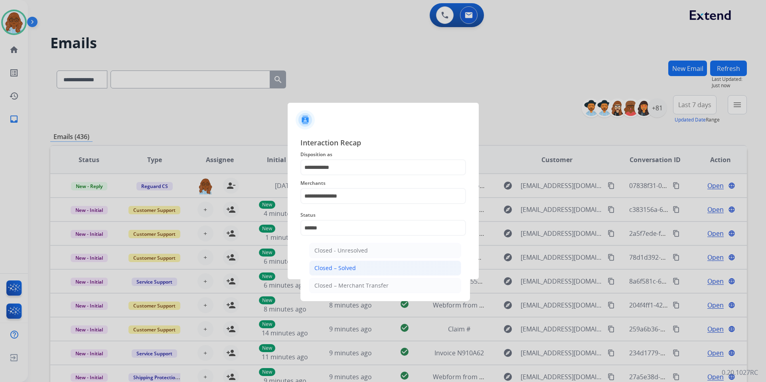
click at [345, 268] on div "Closed – Solved" at bounding box center [334, 268] width 41 height 8
type input "**********"
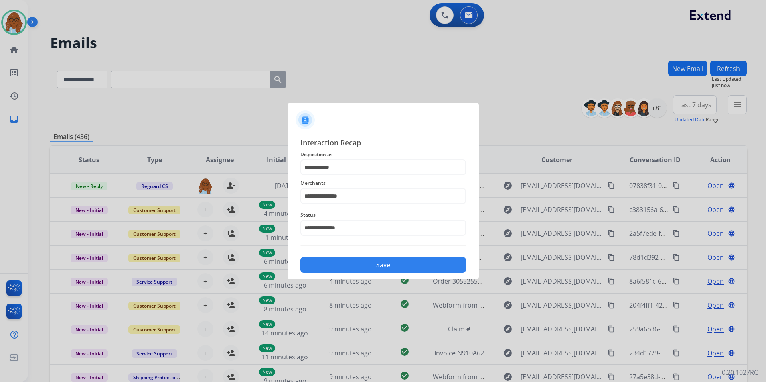
click at [382, 264] on button "Save" at bounding box center [382, 265] width 165 height 16
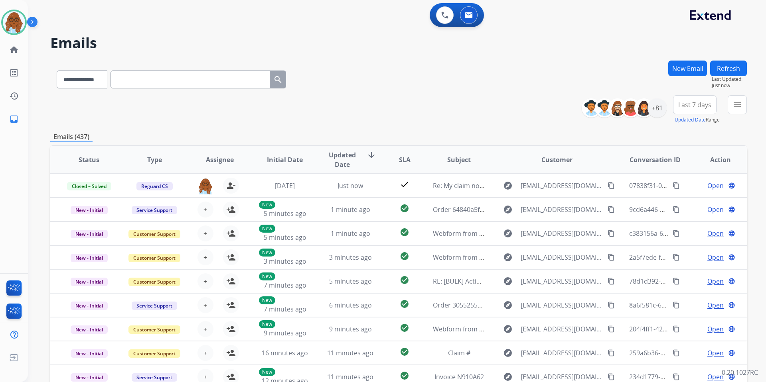
click at [733, 109] on mat-icon "menu" at bounding box center [737, 105] width 10 height 10
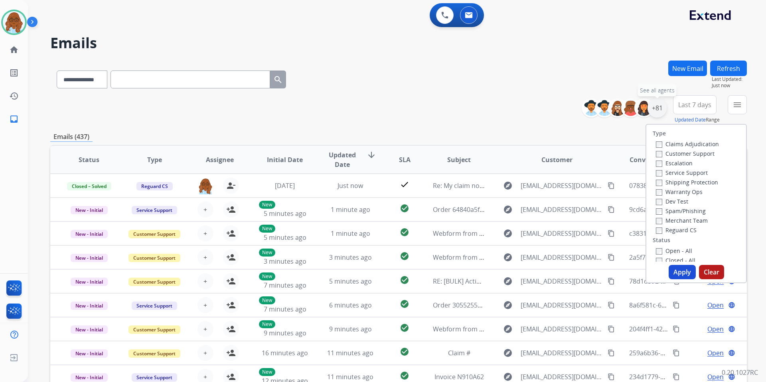
click at [652, 106] on div "+81" at bounding box center [656, 107] width 19 height 19
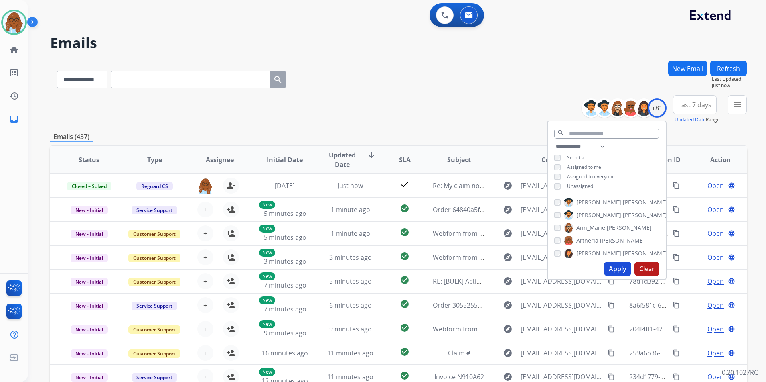
click at [579, 185] on span "Unassigned" at bounding box center [580, 186] width 26 height 7
click at [620, 269] on button "Apply" at bounding box center [617, 269] width 27 height 14
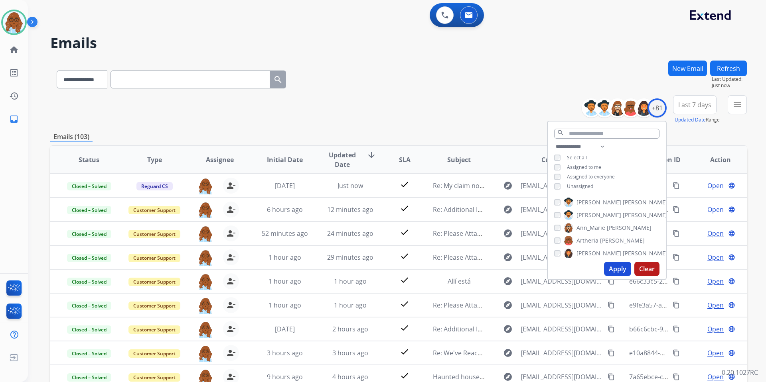
click at [738, 113] on button "menu" at bounding box center [736, 104] width 19 height 19
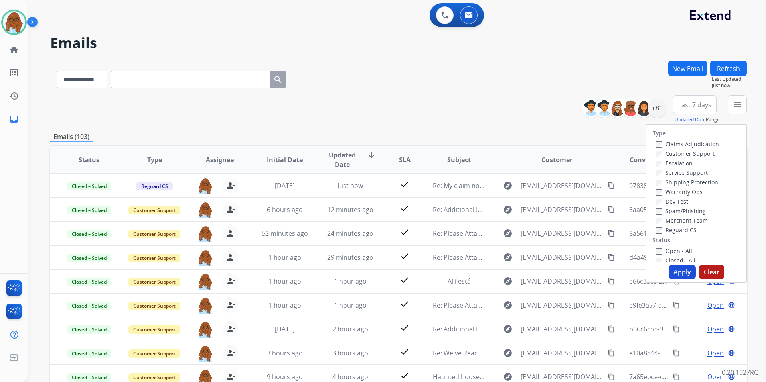
click at [663, 254] on label "Open - All" at bounding box center [674, 251] width 36 height 8
click at [680, 268] on button "Apply" at bounding box center [681, 272] width 27 height 14
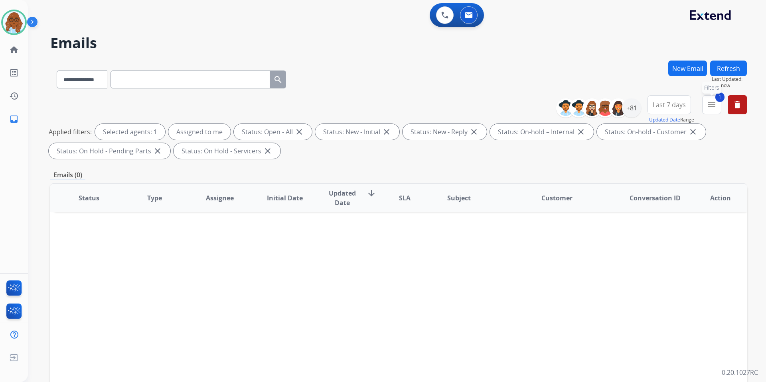
click at [717, 107] on button "1 menu Filters" at bounding box center [711, 104] width 19 height 19
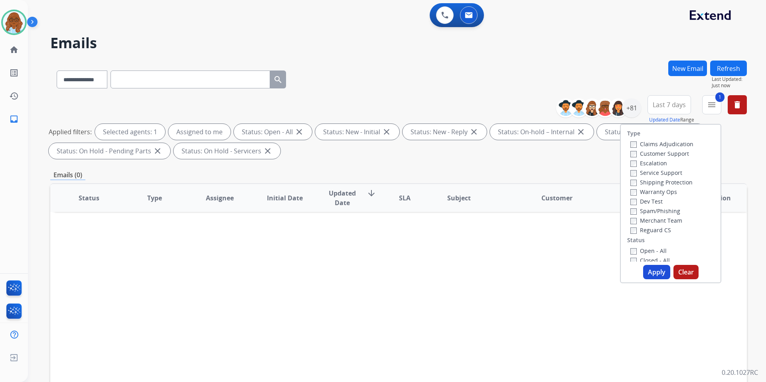
click at [656, 154] on label "Customer Support" at bounding box center [659, 154] width 59 height 8
click at [655, 180] on label "Shipping Protection" at bounding box center [661, 183] width 62 height 8
click at [654, 228] on label "Reguard CS" at bounding box center [650, 230] width 41 height 8
click at [650, 271] on button "Apply" at bounding box center [656, 272] width 27 height 14
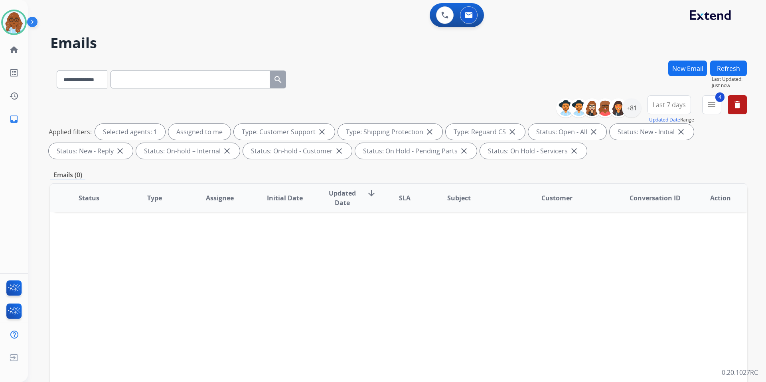
click at [671, 106] on span "Last 7 days" at bounding box center [668, 104] width 33 height 3
click at [668, 202] on div "Last 90 days" at bounding box center [666, 202] width 44 height 12
click at [630, 104] on div "+81" at bounding box center [631, 107] width 19 height 19
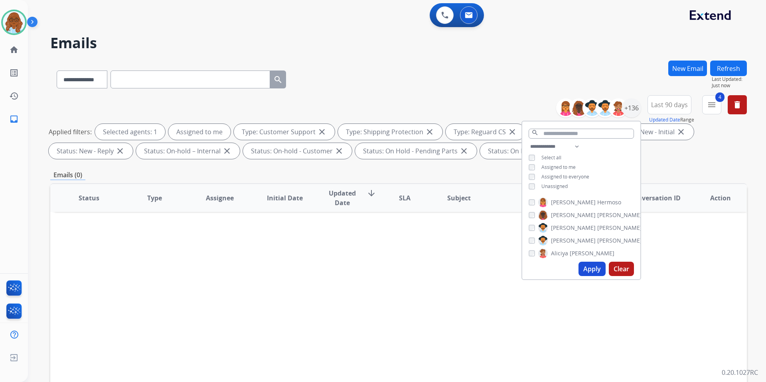
click at [549, 185] on span "Unassigned" at bounding box center [554, 186] width 26 height 7
click at [556, 164] on span "Assigned to me" at bounding box center [558, 167] width 34 height 7
click at [585, 266] on button "Apply" at bounding box center [591, 269] width 27 height 14
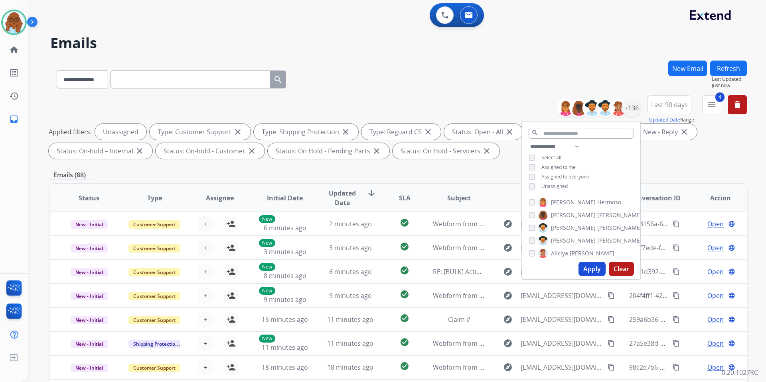
click at [466, 176] on div "Emails (88)" at bounding box center [398, 175] width 696 height 10
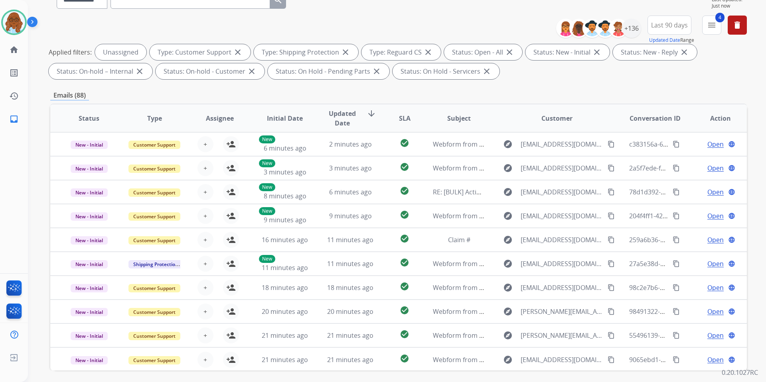
scroll to position [1, 0]
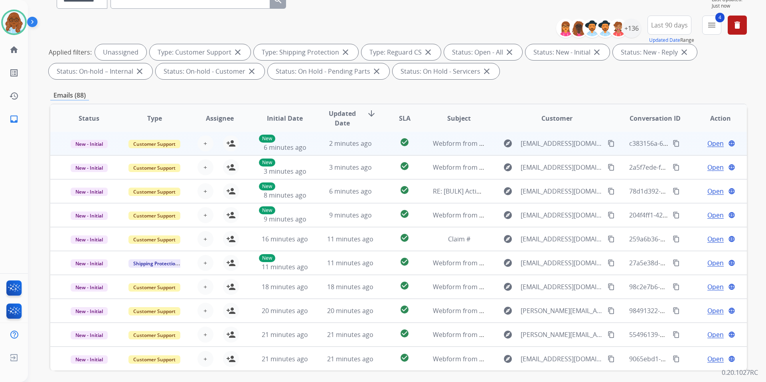
click at [681, 148] on td "Open language" at bounding box center [713, 144] width 65 height 24
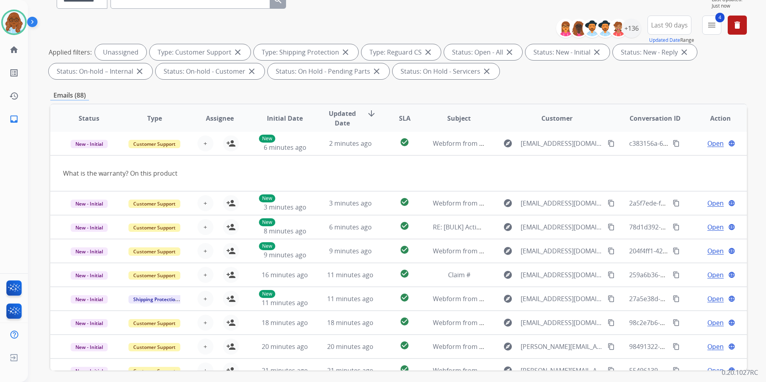
scroll to position [0, 0]
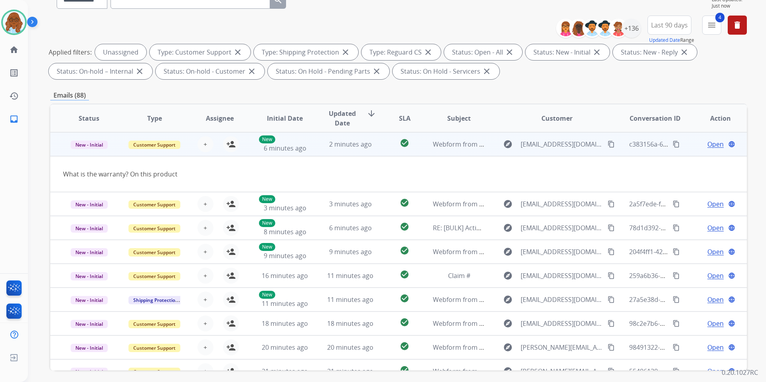
click at [607, 144] on mat-icon "content_copy" at bounding box center [610, 144] width 7 height 7
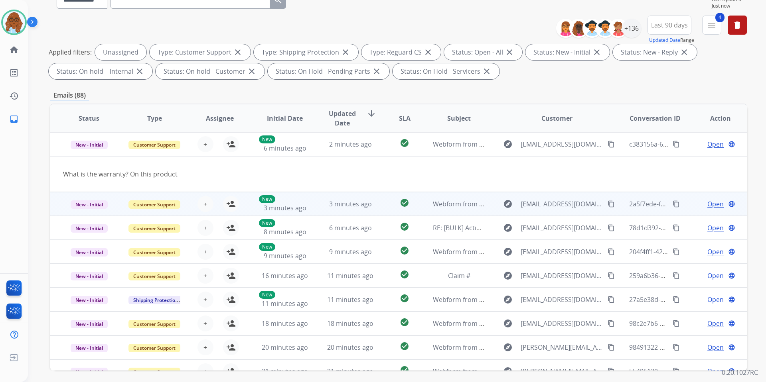
click at [682, 201] on td "Open language" at bounding box center [713, 204] width 65 height 24
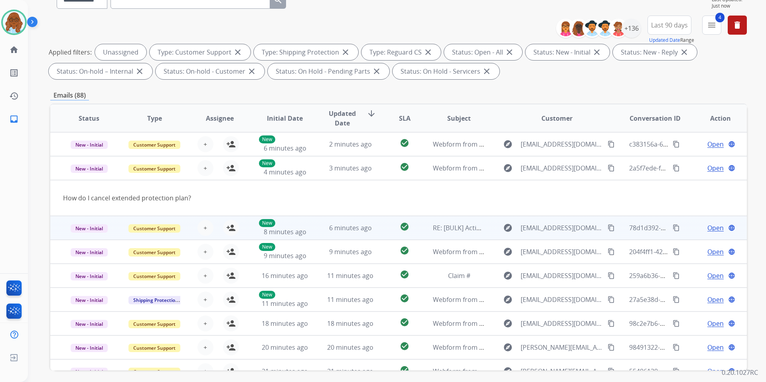
scroll to position [24, 0]
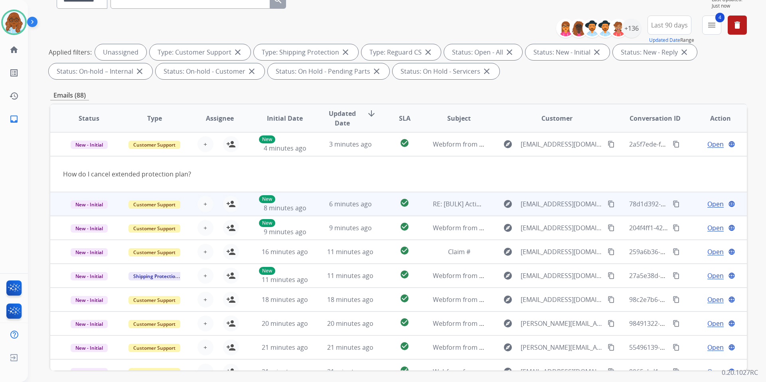
click at [684, 209] on td "Open language" at bounding box center [713, 204] width 65 height 24
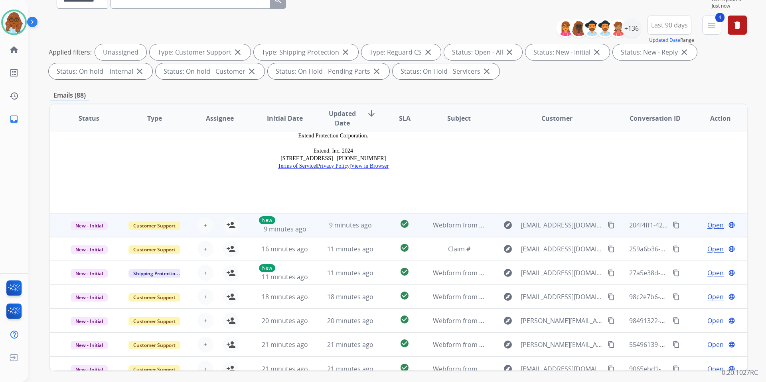
click at [686, 213] on td "Open language" at bounding box center [713, 225] width 65 height 24
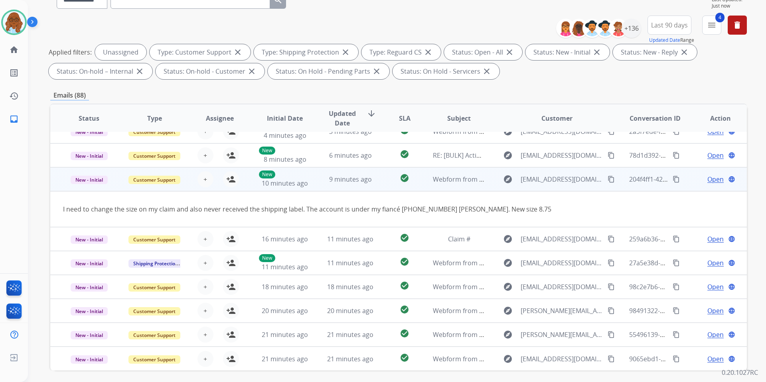
scroll to position [37, 0]
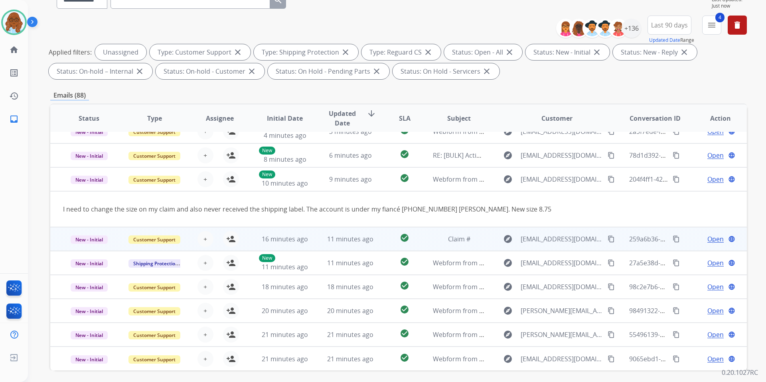
click at [687, 238] on td "Open language" at bounding box center [713, 239] width 65 height 24
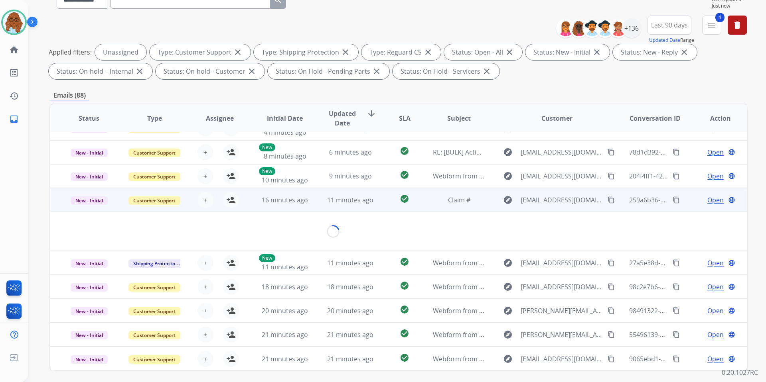
scroll to position [91, 0]
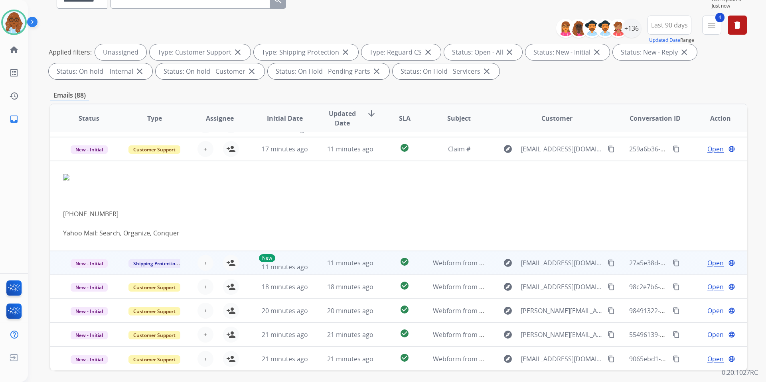
click at [688, 256] on td "Open language" at bounding box center [713, 263] width 65 height 24
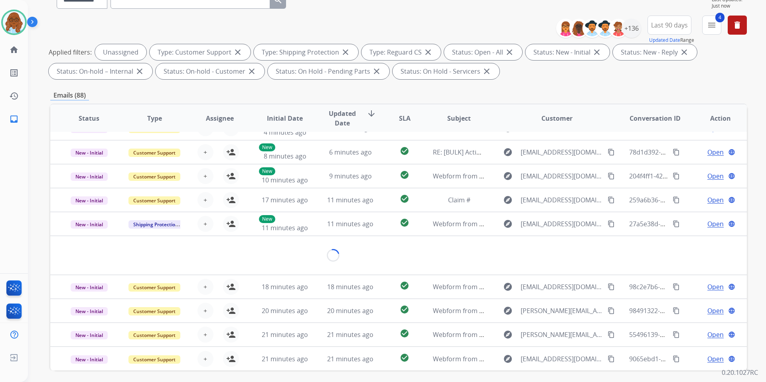
scroll to position [37, 0]
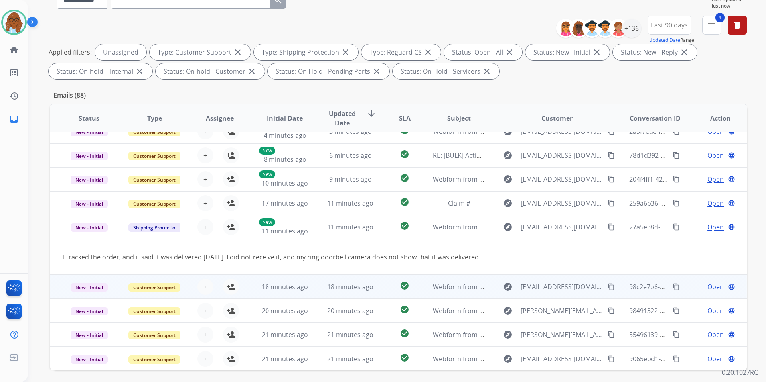
click at [694, 283] on div "Open language" at bounding box center [720, 287] width 52 height 10
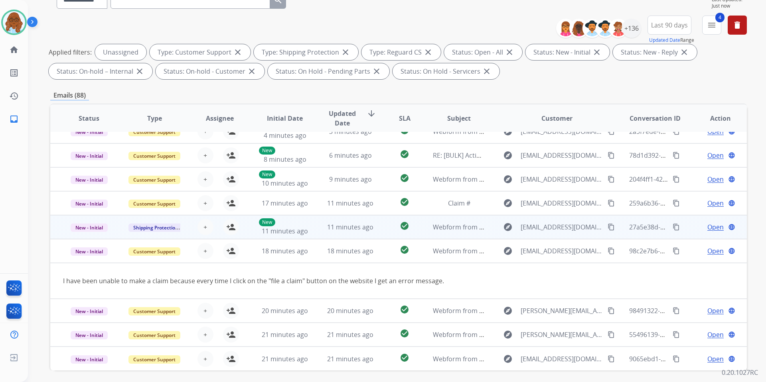
click at [687, 230] on td "Open language" at bounding box center [713, 227] width 65 height 24
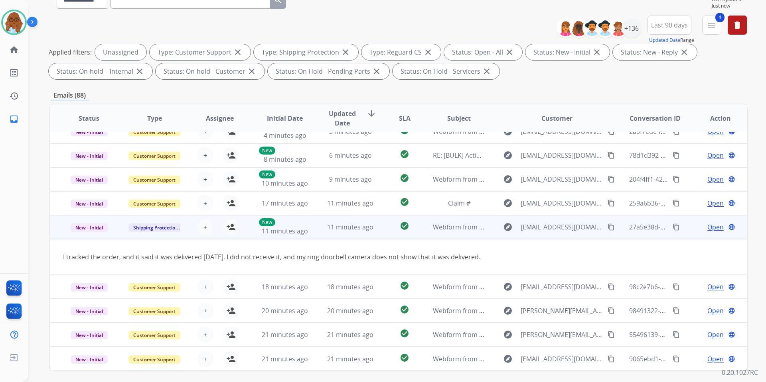
click at [607, 226] on mat-icon "content_copy" at bounding box center [610, 227] width 7 height 7
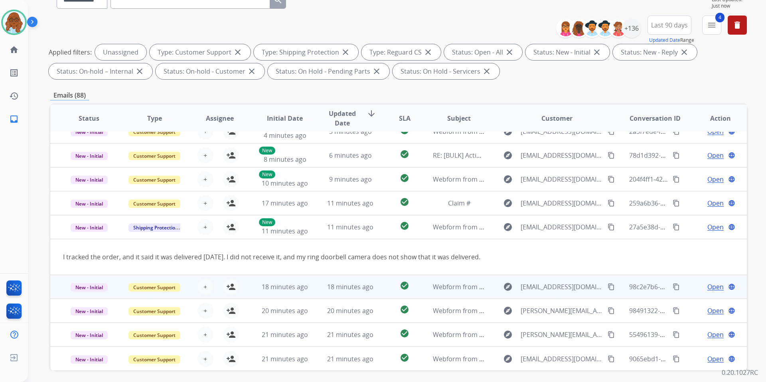
click at [694, 292] on td "Open language" at bounding box center [713, 287] width 65 height 24
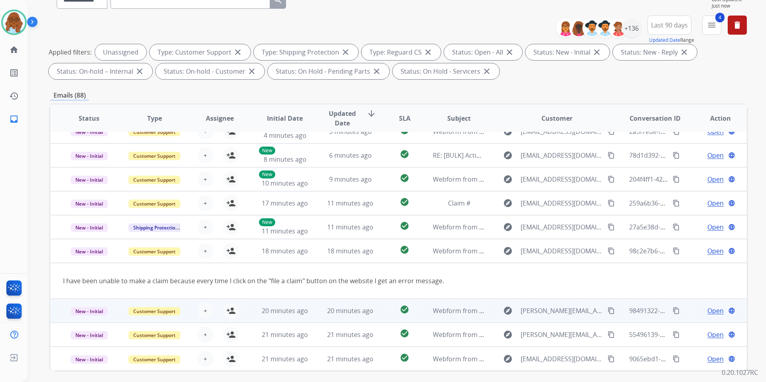
click at [683, 306] on td "Open language" at bounding box center [713, 311] width 65 height 24
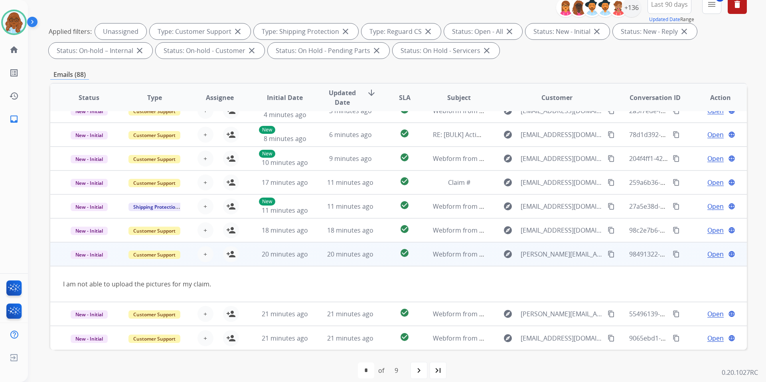
scroll to position [110, 0]
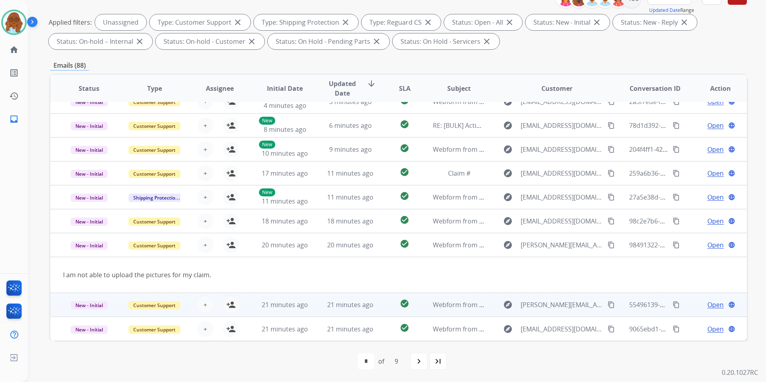
click at [686, 311] on td "Open language" at bounding box center [713, 305] width 65 height 24
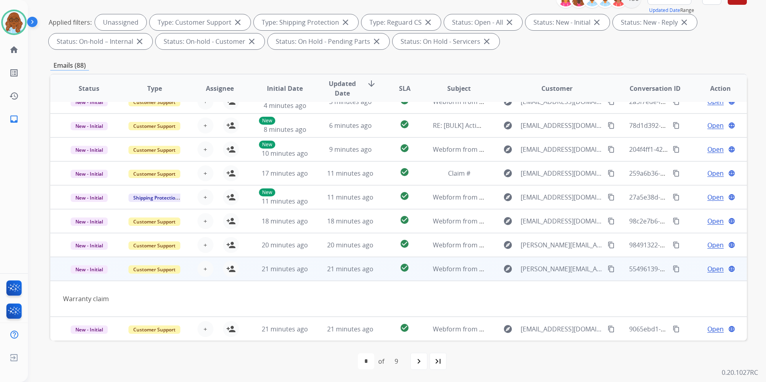
click at [607, 271] on mat-icon "content_copy" at bounding box center [610, 269] width 7 height 7
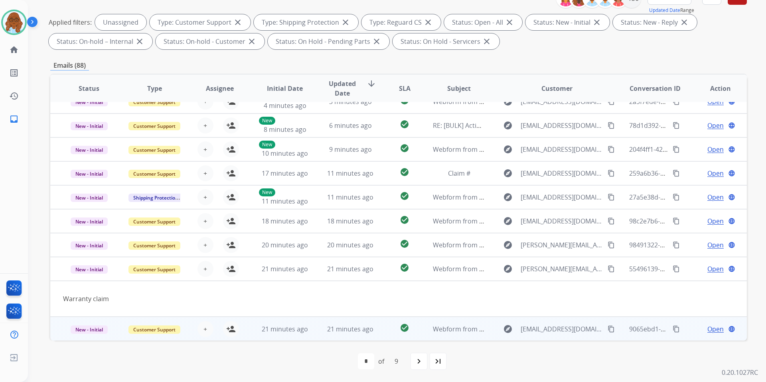
click at [690, 323] on td "Open language" at bounding box center [713, 329] width 65 height 24
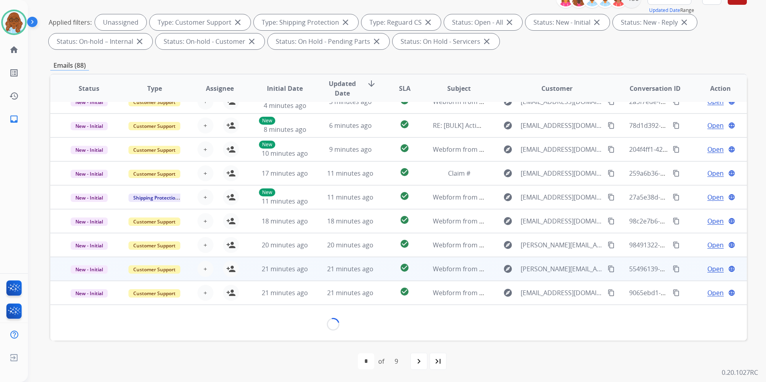
scroll to position [36, 0]
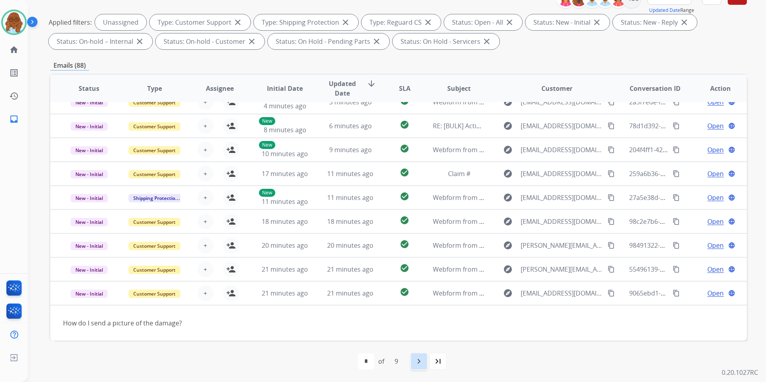
click at [424, 363] on div "navigate_next" at bounding box center [419, 362] width 18 height 18
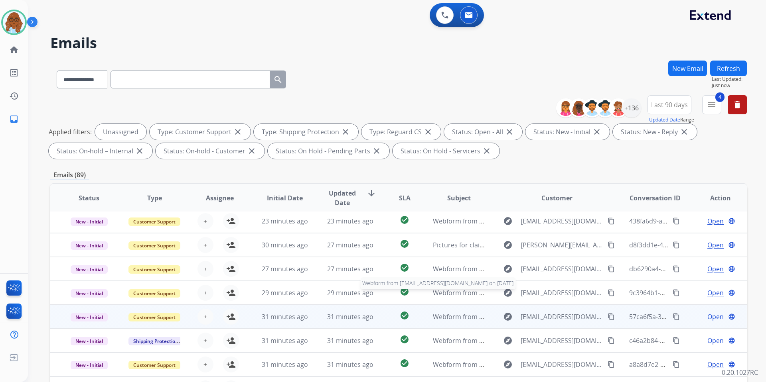
scroll to position [80, 0]
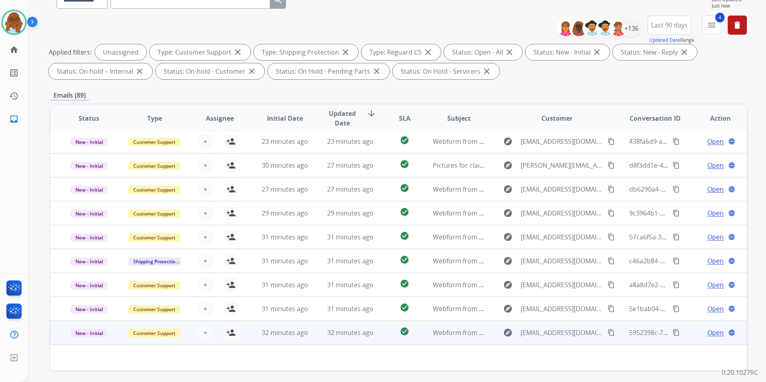
click at [694, 334] on div "Open language" at bounding box center [720, 333] width 52 height 10
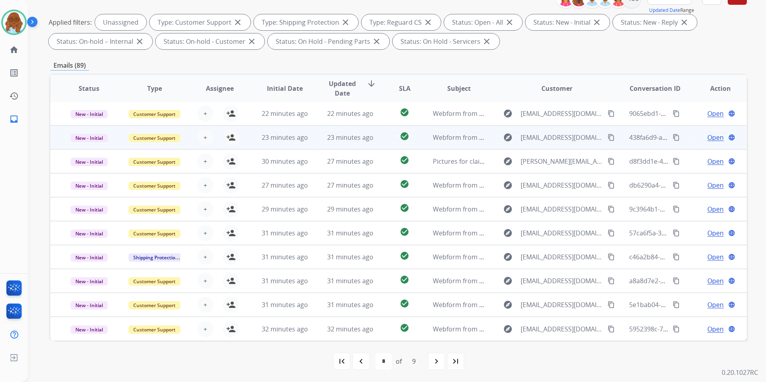
scroll to position [0, 0]
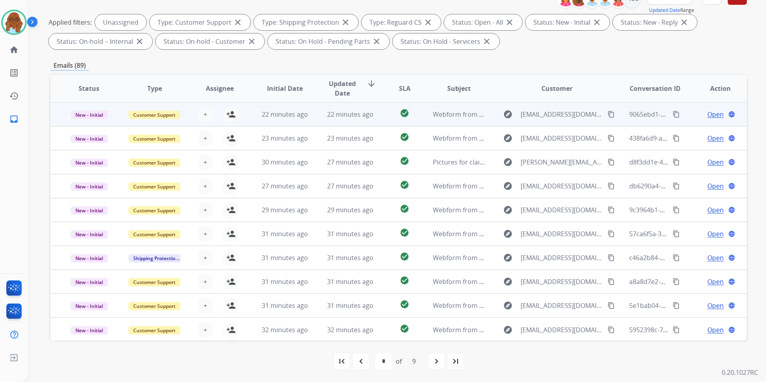
click at [695, 116] on div "Open language" at bounding box center [720, 115] width 52 height 10
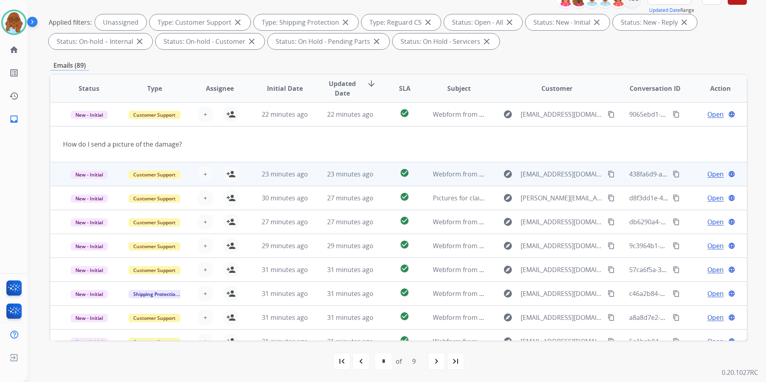
click at [682, 178] on td "Open language" at bounding box center [713, 174] width 65 height 24
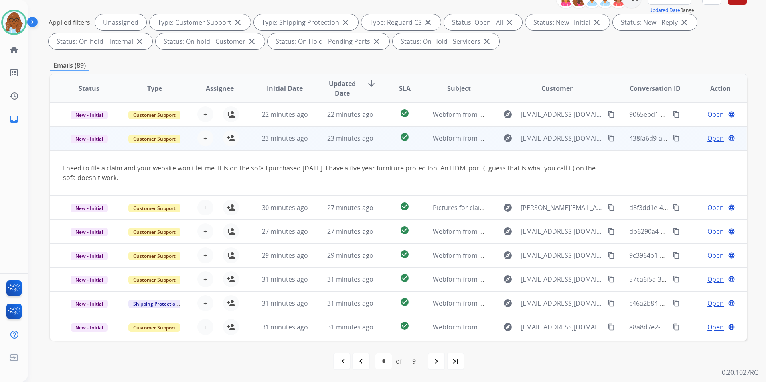
scroll to position [24, 0]
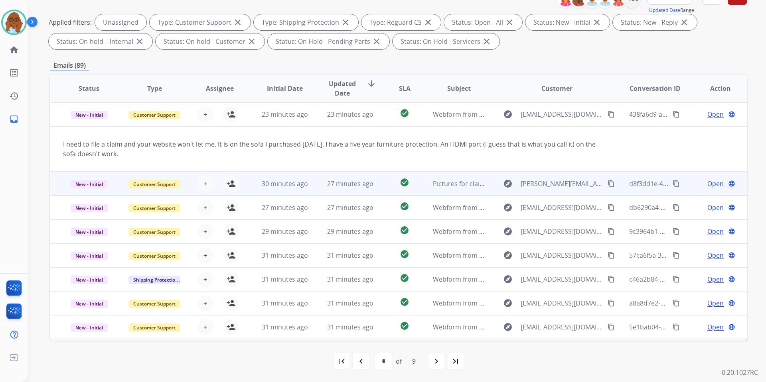
click at [683, 183] on td "Open language" at bounding box center [713, 184] width 65 height 24
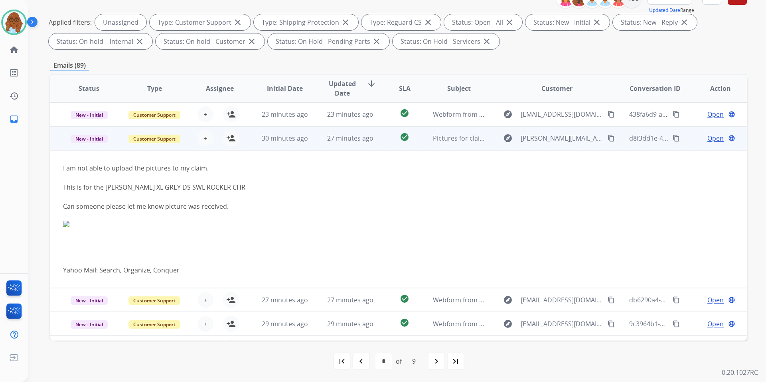
scroll to position [48, 0]
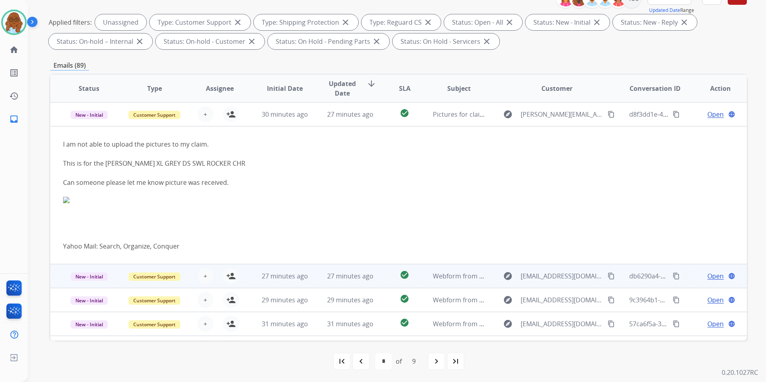
click at [694, 279] on div "Open language" at bounding box center [720, 277] width 52 height 10
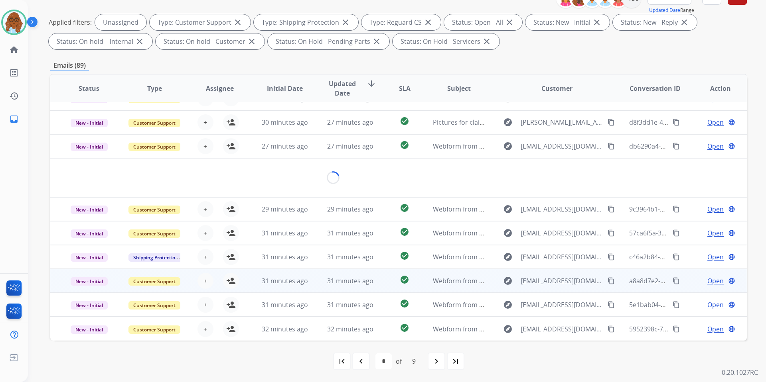
scroll to position [37, 0]
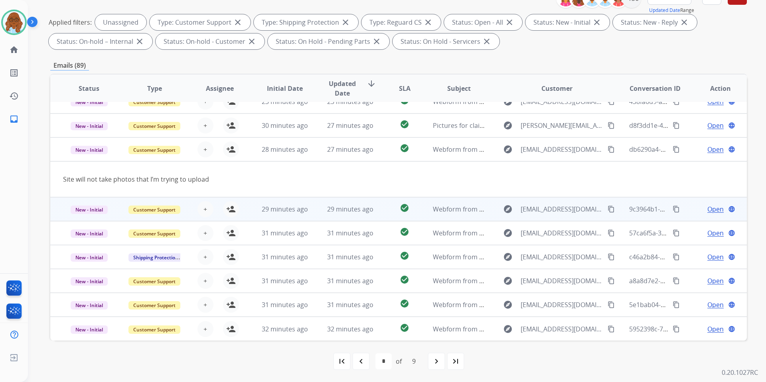
click at [685, 212] on td "Open language" at bounding box center [713, 209] width 65 height 24
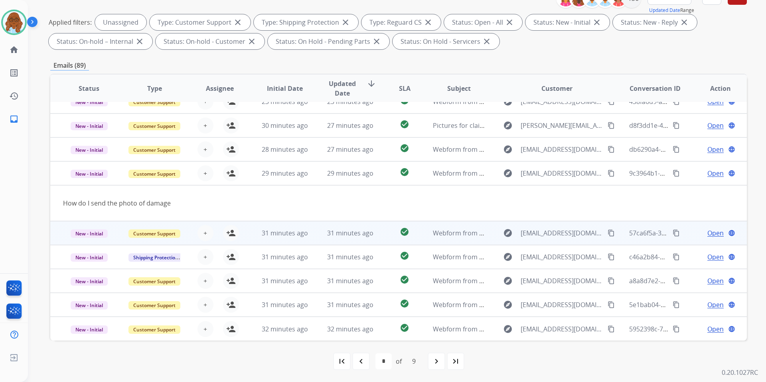
click at [681, 230] on td "Open language" at bounding box center [713, 233] width 65 height 24
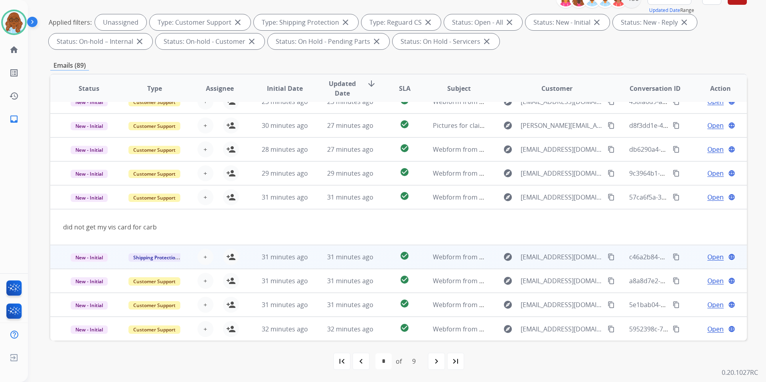
click at [687, 251] on td "Open language" at bounding box center [713, 257] width 65 height 24
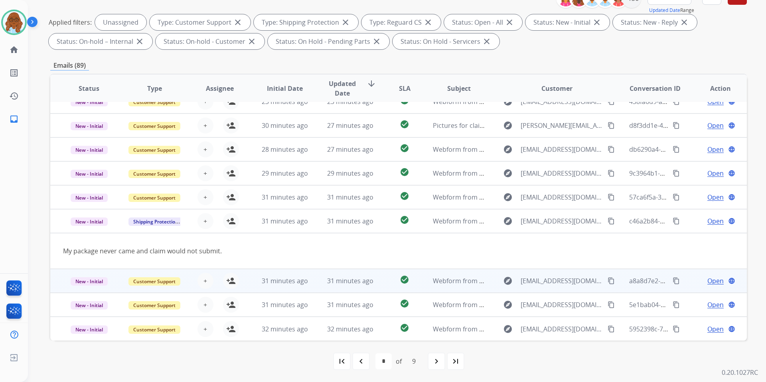
click at [682, 275] on td "Open language" at bounding box center [713, 281] width 65 height 24
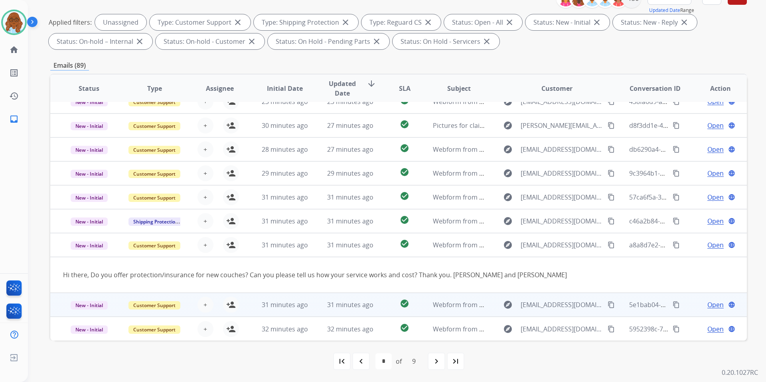
click at [691, 299] on td "Open language" at bounding box center [713, 305] width 65 height 24
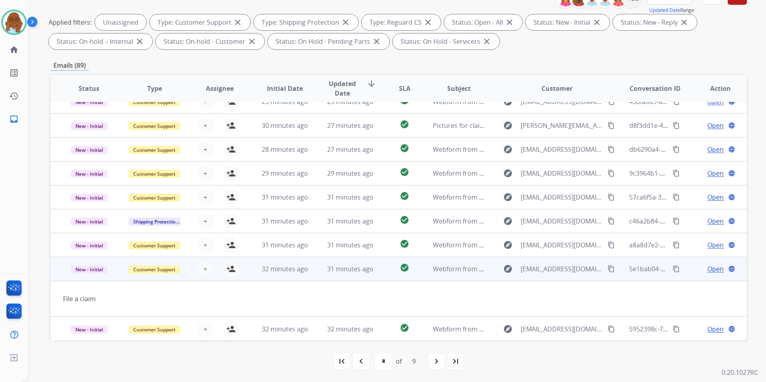
click at [607, 269] on mat-icon "content_copy" at bounding box center [610, 269] width 7 height 7
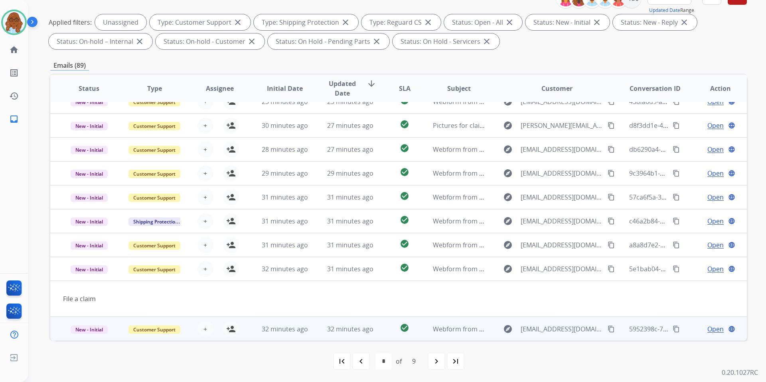
click at [681, 334] on td "Open language" at bounding box center [713, 329] width 65 height 24
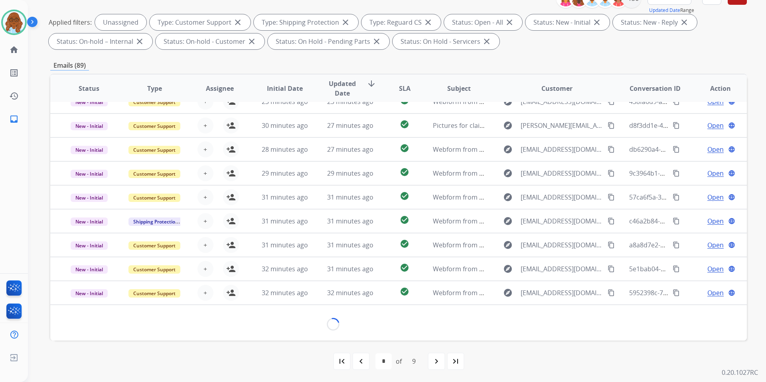
scroll to position [36, 0]
click at [429, 361] on div "navigate_next" at bounding box center [436, 362] width 18 height 18
select select "*"
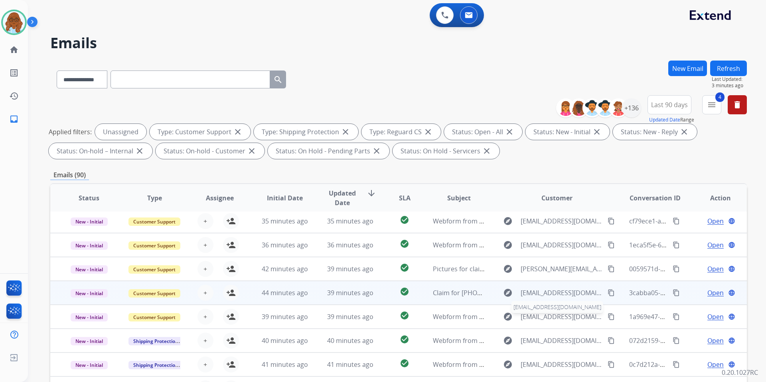
scroll to position [27, 0]
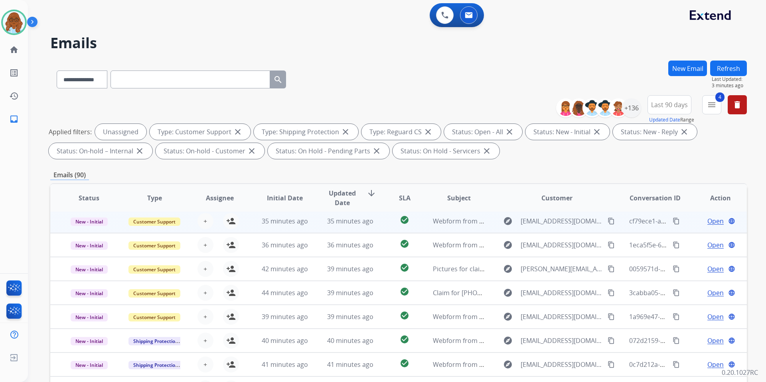
click at [687, 221] on td "Open language" at bounding box center [713, 221] width 65 height 24
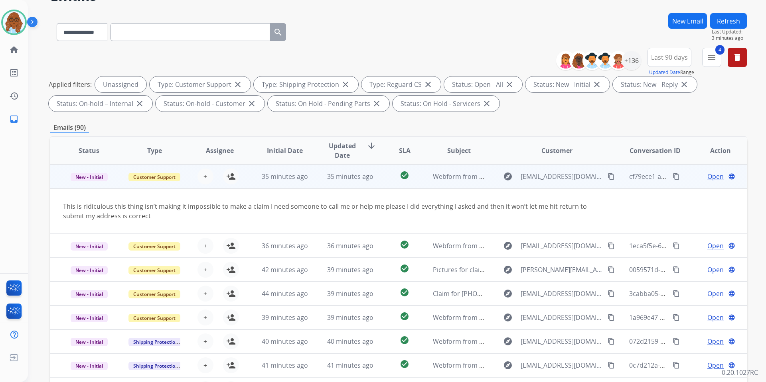
scroll to position [80, 0]
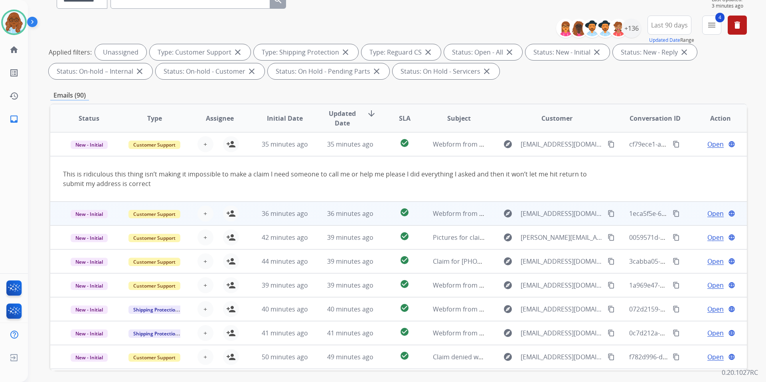
click at [685, 216] on td "Open language" at bounding box center [713, 214] width 65 height 24
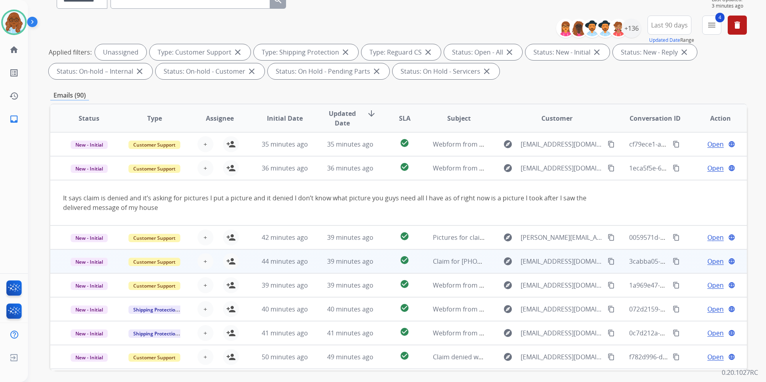
scroll to position [46, 0]
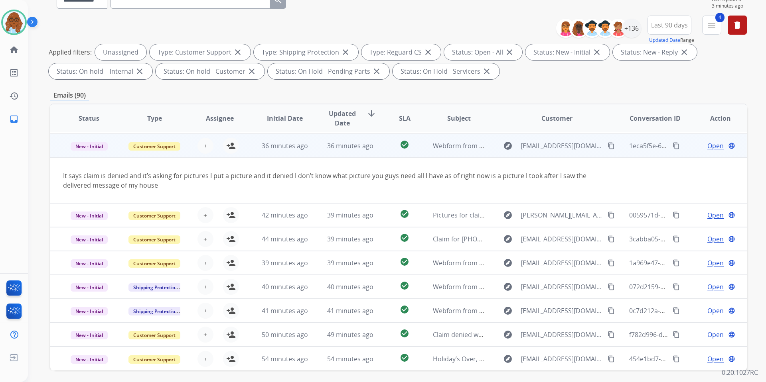
click at [607, 145] on mat-icon "content_copy" at bounding box center [610, 145] width 7 height 7
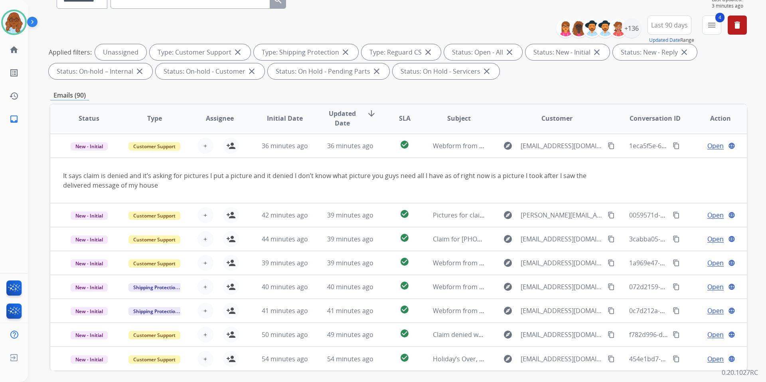
click at [683, 211] on td "Open language" at bounding box center [713, 215] width 65 height 24
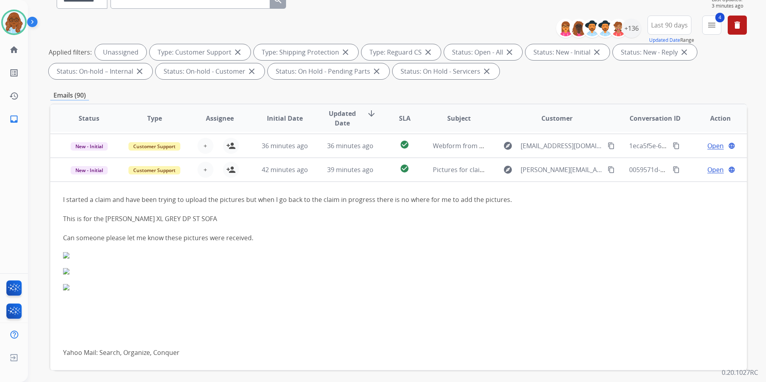
scroll to position [72, 0]
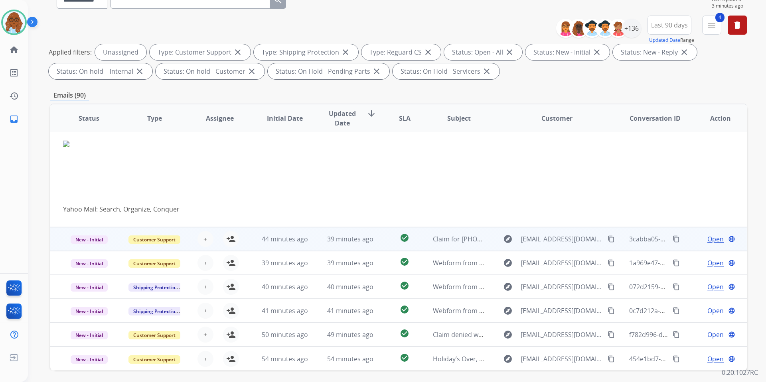
click at [683, 240] on td "Open language" at bounding box center [713, 239] width 65 height 24
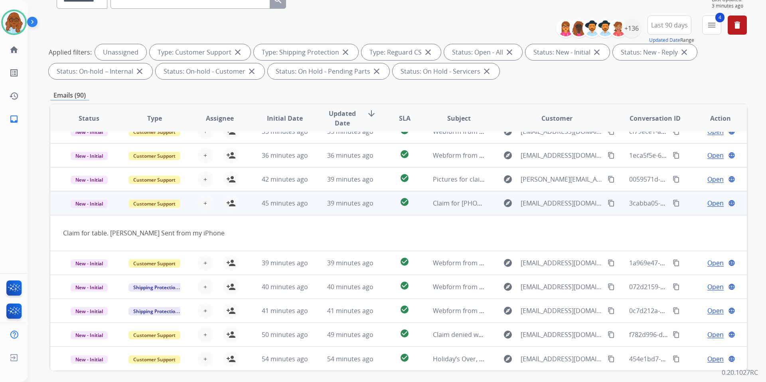
scroll to position [37, 0]
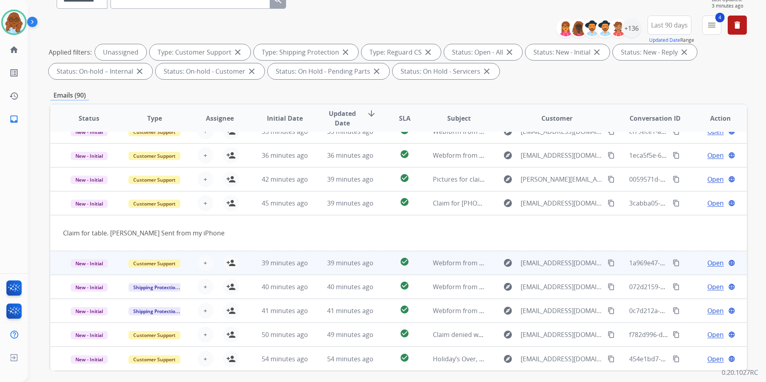
click at [684, 262] on td "Open language" at bounding box center [713, 263] width 65 height 24
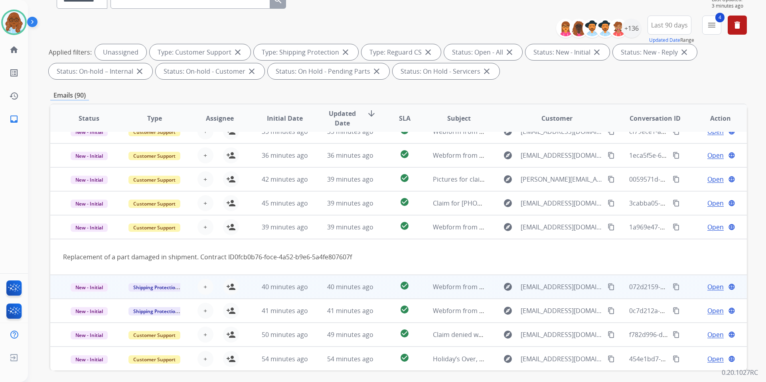
click at [694, 284] on div "Open language" at bounding box center [720, 287] width 52 height 10
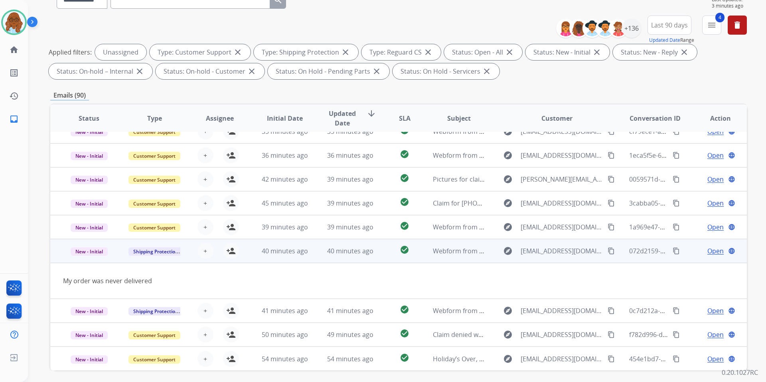
drag, startPoint x: 601, startPoint y: 253, endPoint x: 611, endPoint y: 257, distance: 10.4
click at [607, 253] on mat-icon "content_copy" at bounding box center [610, 251] width 7 height 7
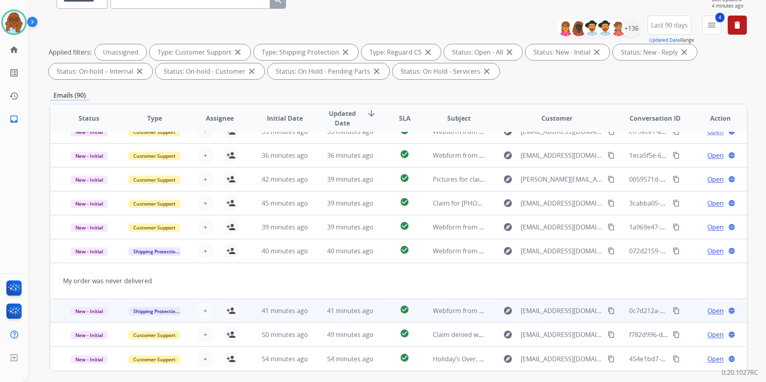
click at [683, 315] on td "Open language" at bounding box center [713, 311] width 65 height 24
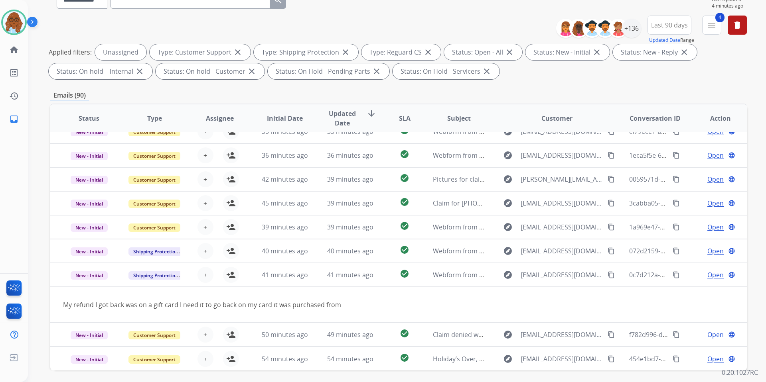
scroll to position [110, 0]
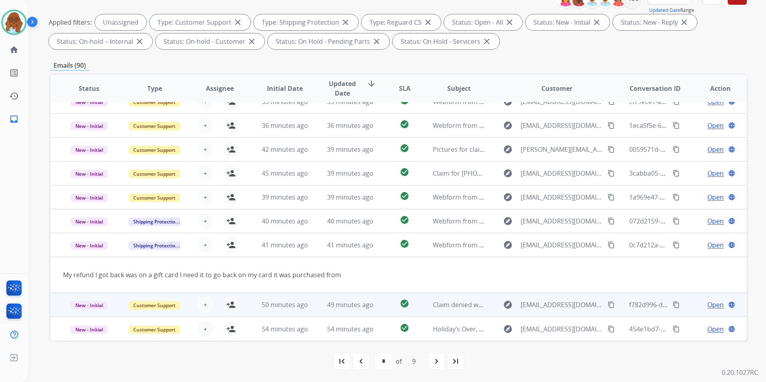
click at [682, 307] on td "Open language" at bounding box center [713, 305] width 65 height 24
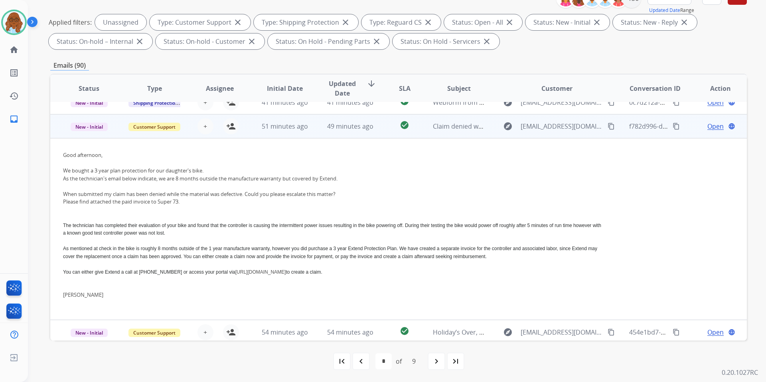
scroll to position [191, 0]
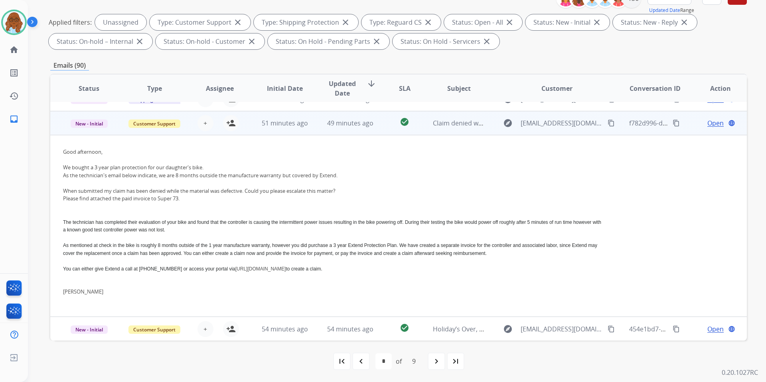
click at [607, 120] on mat-icon "content_copy" at bounding box center [610, 123] width 7 height 7
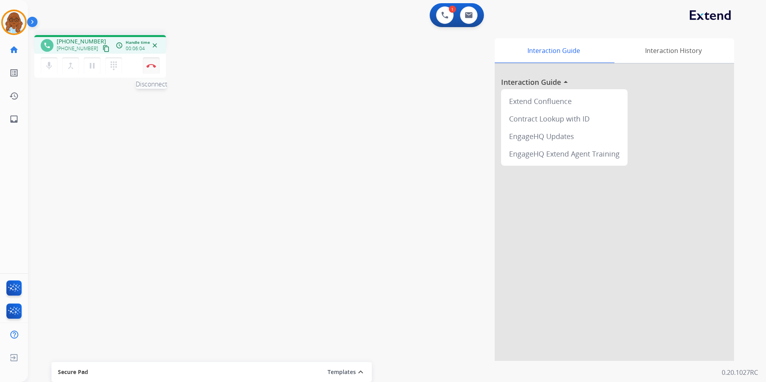
click at [152, 67] on img at bounding box center [151, 66] width 10 height 4
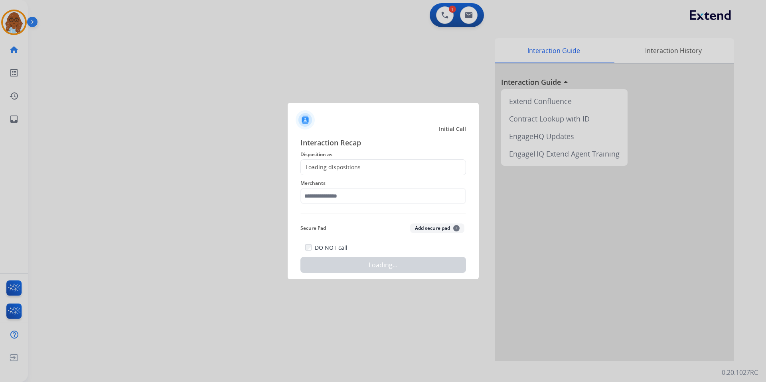
click at [325, 170] on div "Loading dispositions..." at bounding box center [333, 167] width 65 height 8
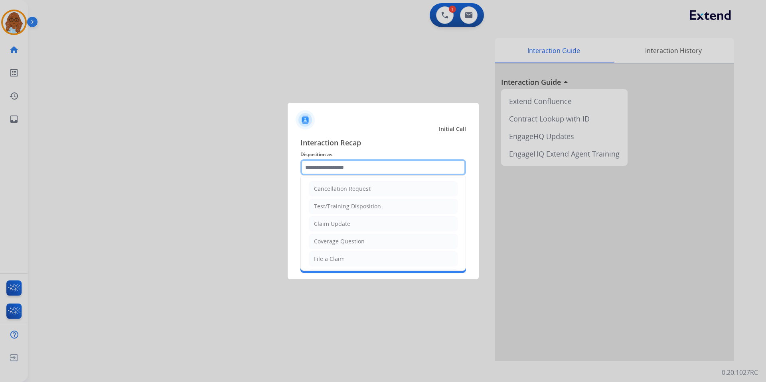
click at [329, 164] on input "text" at bounding box center [382, 168] width 165 height 16
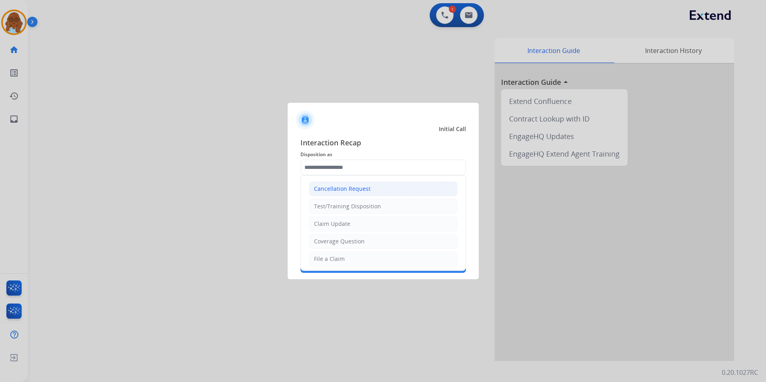
click at [339, 188] on div "Cancellation Request" at bounding box center [342, 189] width 57 height 8
type input "**********"
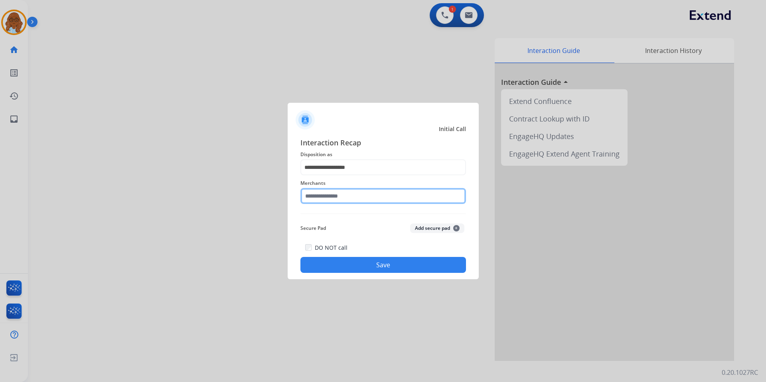
click at [328, 196] on input "text" at bounding box center [382, 196] width 165 height 16
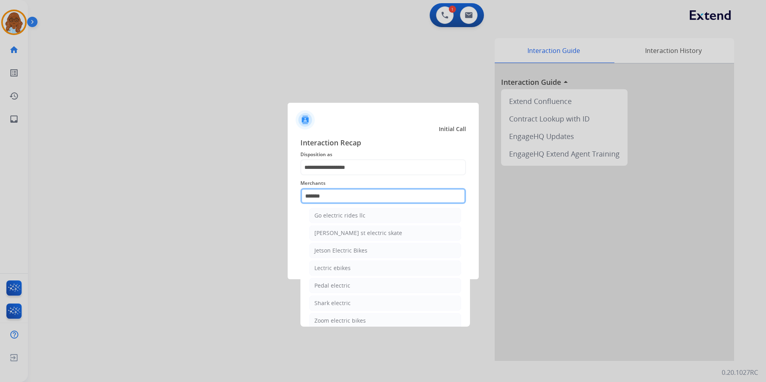
scroll to position [65, 0]
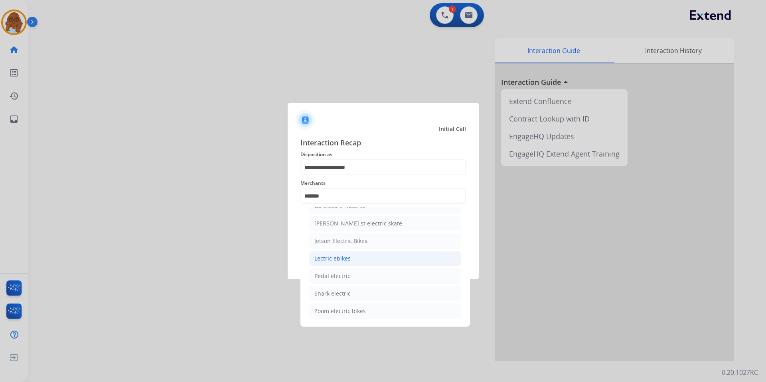
click at [345, 259] on div "Lectric ebikes" at bounding box center [332, 259] width 36 height 8
type input "**********"
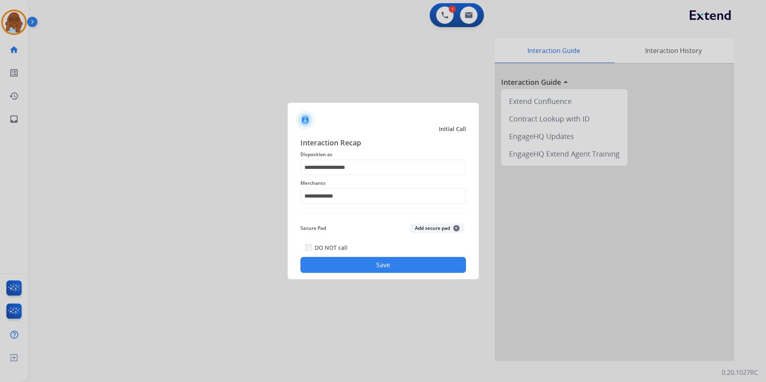
click at [354, 259] on button "Save" at bounding box center [382, 265] width 165 height 16
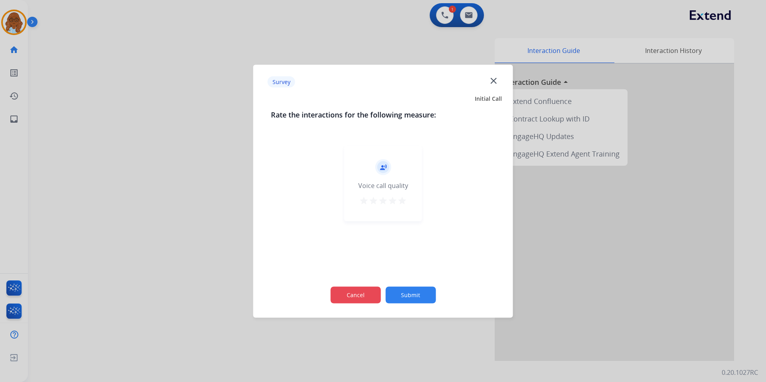
click at [360, 290] on button "Cancel" at bounding box center [355, 295] width 50 height 17
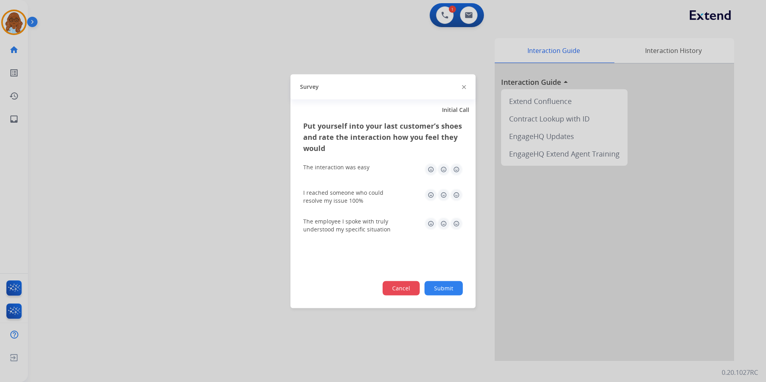
click at [407, 282] on button "Cancel" at bounding box center [400, 288] width 37 height 14
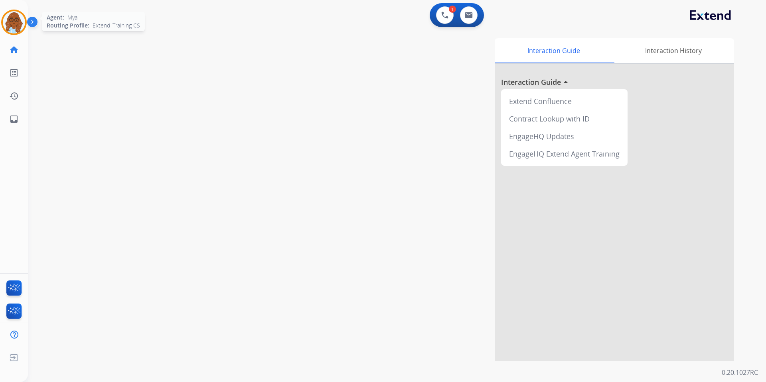
click at [24, 22] on img at bounding box center [14, 22] width 22 height 22
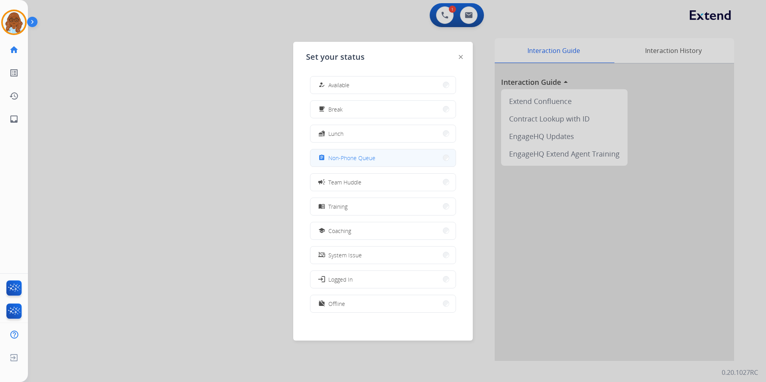
click at [370, 152] on button "assignment Non-Phone Queue" at bounding box center [382, 158] width 145 height 17
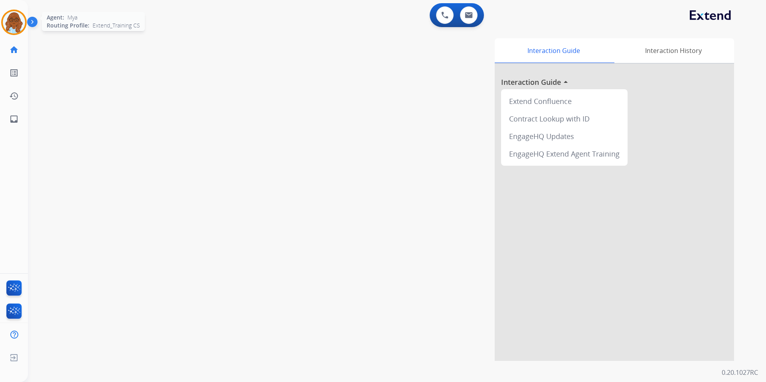
click at [6, 20] on img at bounding box center [14, 22] width 22 height 22
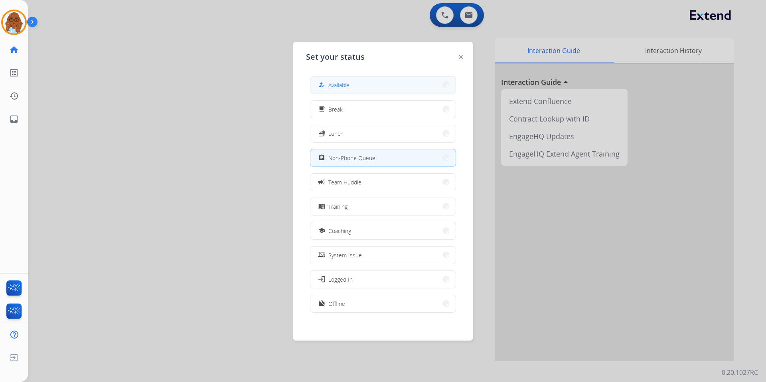
click at [343, 83] on span "Available" at bounding box center [338, 85] width 21 height 8
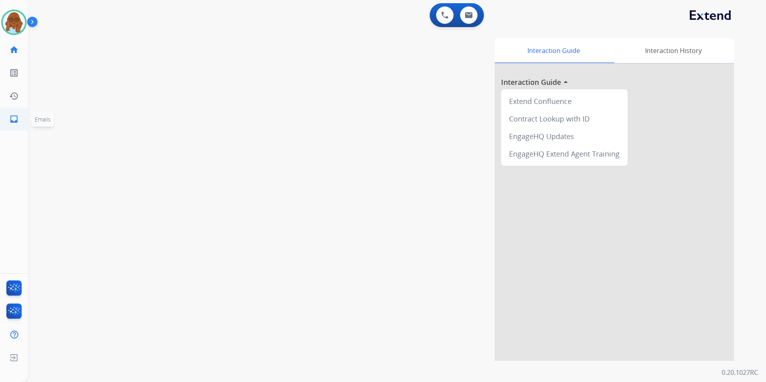
click at [20, 114] on link "inbox Emails" at bounding box center [14, 119] width 22 height 22
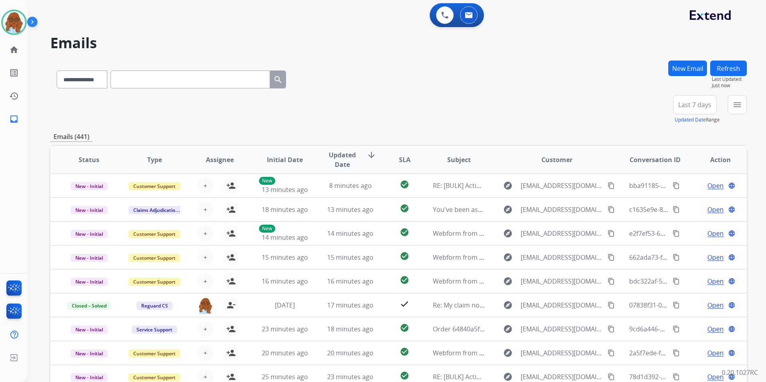
click at [730, 109] on button "menu" at bounding box center [736, 104] width 19 height 19
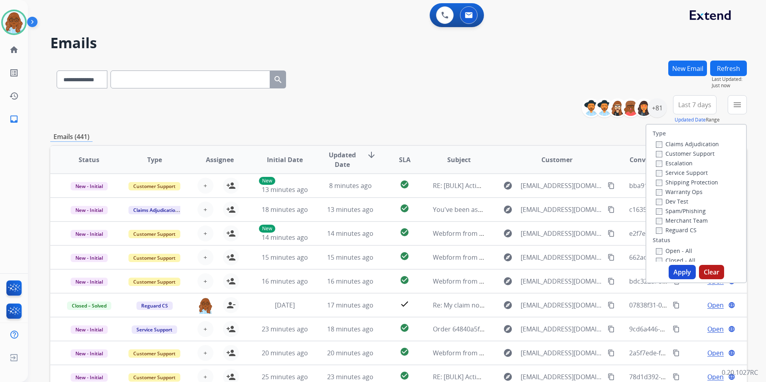
click at [668, 149] on div "Customer Support" at bounding box center [687, 154] width 63 height 10
click at [668, 156] on label "Customer Support" at bounding box center [685, 154] width 59 height 8
click at [673, 182] on label "Shipping Protection" at bounding box center [687, 183] width 62 height 8
drag, startPoint x: 672, startPoint y: 228, endPoint x: 672, endPoint y: 238, distance: 9.2
click at [672, 229] on label "Reguard CS" at bounding box center [676, 230] width 41 height 8
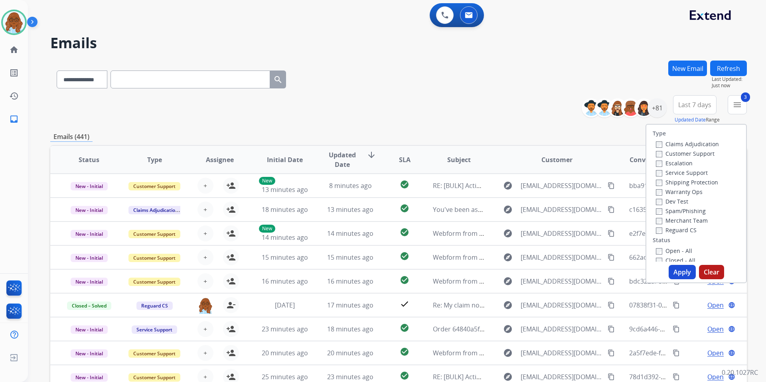
click at [672, 248] on label "Open - All" at bounding box center [674, 251] width 36 height 8
click at [674, 270] on button "Apply" at bounding box center [681, 272] width 27 height 14
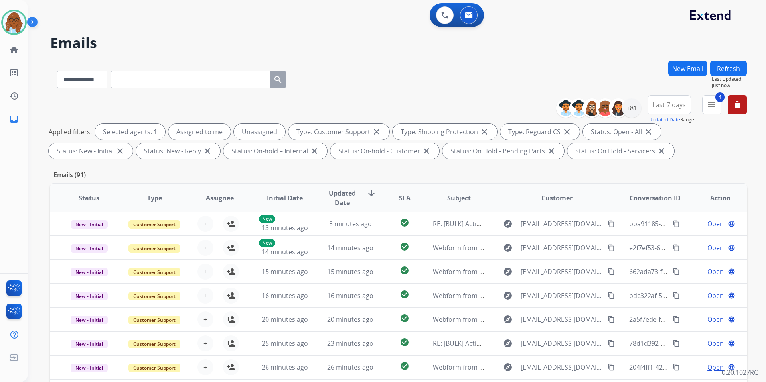
click at [669, 110] on button "Last 7 days" at bounding box center [668, 104] width 43 height 19
click at [663, 201] on div "Last 90 days" at bounding box center [666, 202] width 44 height 12
click at [632, 110] on div "+81" at bounding box center [631, 107] width 19 height 19
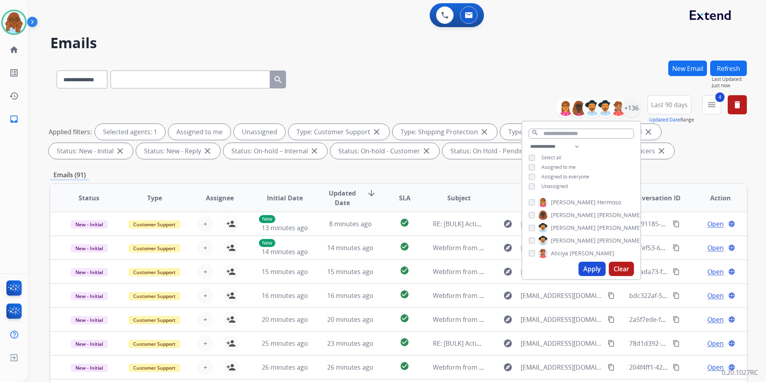
click at [552, 183] on span "Unassigned" at bounding box center [554, 186] width 26 height 7
click at [593, 267] on button "Apply" at bounding box center [591, 269] width 27 height 14
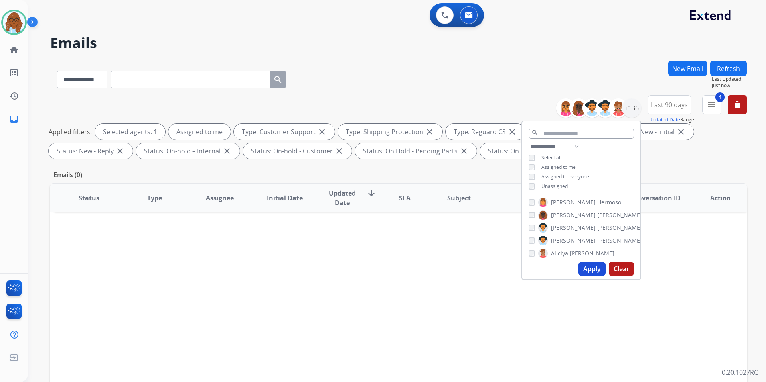
click at [488, 226] on div "Status Type Assignee Initial Date Updated Date arrow_downward SLA Subject Custo…" at bounding box center [398, 316] width 696 height 267
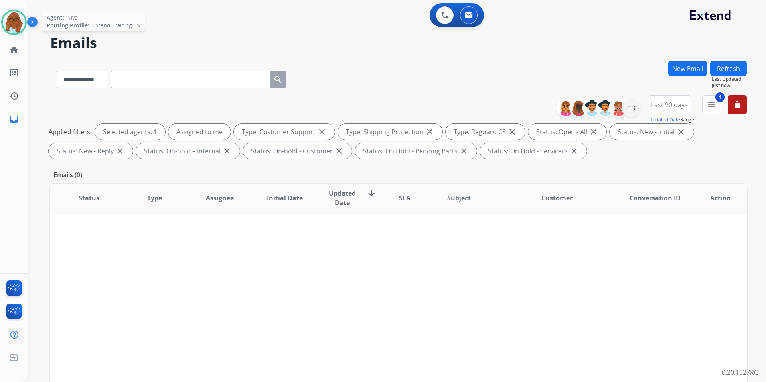
click at [5, 27] on img at bounding box center [14, 22] width 22 height 22
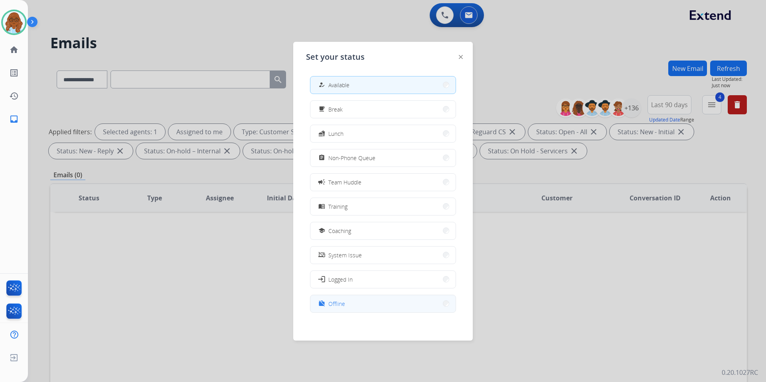
click at [357, 309] on button "work_off Offline" at bounding box center [382, 303] width 145 height 17
